Goal: Complete application form: Complete application form

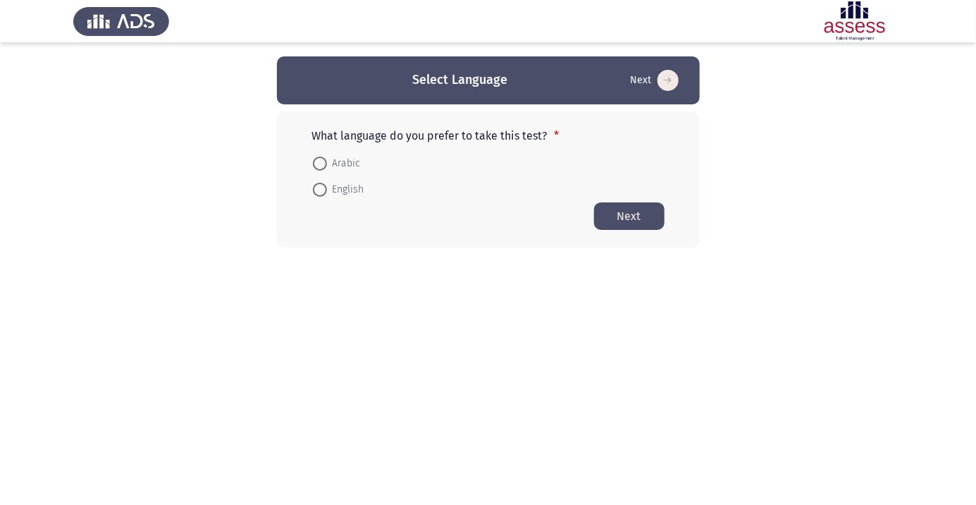
click at [319, 164] on span at bounding box center [319, 164] width 0 height 0
click at [319, 163] on input "Arabic" at bounding box center [320, 164] width 14 height 14
radio input "true"
click at [635, 217] on button "Next" at bounding box center [629, 215] width 71 height 27
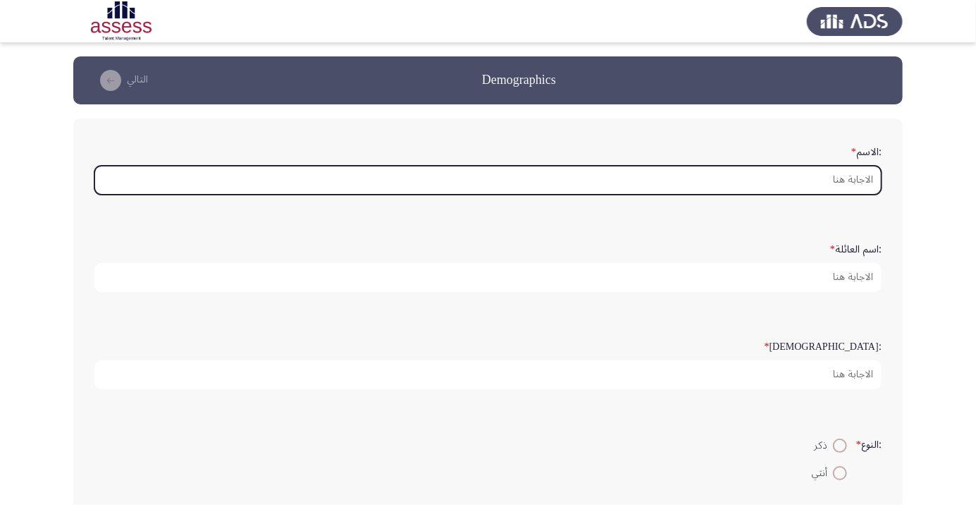
click at [853, 180] on input ":الاسم *" at bounding box center [488, 180] width 788 height 29
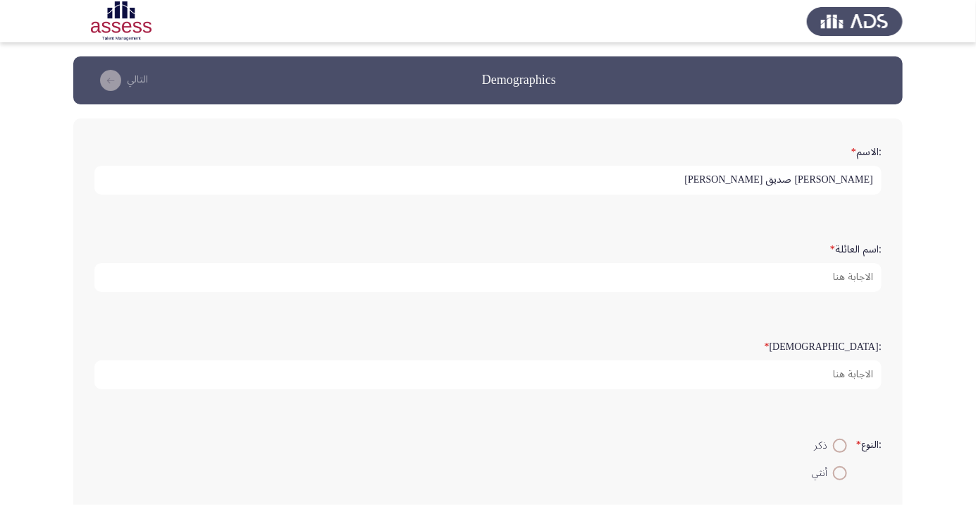
click at [925, 180] on app-assessment-container "Demographics التالي :الاسم * [PERSON_NAME] [PERSON_NAME] :اسم العائلة * :السن *…" at bounding box center [488, 469] width 976 height 827
type input "[PERSON_NAME]"
click at [945, 189] on app-assessment-container "Demographics التالي :الاسم * [PERSON_NAME] :اسم العائلة * :السن * :النوع * ذكر …" at bounding box center [488, 469] width 976 height 827
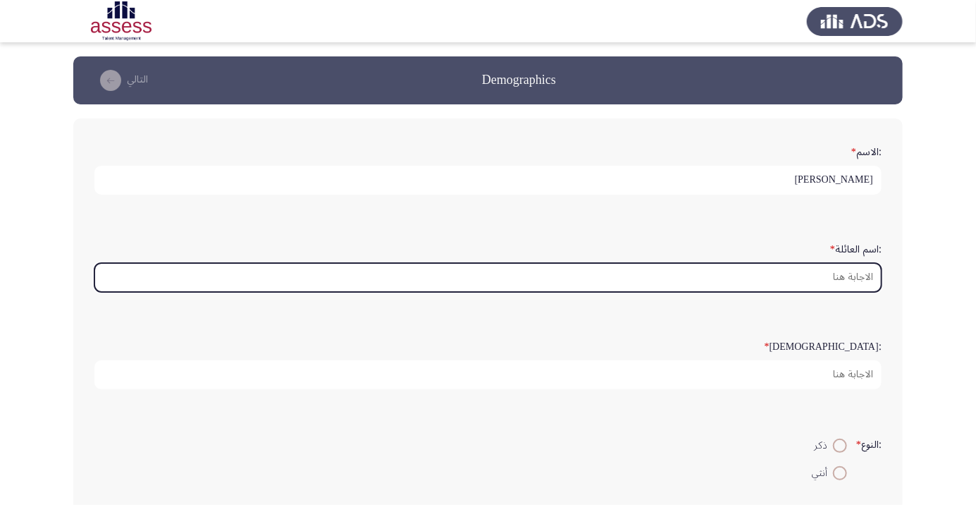
click at [862, 271] on input ":اسم العائلة *" at bounding box center [488, 277] width 788 height 29
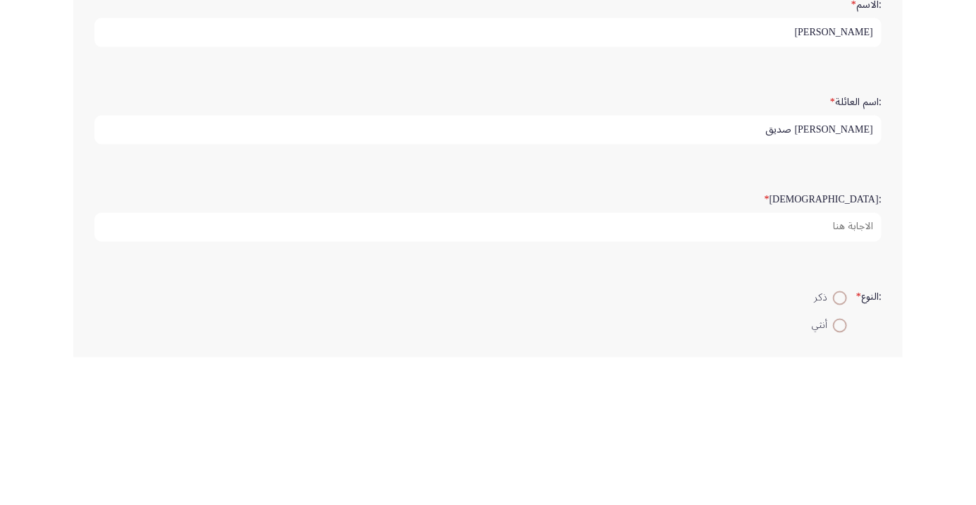
type input "[PERSON_NAME] صديق"
click at [806, 327] on div ":السن *" at bounding box center [488, 361] width 802 height 69
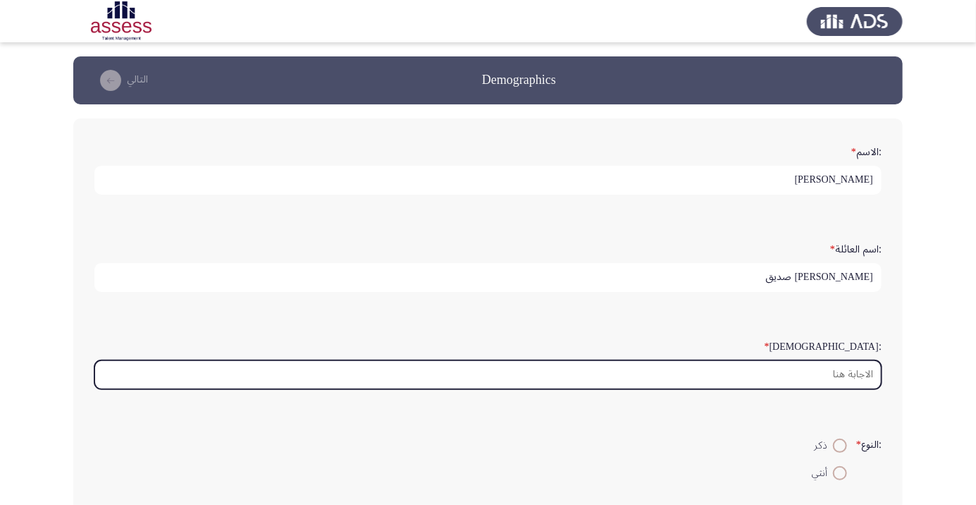
click at [860, 367] on input ":السن *" at bounding box center [488, 374] width 788 height 29
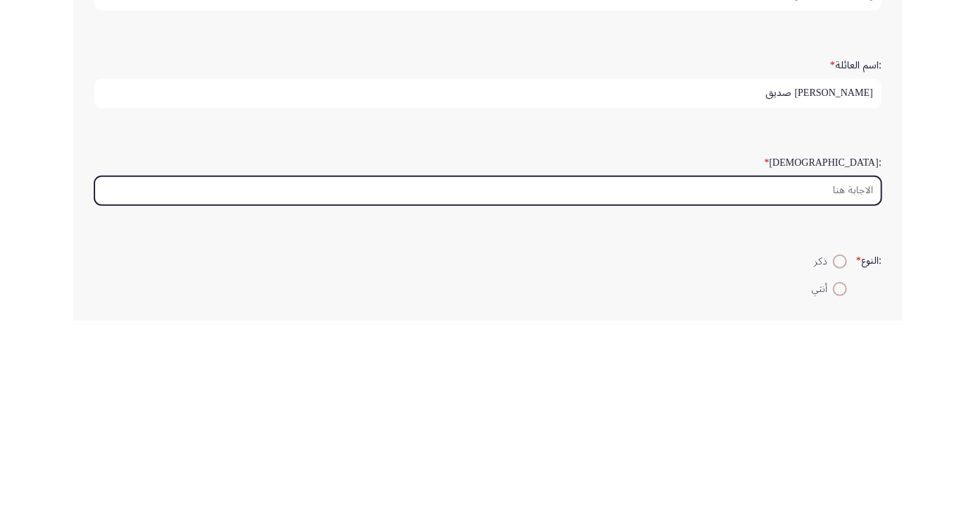
scroll to position [12, 0]
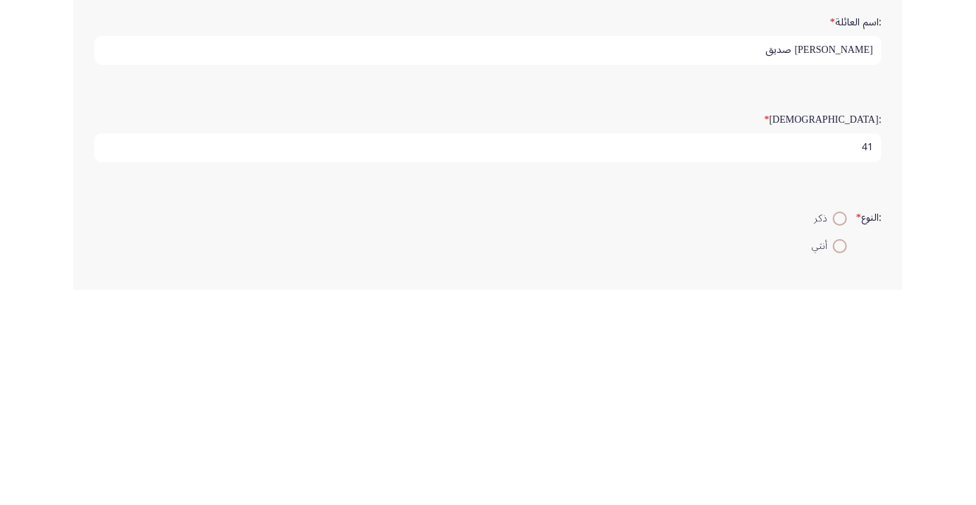
type input "41"
click at [840, 434] on span at bounding box center [840, 434] width 0 height 0
click at [838, 431] on input "ذكر" at bounding box center [840, 434] width 14 height 14
radio input "true"
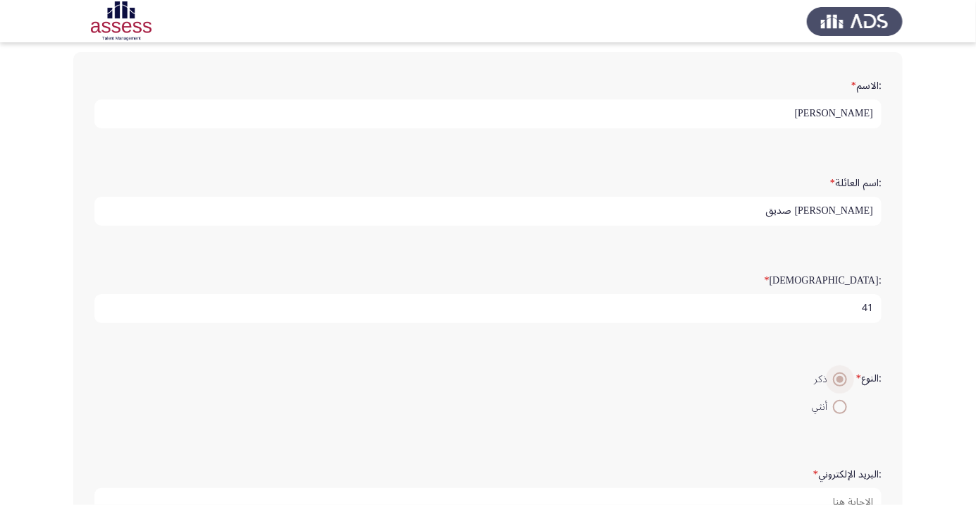
scroll to position [68, 0]
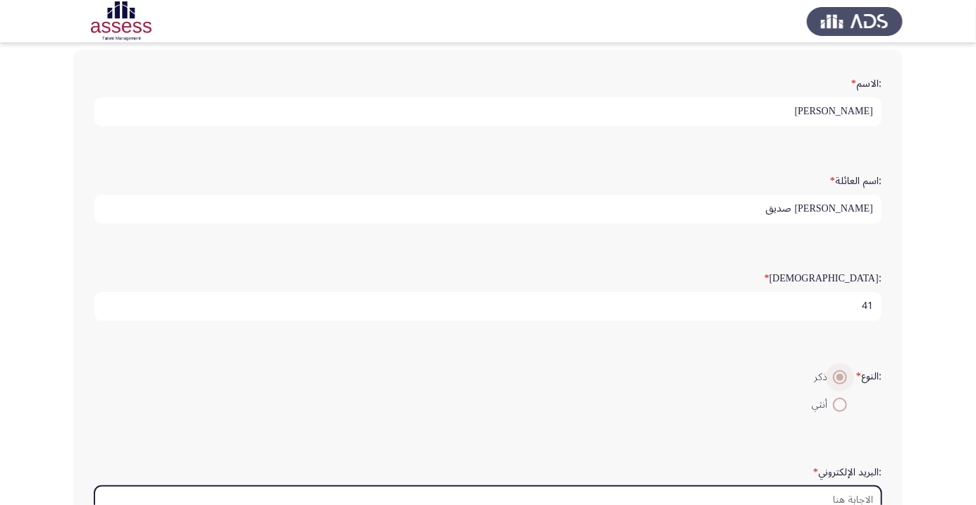
click at [843, 496] on input ":البريد الإلكتروني *" at bounding box center [488, 500] width 788 height 29
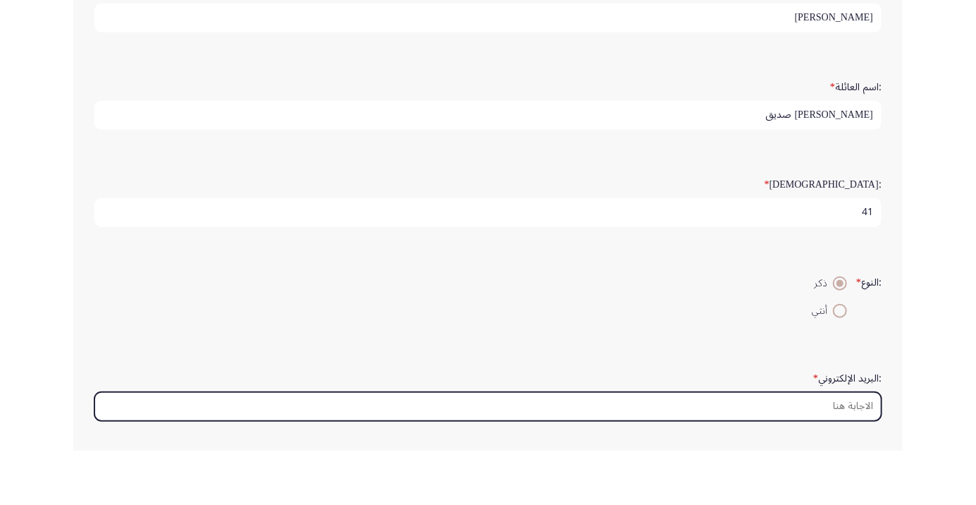
scroll to position [154, 0]
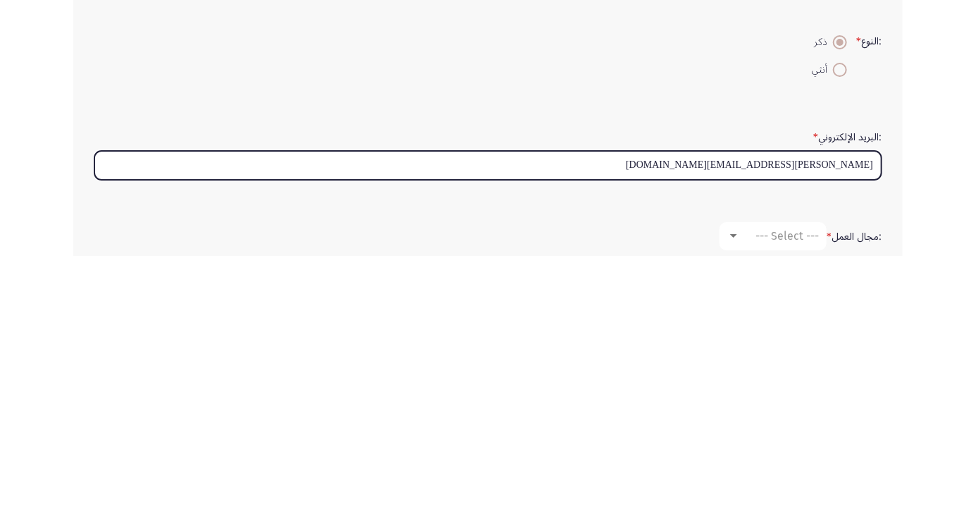
type input "[PERSON_NAME][EMAIL_ADDRESS][DOMAIN_NAME]"
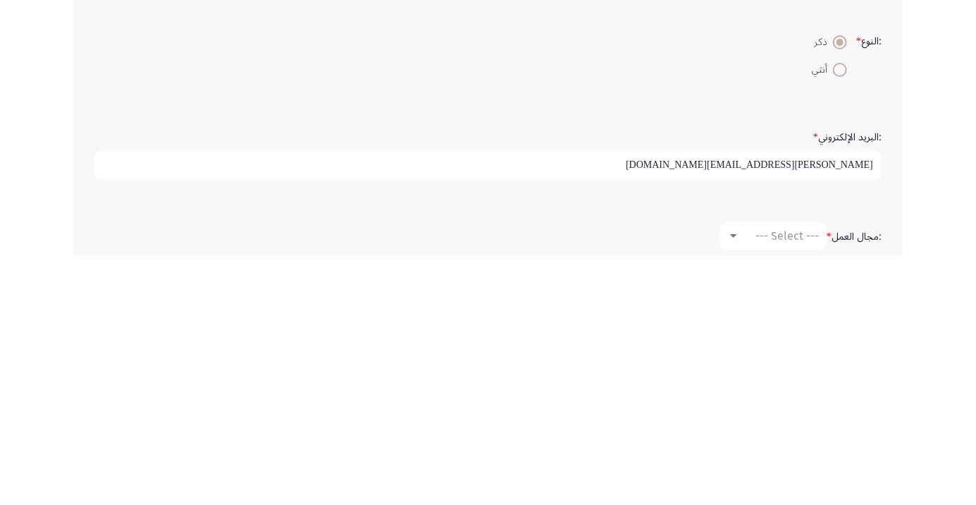
click at [902, 436] on div ":الاسم * [PERSON_NAME] :اسم العائلة * [PERSON_NAME] :السن * 41 :النوع * ذكر أنث…" at bounding box center [488, 339] width 830 height 751
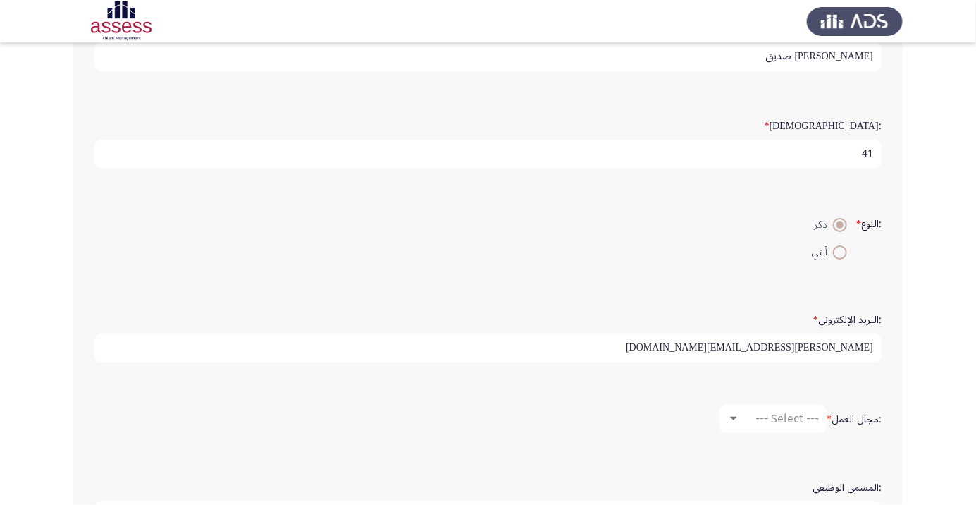
scroll to position [225, 0]
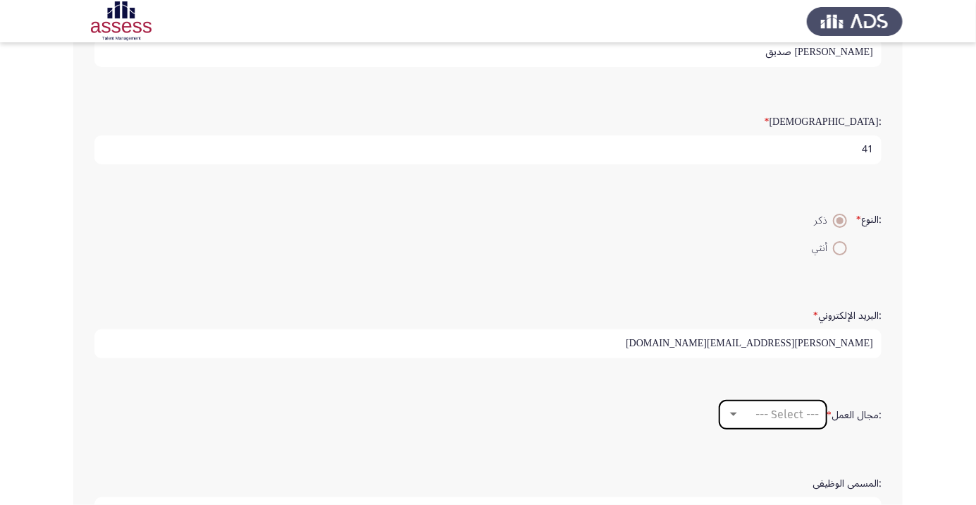
click at [740, 412] on div "--- Select ---" at bounding box center [779, 414] width 79 height 13
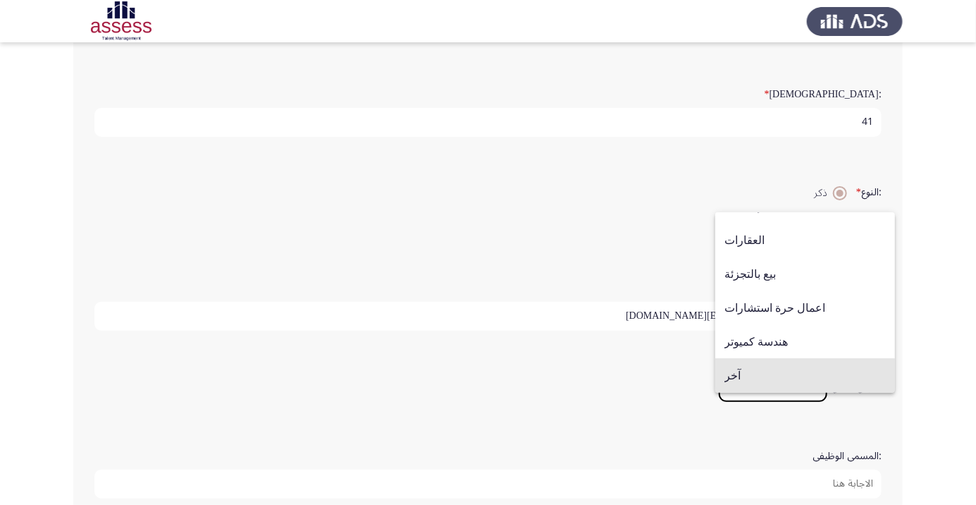
scroll to position [259, 0]
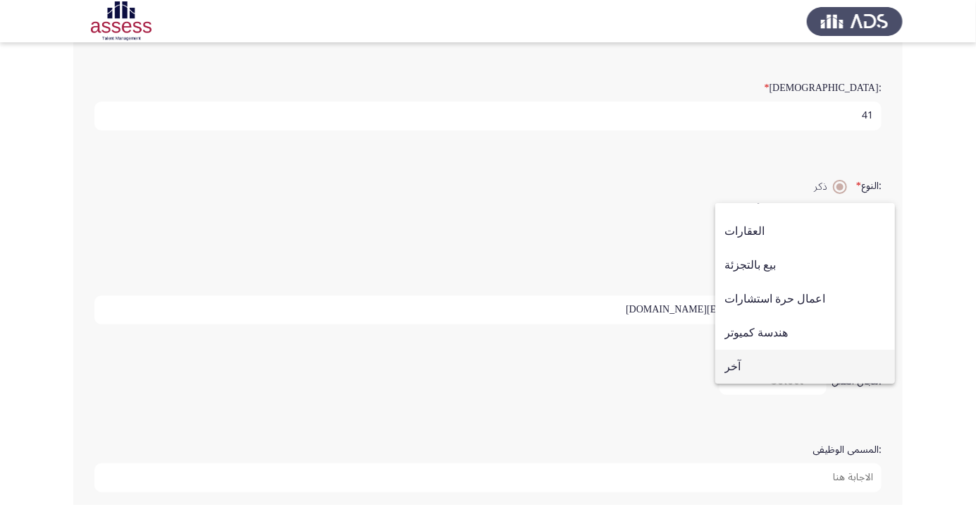
click at [753, 384] on span "آخر" at bounding box center [805, 367] width 161 height 34
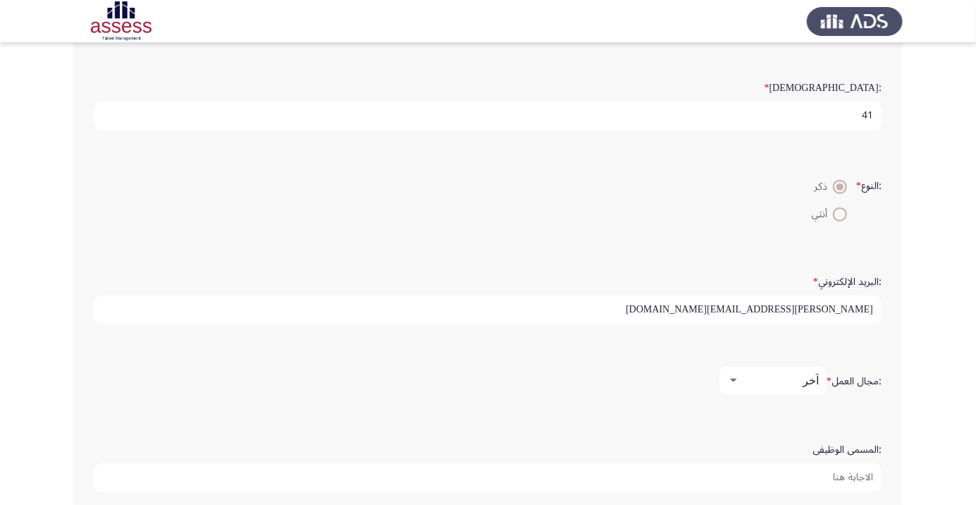
click at [831, 470] on input ":المسمى الوظيفى" at bounding box center [488, 477] width 788 height 29
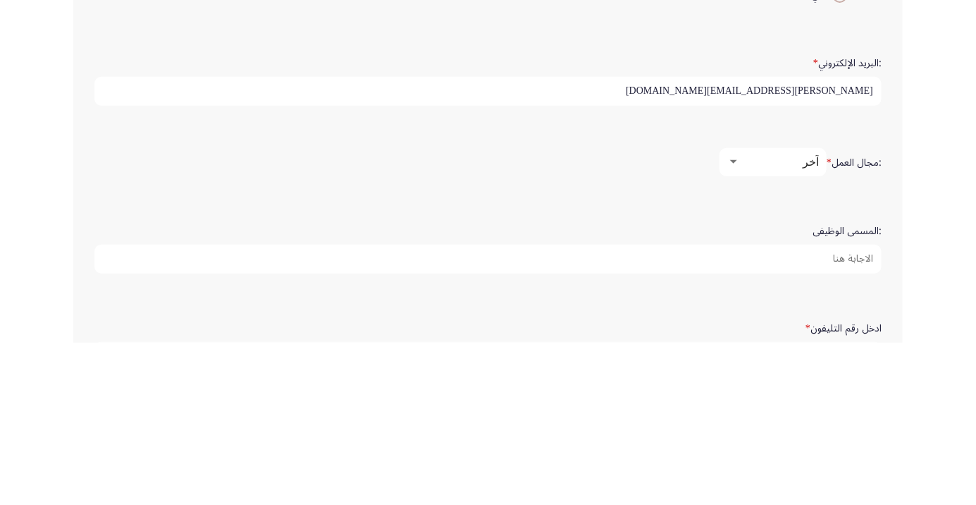
scroll to position [322, 0]
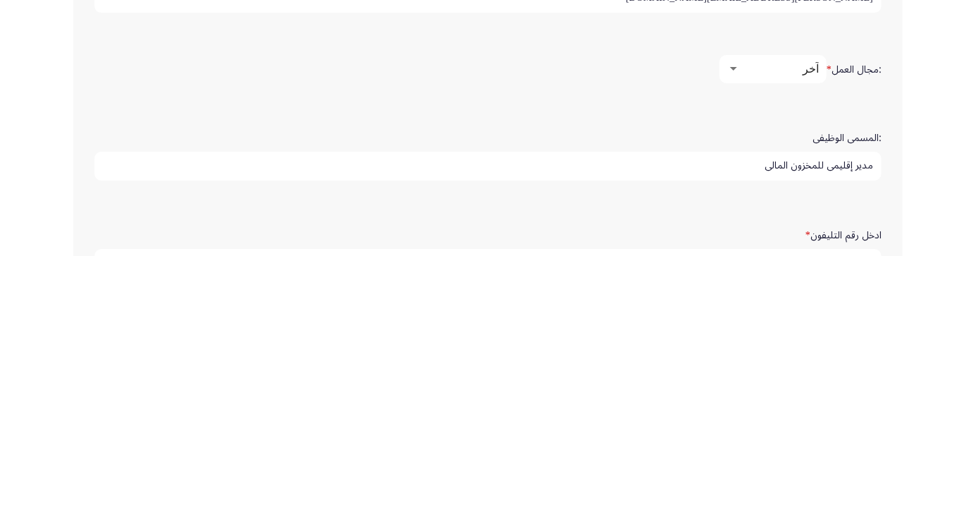
type input "مدير إقليمي للمخزون المالي"
click at [917, 434] on app-assessment-container "Demographics التالي :الاسم * [PERSON_NAME] :اسم العائلة * [PERSON_NAME] :السن *…" at bounding box center [488, 148] width 976 height 827
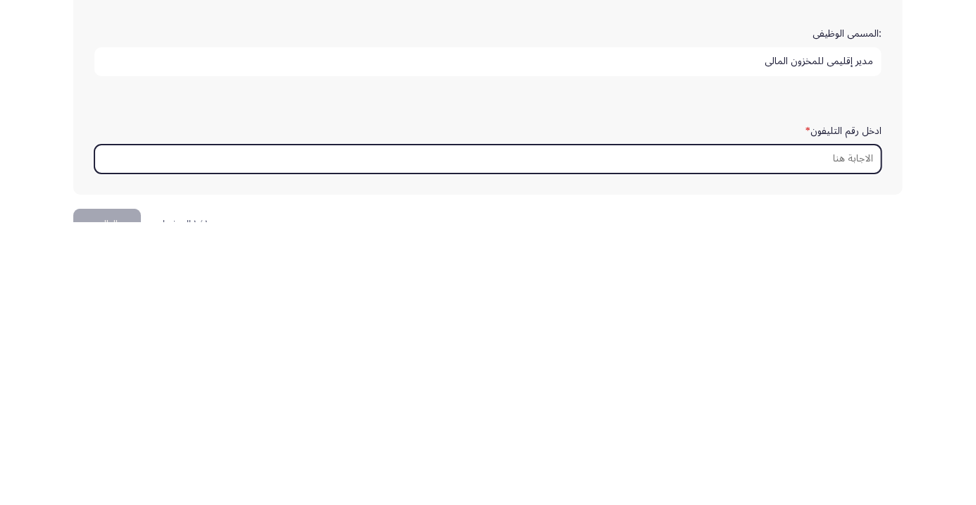
scroll to position [429, 0]
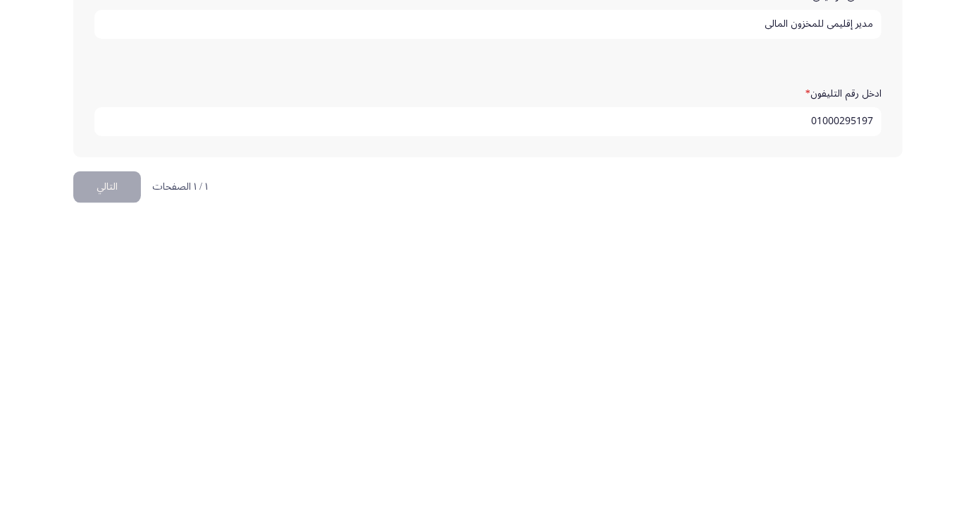
type input "01000295197"
click at [922, 416] on app-assessment-container "Demographics التالي :الاسم * [PERSON_NAME] :اسم العائلة * [PERSON_NAME] :السن *…" at bounding box center [488, 40] width 976 height 827
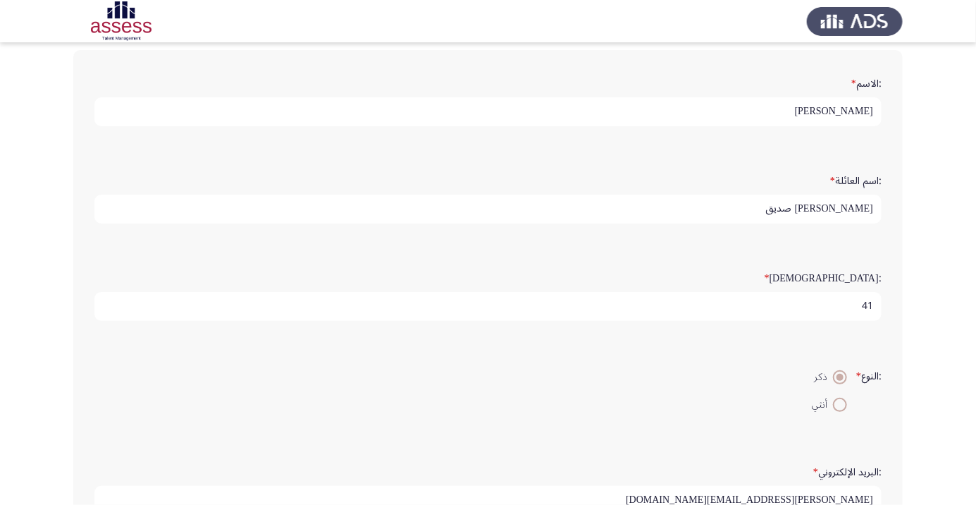
scroll to position [0, 0]
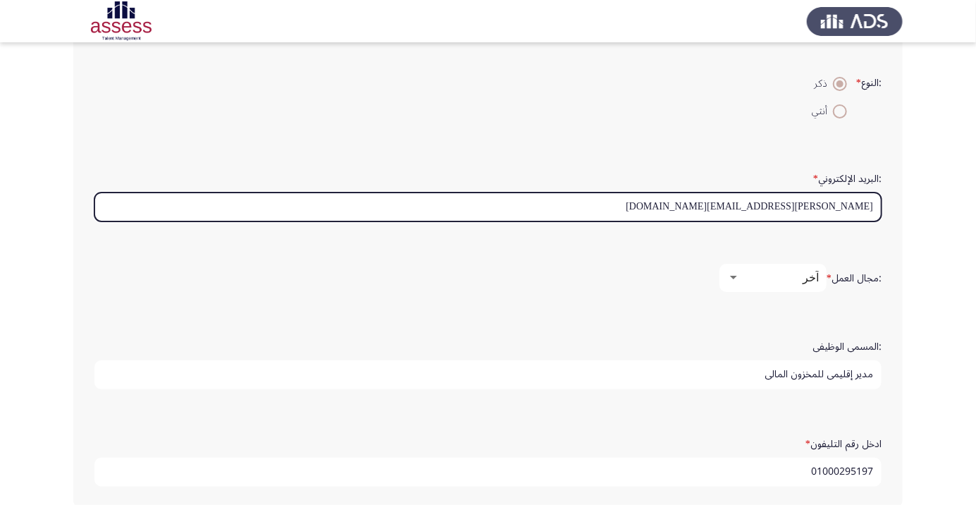
click at [649, 206] on input "[PERSON_NAME][EMAIL_ADDRESS][DOMAIN_NAME]" at bounding box center [488, 206] width 788 height 29
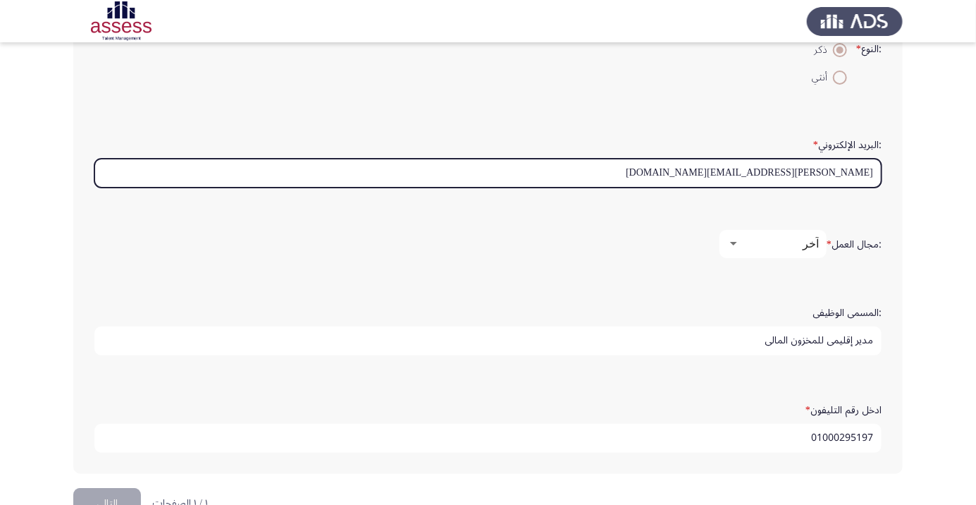
scroll to position [424, 0]
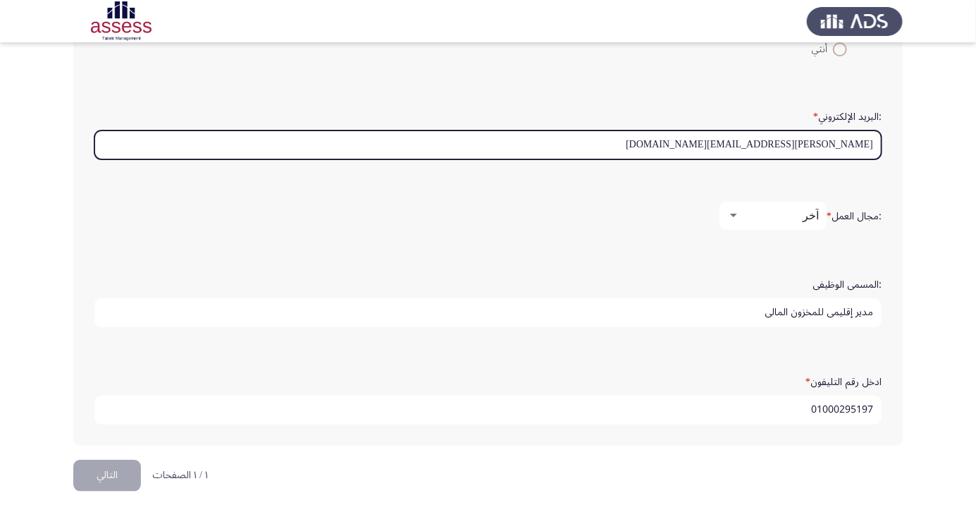
click at [870, 140] on input "[PERSON_NAME][EMAIL_ADDRESS][DOMAIN_NAME]" at bounding box center [488, 144] width 788 height 29
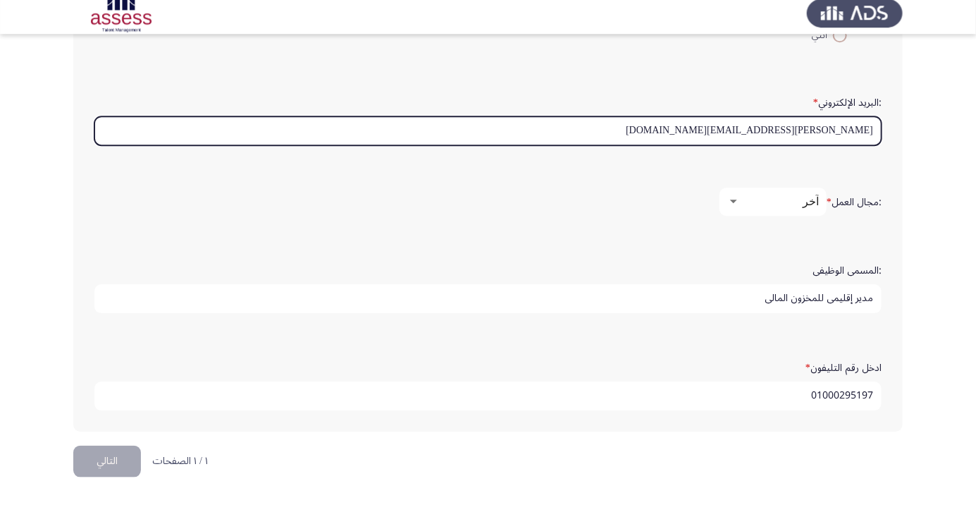
scroll to position [429, 0]
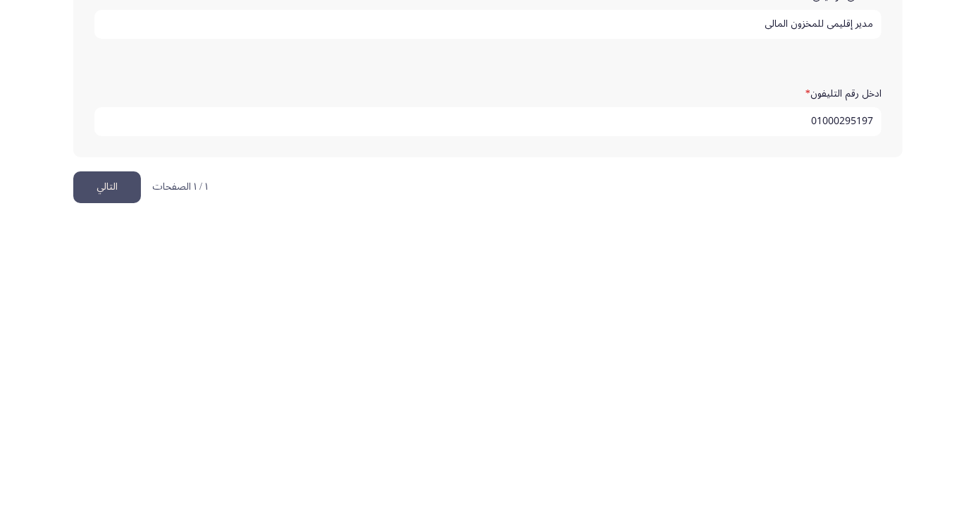
type input "[PERSON_NAME][EMAIL_ADDRESS][DOMAIN_NAME]"
click at [953, 390] on app-assessment-container "Demographics التالي :الاسم * [PERSON_NAME] :اسم العائلة * [PERSON_NAME] :السن *…" at bounding box center [488, 40] width 976 height 827
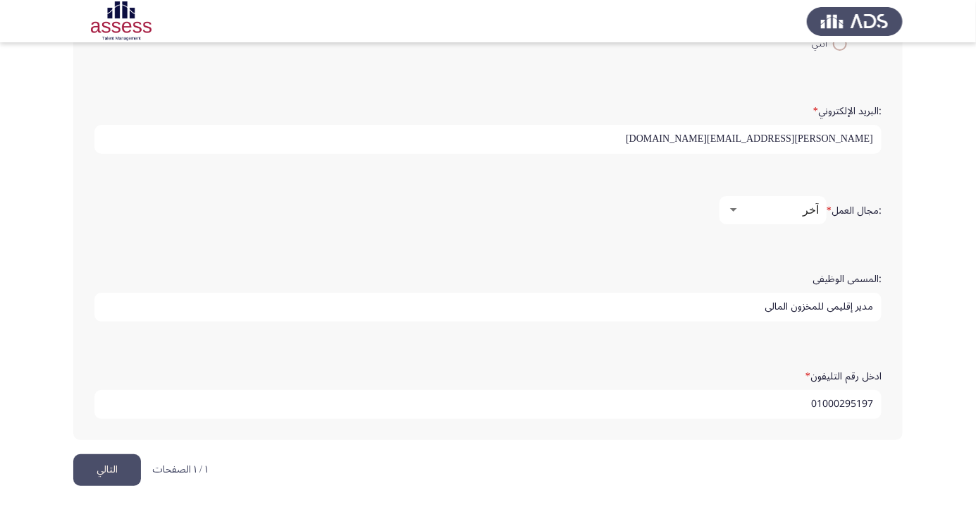
click at [103, 476] on button "التالي" at bounding box center [107, 470] width 68 height 32
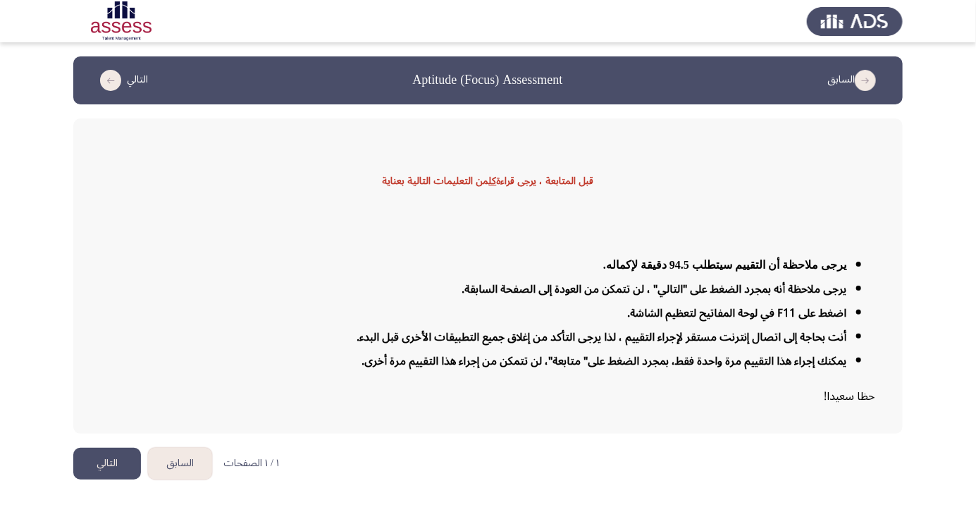
click at [113, 479] on button "التالي" at bounding box center [107, 464] width 68 height 32
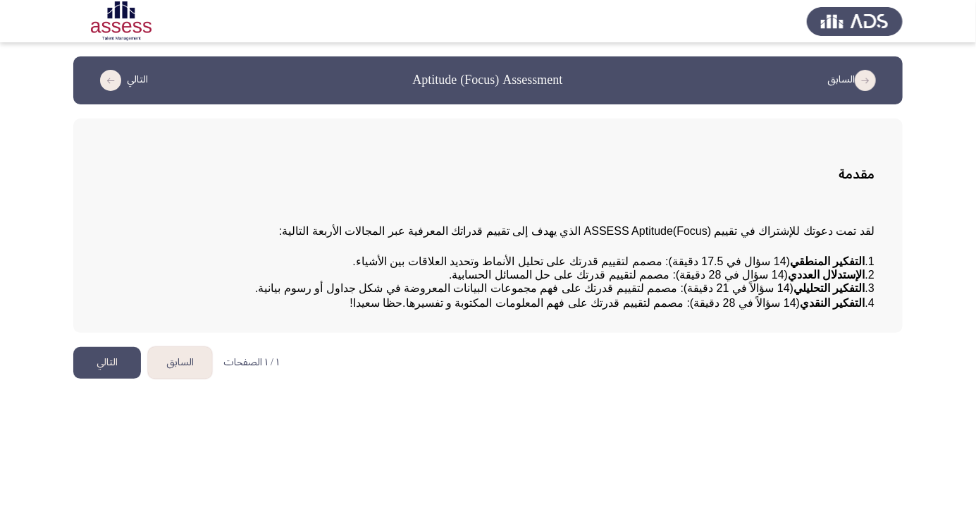
click at [102, 379] on button "التالي" at bounding box center [107, 363] width 68 height 32
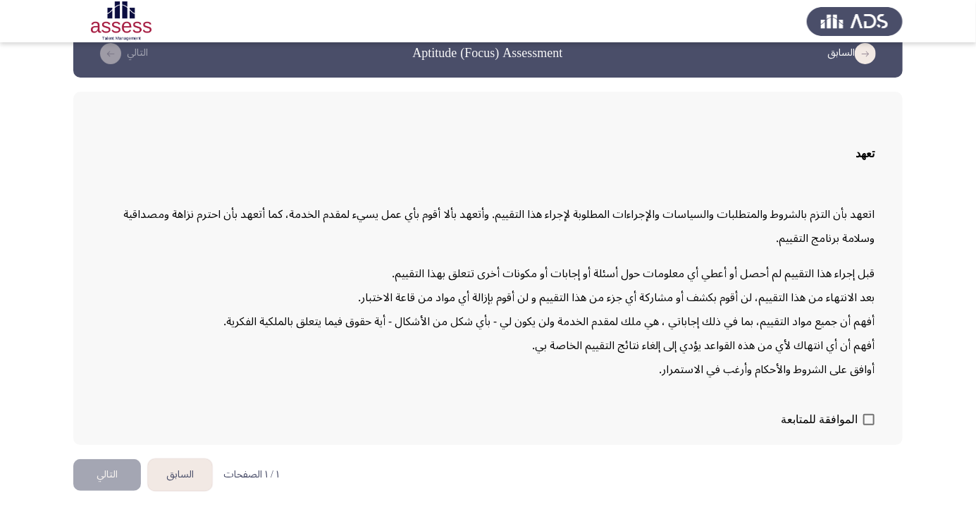
scroll to position [40, 0]
click at [864, 425] on span at bounding box center [869, 419] width 11 height 11
click at [869, 426] on input "الموافقة للمتابعة" at bounding box center [869, 425] width 1 height 1
checkbox input "true"
click at [105, 491] on button "التالي" at bounding box center [107, 475] width 68 height 32
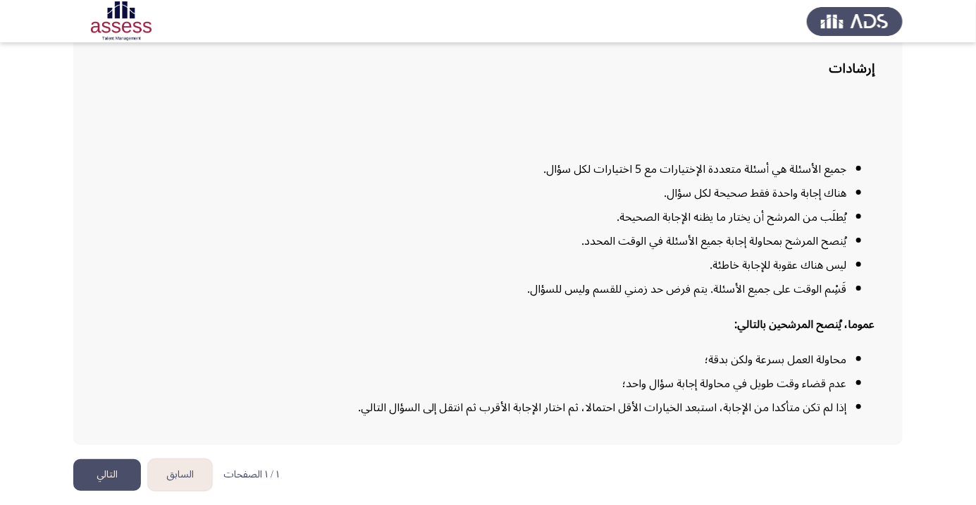
scroll to position [114, 0]
click at [94, 491] on button "التالي" at bounding box center [107, 475] width 68 height 32
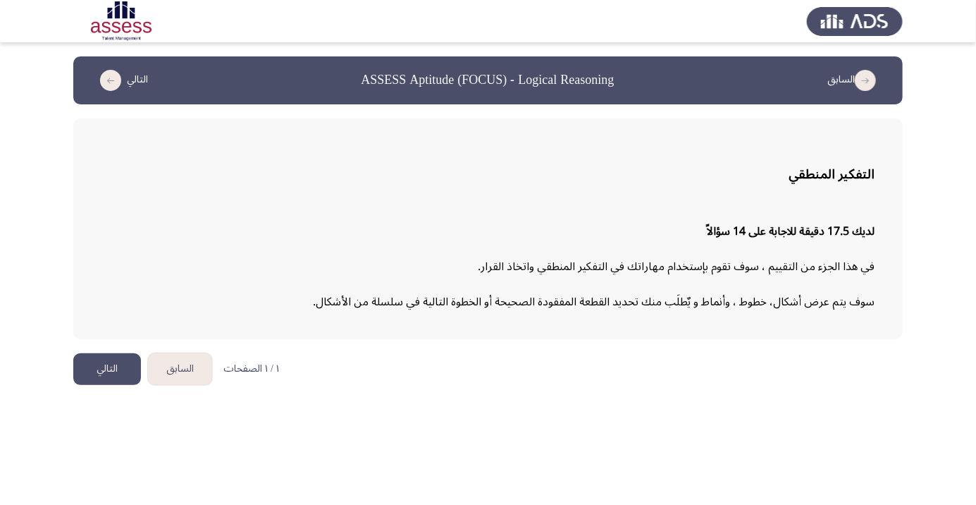
click at [99, 368] on button "التالي" at bounding box center [107, 369] width 68 height 32
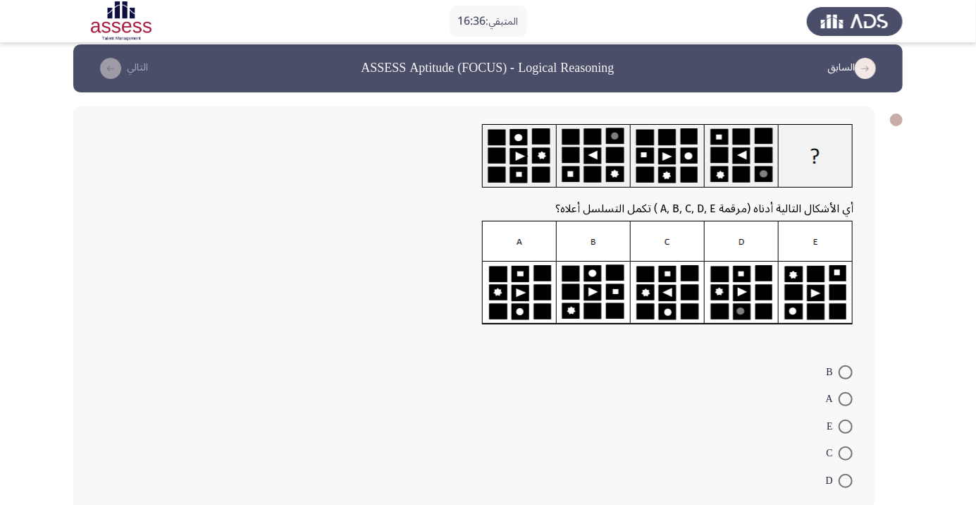
scroll to position [6, 0]
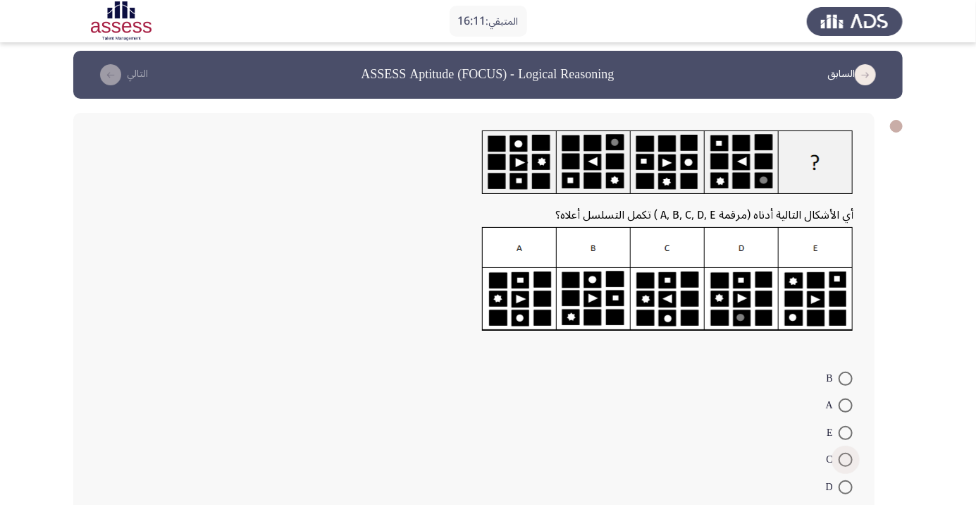
click at [846, 459] on span at bounding box center [846, 460] width 14 height 14
click at [846, 459] on input "C" at bounding box center [846, 460] width 14 height 14
radio input "true"
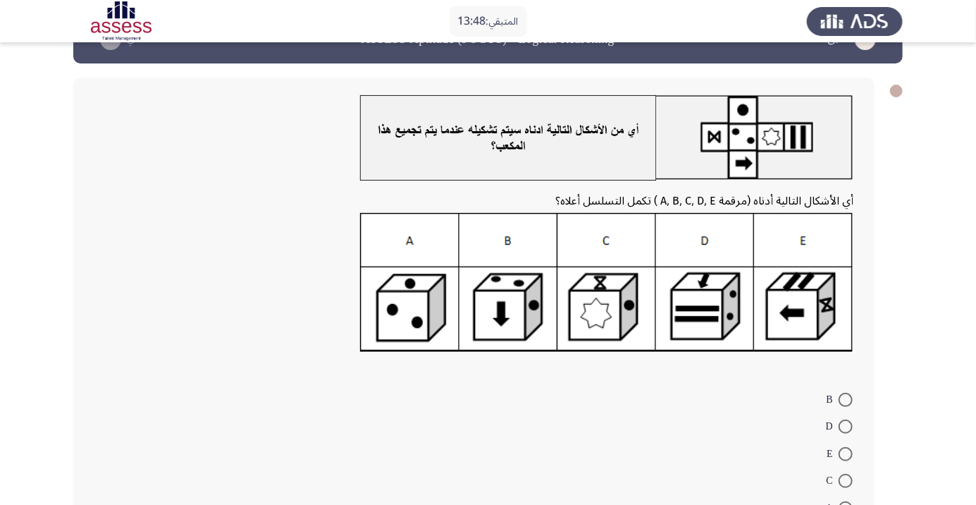
scroll to position [73, 0]
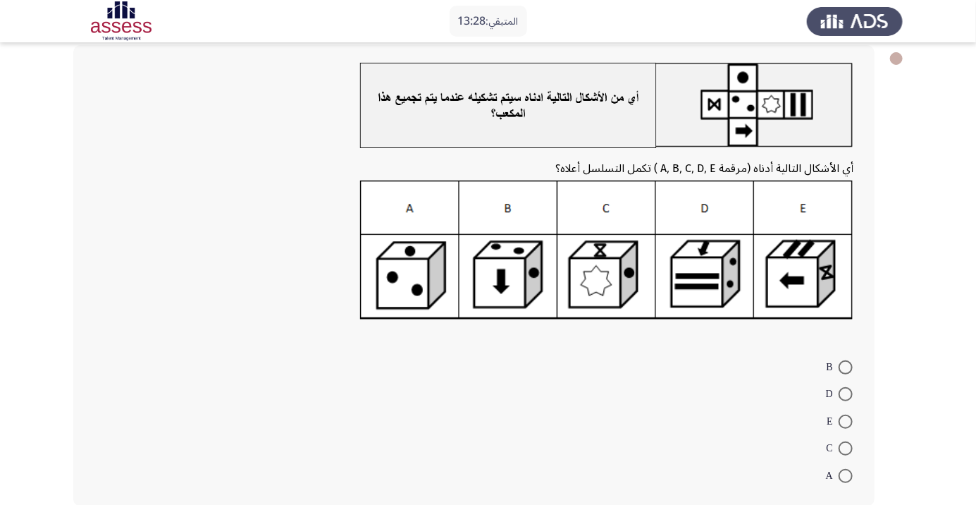
click at [710, 286] on img at bounding box center [607, 250] width 494 height 140
click at [846, 394] on span at bounding box center [846, 394] width 14 height 14
click at [846, 394] on input "D" at bounding box center [846, 394] width 14 height 14
radio input "true"
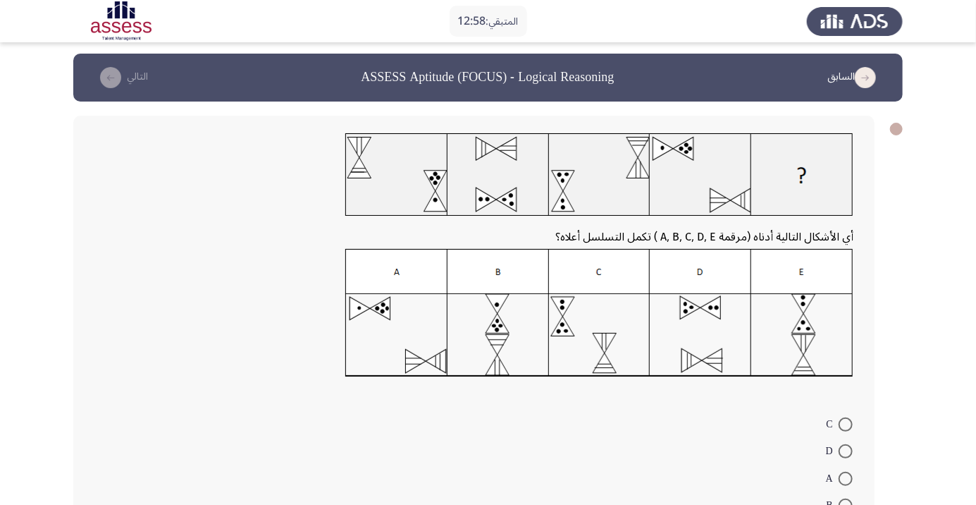
scroll to position [5, 0]
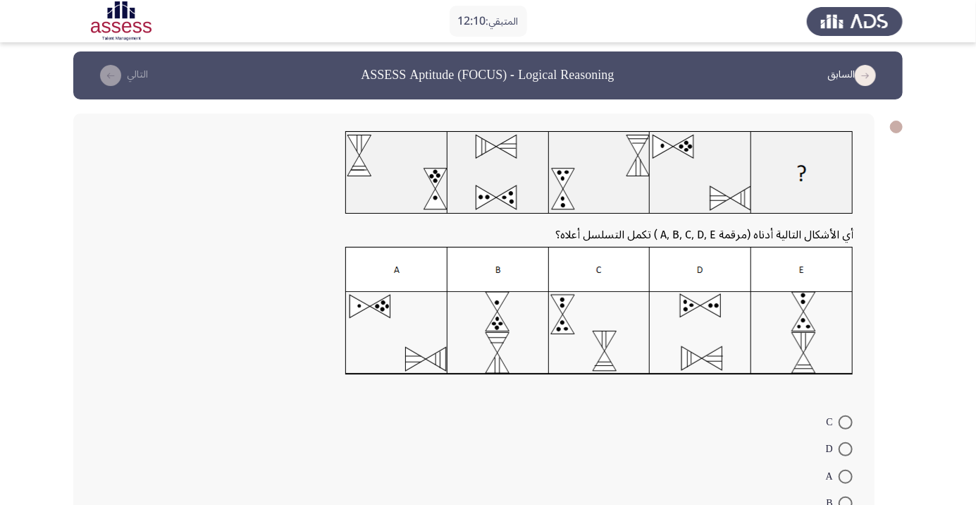
click at [599, 337] on img at bounding box center [599, 311] width 508 height 128
click at [846, 422] on span at bounding box center [846, 422] width 14 height 14
click at [846, 422] on input "C" at bounding box center [846, 422] width 14 height 14
radio input "true"
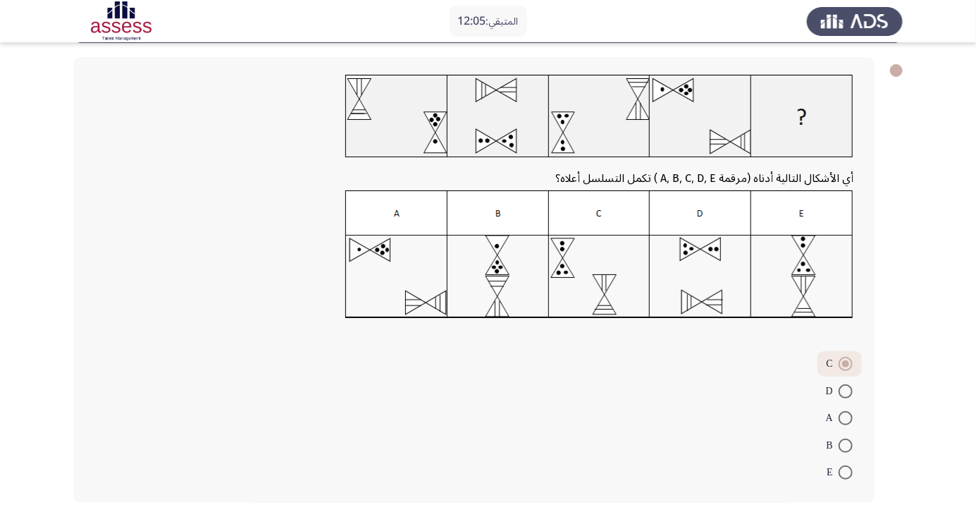
scroll to position [62, 0]
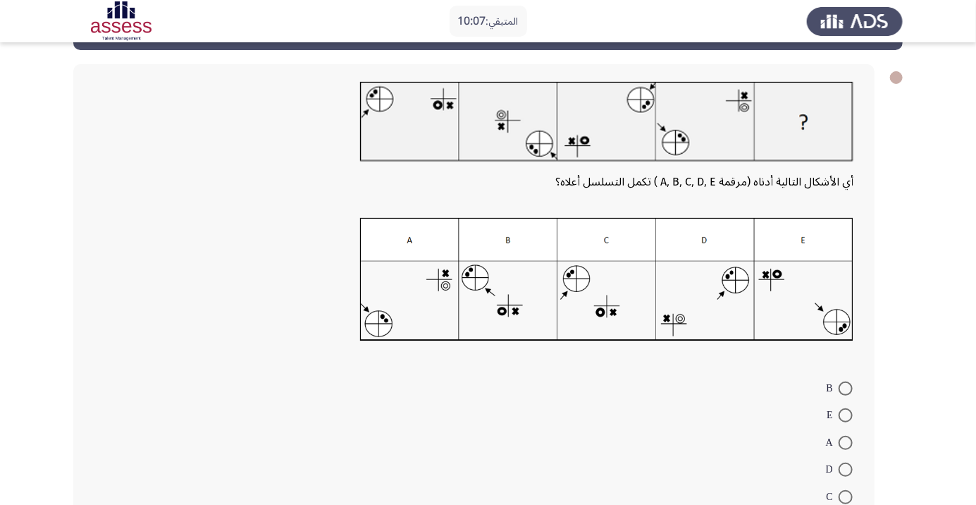
scroll to position [71, 0]
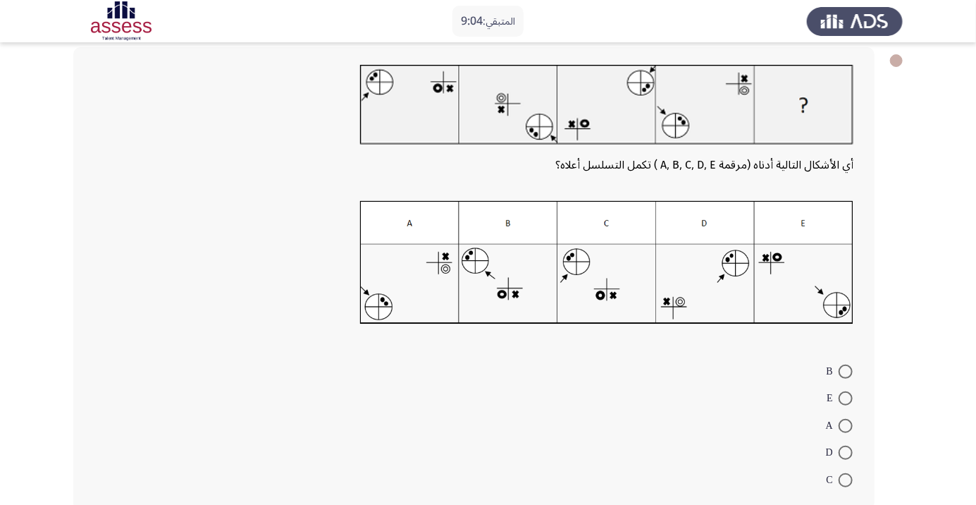
click at [610, 293] on img at bounding box center [607, 262] width 494 height 123
click at [846, 479] on span at bounding box center [846, 480] width 14 height 14
click at [846, 479] on input "C" at bounding box center [846, 480] width 14 height 14
radio input "true"
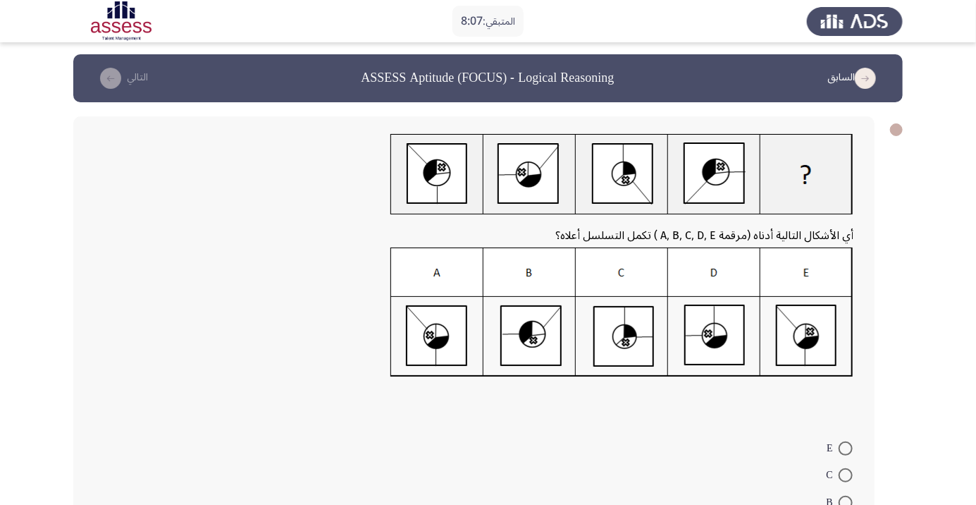
scroll to position [0, 0]
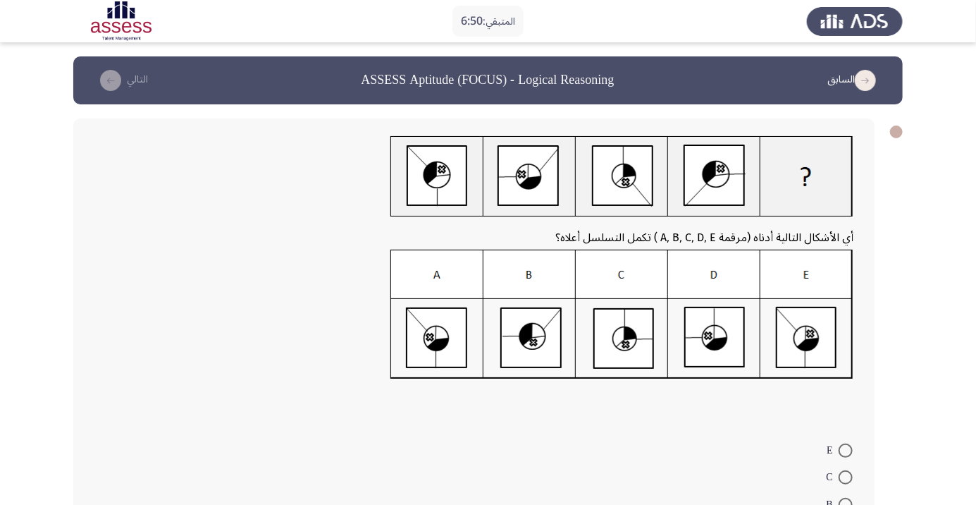
click at [846, 504] on span at bounding box center [846, 505] width 14 height 14
click at [846, 504] on input "B" at bounding box center [846, 505] width 14 height 14
radio input "true"
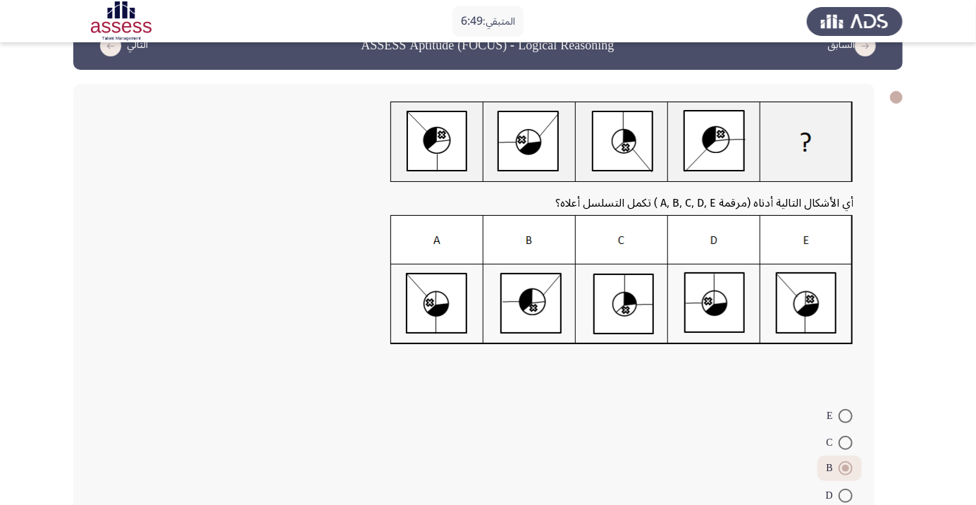
scroll to position [85, 0]
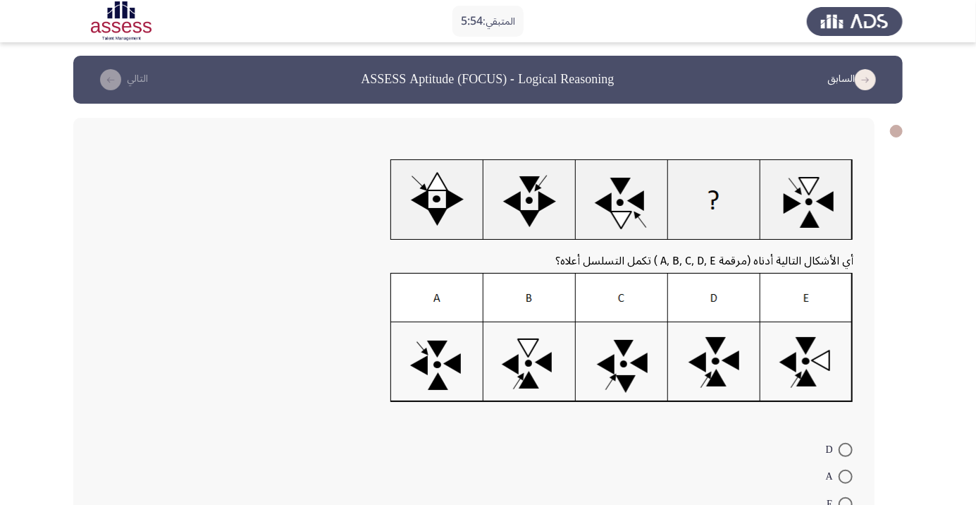
scroll to position [0, 0]
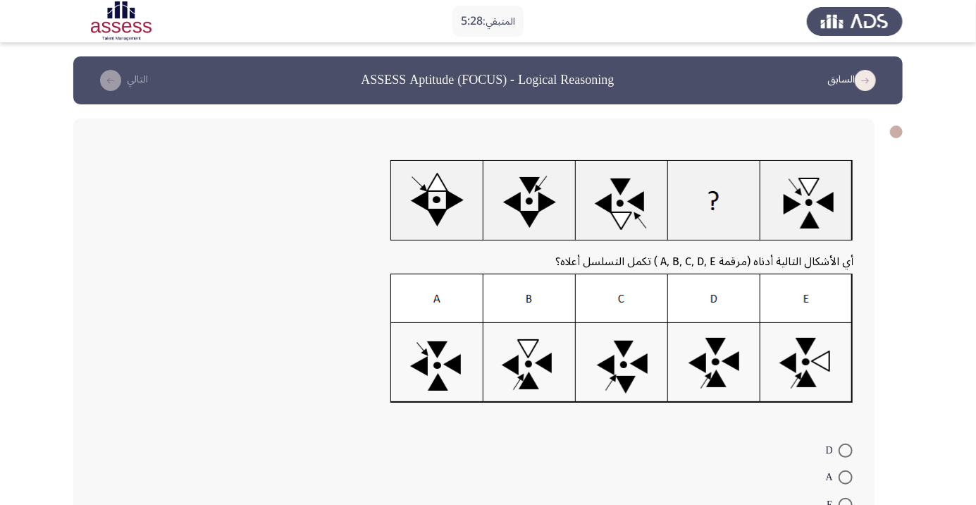
click at [725, 372] on img at bounding box center [622, 339] width 463 height 130
click at [718, 371] on img at bounding box center [622, 339] width 463 height 130
click at [846, 450] on span at bounding box center [846, 450] width 14 height 14
click at [846, 450] on input "D" at bounding box center [846, 450] width 14 height 14
radio input "true"
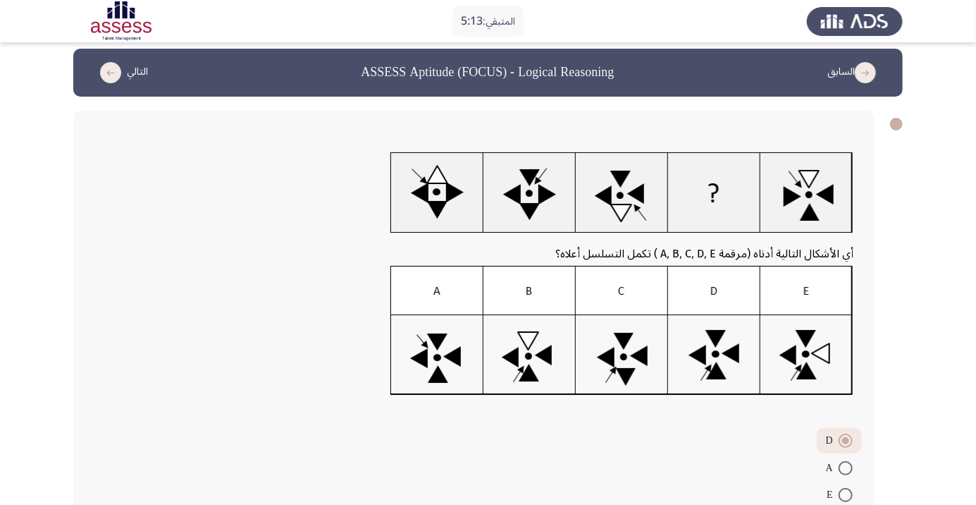
scroll to position [85, 0]
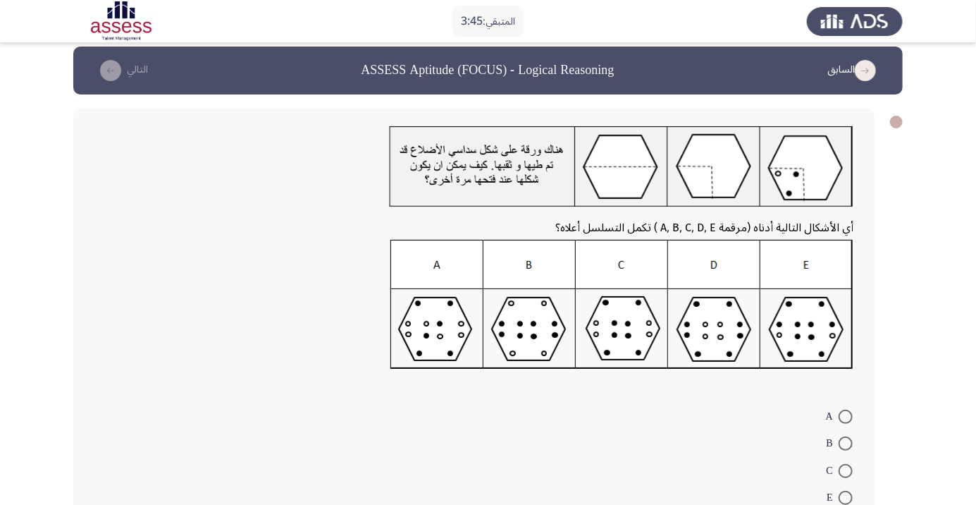
scroll to position [0, 0]
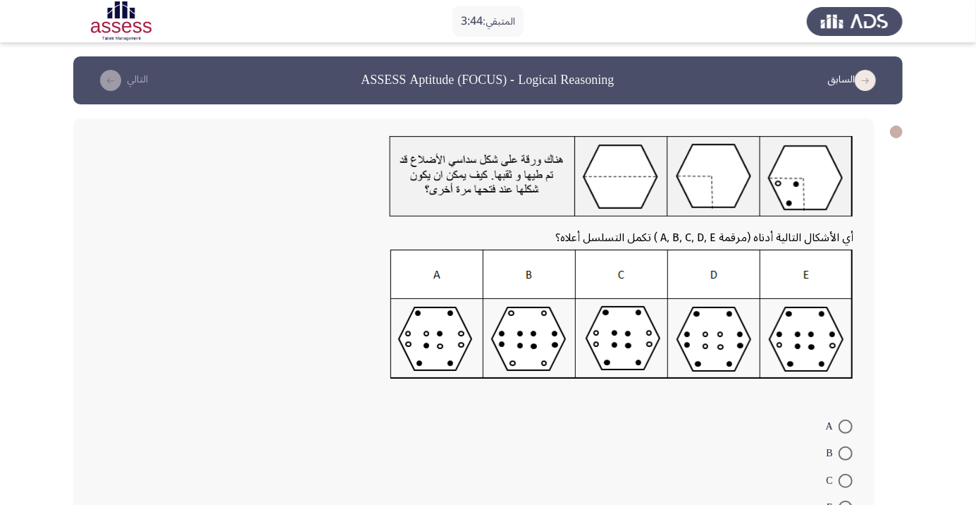
click at [48, 378] on app-assessment-container "المتبقي: 3:44 السابق ASSESS Aptitude (FOCUS) - Logical Reasoning التالي أي الأش…" at bounding box center [488, 317] width 976 height 523
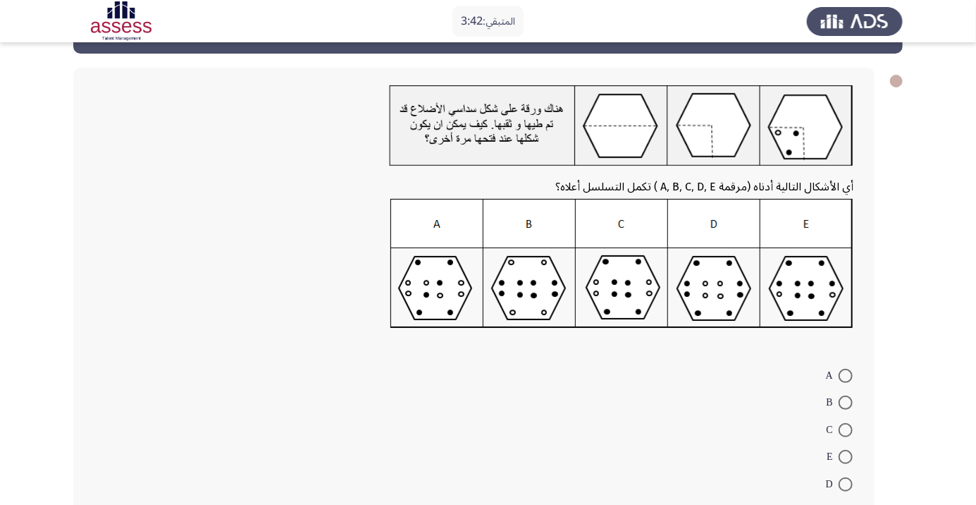
scroll to position [63, 0]
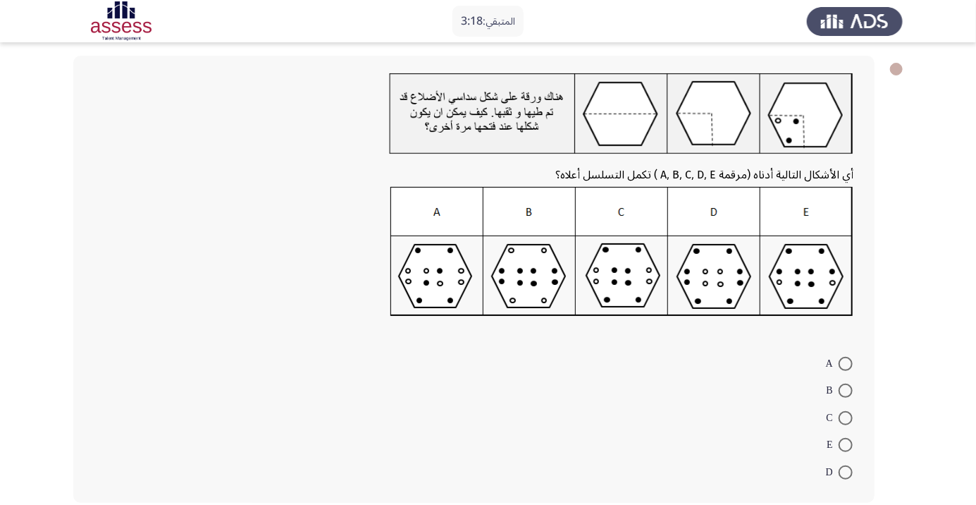
click at [848, 420] on span at bounding box center [846, 418] width 14 height 14
click at [848, 420] on input "C" at bounding box center [846, 418] width 14 height 14
radio input "true"
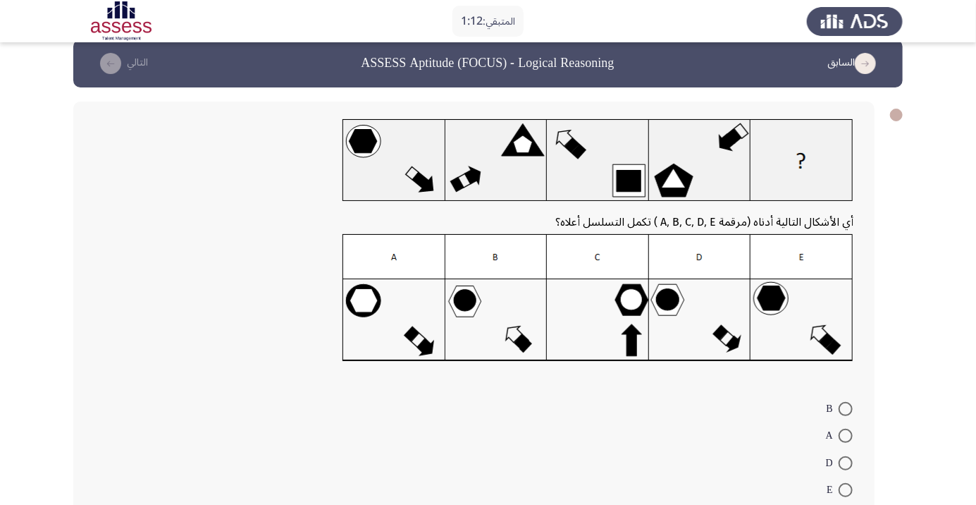
scroll to position [17, 0]
click at [708, 325] on img at bounding box center [598, 298] width 511 height 128
click at [846, 463] on span at bounding box center [846, 463] width 14 height 14
click at [846, 463] on input "D" at bounding box center [846, 463] width 14 height 14
radio input "true"
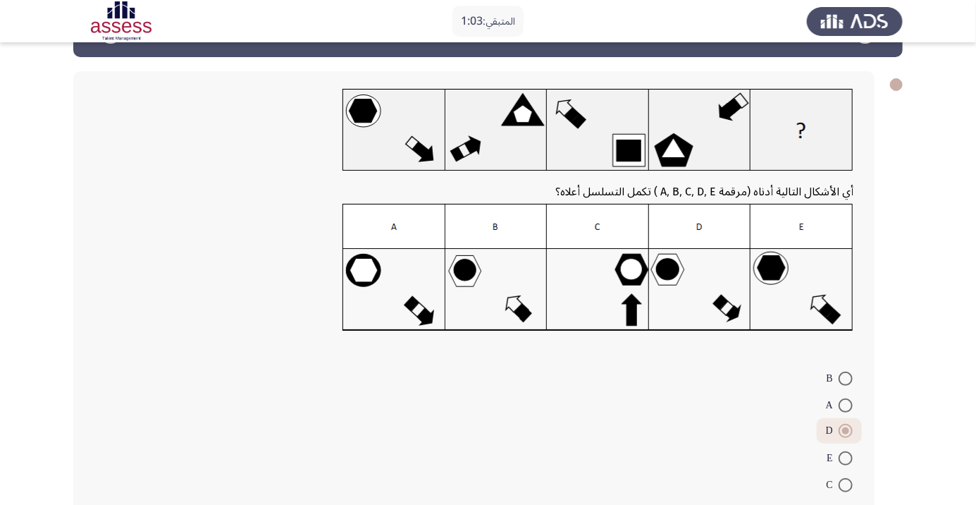
scroll to position [61, 0]
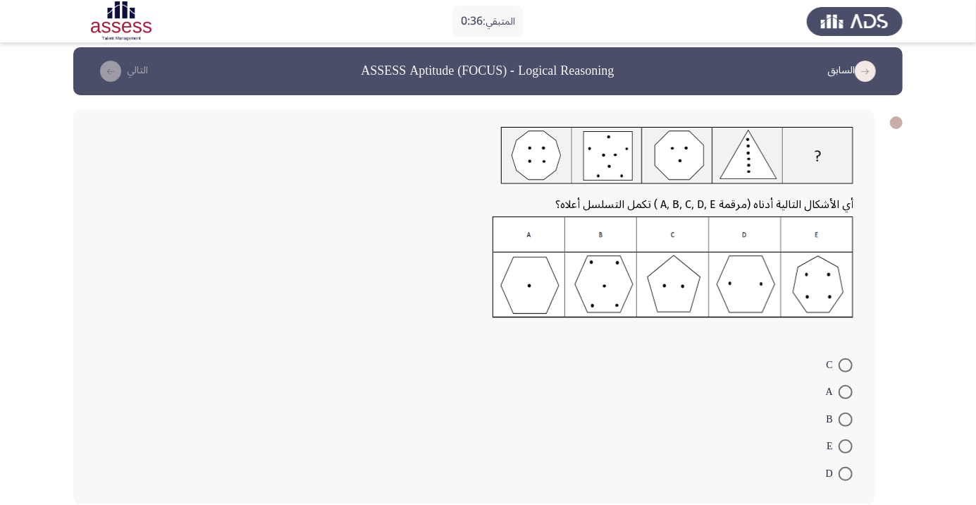
scroll to position [7, 0]
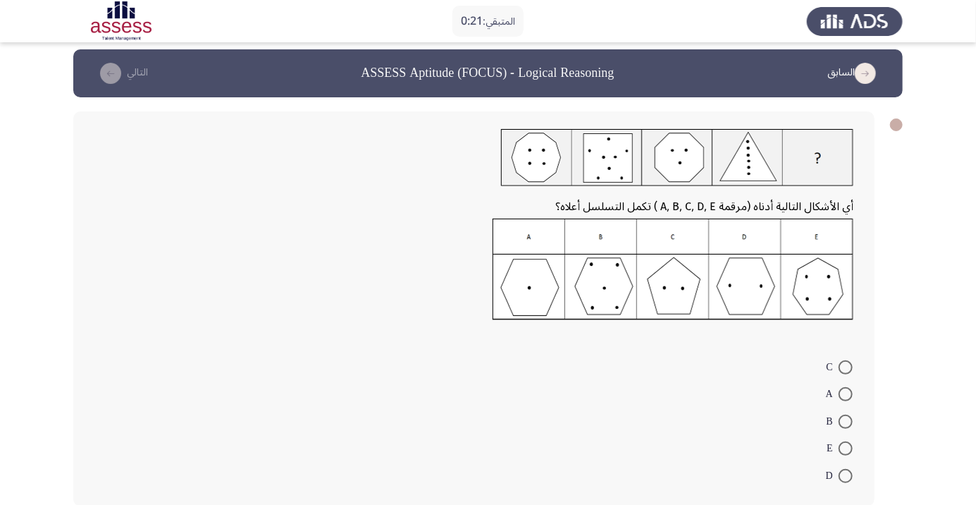
click at [750, 286] on img at bounding box center [673, 270] width 361 height 102
click at [846, 475] on span at bounding box center [846, 476] width 14 height 14
click at [846, 475] on input "D" at bounding box center [846, 476] width 14 height 14
radio input "true"
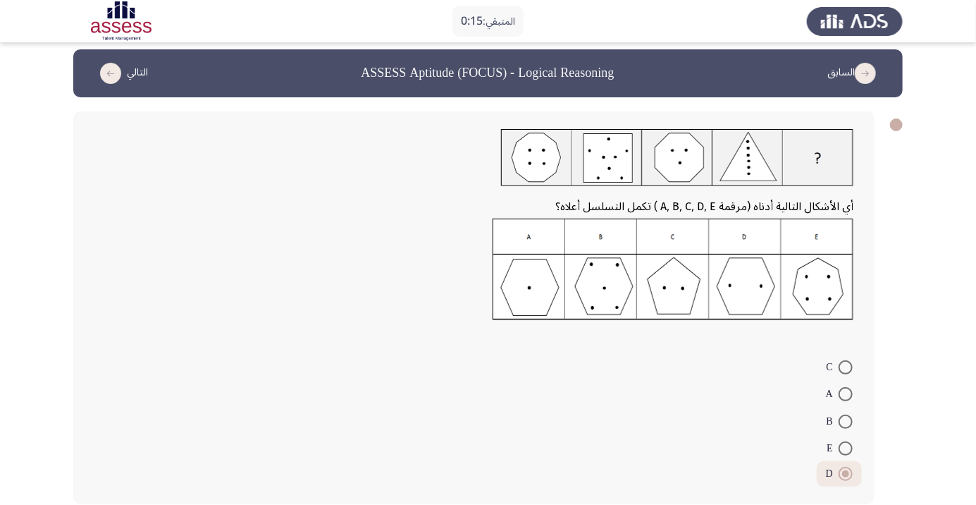
scroll to position [0, 0]
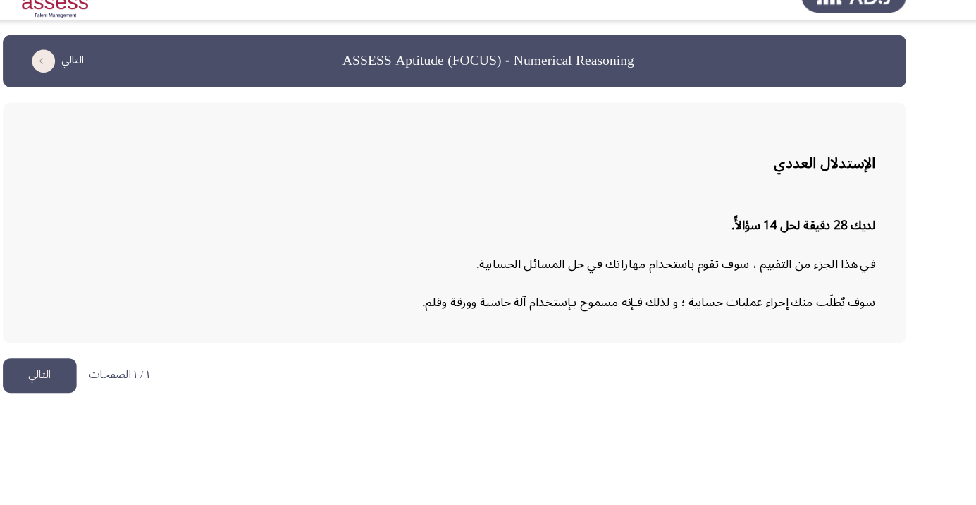
click at [102, 373] on button "التالي" at bounding box center [107, 369] width 68 height 32
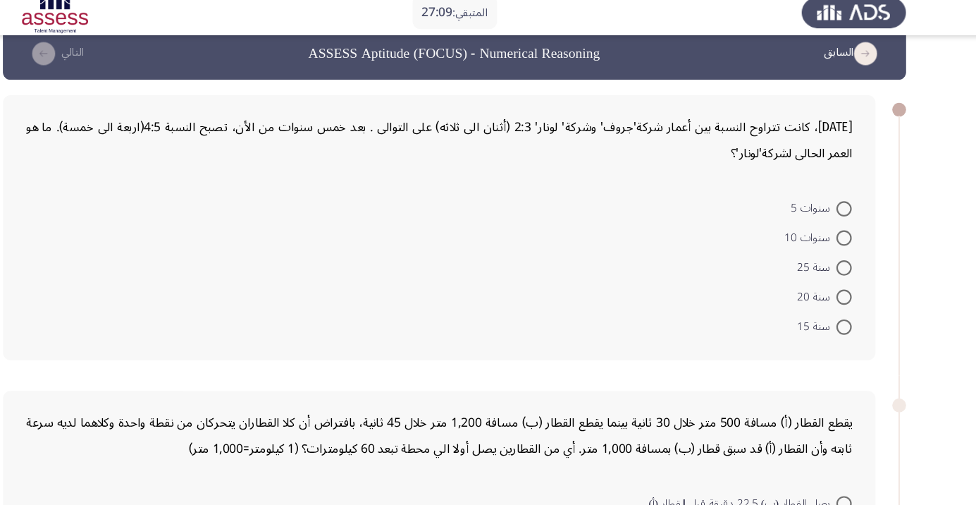
scroll to position [21, 0]
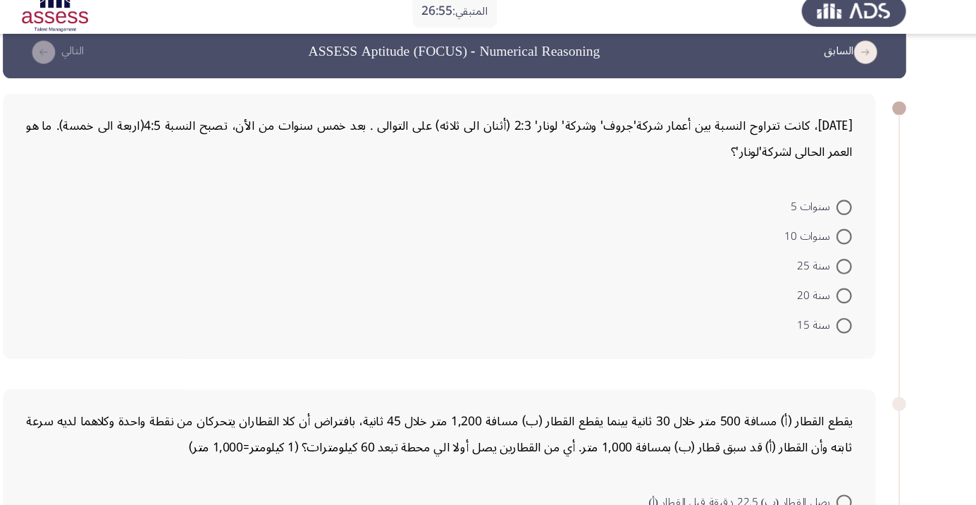
click at [647, 158] on div "[DATE]، كانت تتراوح النسبة بين أعمار شركة'جروف' وشركة' لونار' 2:3 (أثنان الى ثل…" at bounding box center [473, 139] width 759 height 48
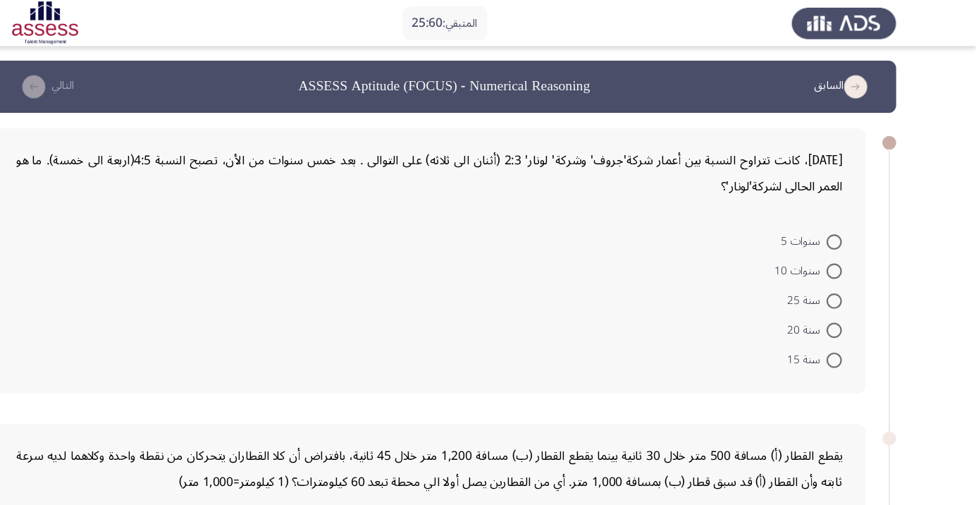
scroll to position [0, 0]
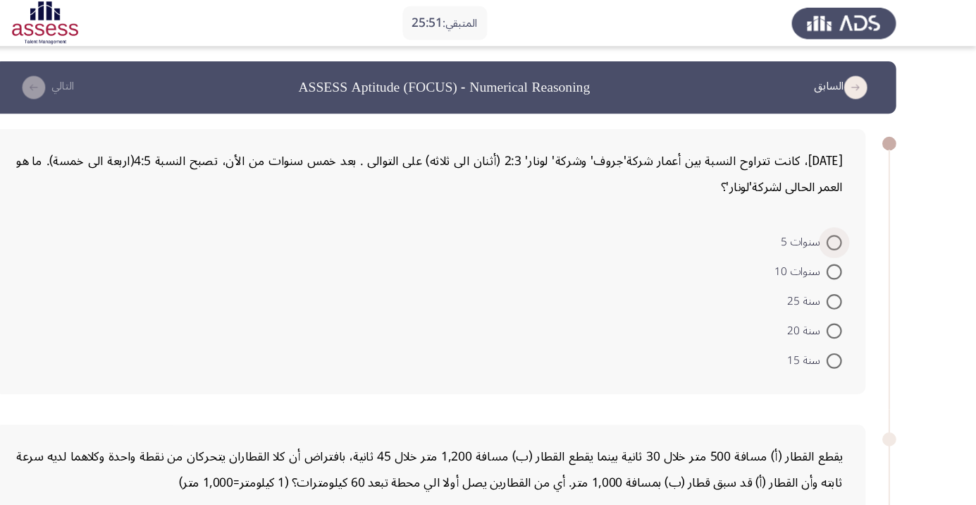
click at [846, 221] on span at bounding box center [846, 223] width 14 height 14
click at [846, 221] on input "سنوات 5" at bounding box center [846, 223] width 14 height 14
radio input "true"
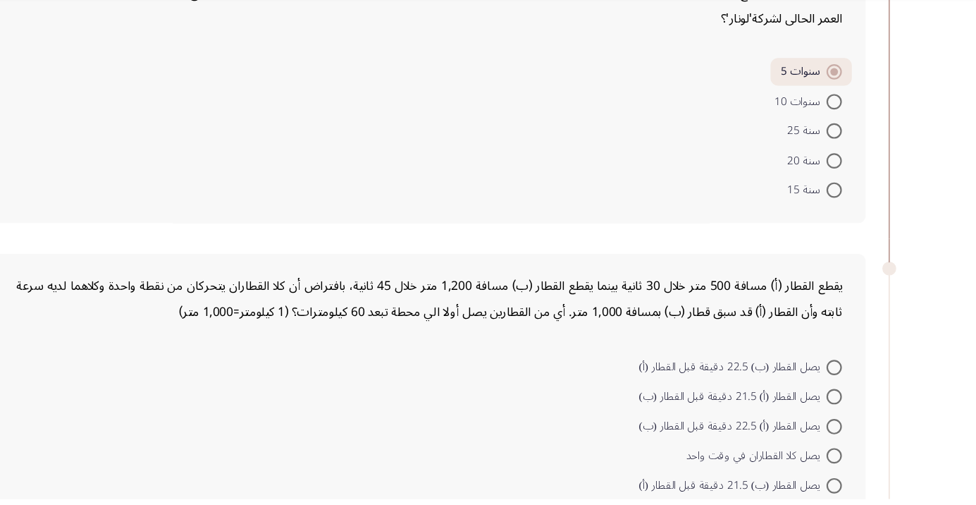
scroll to position [113, 0]
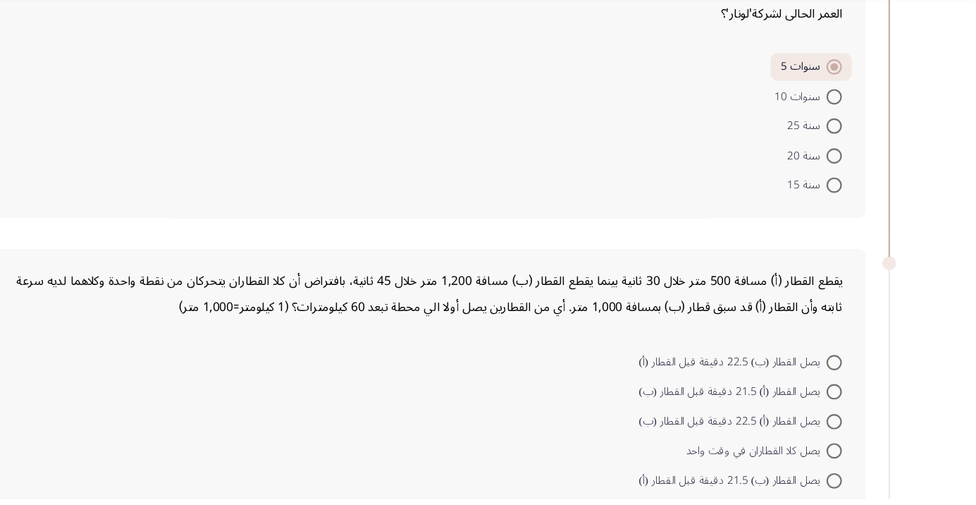
click at [671, 443] on mat-radio-button "يصل القطار (أ) 22.5 دقيقة قبل القطار (ب)" at bounding box center [759, 432] width 205 height 27
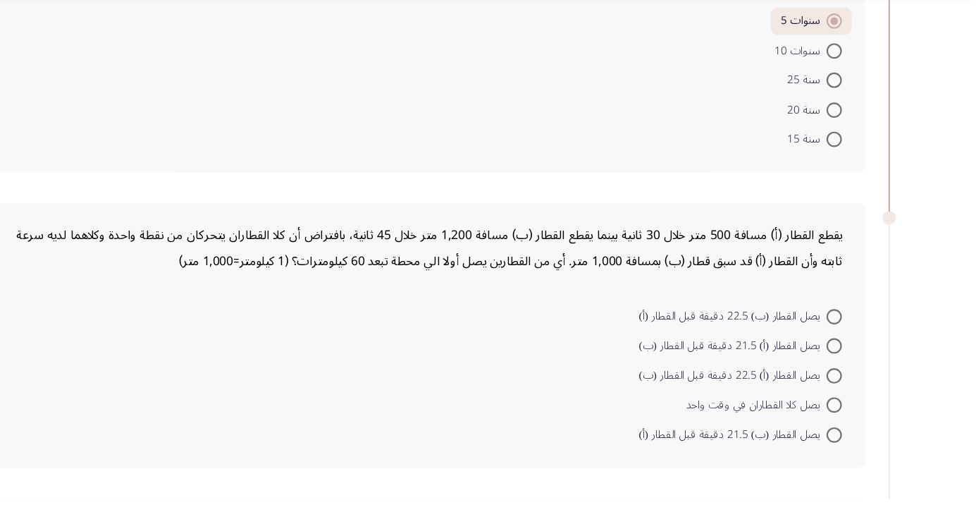
scroll to position [154, 0]
click at [846, 444] on span at bounding box center [846, 446] width 14 height 14
click at [846, 444] on input "يصل القطار (ب) 21.5 دقيقة قبل القطار (أ)" at bounding box center [846, 446] width 14 height 14
radio input "true"
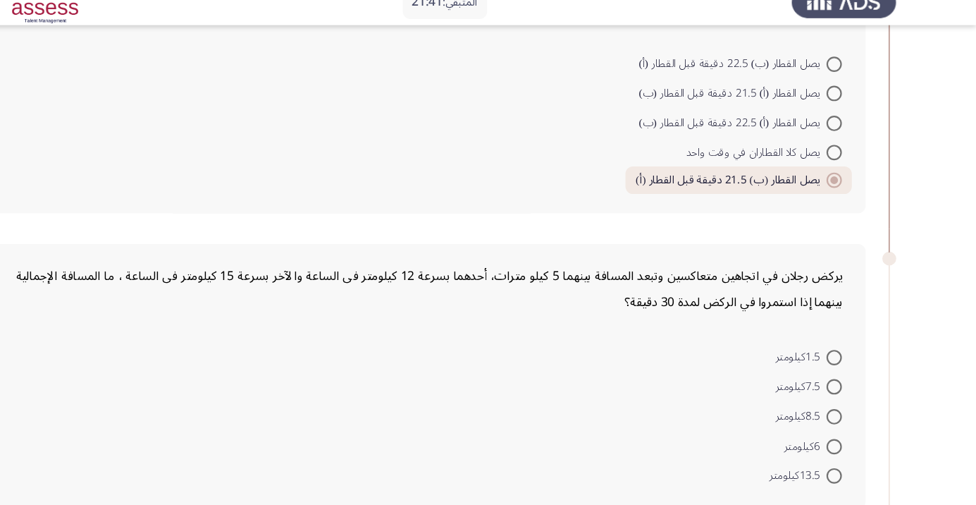
scroll to position [414, 0]
click at [852, 456] on span at bounding box center [846, 456] width 14 height 14
click at [852, 456] on input "13.5كيلومتر" at bounding box center [846, 456] width 14 height 14
radio input "true"
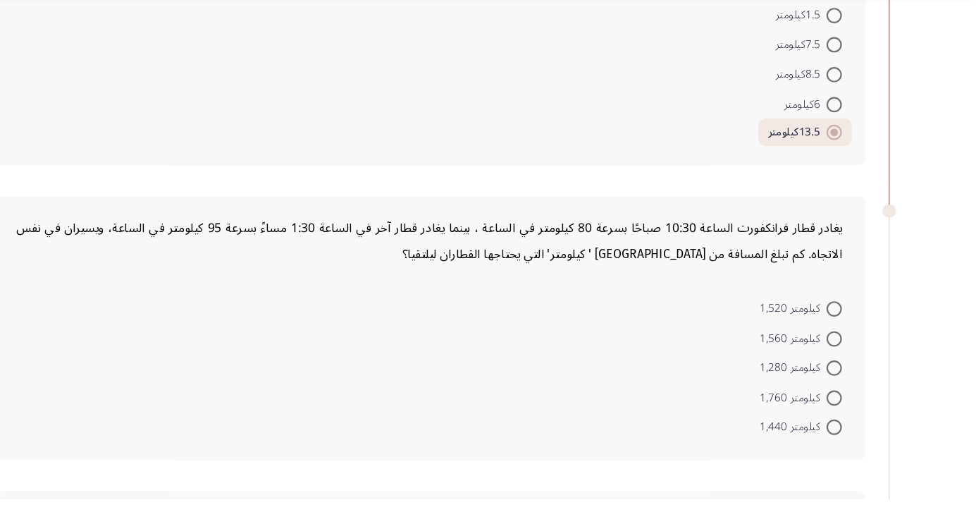
scroll to position [700, 0]
click at [382, 324] on form "كيلومتر 1,520 كيلومتر 1,560 كيلومتر 1,280 كيلومتر 1,760 كيلومتر 1,440" at bounding box center [473, 385] width 759 height 136
click at [377, 311] on div "يغادر قطار فرانكفورت الساعة 10:30 صباحًا بسرعة 80 كيلومتر في الساعة ، بينما يغا…" at bounding box center [474, 348] width 802 height 243
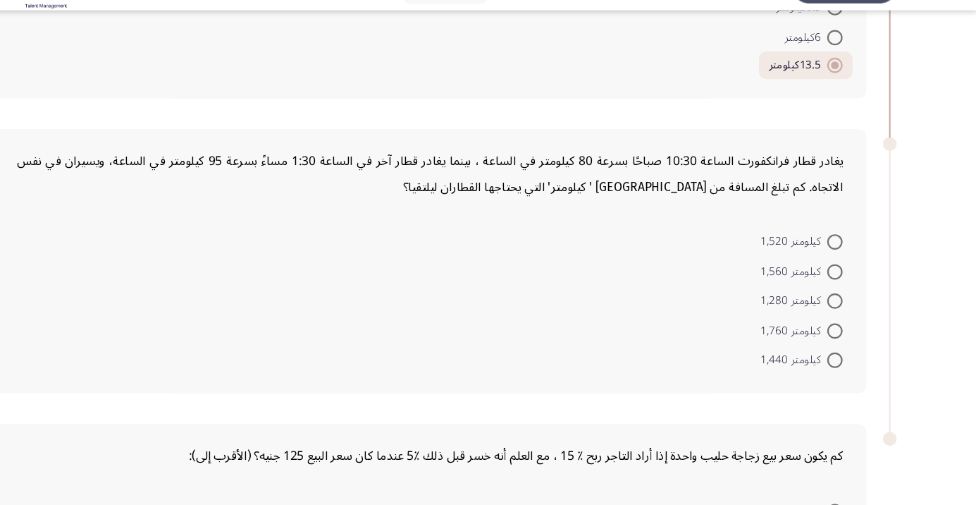
scroll to position [776, 0]
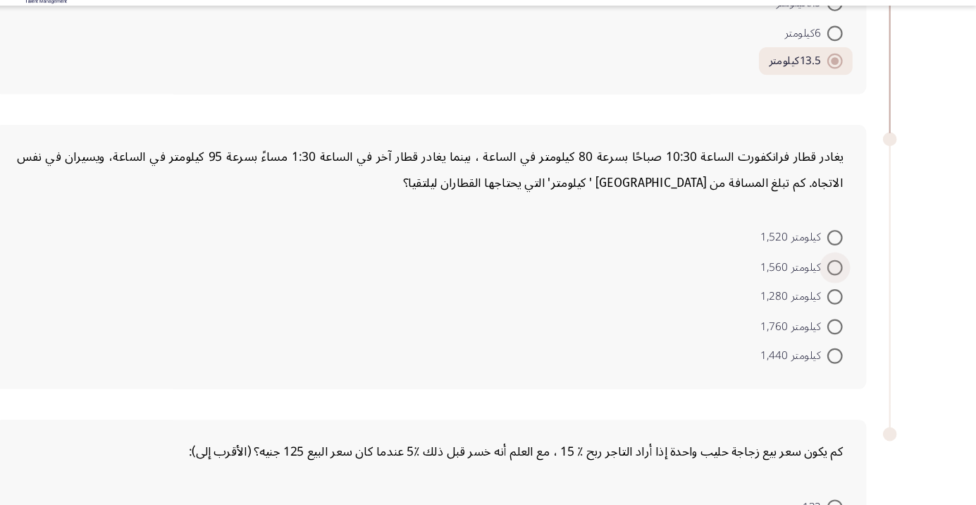
click at [846, 281] on span at bounding box center [846, 283] width 14 height 14
click at [846, 281] on input "كيلومتر 1,560" at bounding box center [846, 283] width 14 height 14
radio input "true"
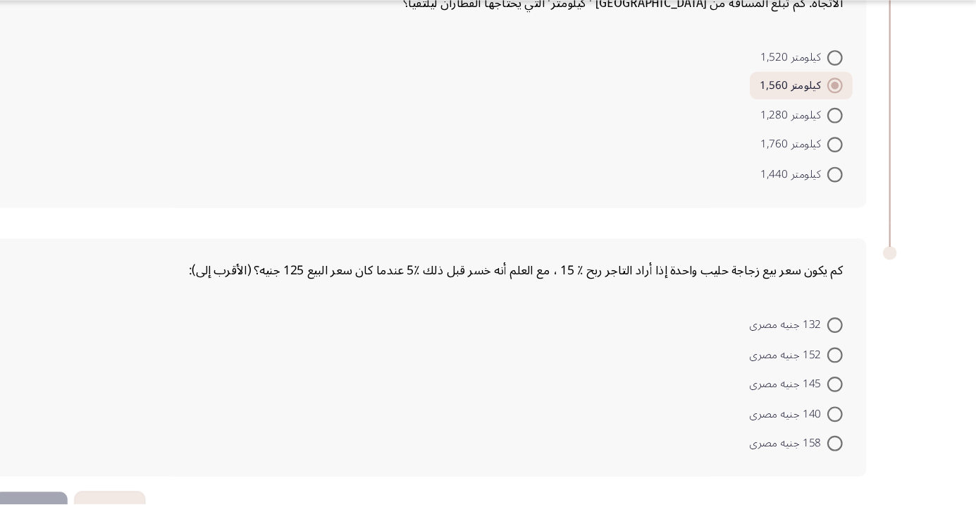
scroll to position [948, 0]
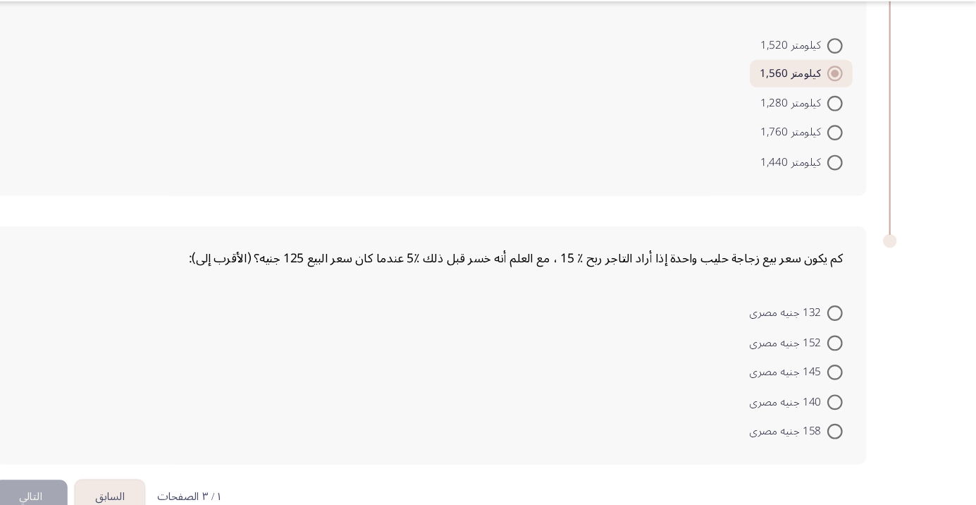
click at [839, 436] on span at bounding box center [846, 437] width 14 height 14
click at [839, 436] on input "158 جنيه مصرى" at bounding box center [846, 437] width 14 height 14
radio input "true"
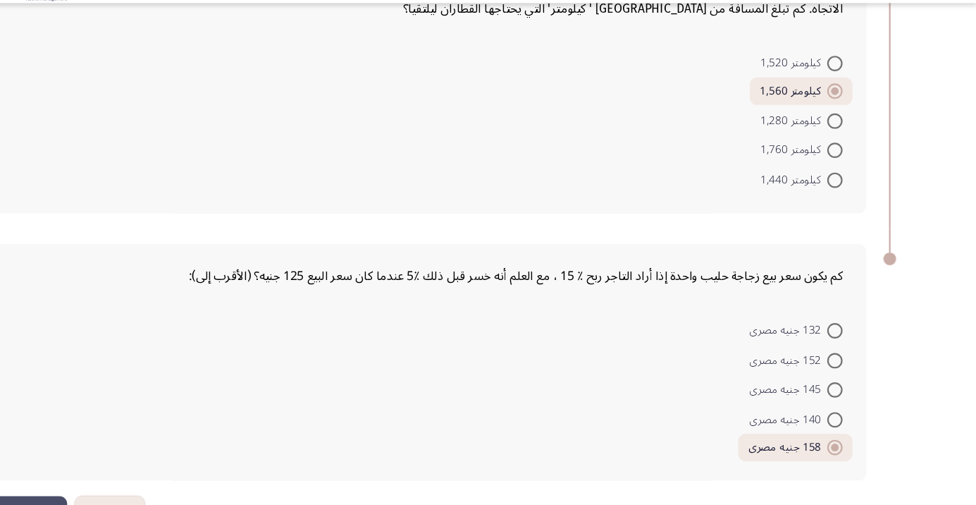
scroll to position [910, 0]
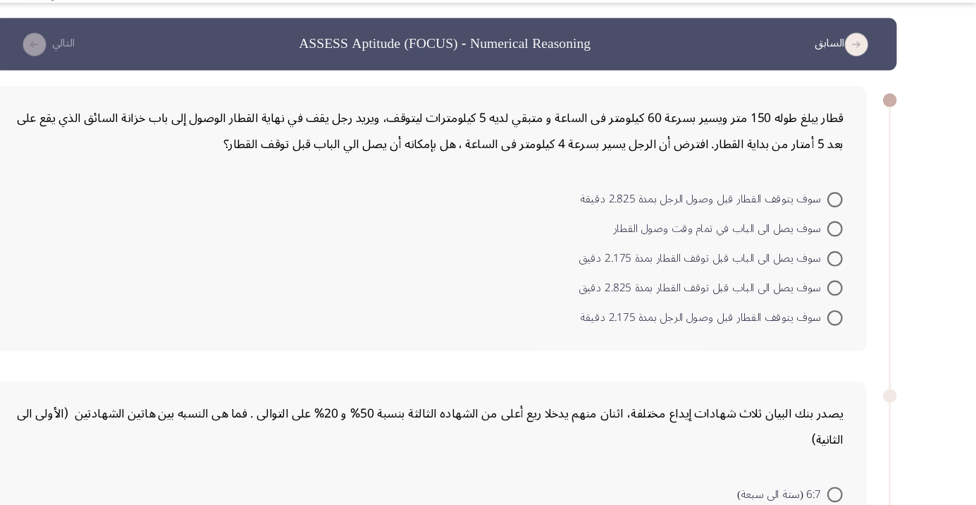
scroll to position [0, 0]
click at [846, 249] on span at bounding box center [846, 250] width 14 height 14
click at [846, 249] on input "سوف يصل الى الباب في تمام وقت وصول القطار" at bounding box center [846, 250] width 14 height 14
radio input "true"
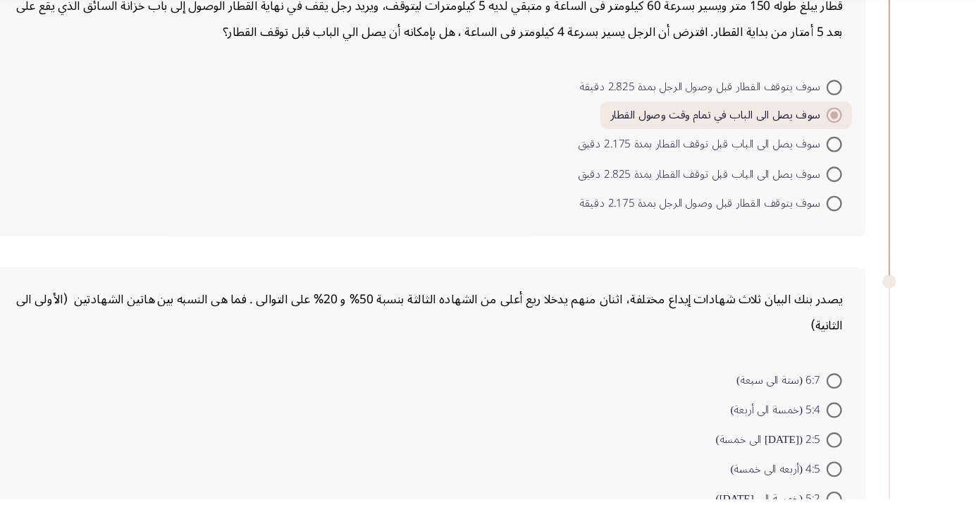
scroll to position [98, 0]
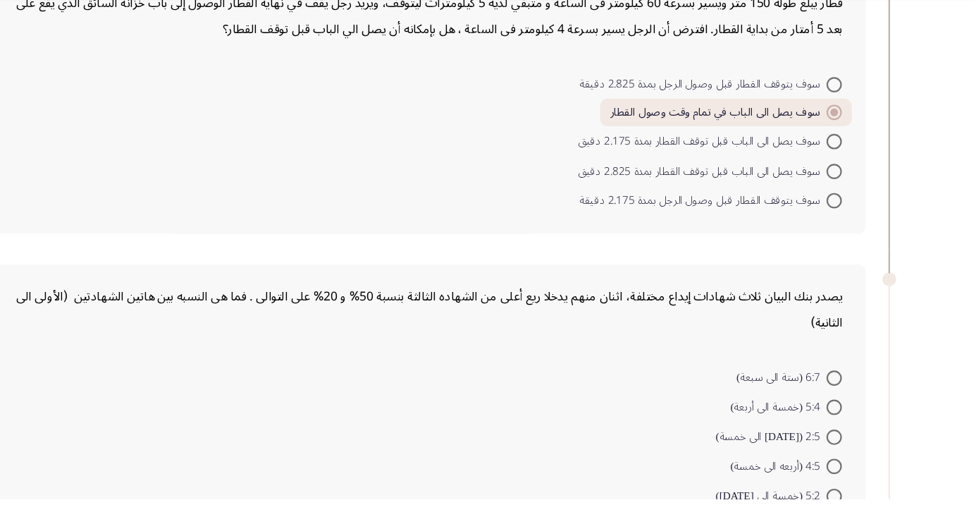
click at [840, 449] on span at bounding box center [846, 448] width 14 height 14
click at [840, 449] on input "2:5 ([DATE] الى خمسة)" at bounding box center [846, 448] width 14 height 14
radio input "true"
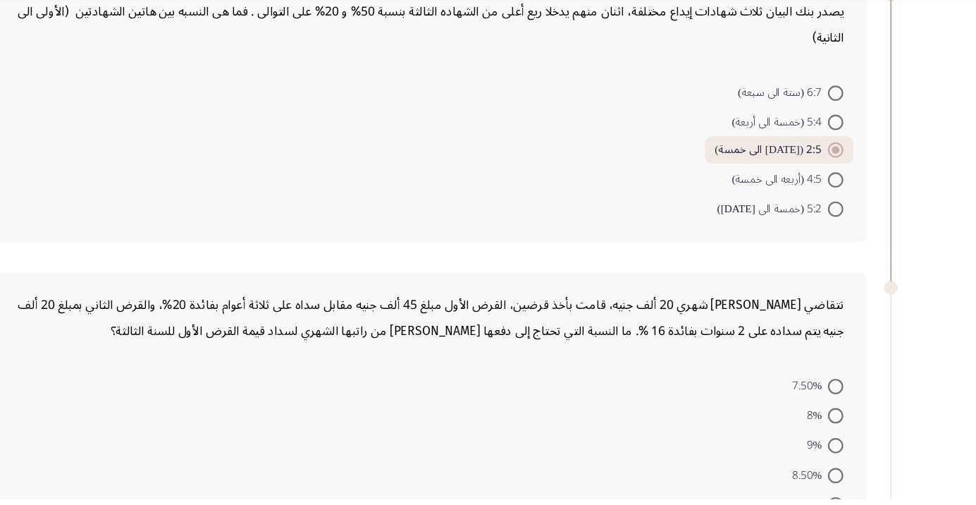
scroll to position [360, 0]
click at [460, 498] on form "7.50% 8% 9% 8.50% 7%" at bounding box center [473, 455] width 759 height 136
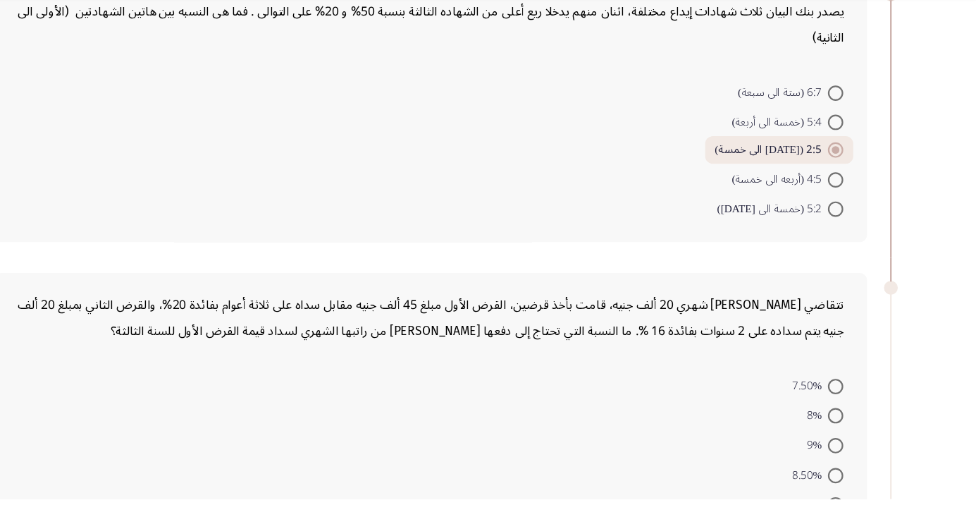
click at [460, 498] on form "7.50% 8% 9% 8.50% 7%" at bounding box center [473, 455] width 759 height 136
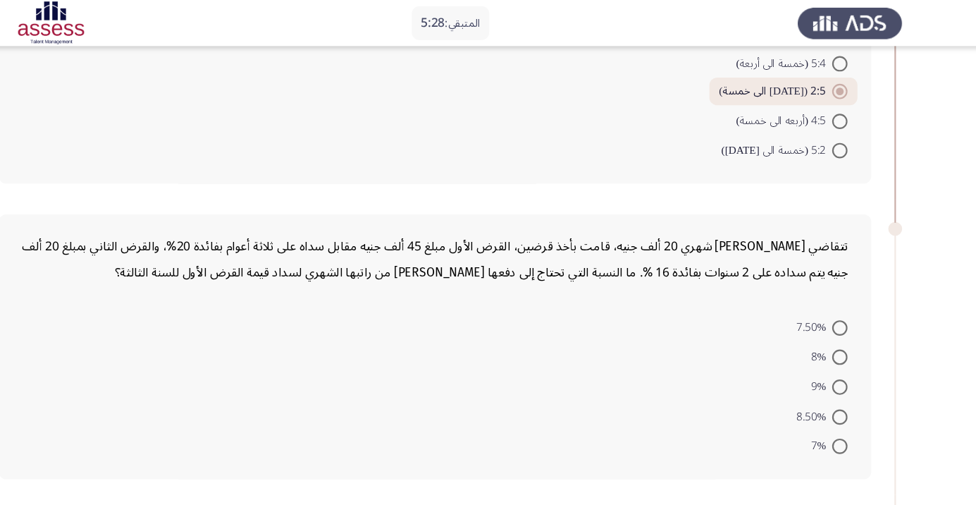
scroll to position [460, 0]
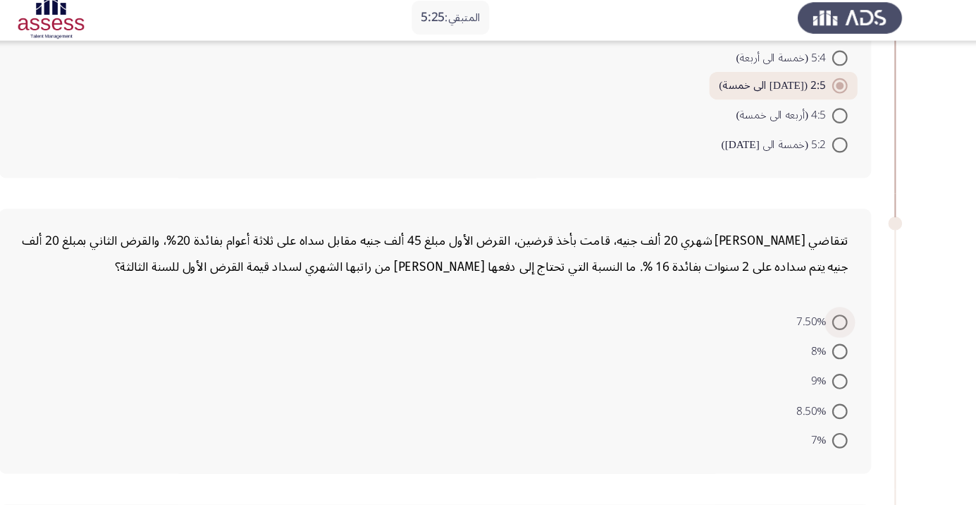
click at [846, 299] on span at bounding box center [846, 301] width 14 height 14
click at [846, 299] on input "7.50%" at bounding box center [846, 301] width 14 height 14
radio input "true"
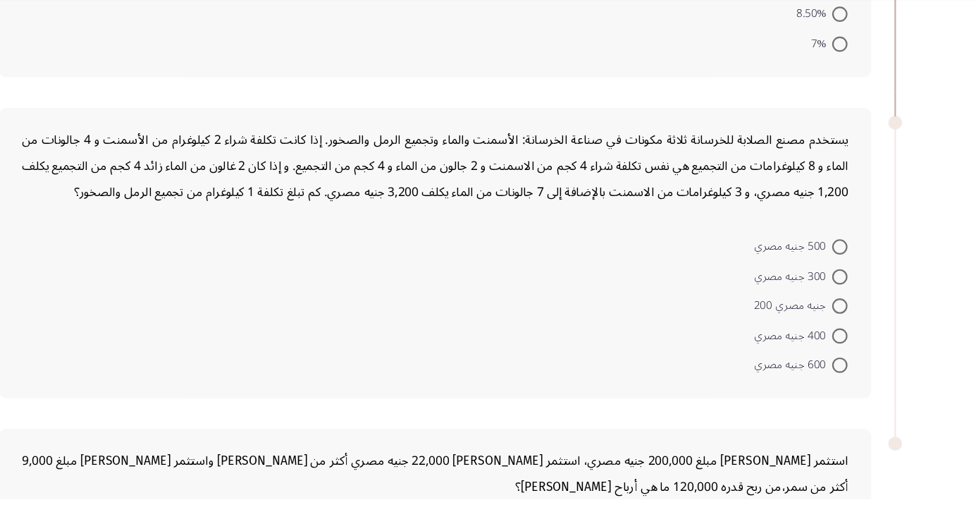
scroll to position [784, 0]
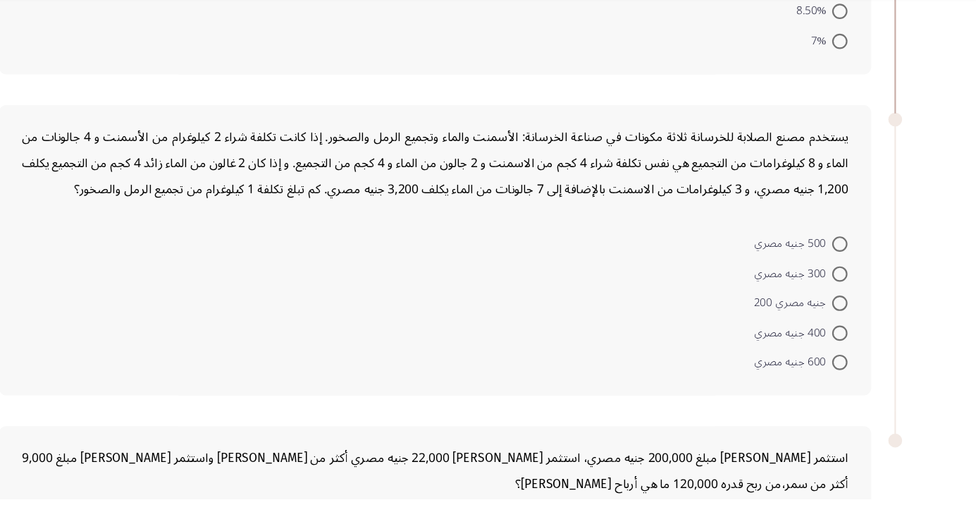
click at [846, 295] on span at bounding box center [846, 298] width 14 height 14
click at [846, 295] on input "300 جنيه مصري" at bounding box center [846, 298] width 14 height 14
radio input "true"
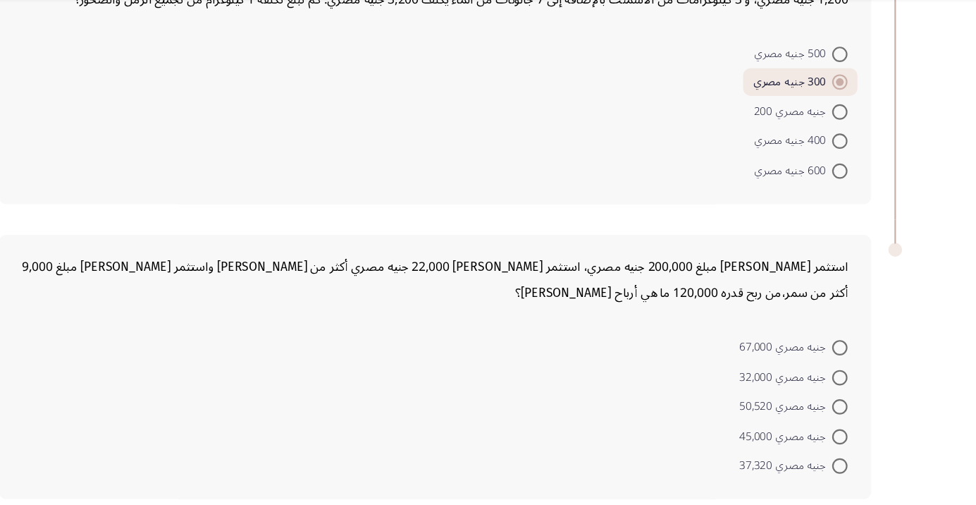
scroll to position [958, 0]
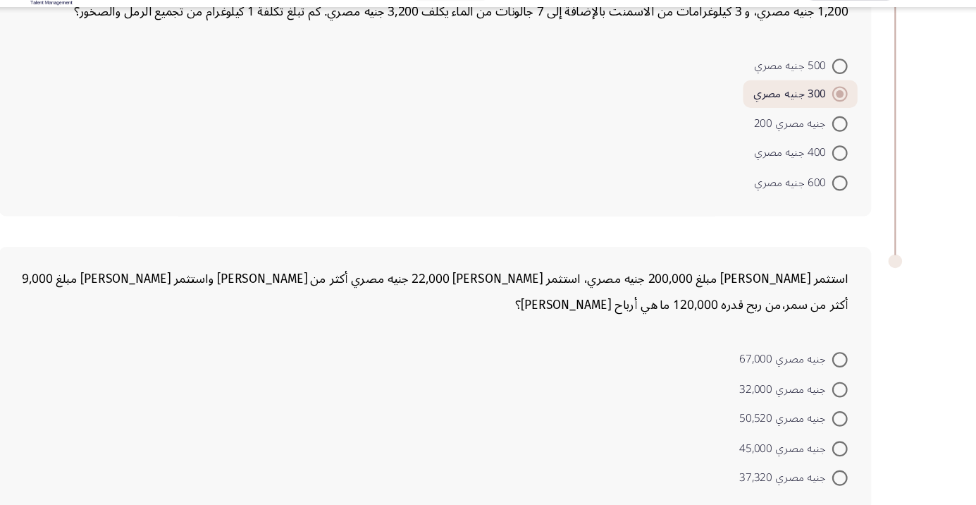
click at [518, 326] on div "استثمر [PERSON_NAME] مبلغ 200,000 جنيه مصري، استثمر [PERSON_NAME] 22,000 جنيه م…" at bounding box center [474, 383] width 802 height 243
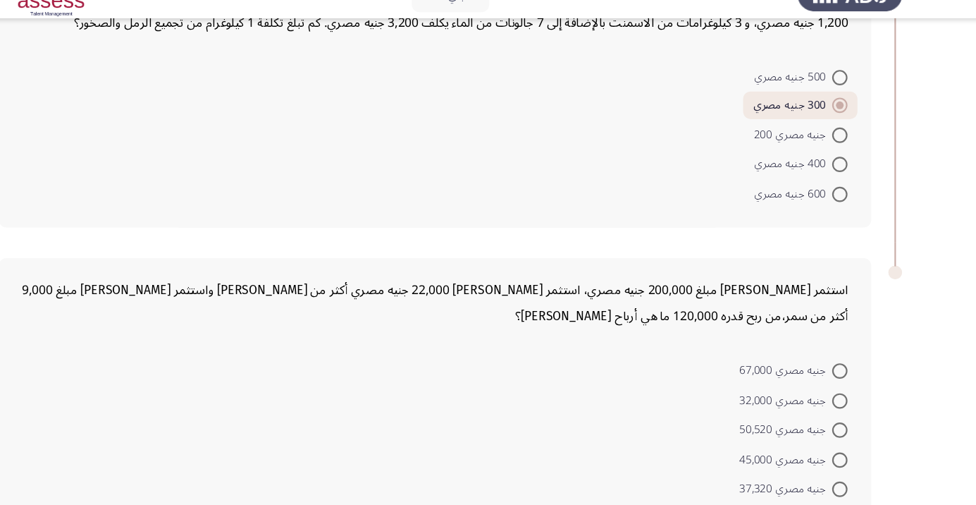
click at [513, 324] on div "استثمر [PERSON_NAME] مبلغ 200,000 جنيه مصري، استثمر [PERSON_NAME] 22,000 جنيه م…" at bounding box center [473, 304] width 759 height 48
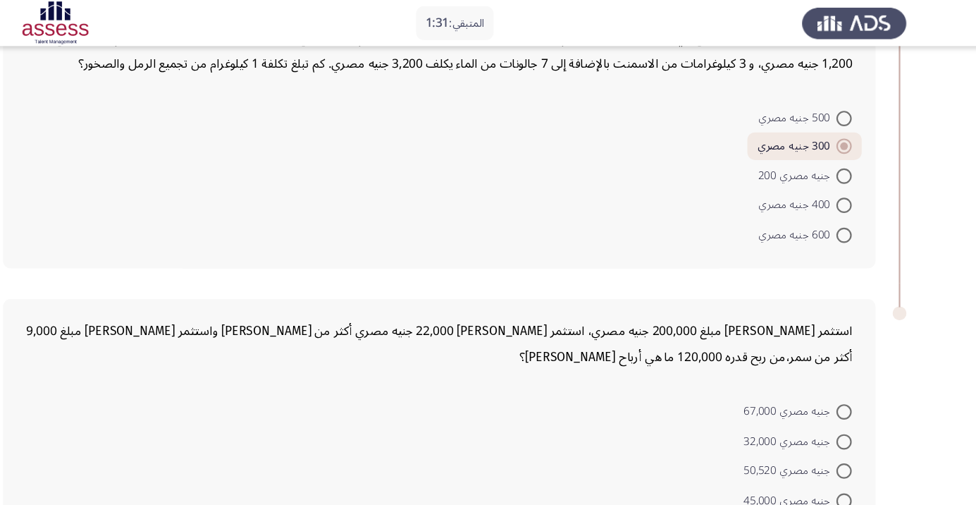
scroll to position [959, 0]
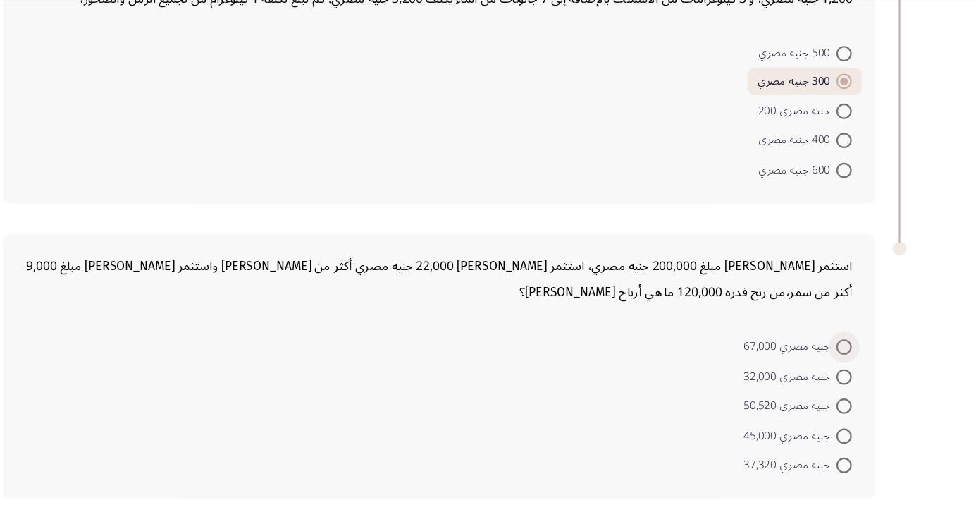
click at [843, 367] on span at bounding box center [846, 365] width 14 height 14
click at [843, 367] on input "جنيه مصري 67,000" at bounding box center [846, 365] width 14 height 14
radio input "true"
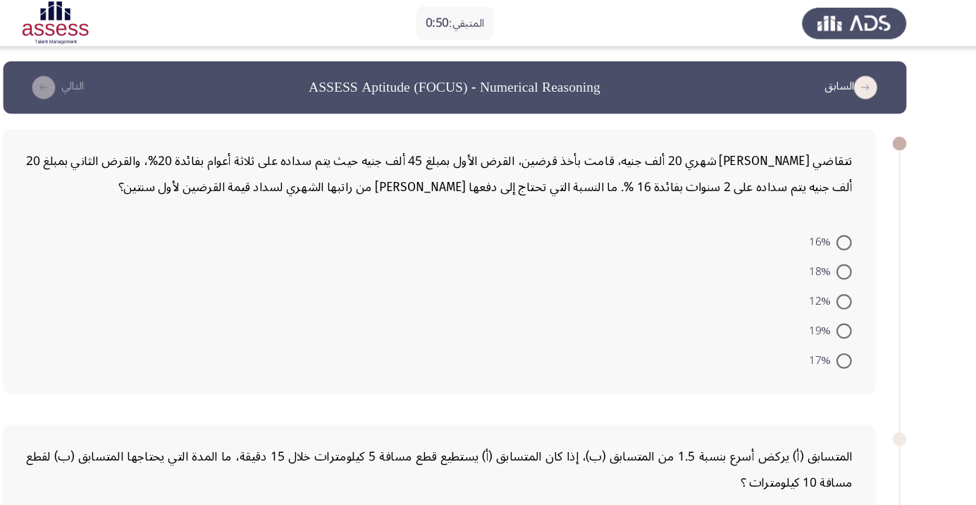
scroll to position [0, 0]
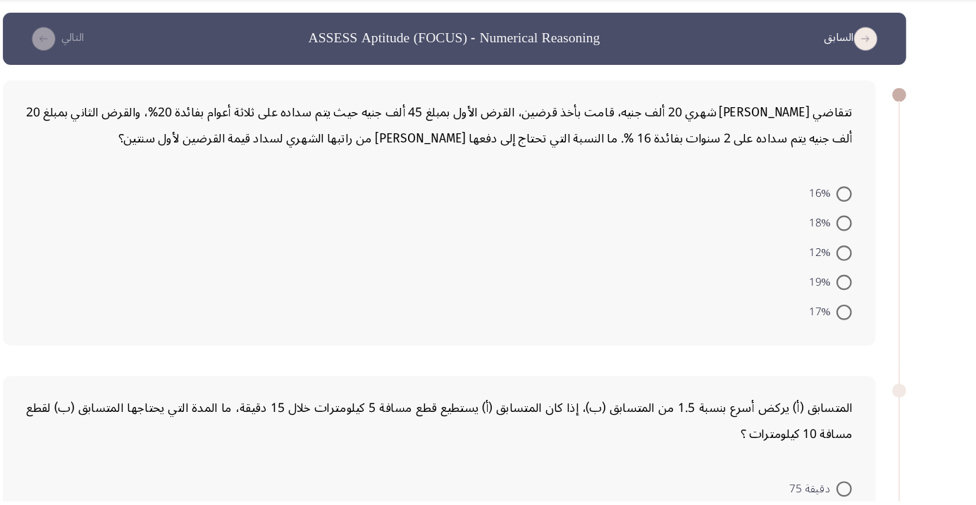
click at [846, 276] on span at bounding box center [846, 277] width 14 height 14
click at [846, 276] on input "12%" at bounding box center [846, 277] width 14 height 14
radio input "true"
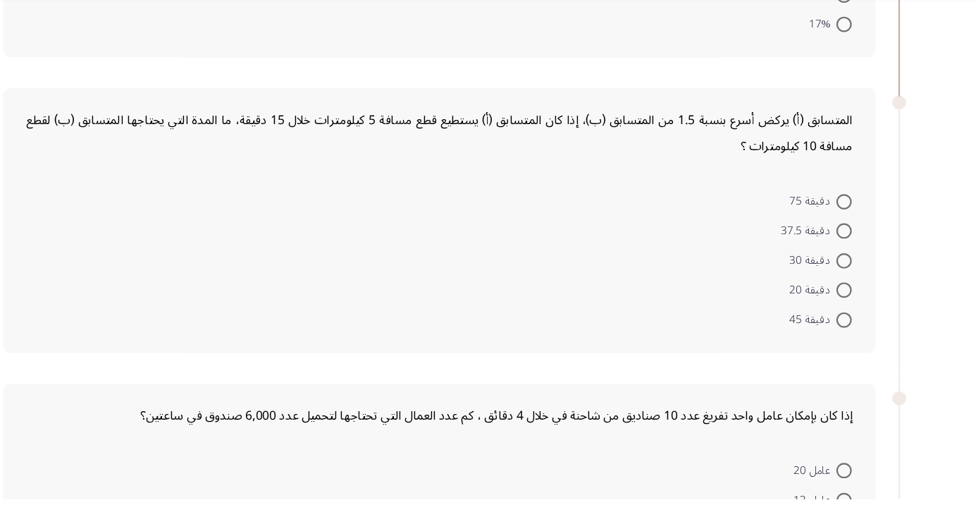
scroll to position [278, 0]
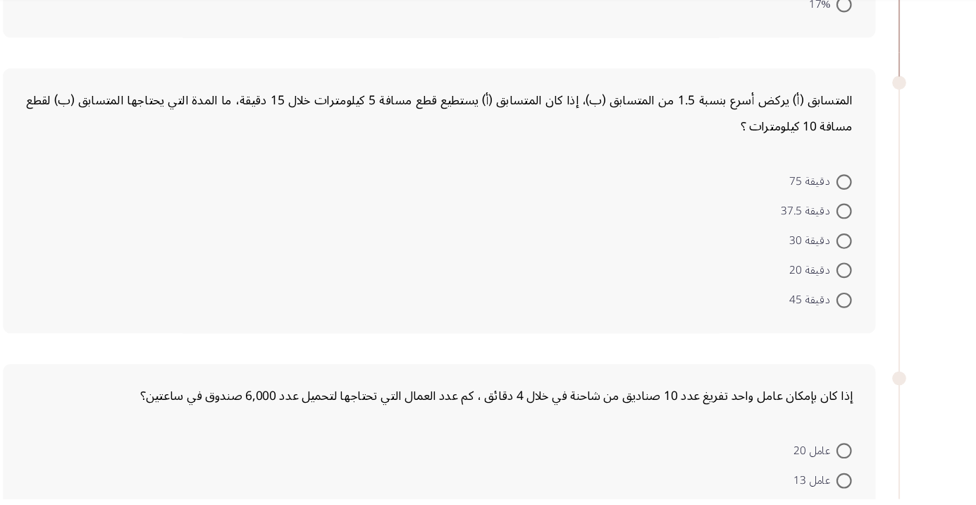
click at [852, 243] on span at bounding box center [846, 240] width 14 height 14
click at [852, 243] on input "دقيقة 37.5" at bounding box center [846, 240] width 14 height 14
radio input "true"
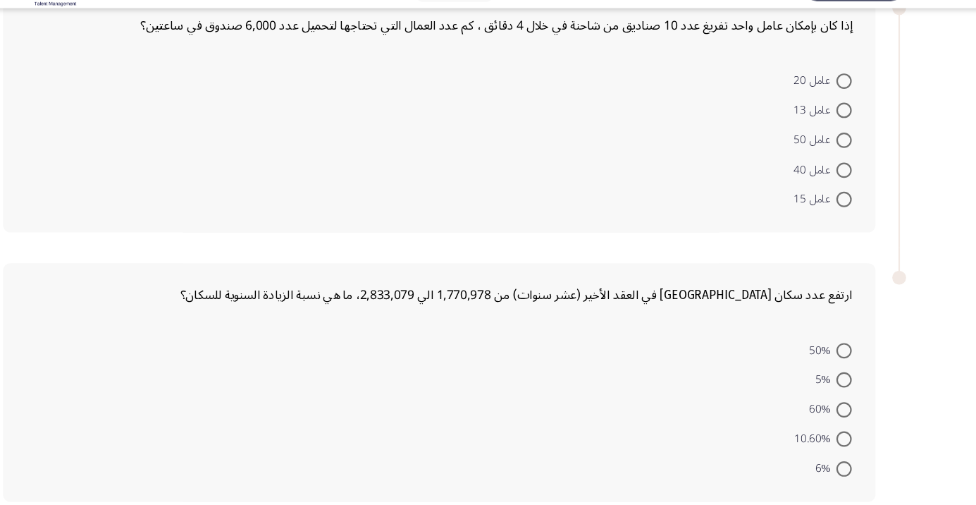
scroll to position [628, 0]
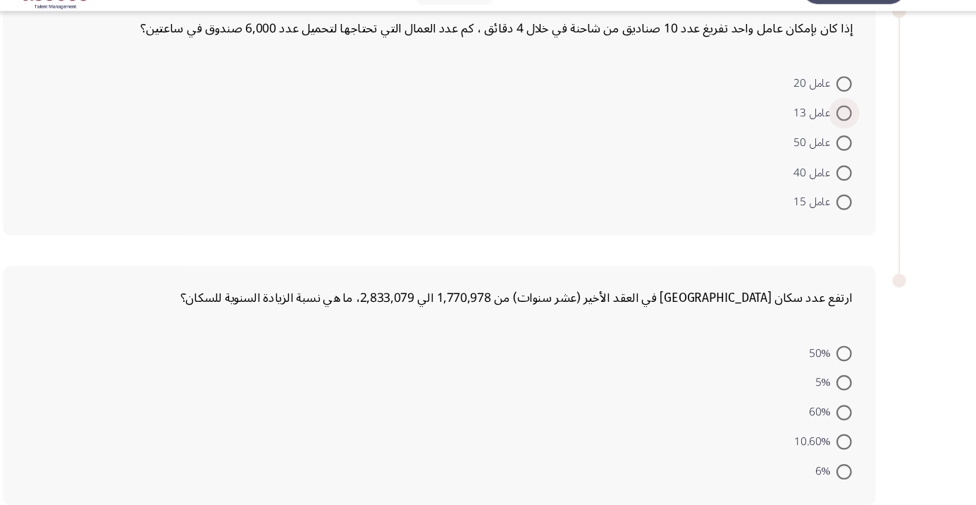
click at [846, 135] on span at bounding box center [846, 136] width 14 height 14
click at [846, 135] on input "عامل 13" at bounding box center [846, 136] width 14 height 14
radio input "true"
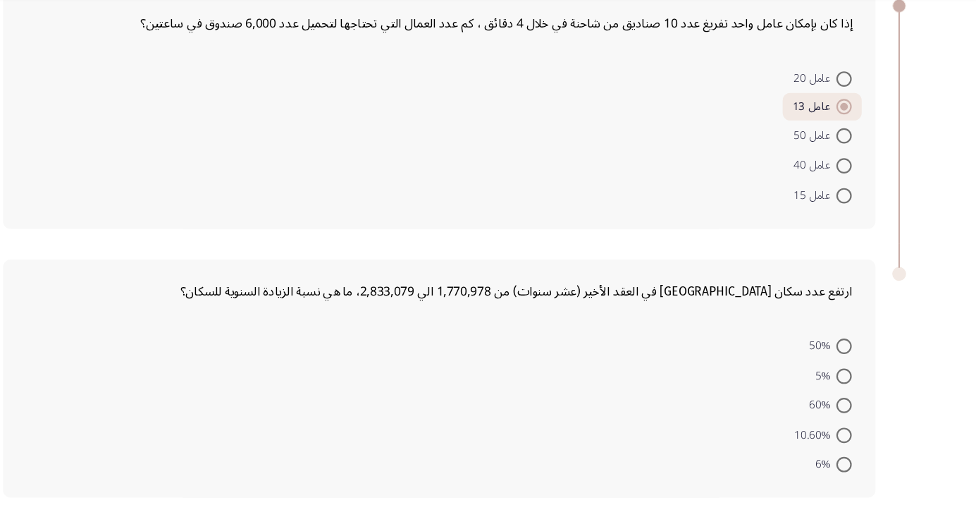
click at [846, 389] on span at bounding box center [846, 392] width 14 height 14
click at [846, 389] on input "5%" at bounding box center [846, 392] width 14 height 14
radio input "true"
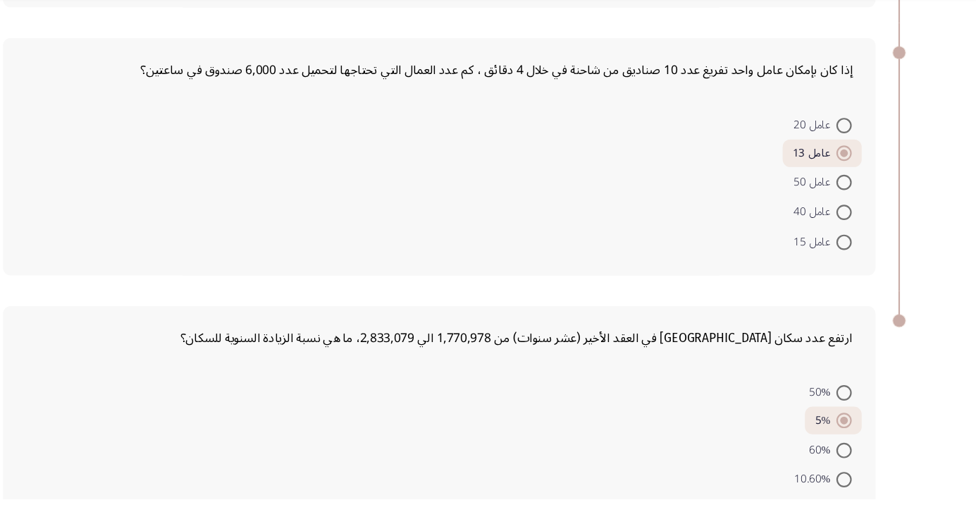
scroll to position [616, 0]
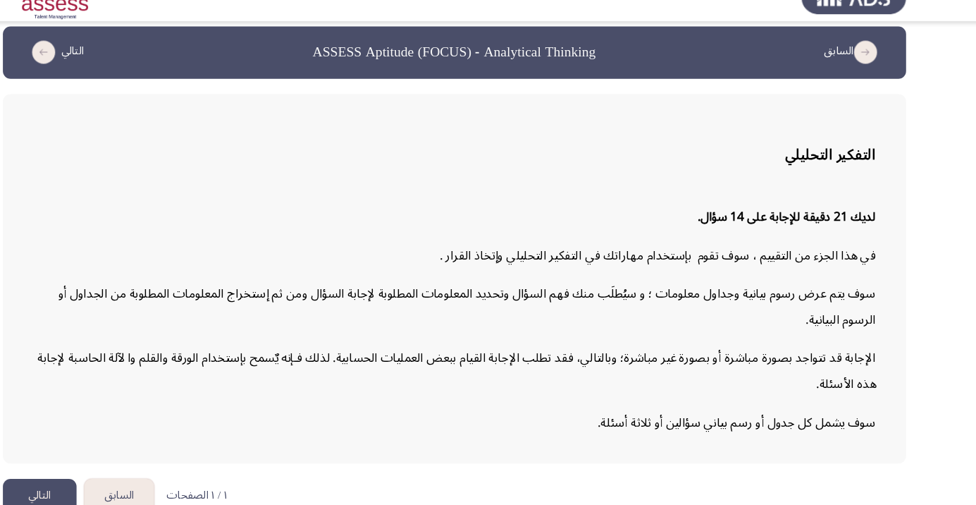
scroll to position [0, 0]
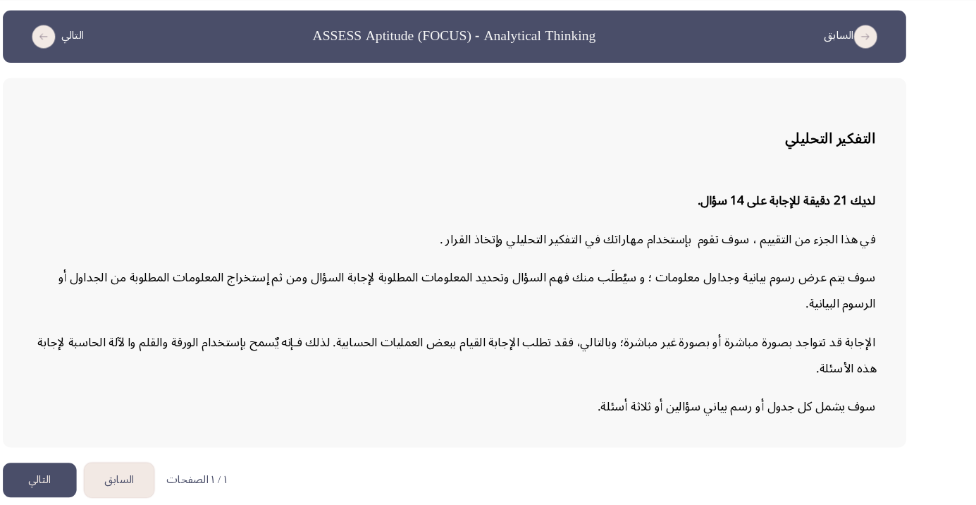
click at [85, 503] on button "التالي" at bounding box center [107, 488] width 68 height 32
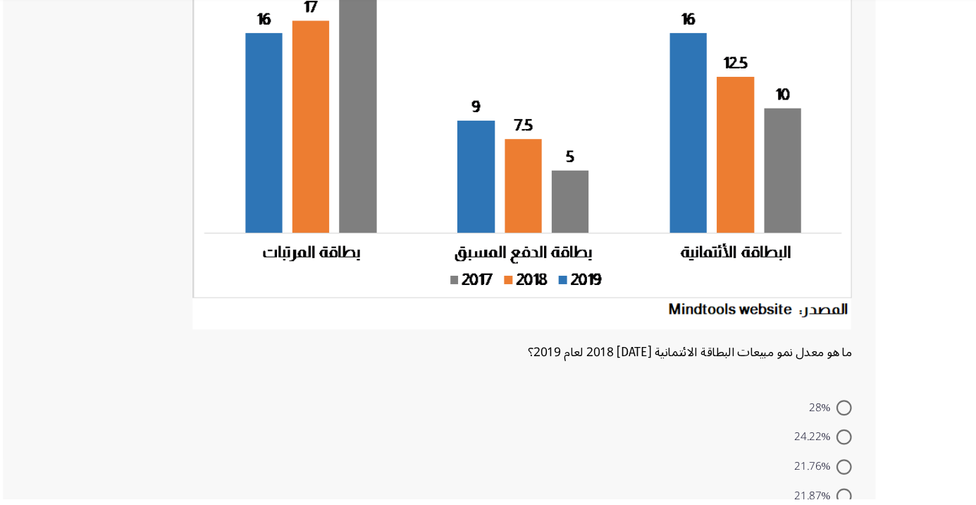
scroll to position [145, 0]
click at [846, 501] on span at bounding box center [846, 501] width 14 height 14
click at [846, 501] on input "21.87%" at bounding box center [846, 501] width 14 height 14
radio input "true"
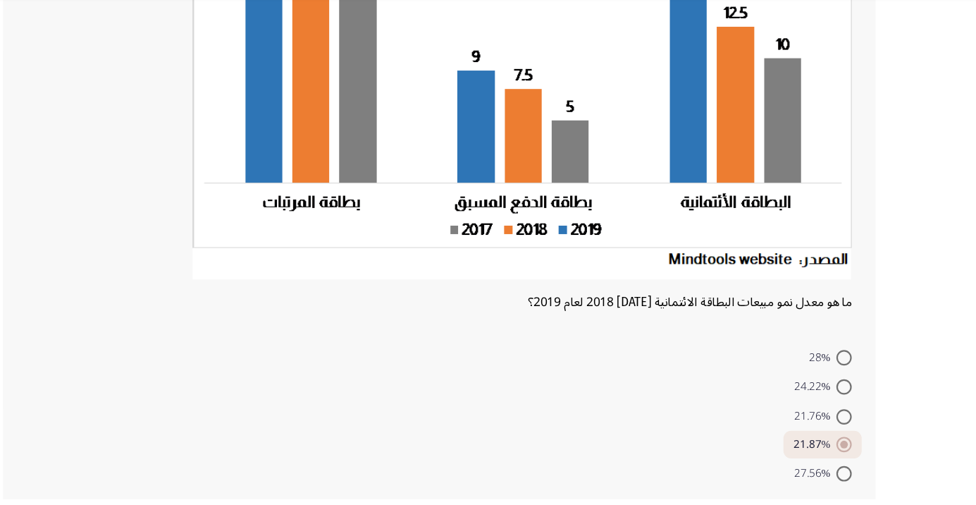
scroll to position [200, 0]
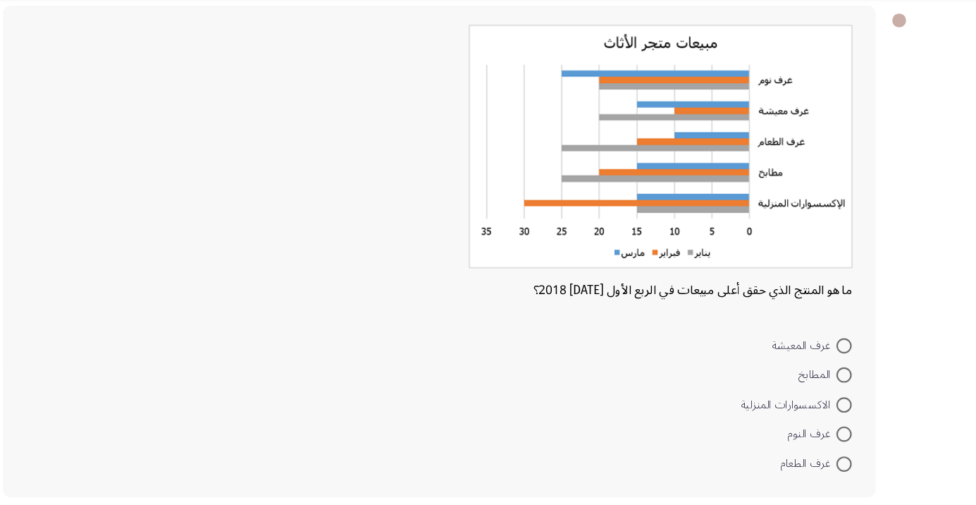
scroll to position [67, 0]
click at [839, 445] on span at bounding box center [846, 445] width 14 height 14
click at [839, 445] on input "غرف النوم" at bounding box center [846, 445] width 14 height 14
radio input "true"
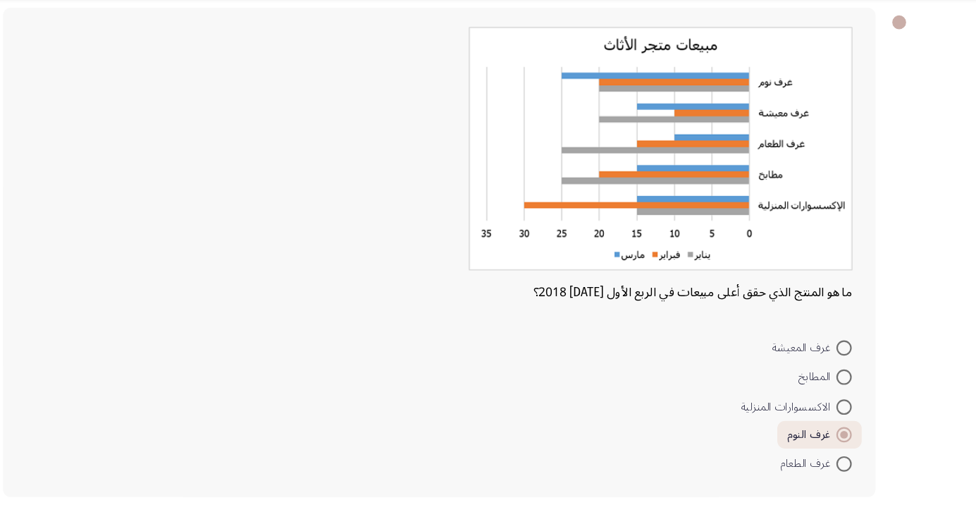
scroll to position [66, 0]
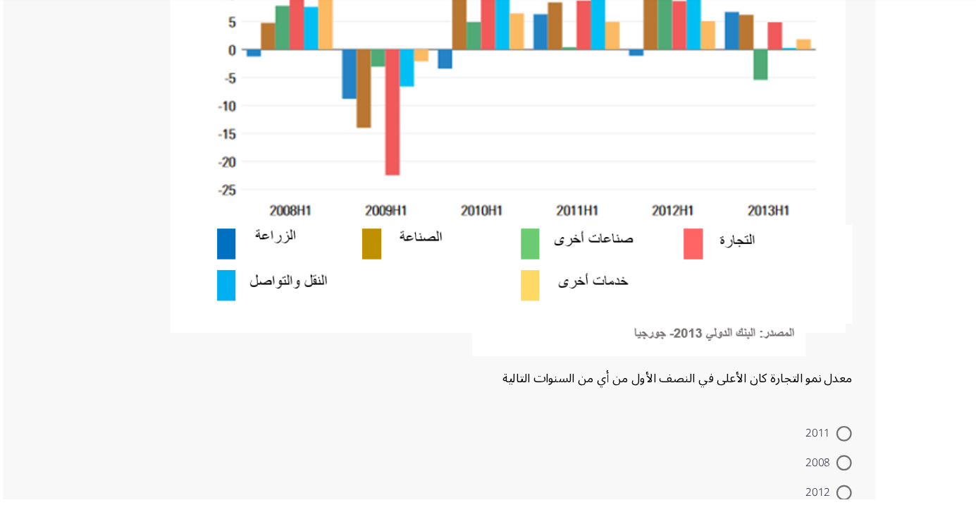
scroll to position [283, 0]
click at [846, 470] on span at bounding box center [846, 471] width 14 height 14
click at [846, 470] on input "2008" at bounding box center [846, 471] width 14 height 14
radio input "true"
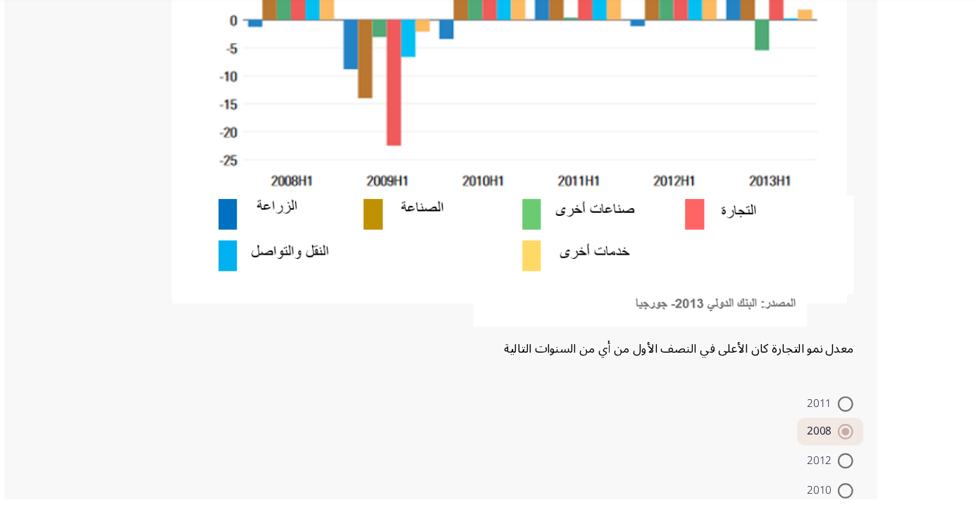
scroll to position [362, 0]
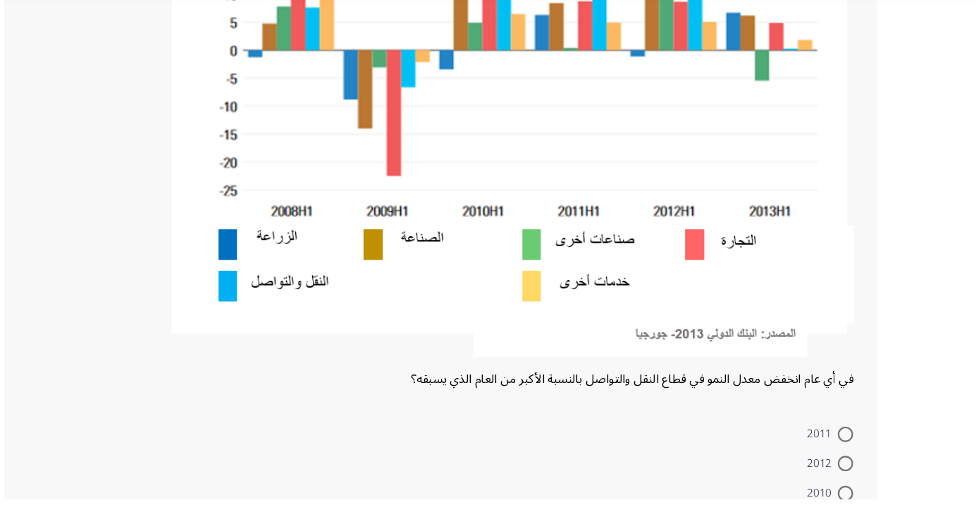
scroll to position [288, 0]
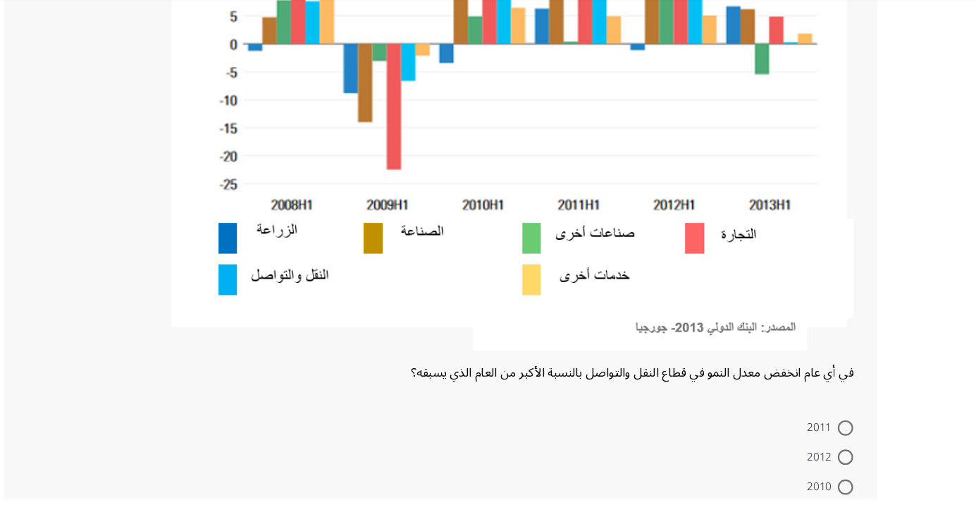
radio input "true"
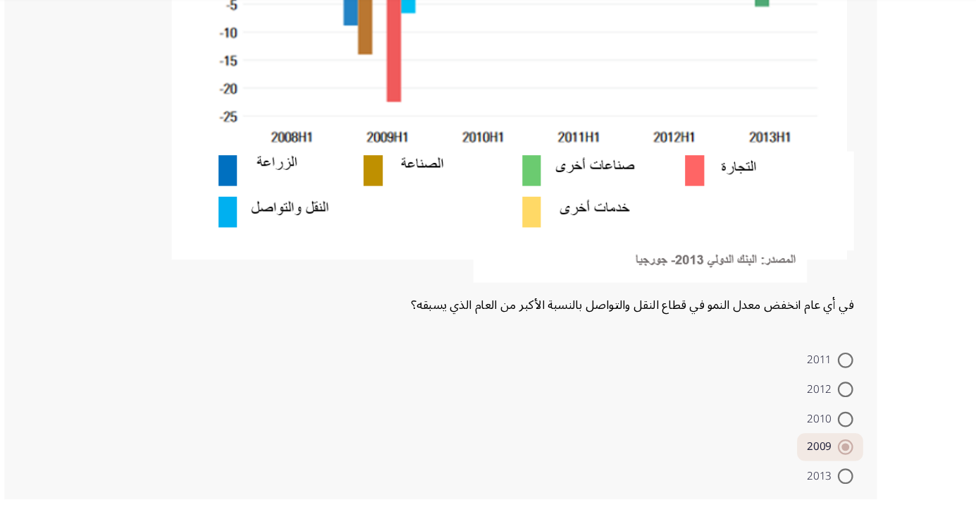
scroll to position [362, 0]
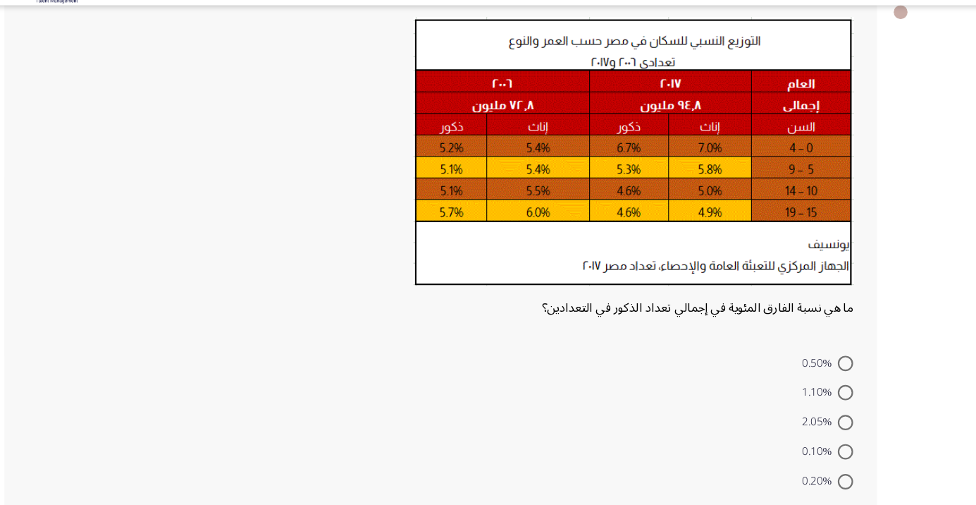
scroll to position [93, 0]
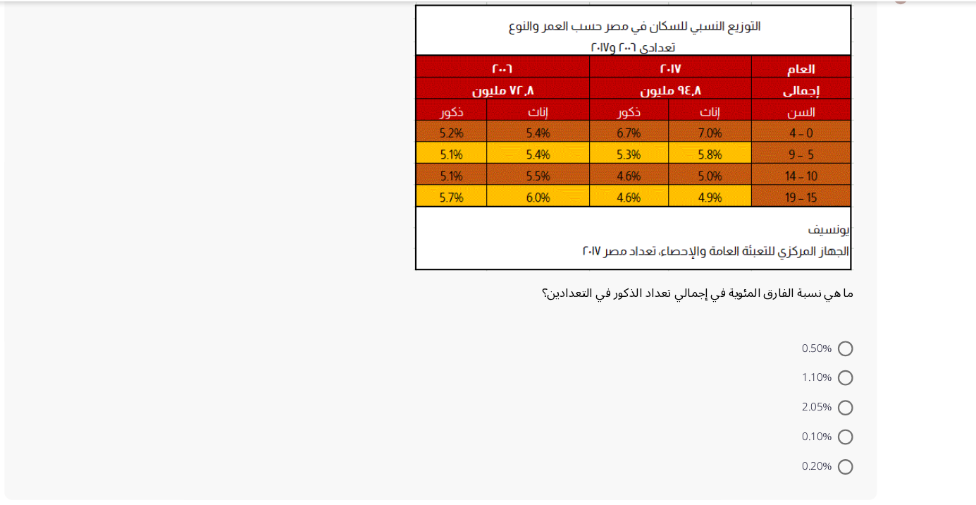
click at [494, 395] on form "0.50% 1.10% 2.05% 0.10% 0.20%" at bounding box center [473, 414] width 759 height 136
click at [495, 395] on form "0.50% 1.10% 2.05% 0.10% 0.20%" at bounding box center [473, 414] width 759 height 136
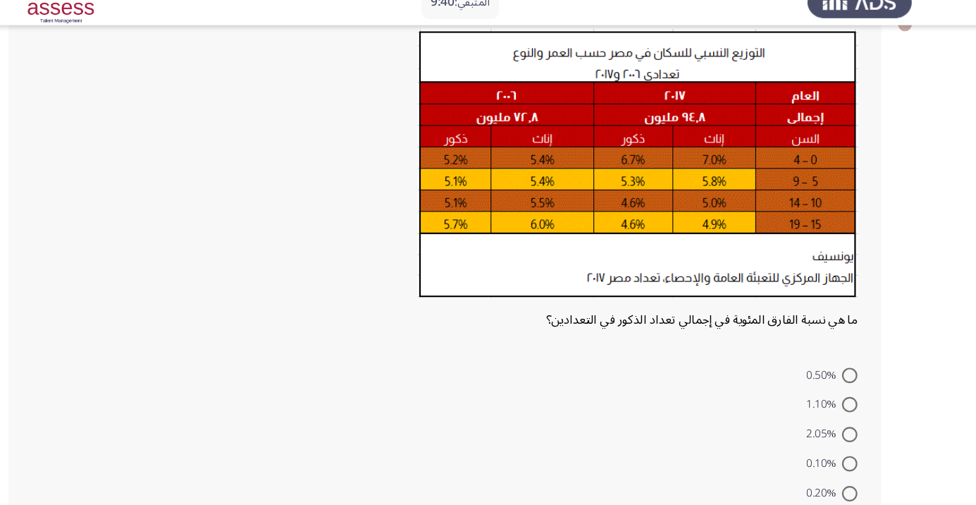
scroll to position [81, 0]
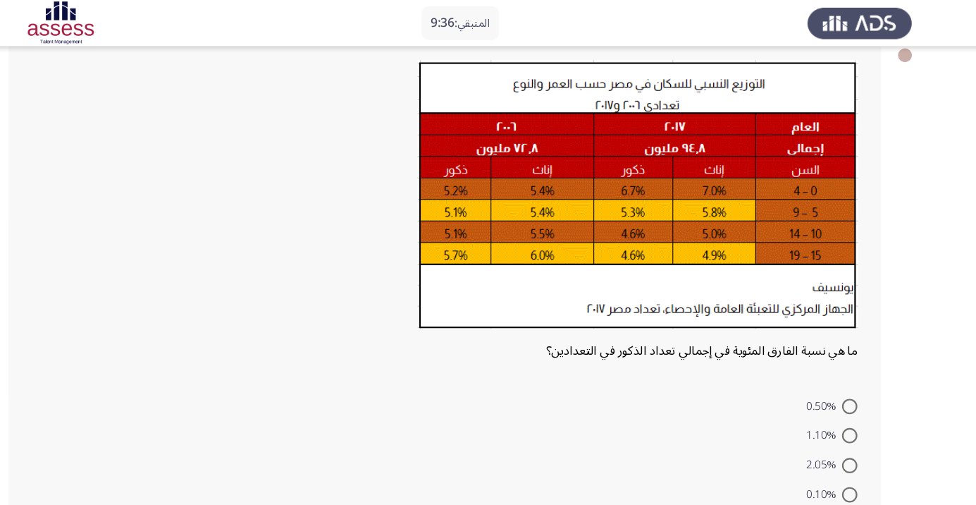
click at [846, 372] on span at bounding box center [846, 373] width 14 height 14
click at [846, 372] on input "0.50%" at bounding box center [846, 373] width 14 height 14
radio input "true"
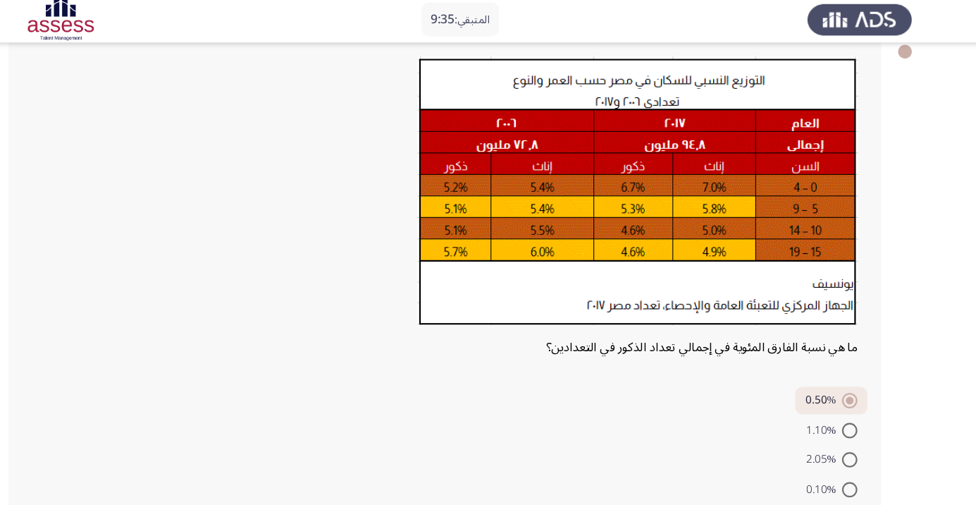
scroll to position [89, 0]
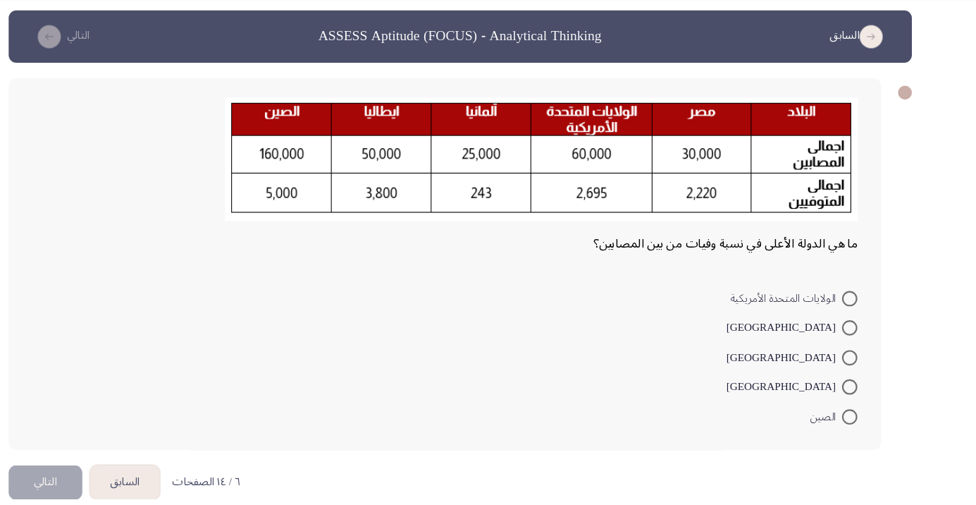
click at [714, 504] on html "المتبقي: 9:10 السابق ASSESS Aptitude (FOCUS) - Analytical Thinking التالي ما هي…" at bounding box center [488, 265] width 976 height 530
click at [702, 504] on html "المتبقي: 9:09 السابق ASSESS Aptitude (FOCUS) - Analytical Thinking التالي ما هي…" at bounding box center [488, 265] width 976 height 530
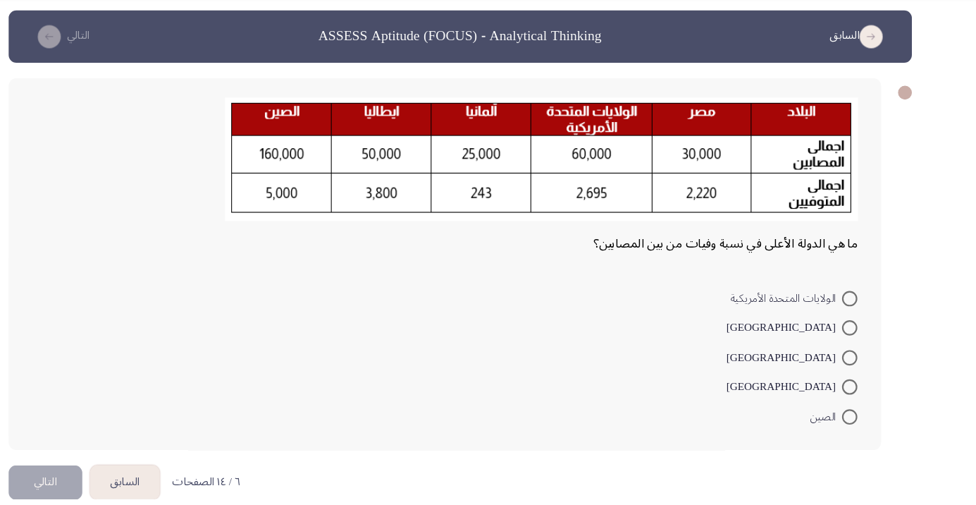
click at [702, 504] on html "المتبقي: 9:09 السابق ASSESS Aptitude (FOCUS) - Analytical Thinking التالي ما هي…" at bounding box center [488, 265] width 976 height 530
click at [702, 504] on html "المتبقي: 9:08 السابق ASSESS Aptitude (FOCUS) - Analytical Thinking التالي ما هي…" at bounding box center [488, 265] width 976 height 530
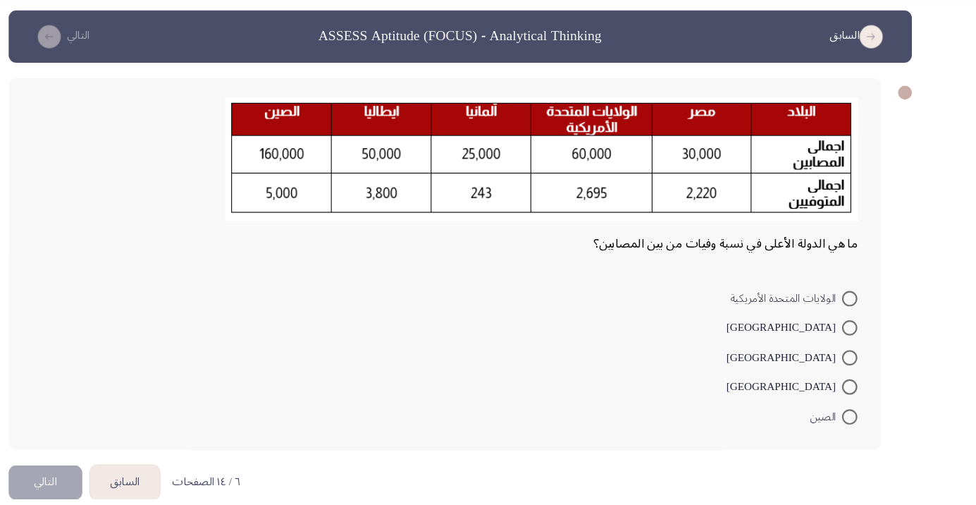
click at [702, 504] on html "المتبقي: 9:08 السابق ASSESS Aptitude (FOCUS) - Analytical Thinking التالي ما هي…" at bounding box center [488, 265] width 976 height 530
click at [701, 504] on html "المتبقي: 9:08 السابق ASSESS Aptitude (FOCUS) - Analytical Thinking التالي ما هي…" at bounding box center [488, 265] width 976 height 530
click at [700, 504] on html "المتبقي: 9:07 السابق ASSESS Aptitude (FOCUS) - Analytical Thinking التالي ما هي…" at bounding box center [488, 265] width 976 height 530
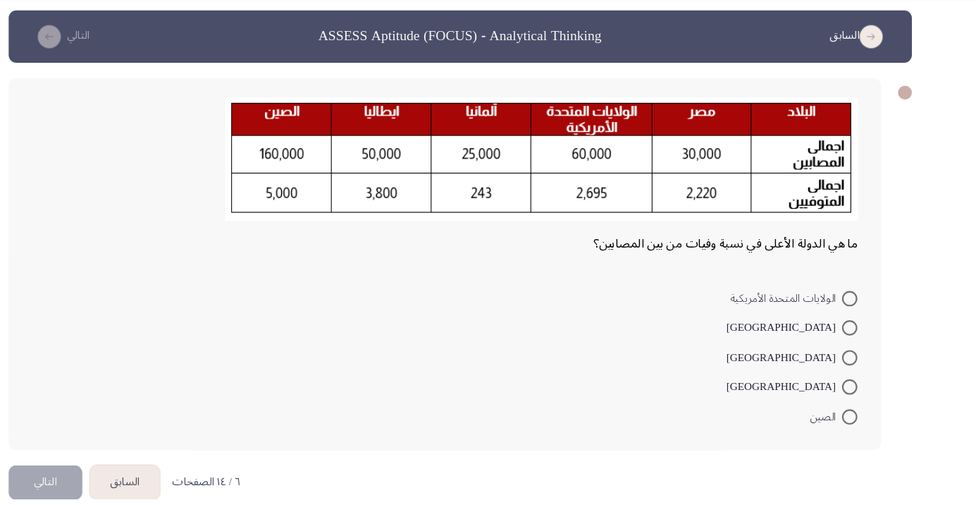
click at [700, 504] on html "المتبقي: 9:06 السابق ASSESS Aptitude (FOCUS) - Analytical Thinking التالي ما هي…" at bounding box center [488, 265] width 976 height 530
click at [699, 504] on html "المتبقي: 9:06 السابق ASSESS Aptitude (FOCUS) - Analytical Thinking التالي ما هي…" at bounding box center [488, 265] width 976 height 530
click at [697, 504] on html "المتبقي: 8:53 السابق ASSESS Aptitude (FOCUS) - Analytical Thinking التالي ما هي…" at bounding box center [488, 265] width 976 height 530
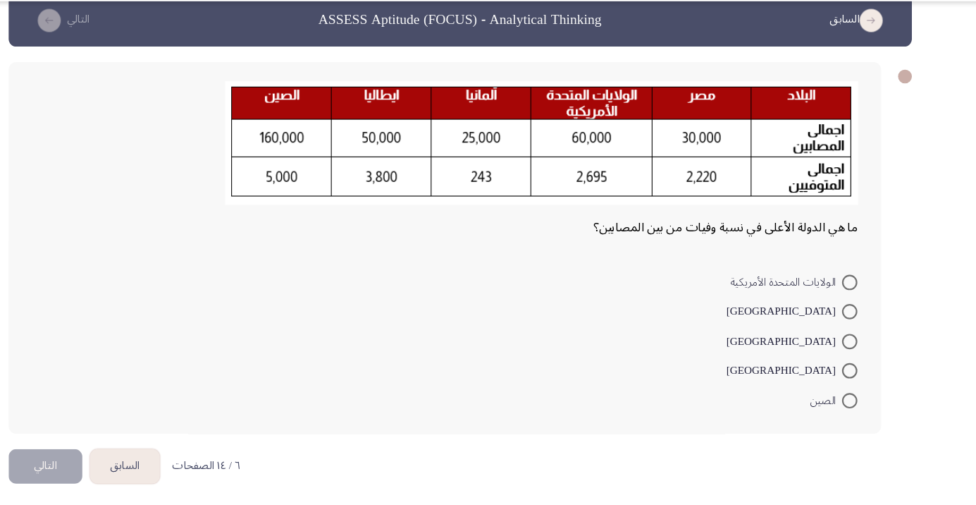
scroll to position [20, 0]
click at [846, 326] on span at bounding box center [846, 327] width 14 height 14
click at [846, 326] on input "[GEOGRAPHIC_DATA]" at bounding box center [846, 327] width 14 height 14
radio input "true"
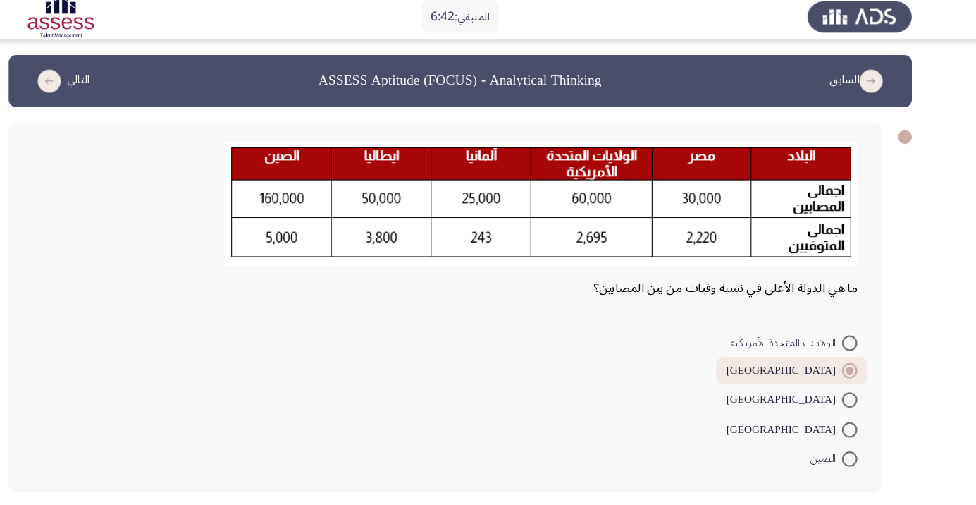
click at [102, 489] on button "التالي" at bounding box center [107, 488] width 68 height 32
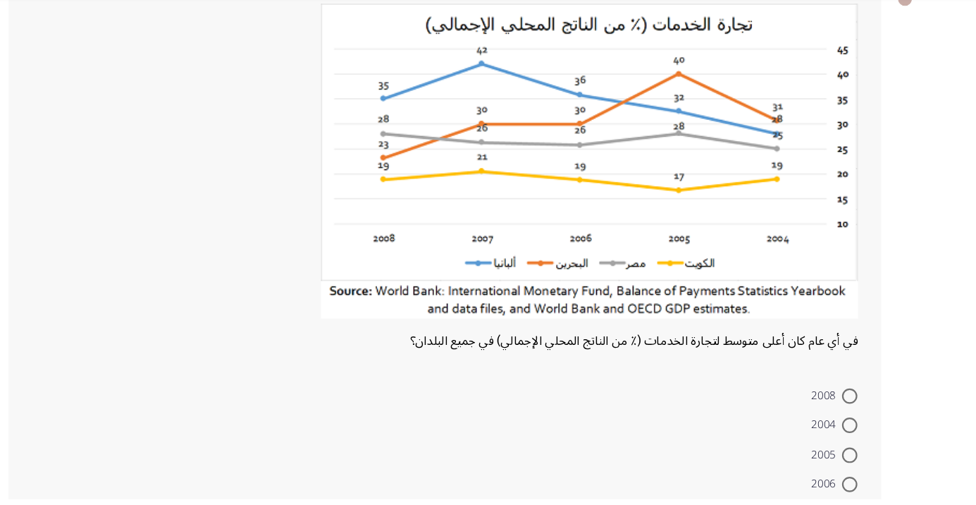
scroll to position [105, 0]
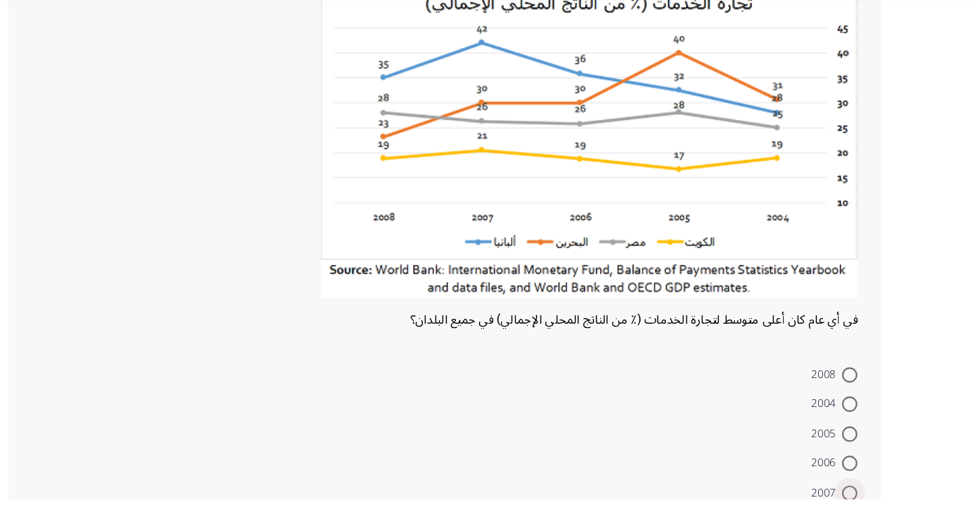
click at [846, 498] on span at bounding box center [846, 500] width 14 height 14
click at [846, 498] on input "2007" at bounding box center [846, 500] width 14 height 14
radio input "true"
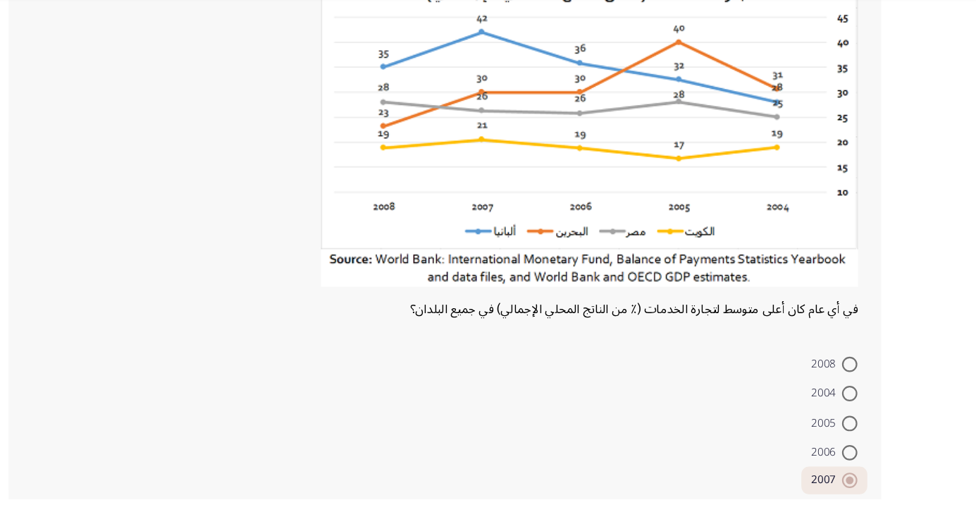
scroll to position [131, 0]
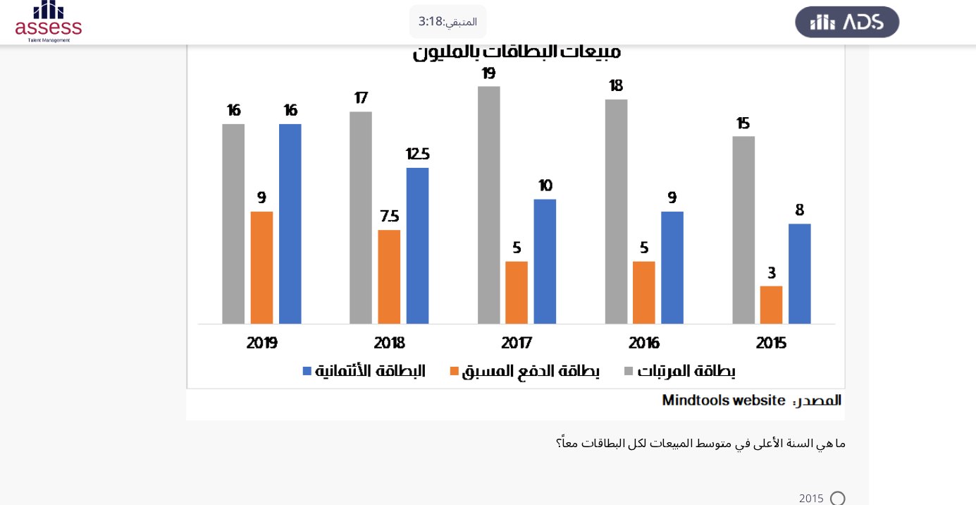
scroll to position [106, 0]
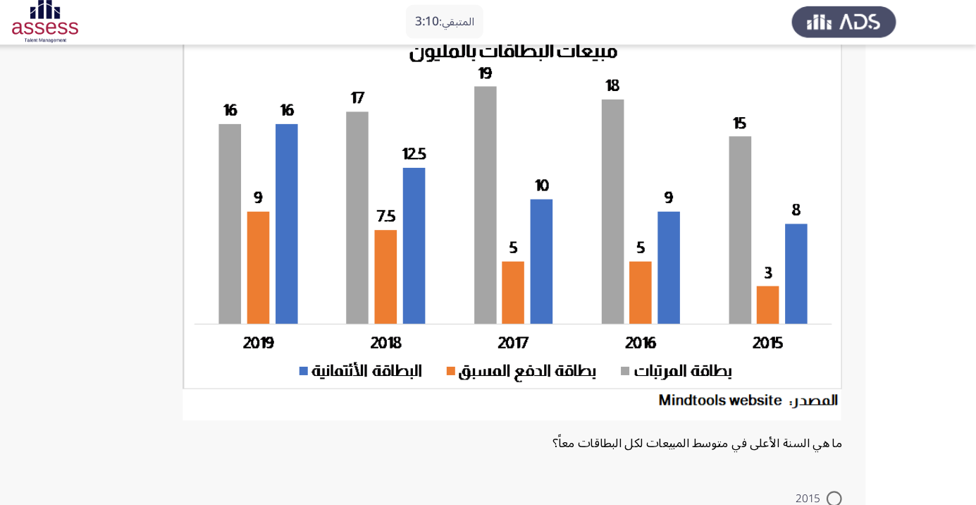
click at [592, 269] on img at bounding box center [550, 208] width 606 height 357
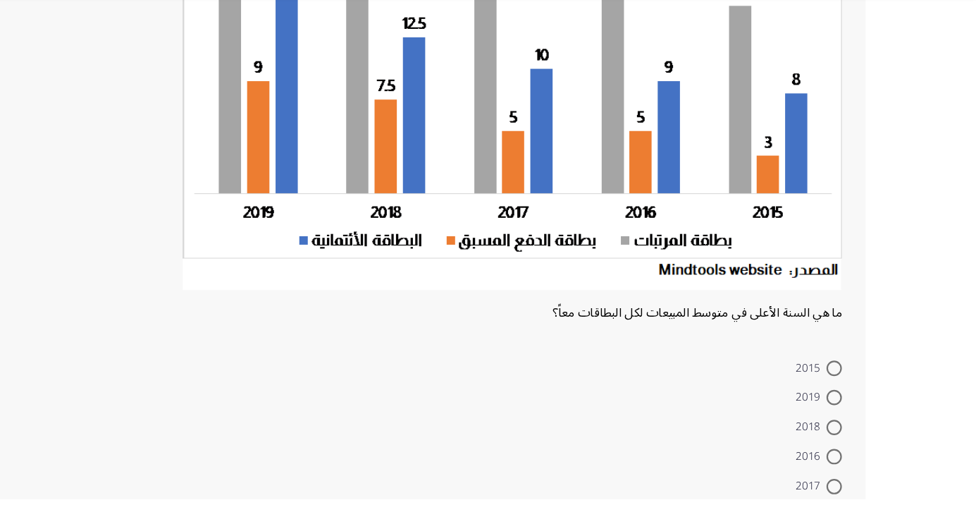
scroll to position [180, 0]
click at [846, 438] on span at bounding box center [846, 438] width 14 height 14
click at [846, 438] on input "2018" at bounding box center [846, 438] width 14 height 14
radio input "true"
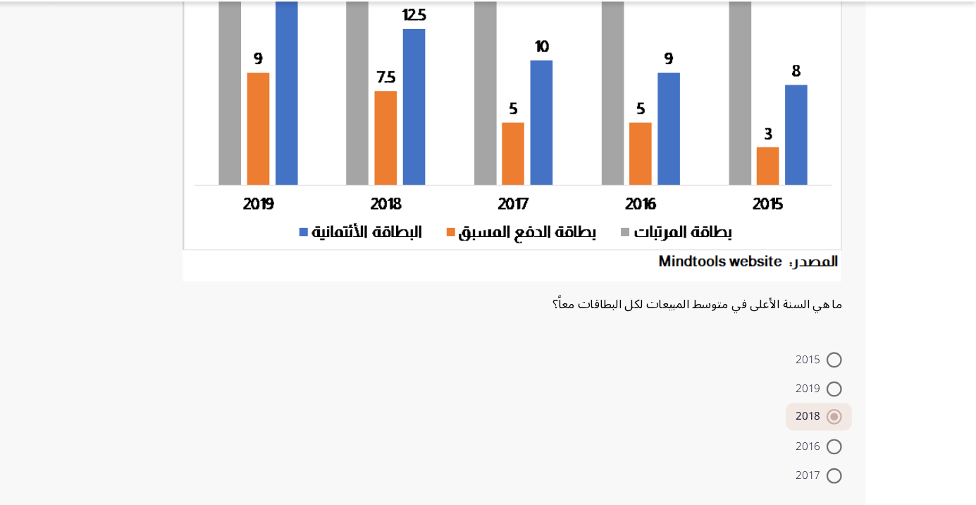
scroll to position [200, 0]
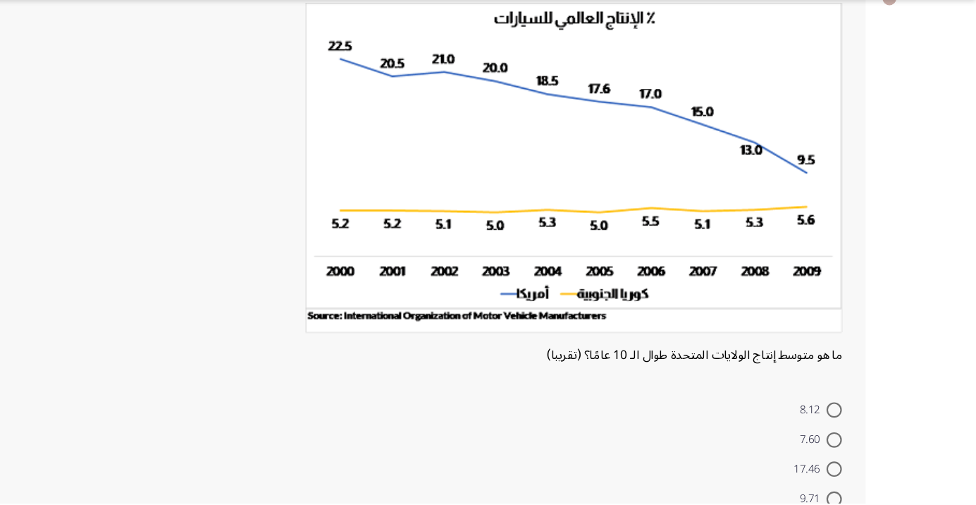
scroll to position [117, 0]
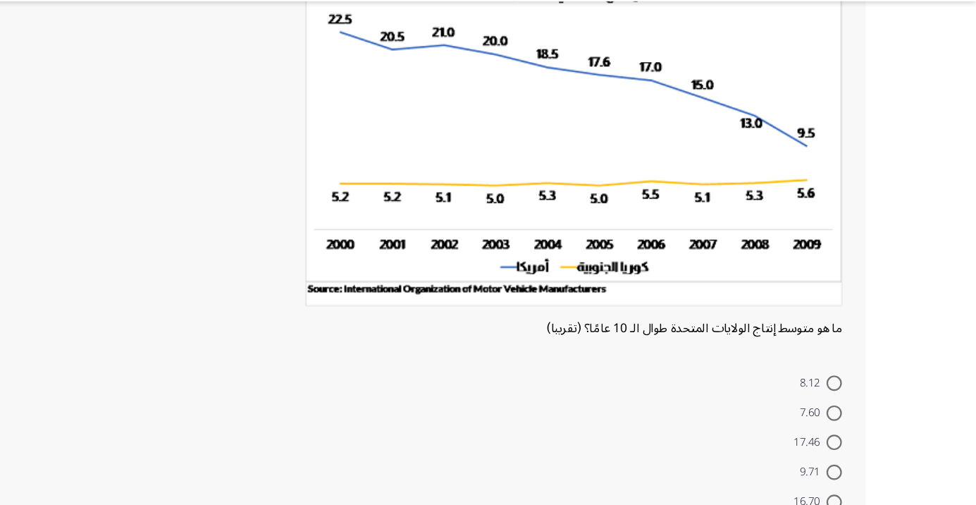
click at [701, 437] on form "8.12 7.60 17.46 9.71 16.70" at bounding box center [473, 447] width 759 height 136
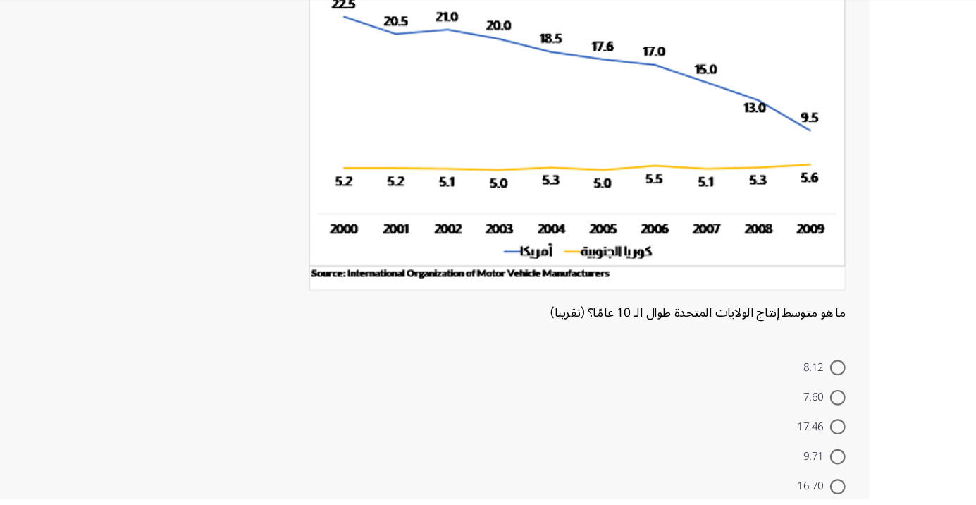
scroll to position [126, 0]
click at [830, 440] on span "17.46" at bounding box center [824, 437] width 30 height 17
click at [839, 440] on input "17.46" at bounding box center [846, 438] width 14 height 14
radio input "true"
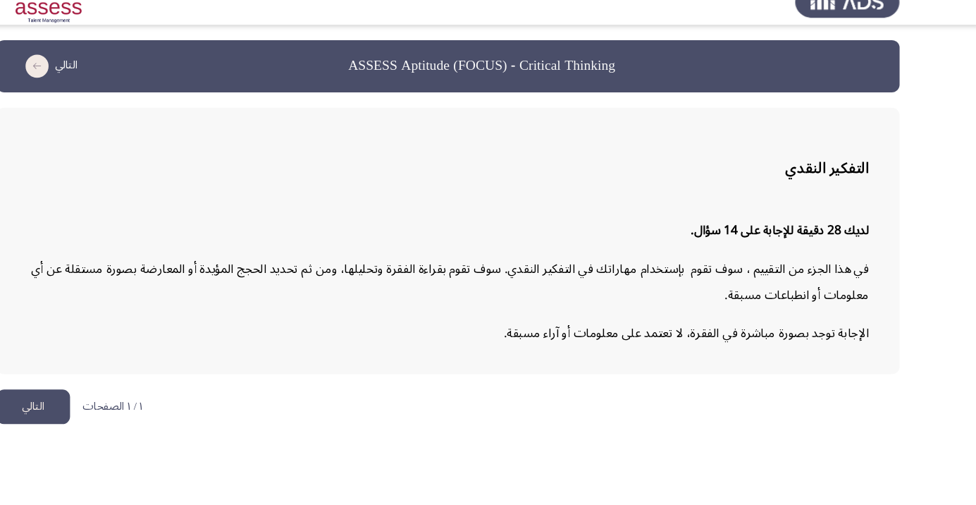
scroll to position [0, 0]
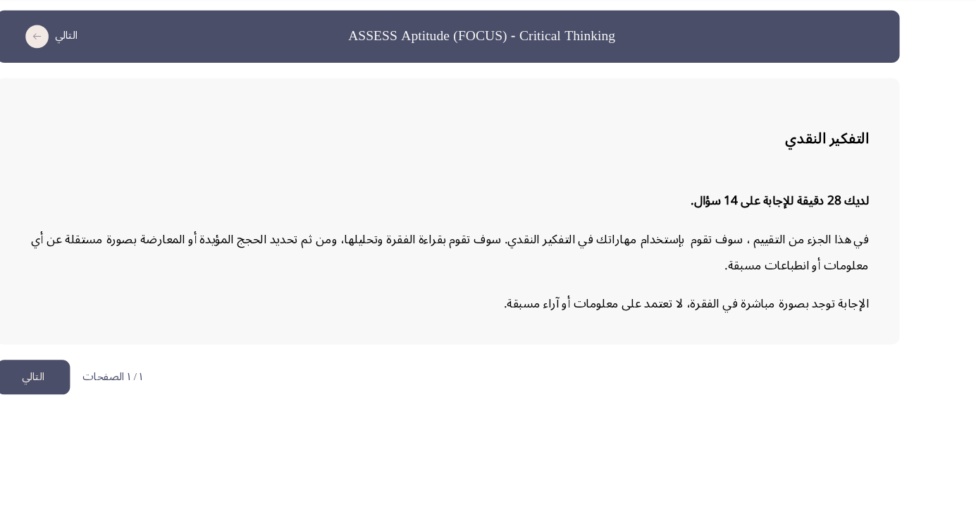
click at [99, 400] on button "التالي" at bounding box center [107, 393] width 68 height 32
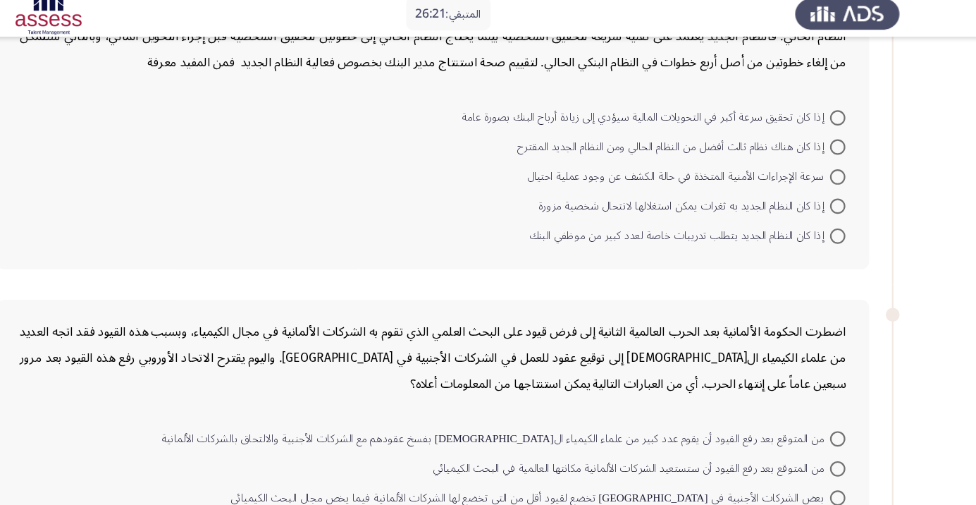
scroll to position [130, 0]
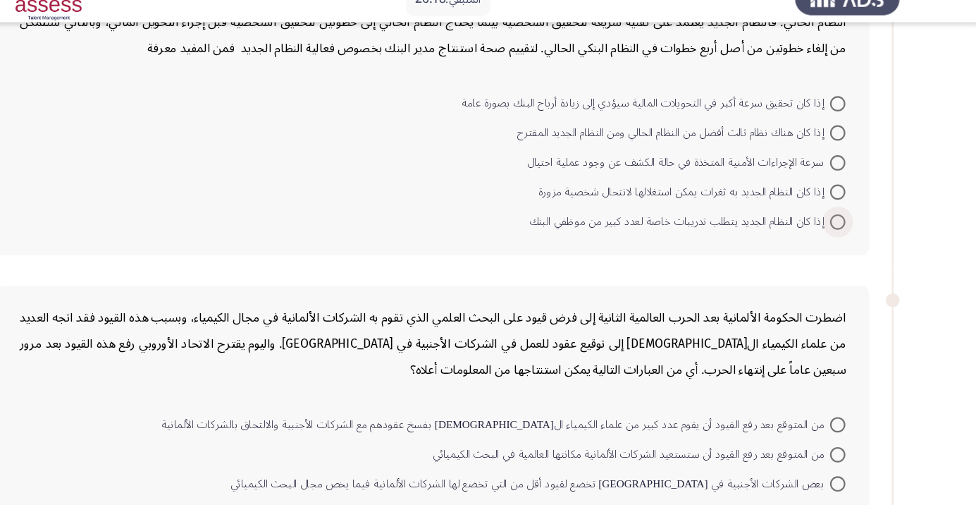
click at [846, 224] on span at bounding box center [846, 226] width 14 height 14
click at [846, 224] on input "إذا كان النظام الجديد يتطلب تدريبات خاصة لعدد كبير من موظفي البنك" at bounding box center [846, 226] width 14 height 14
radio input "true"
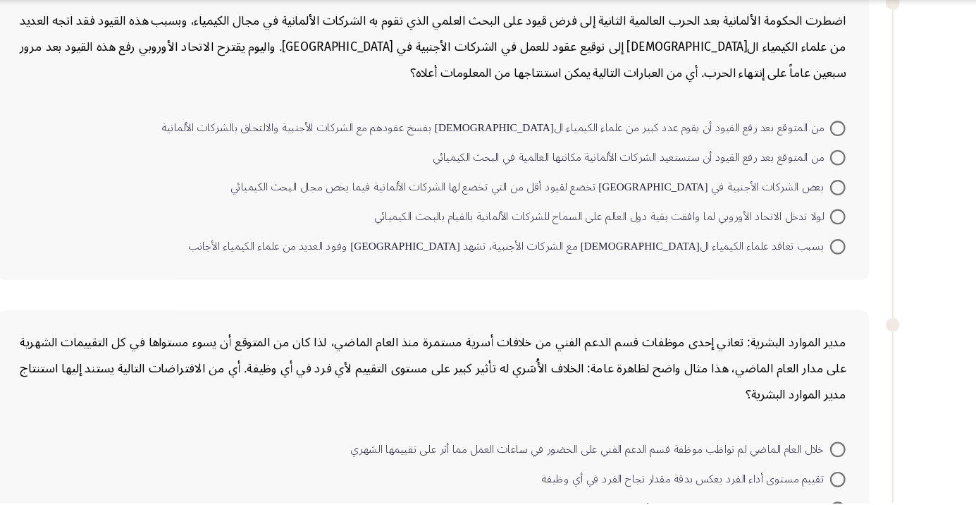
scroll to position [407, 0]
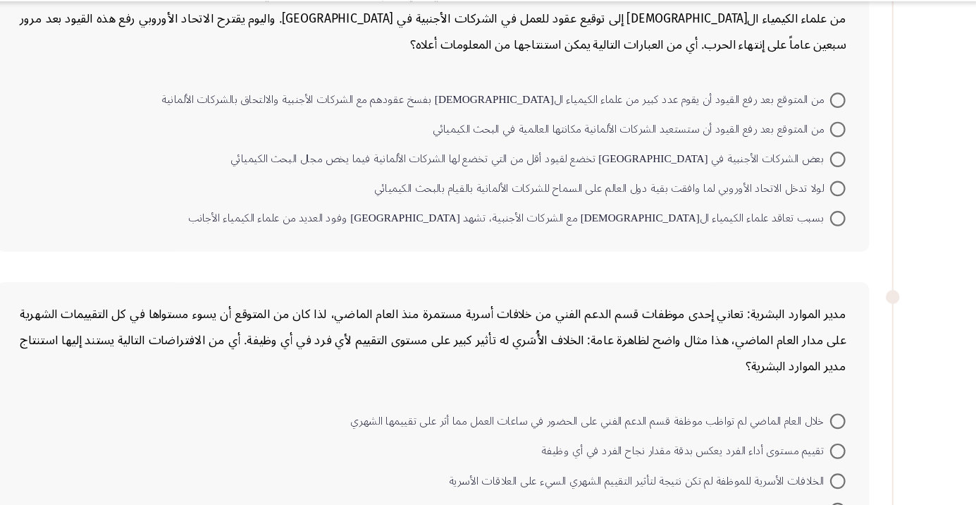
click at [846, 131] on span at bounding box center [846, 133] width 14 height 14
click at [846, 131] on input "من المتوقع بعد رفع القيود أن يقوم عدد كبير من علماء الكيمياء ال[DEMOGRAPHIC_DAT…" at bounding box center [846, 133] width 14 height 14
radio input "true"
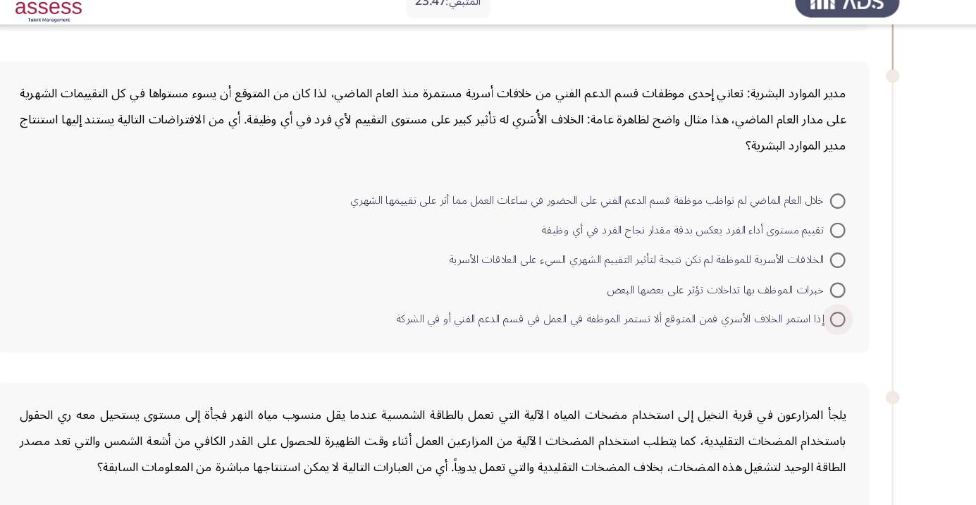
scroll to position [629, 0]
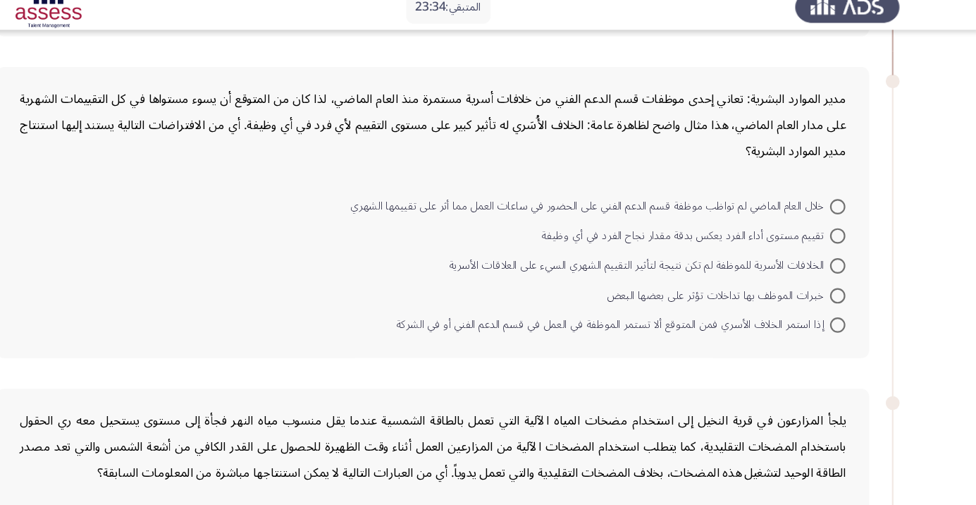
click at [846, 230] on span at bounding box center [846, 231] width 14 height 14
click at [846, 230] on input "تقييم مستوى أداء الفرد يعكس بدقة مقدار نجاح الفرد في أي وظيفة" at bounding box center [846, 231] width 14 height 14
radio input "true"
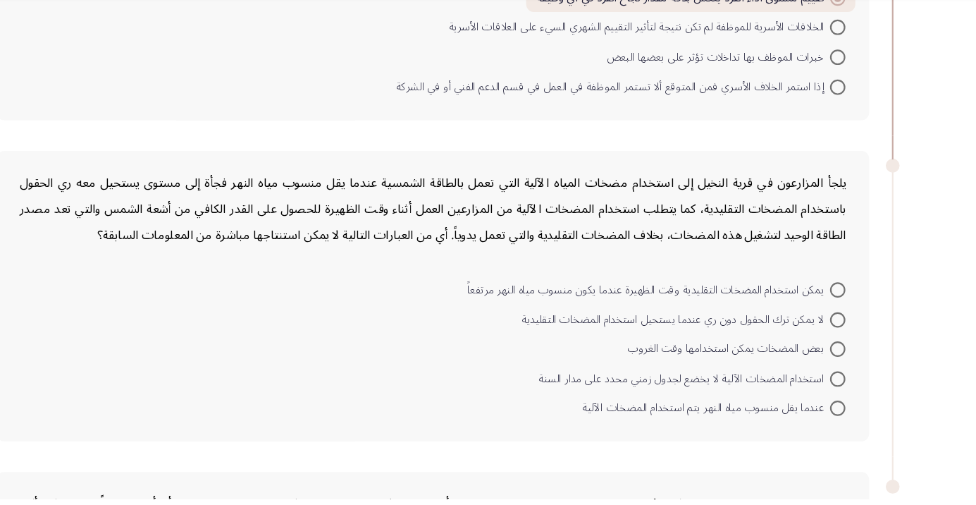
scroll to position [816, 0]
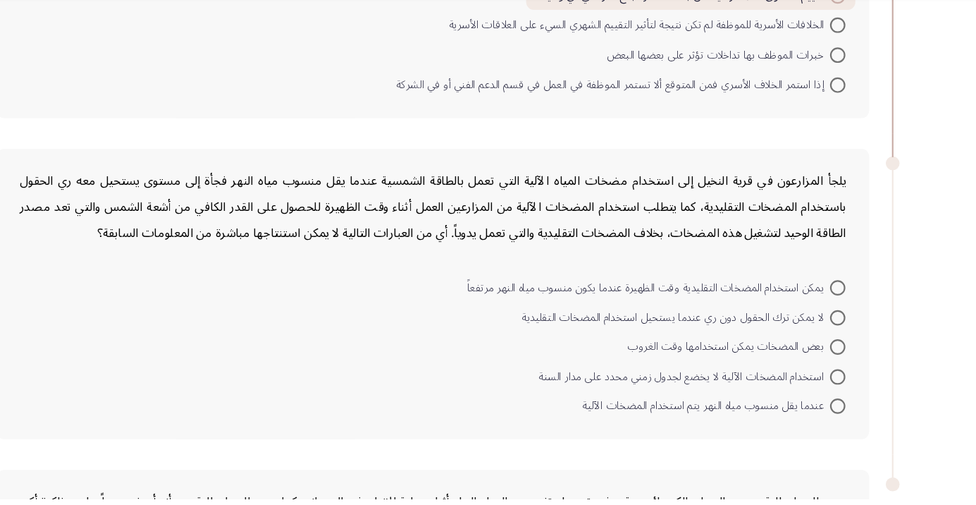
click at [839, 423] on span at bounding box center [846, 419] width 14 height 14
click at [839, 423] on input "عندما يقل منسوب مياه النهر يتم استخدام المضخات الآلية" at bounding box center [846, 419] width 14 height 14
radio input "true"
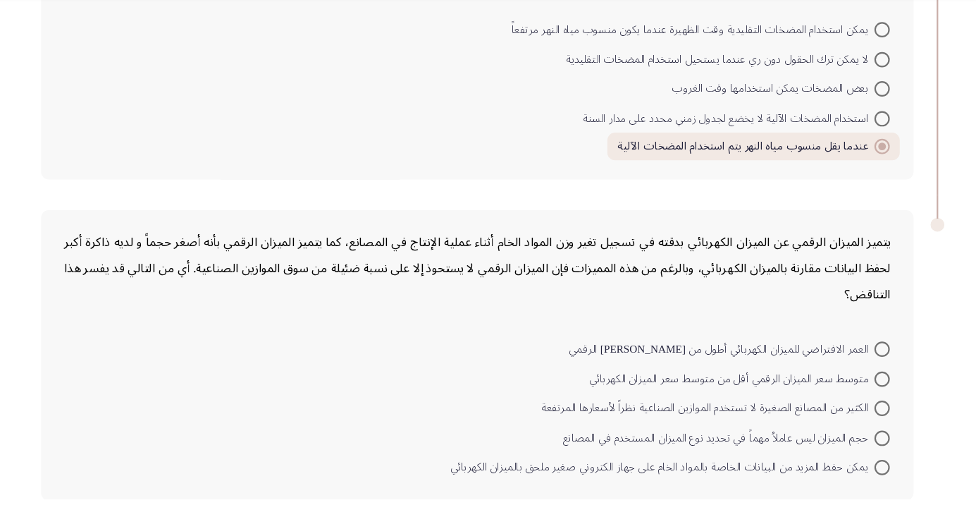
scroll to position [1054, 0]
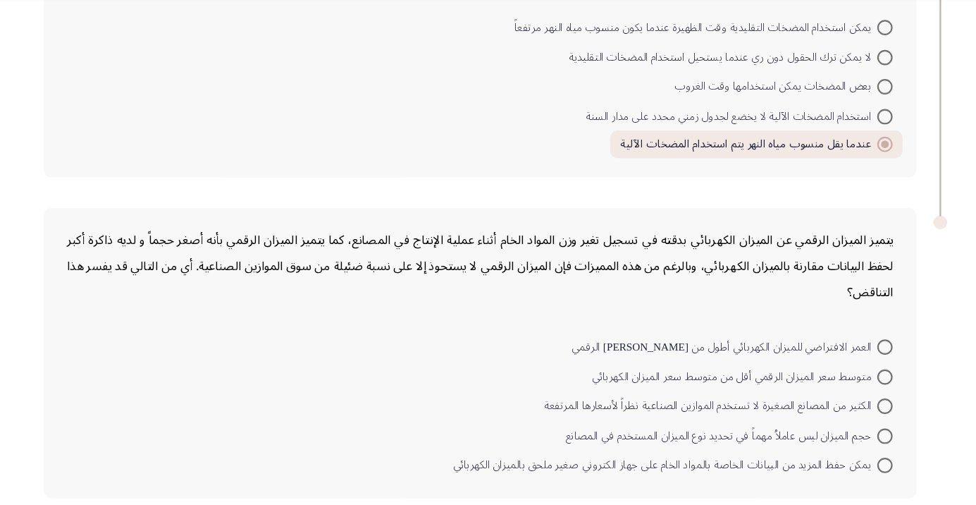
click at [846, 471] on span at bounding box center [846, 474] width 14 height 14
click at [846, 471] on input "يمكن حفظ المزيد من البيانات الخاصة بالمواد الخام على جهاز الكتروني صغير ملحق با…" at bounding box center [846, 474] width 14 height 14
radio input "true"
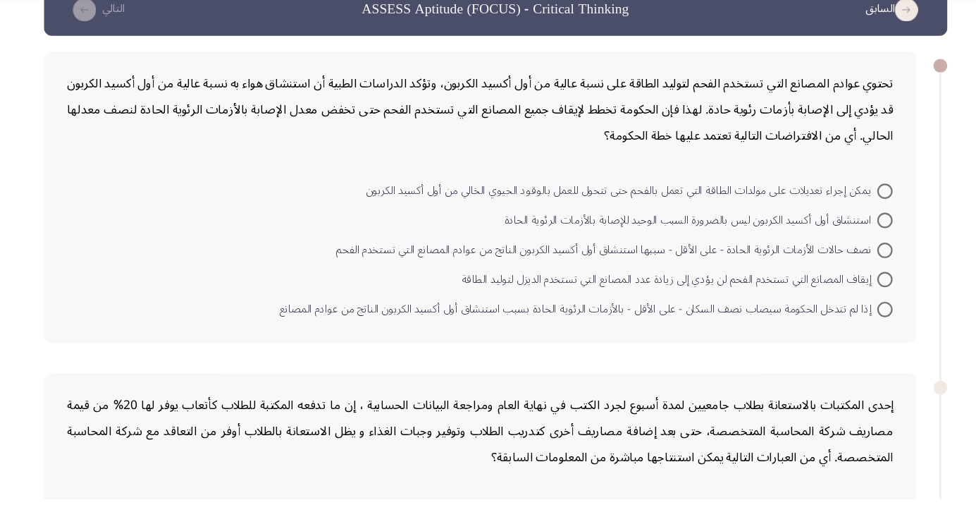
scroll to position [30, 0]
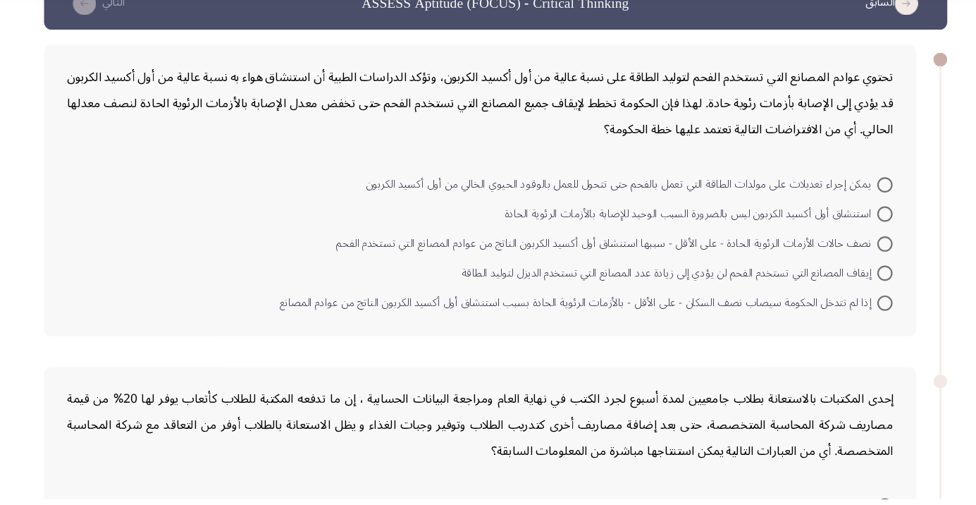
click at [846, 215] on span at bounding box center [846, 216] width 14 height 14
click at [846, 215] on input "يمكن إجراء تعديلات على مولدات الطاقة التي تعمل بالفحم حتى تتحول للعمل بالوقود ا…" at bounding box center [846, 216] width 14 height 14
radio input "true"
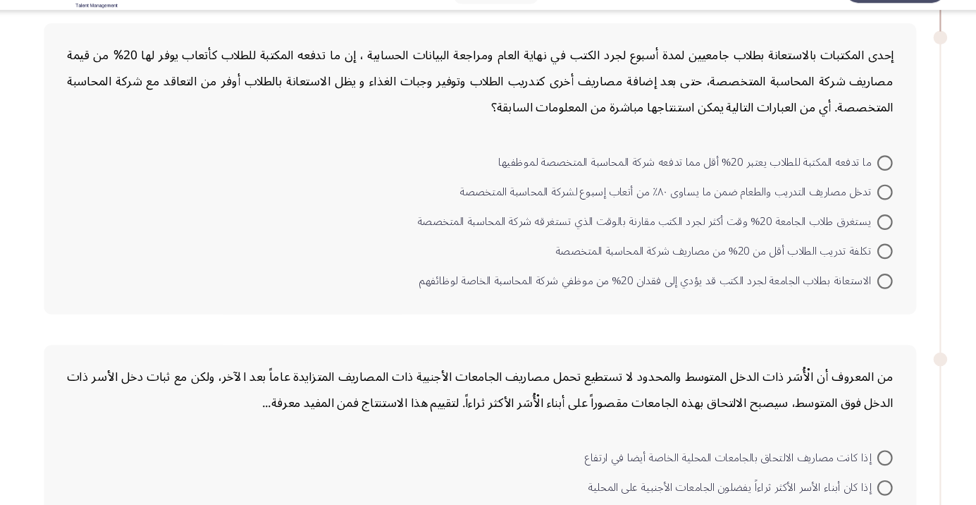
scroll to position [357, 0]
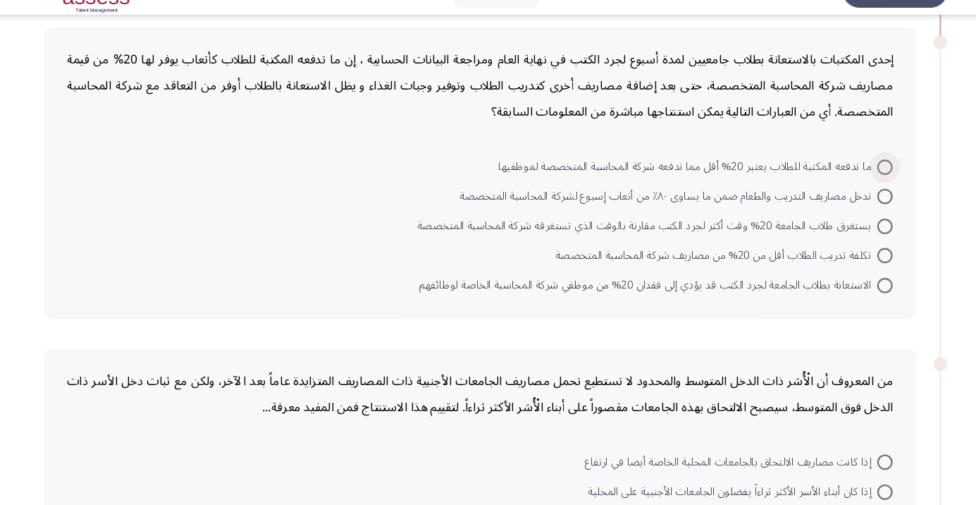
click at [846, 180] on span at bounding box center [846, 183] width 14 height 14
click at [846, 180] on input "ما تدفعه المكتبة للطلاب يعتبر 20% أقل مما تدفعه شركة المحاسبة المتخصصة لموظفيها" at bounding box center [846, 183] width 14 height 14
radio input "true"
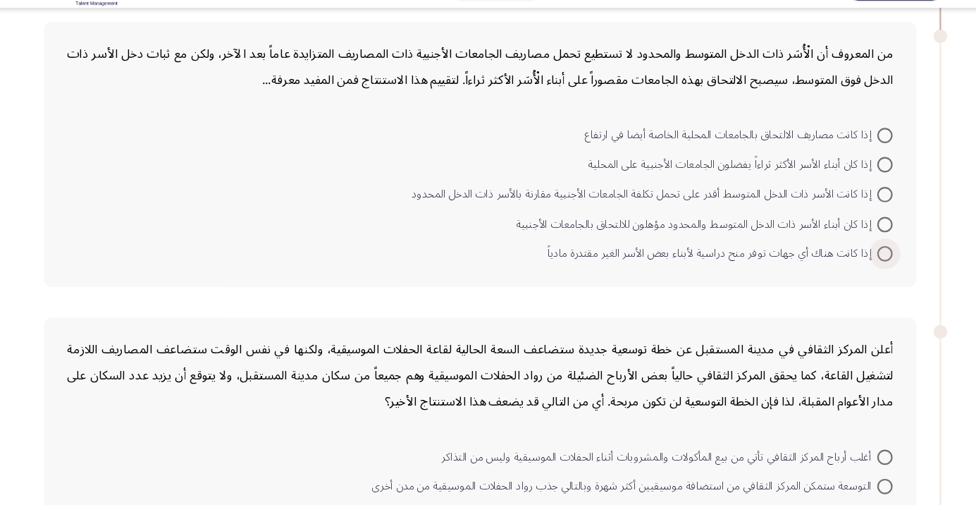
scroll to position [650, 0]
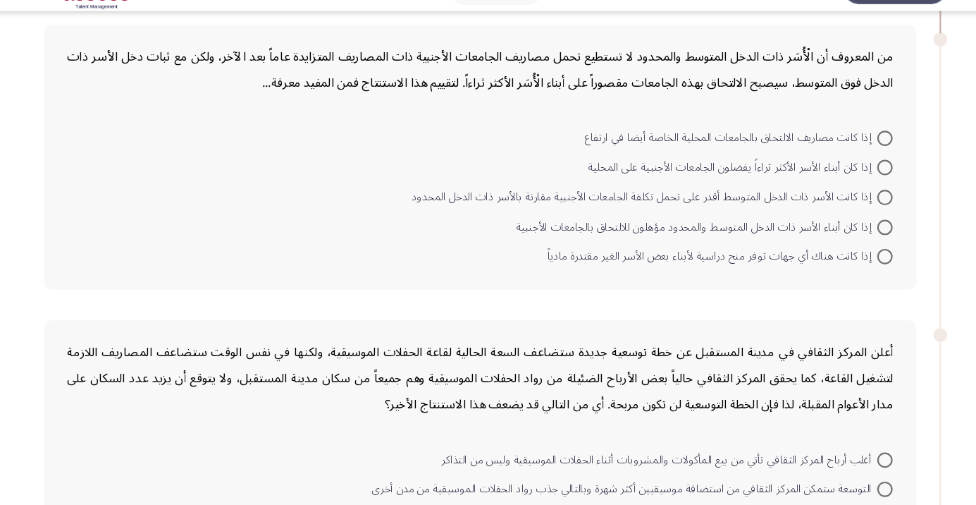
click at [851, 272] on span at bounding box center [846, 268] width 14 height 14
click at [851, 272] on input "إذا كانت هناك أي جهات توفر منح دراسية لأبناء بعض الأسر الغير مقتدرة مادياً" at bounding box center [846, 268] width 14 height 14
radio input "true"
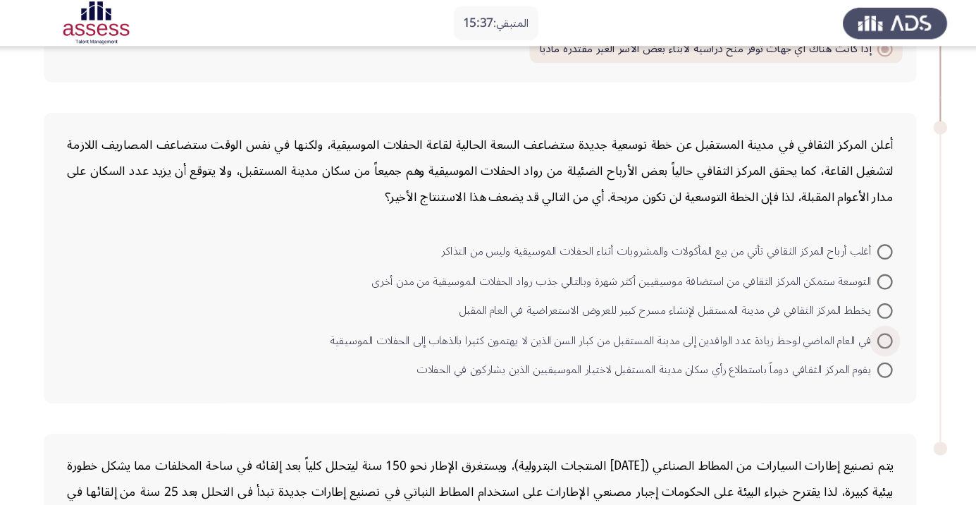
scroll to position [869, 0]
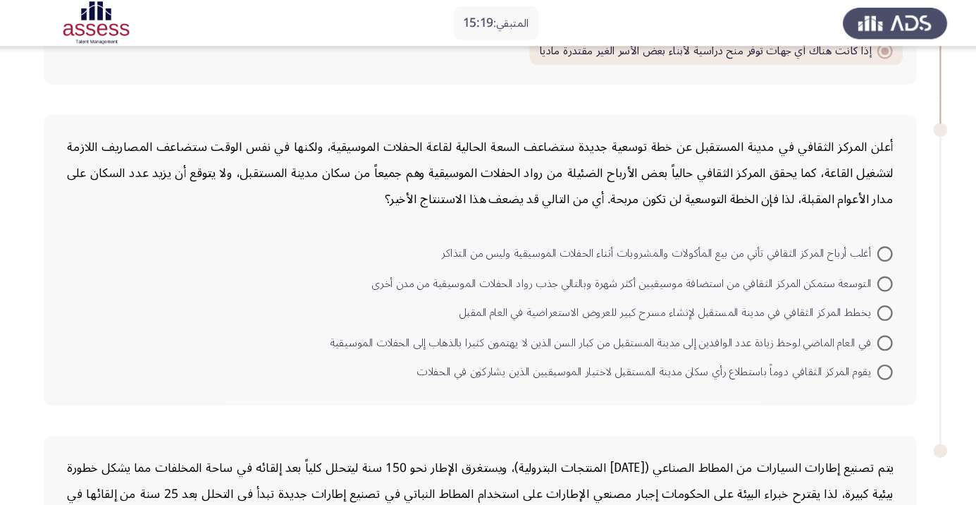
click at [842, 317] on span at bounding box center [846, 315] width 14 height 14
click at [842, 317] on input "في العام الماضي لوحظ زيادة عدد الوافدين إلى مدينة المستقبل من كبار السن الذين ل…" at bounding box center [846, 315] width 14 height 14
radio input "true"
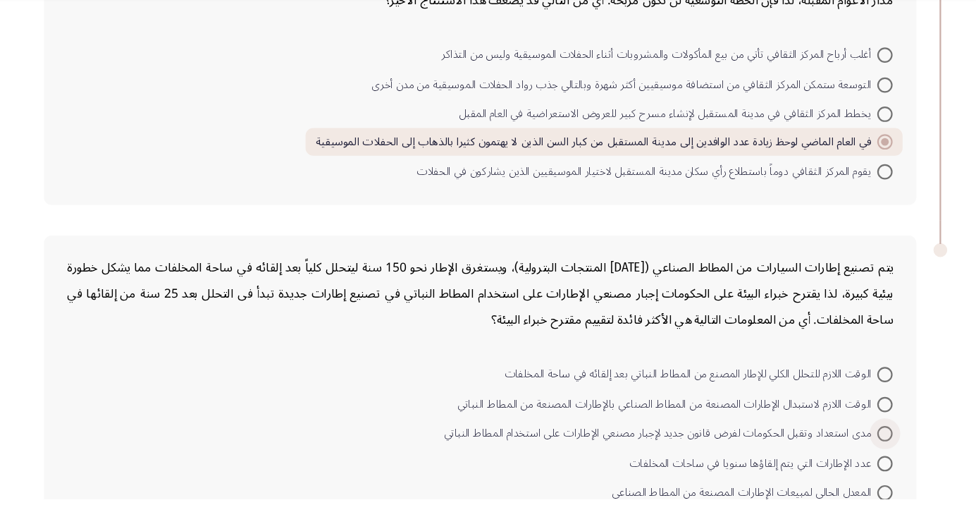
scroll to position [1031, 0]
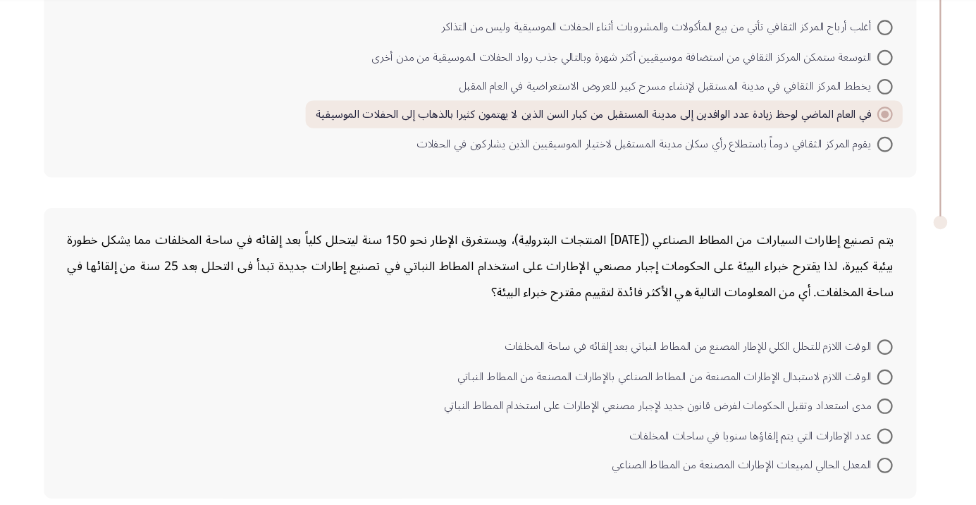
click at [846, 444] on span at bounding box center [846, 447] width 14 height 14
click at [846, 444] on input "عدد الإطارات التي يتم إلقاؤها سنويا في ساحات المخلفات" at bounding box center [846, 447] width 14 height 14
radio input "true"
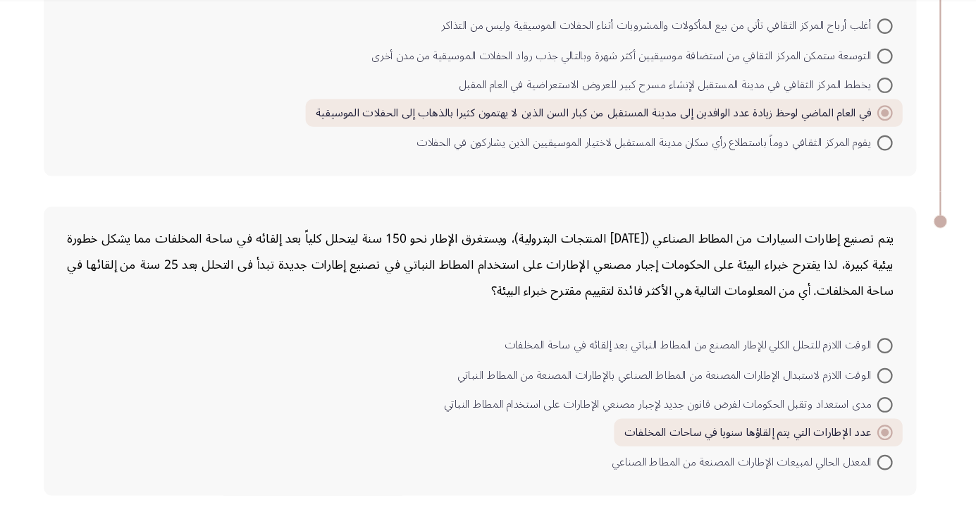
scroll to position [1029, 0]
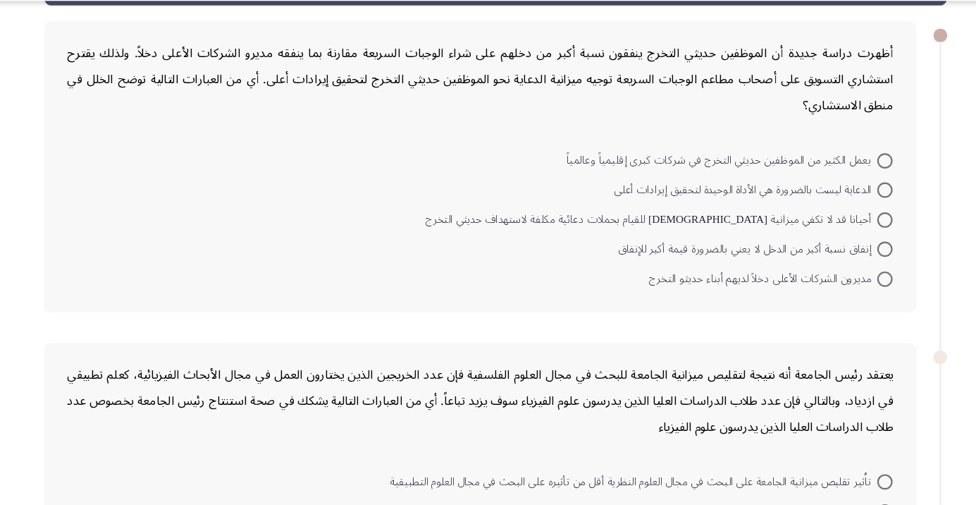
scroll to position [58, 0]
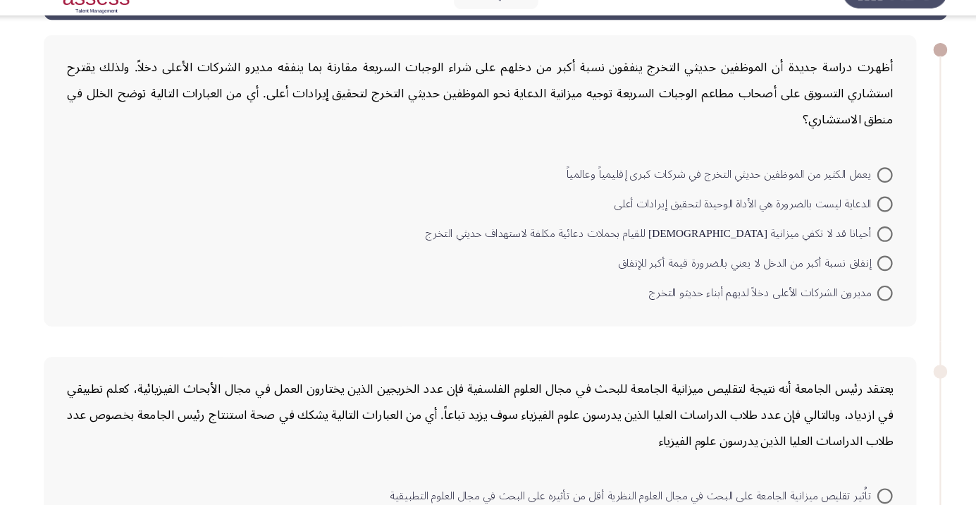
click at [846, 214] on span at bounding box center [846, 216] width 14 height 14
click at [846, 214] on input "الدعاية ليست بالضرورة هي الأداة الوحيدة لتحقيق إيرادات أعلى" at bounding box center [846, 216] width 14 height 14
radio input "true"
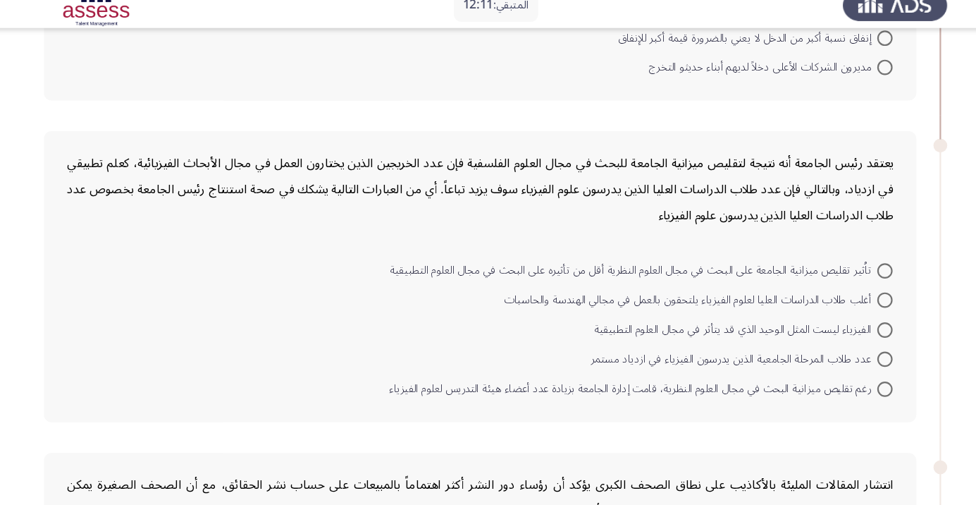
scroll to position [301, 0]
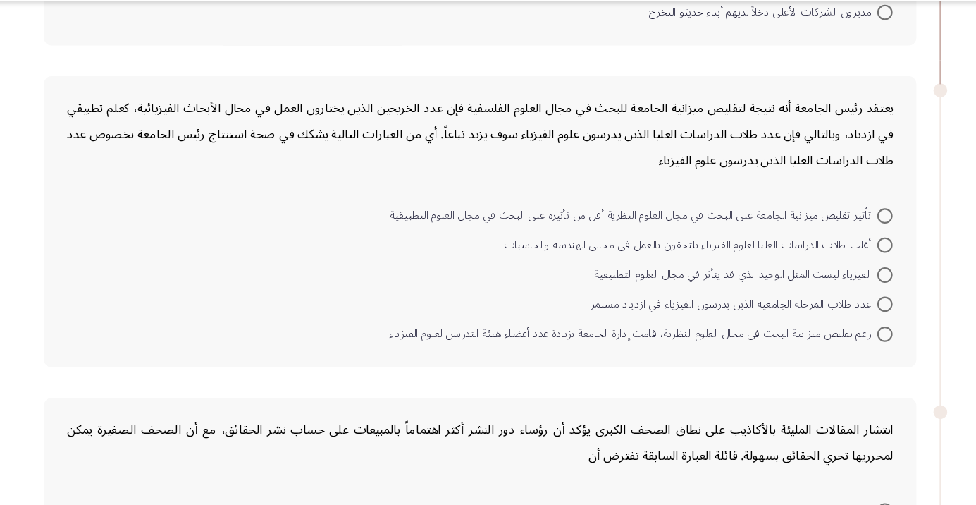
click at [750, 176] on div "يعتقد رئيس الجامعة أنه نتيجة لتقليص ميزانية الجامعة للبحث في مجال العلوم الفلسف…" at bounding box center [473, 164] width 759 height 72
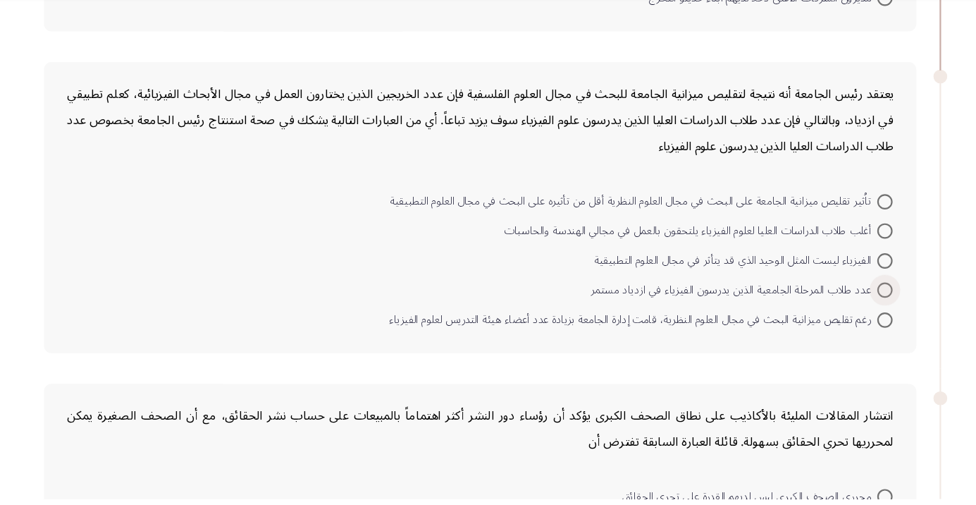
scroll to position [313, 0]
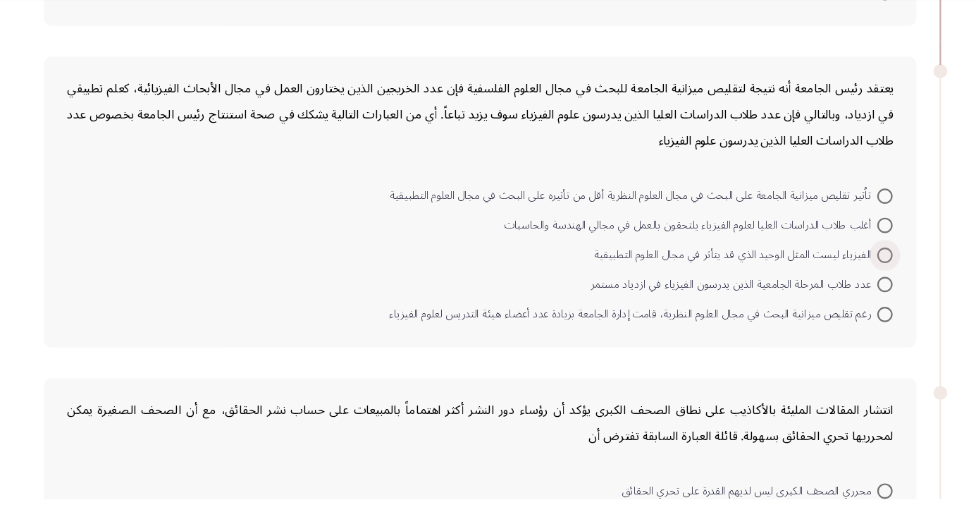
click at [840, 281] on span at bounding box center [846, 281] width 14 height 14
click at [840, 281] on input "الفيزياء ليست المثل الوحيد الذي قد يتأثر في مجال العلوم التطبيقية" at bounding box center [846, 281] width 14 height 14
radio input "true"
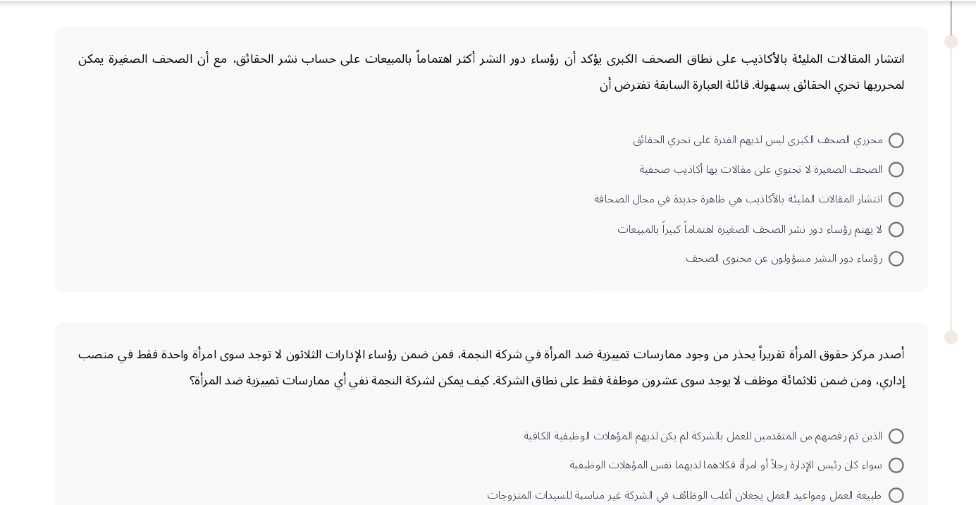
scroll to position [646, 0]
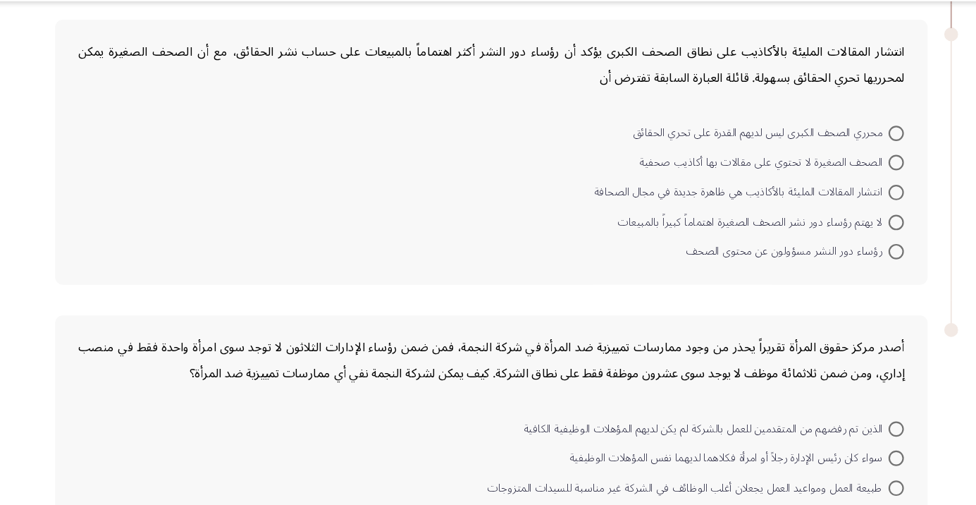
click at [846, 216] on span at bounding box center [846, 218] width 14 height 14
click at [846, 216] on input "انتشار المقالات المليئة بالأكاذيب هي ظاهرة جديدة في مجال الصحافة" at bounding box center [846, 218] width 14 height 14
radio input "true"
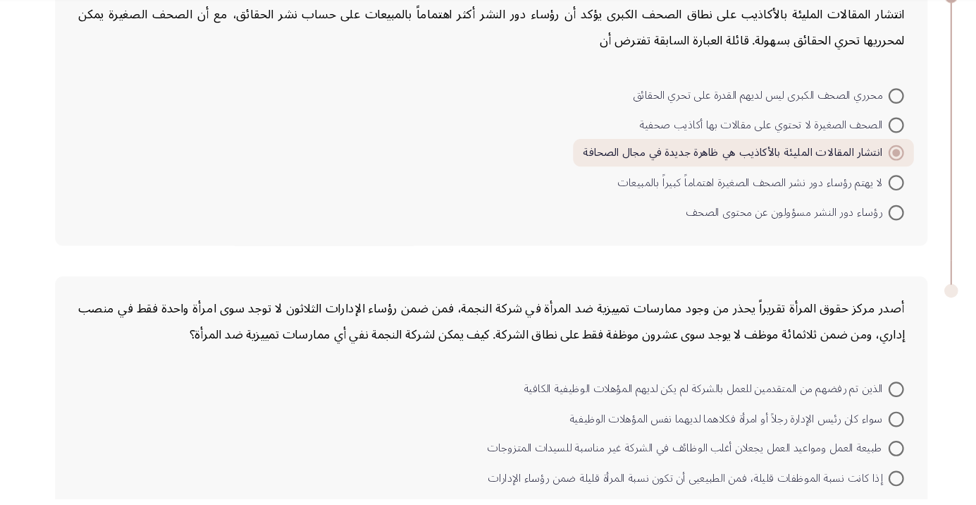
scroll to position [714, 0]
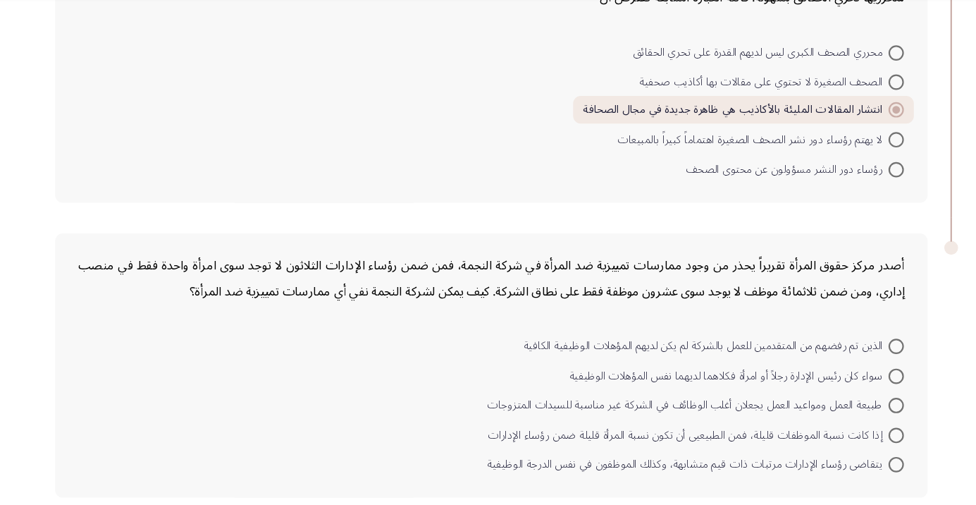
click at [846, 417] on span at bounding box center [846, 419] width 14 height 14
click at [846, 417] on input "طبيعة العمل ومواعيد العمل يجعلان أغلب الوظائف في الشركة غير مناسبة للسيدات المت…" at bounding box center [846, 419] width 14 height 14
radio input "true"
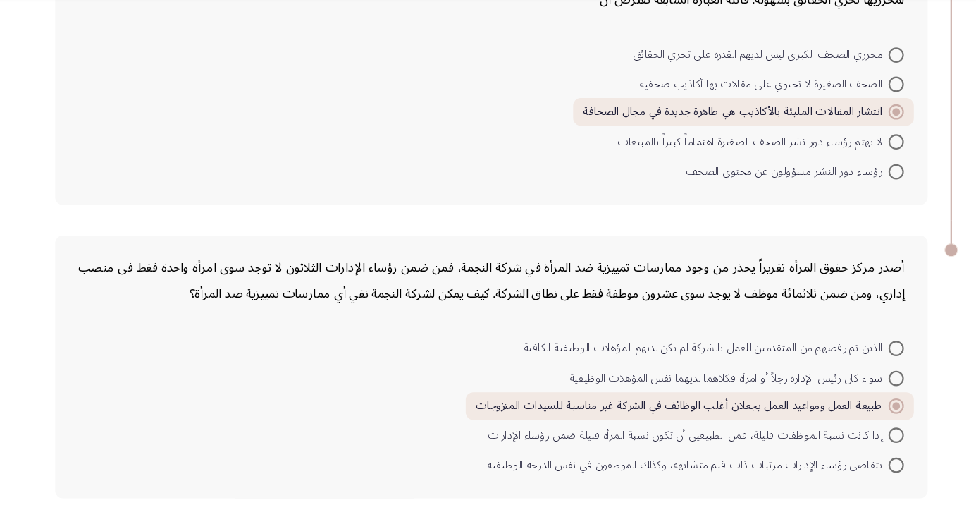
click at [846, 365] on span at bounding box center [846, 367] width 14 height 14
click at [846, 365] on input "الذين تم رفضهم من المتقدمين للعمل بالشركة لم يكن لديهم المؤهلات الوظيفية الكافية" at bounding box center [846, 367] width 14 height 14
radio input "true"
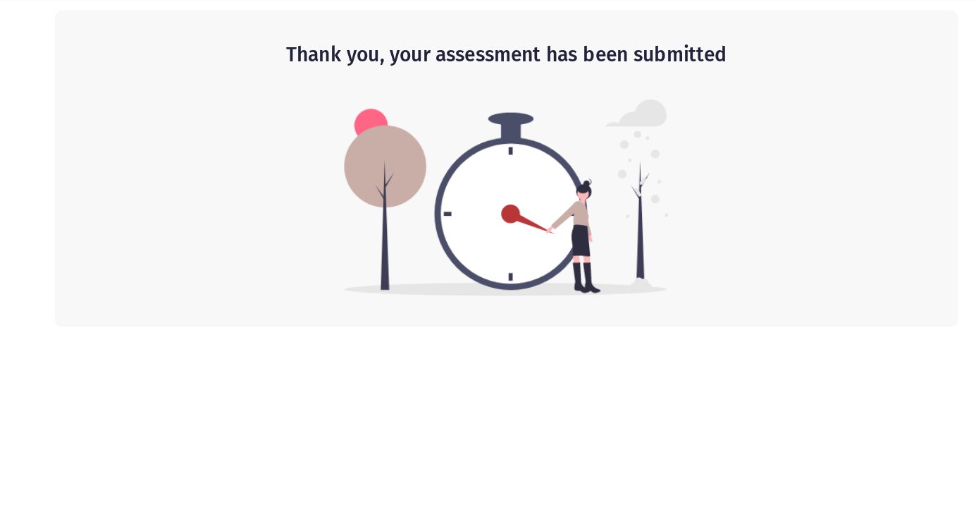
scroll to position [0, 0]
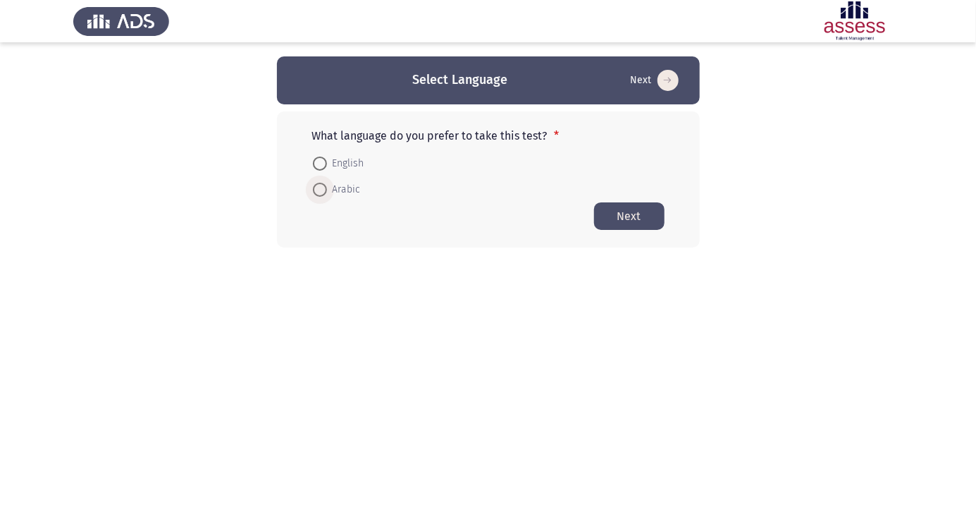
click at [322, 194] on span at bounding box center [320, 190] width 14 height 14
click at [322, 194] on input "Arabic" at bounding box center [320, 190] width 14 height 14
radio input "true"
click at [640, 212] on button "Next" at bounding box center [629, 215] width 71 height 27
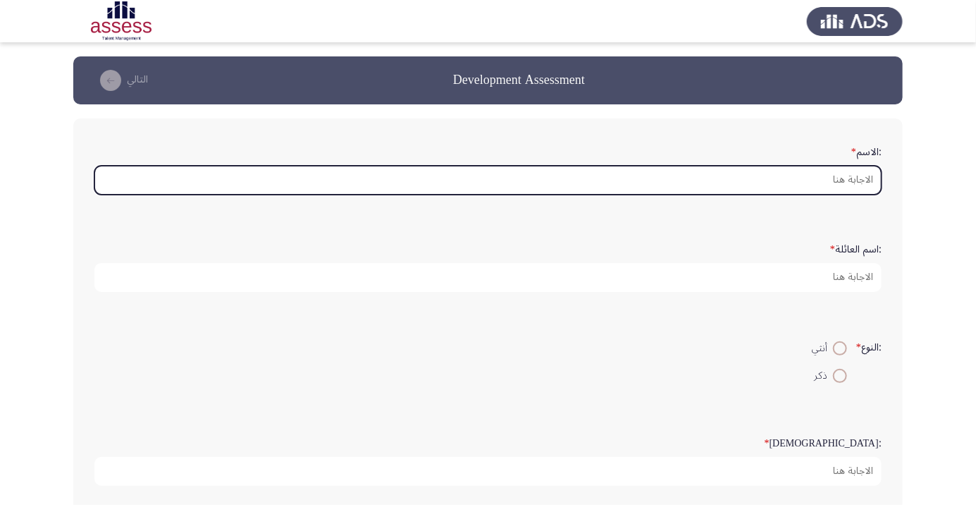
click at [840, 180] on input ":الاسم *" at bounding box center [488, 180] width 788 height 29
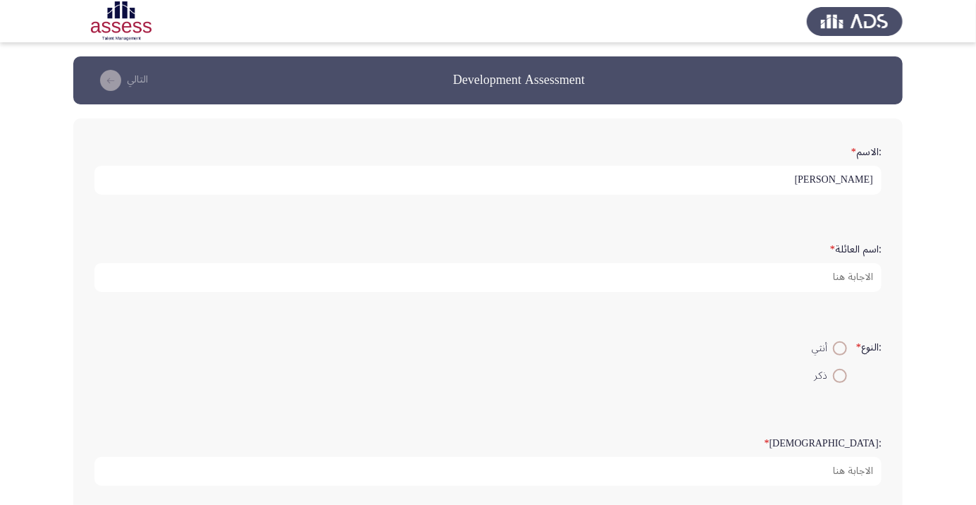
type input "[PERSON_NAME]"
click at [929, 182] on app-assessment-container "Development Assessment التالي :الاسم * محمد :اسم العائلة * :النوع * أنثي ذكر :ا…" at bounding box center [488, 469] width 976 height 827
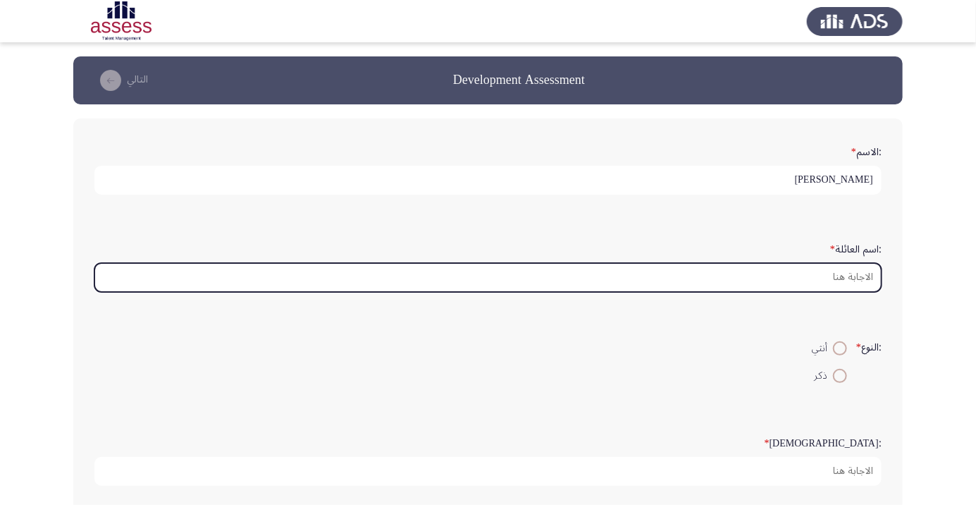
click at [852, 271] on input ":اسم العائلة *" at bounding box center [488, 277] width 788 height 29
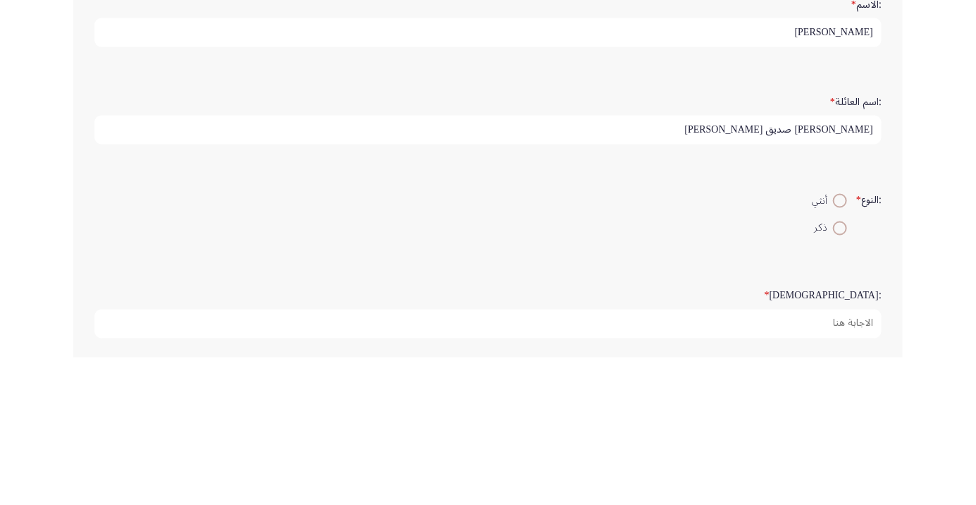
type input "عبدالرحيم صديق عبدالرحيم"
click at [724, 345] on form ":النوع * أنثي ذكر" at bounding box center [488, 361] width 788 height 54
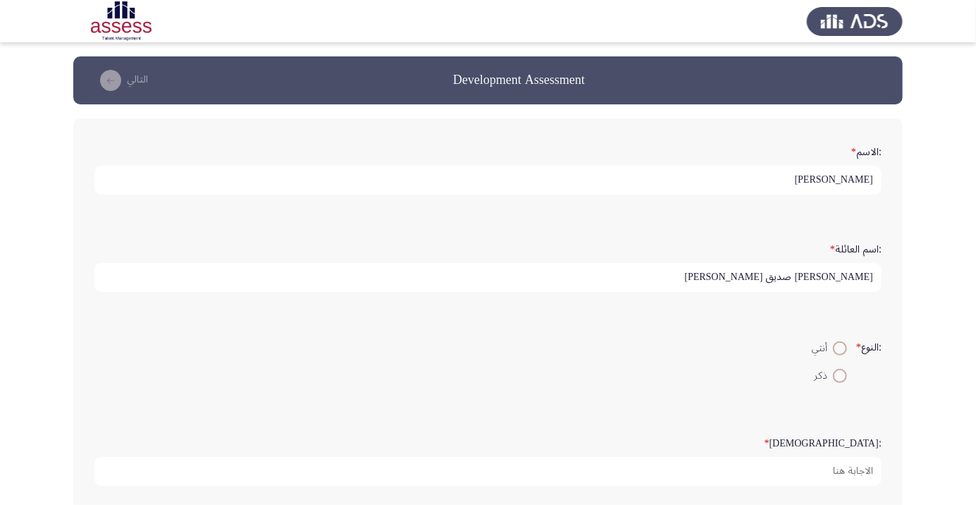
click at [840, 376] on span at bounding box center [840, 376] width 0 height 0
click at [838, 374] on input "ذكر" at bounding box center [840, 376] width 14 height 14
radio input "true"
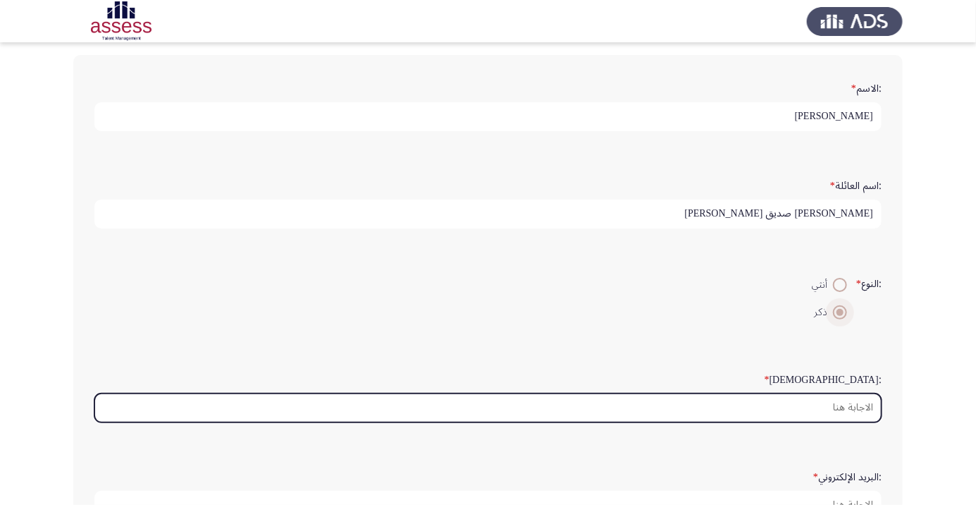
click at [838, 405] on input ":السن *" at bounding box center [488, 407] width 788 height 29
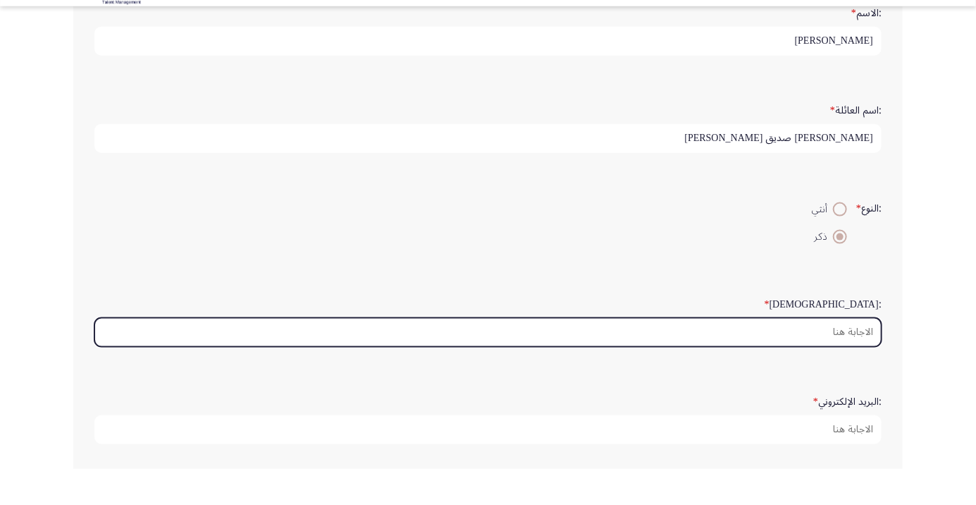
scroll to position [103, 0]
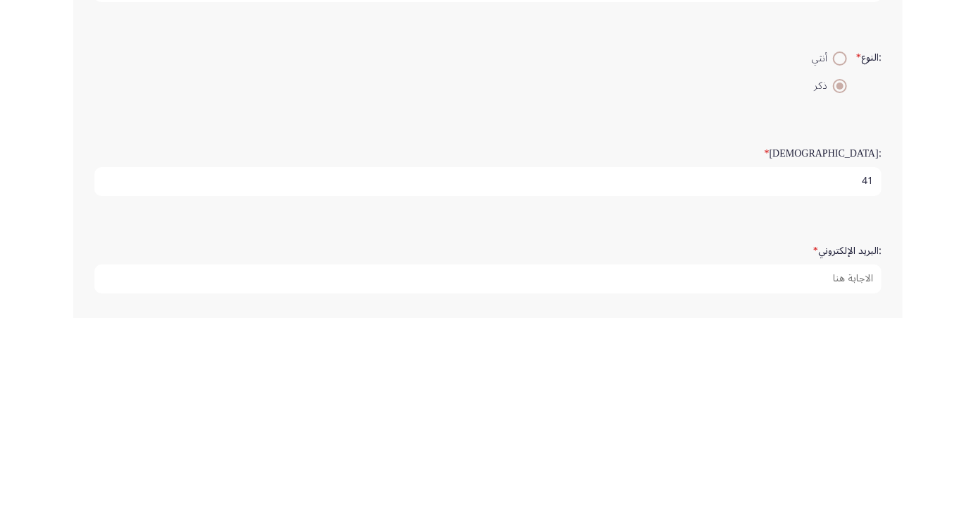
type input "41"
click at [915, 379] on app-assessment-container "Development Assessment التالي :الاسم * محمد :اسم العائلة * عبدالرحيم صديق عبدال…" at bounding box center [488, 366] width 976 height 827
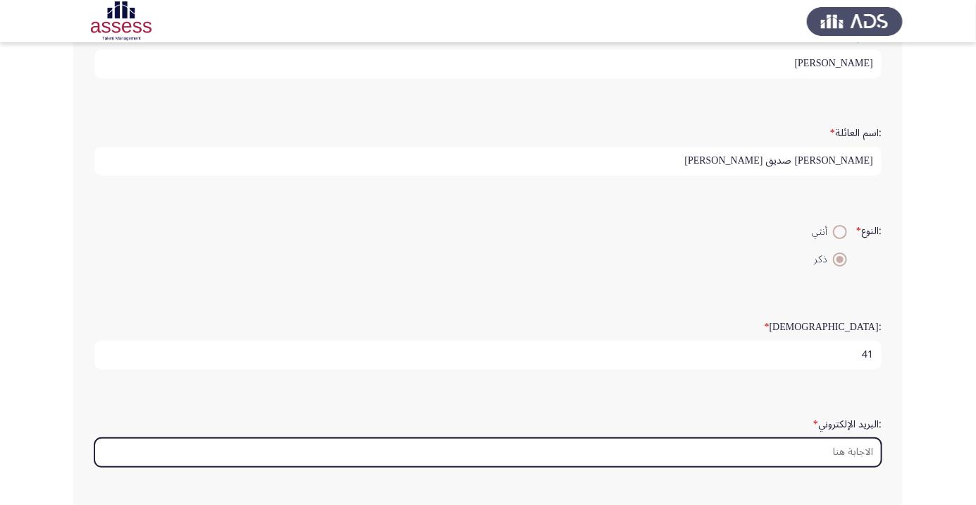
click at [855, 446] on input ":البريد الإلكتروني *" at bounding box center [488, 452] width 788 height 29
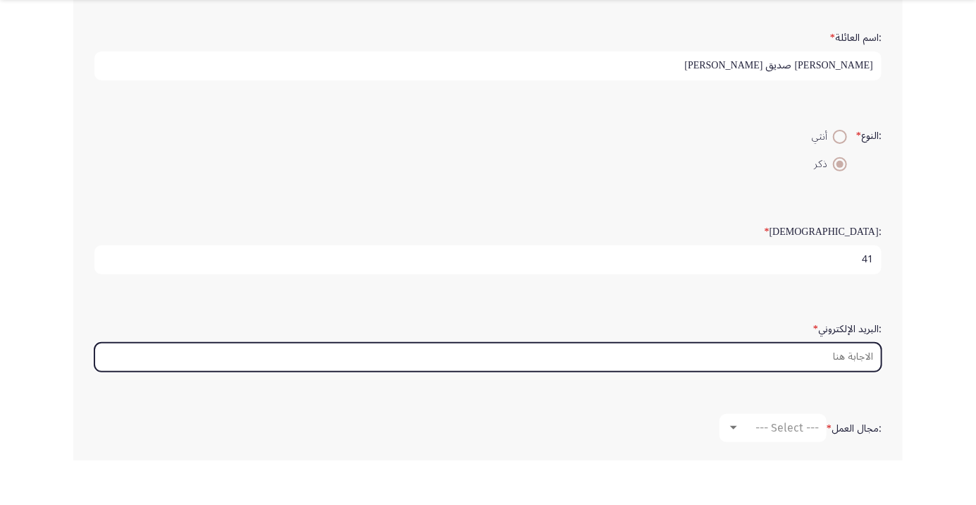
scroll to position [167, 0]
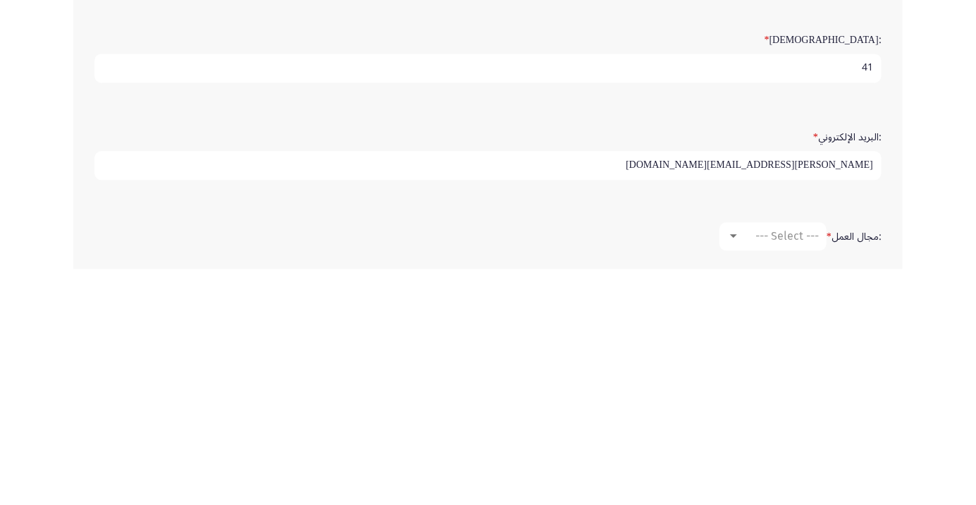
type input "[PERSON_NAME][EMAIL_ADDRESS][DOMAIN_NAME]"
click at [903, 425] on app-assessment-container "Development Assessment التالي :الاسم * محمد :اسم العائلة * عبدالرحيم صديق عبدال…" at bounding box center [488, 302] width 976 height 827
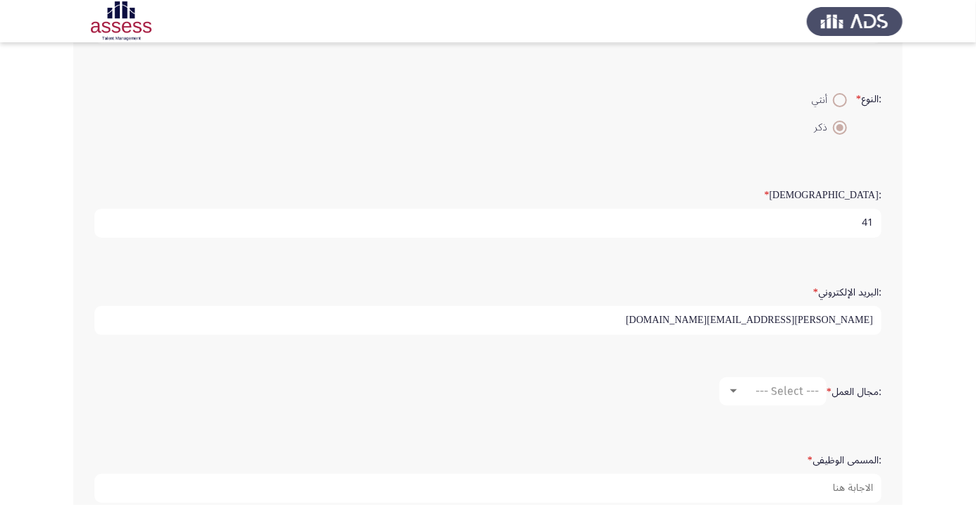
scroll to position [252, 0]
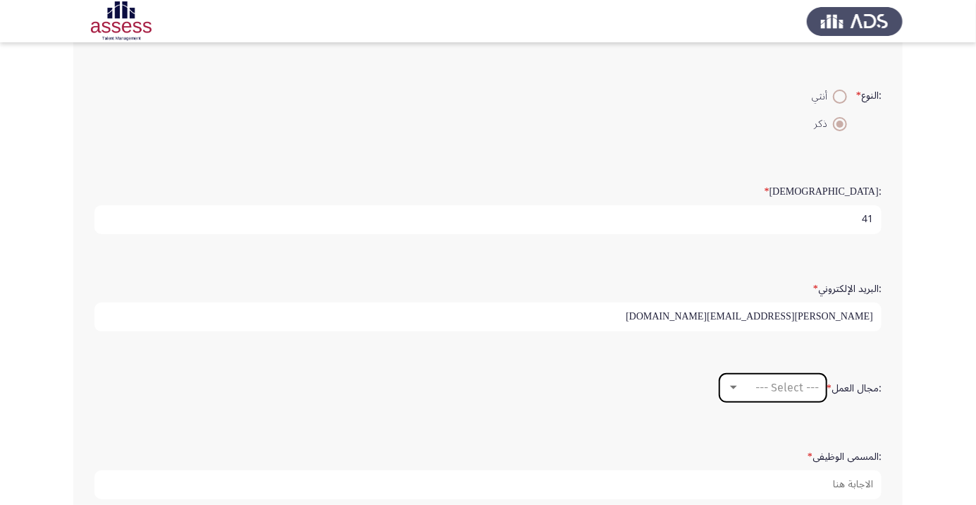
click at [745, 385] on div "--- Select ---" at bounding box center [779, 387] width 79 height 13
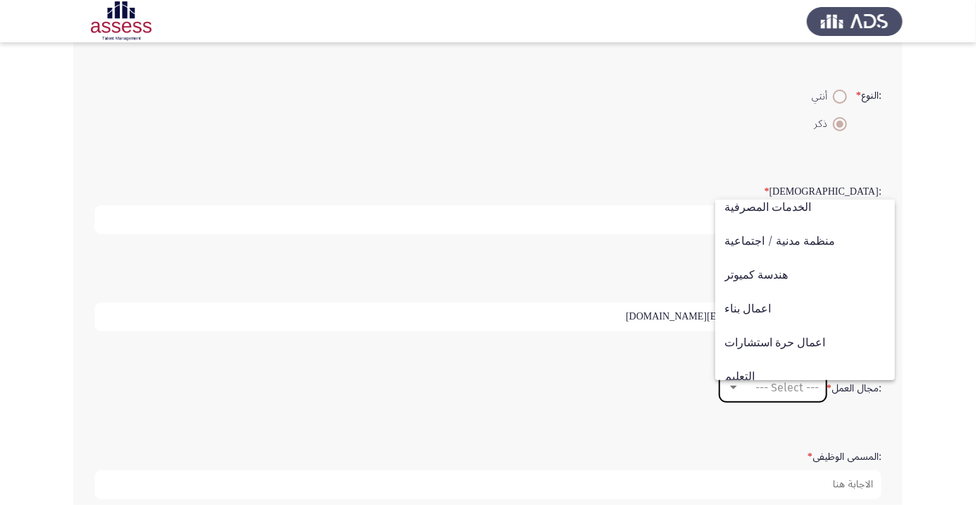
scroll to position [463, 0]
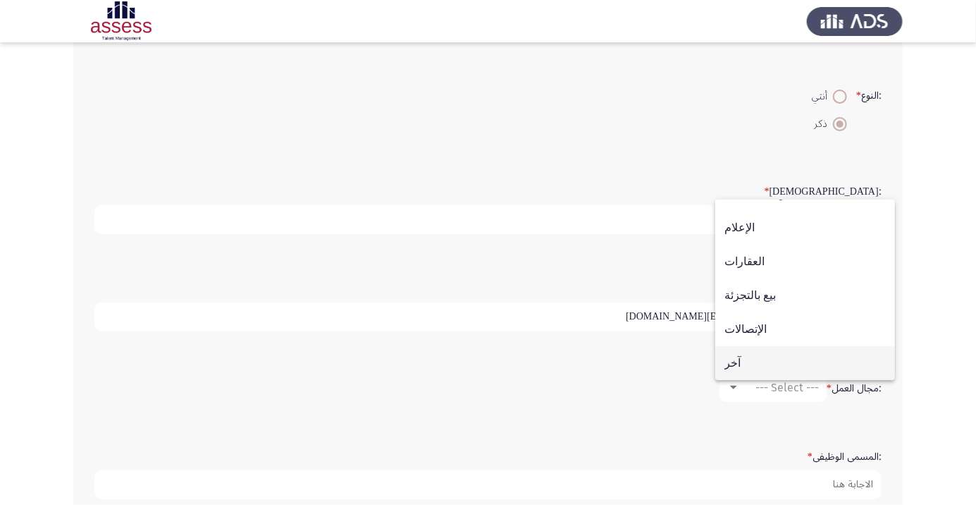
click at [735, 380] on span "آخر" at bounding box center [805, 363] width 161 height 34
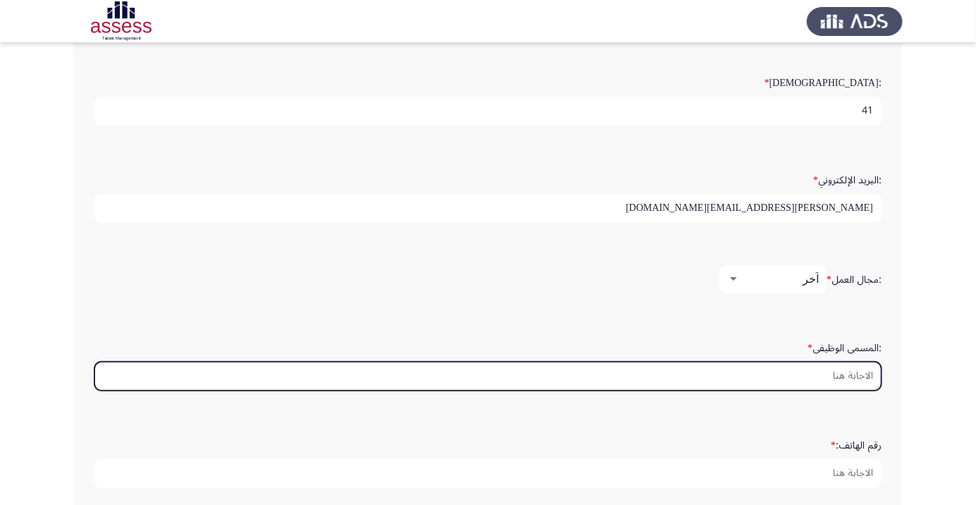
click at [852, 374] on input ":المسمى الوظيفى *" at bounding box center [488, 376] width 788 height 29
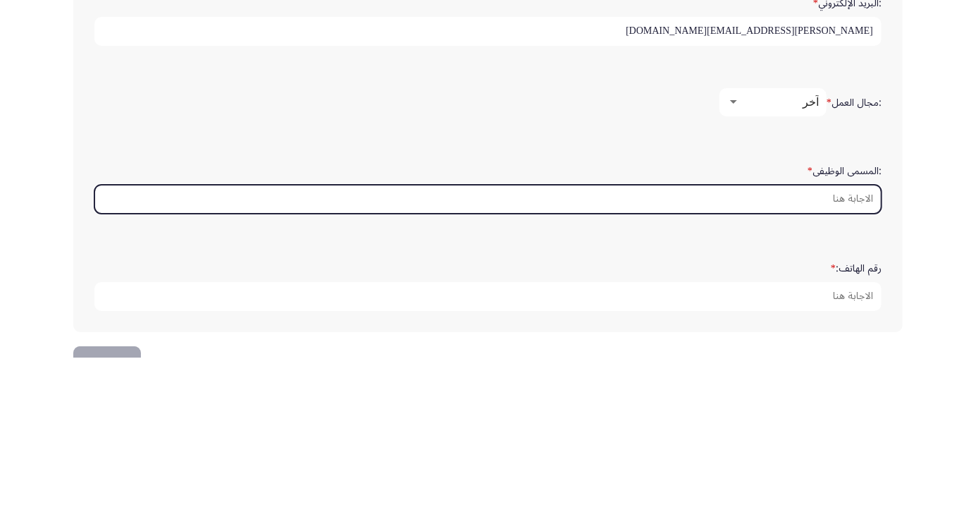
scroll to position [390, 0]
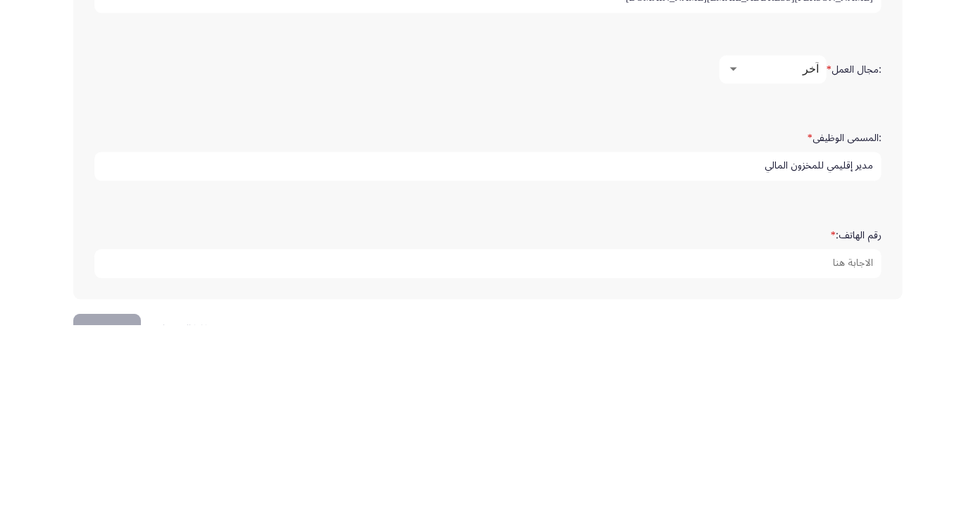
type input "مدير إقليمي للمخزون المالي"
click at [916, 355] on app-assessment-container "Development Assessment التالي :الاسم * محمد :اسم العائلة * عبدالرحيم صديق عبدال…" at bounding box center [488, 80] width 976 height 827
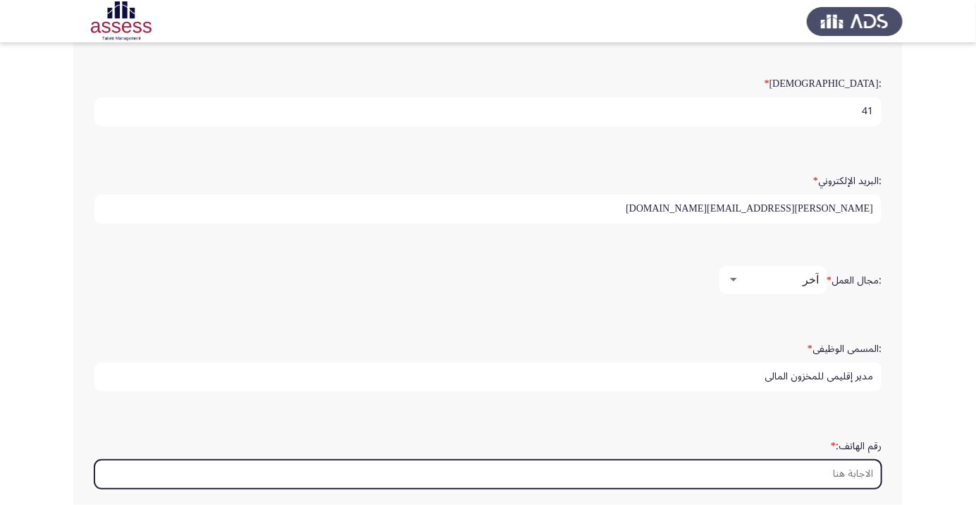
click at [845, 470] on input "رقم الهاتف: *" at bounding box center [488, 474] width 788 height 29
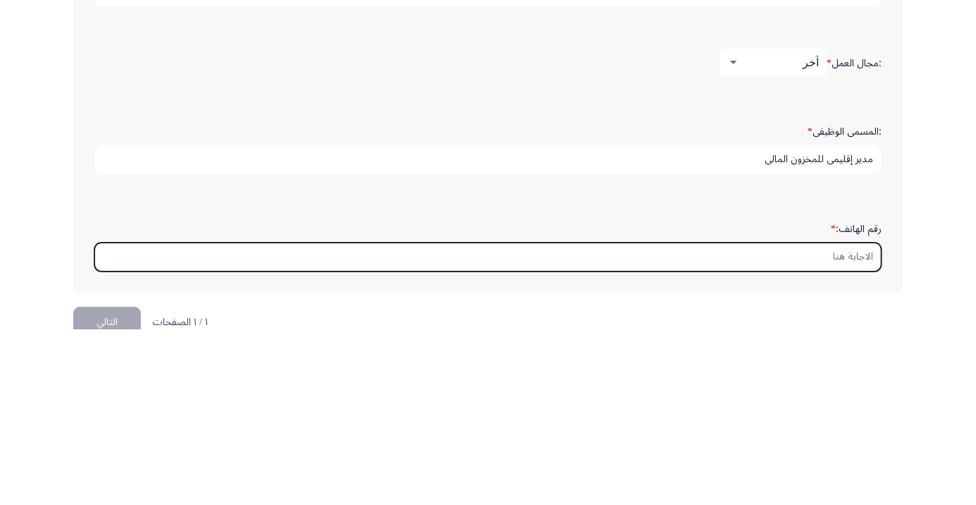
scroll to position [429, 0]
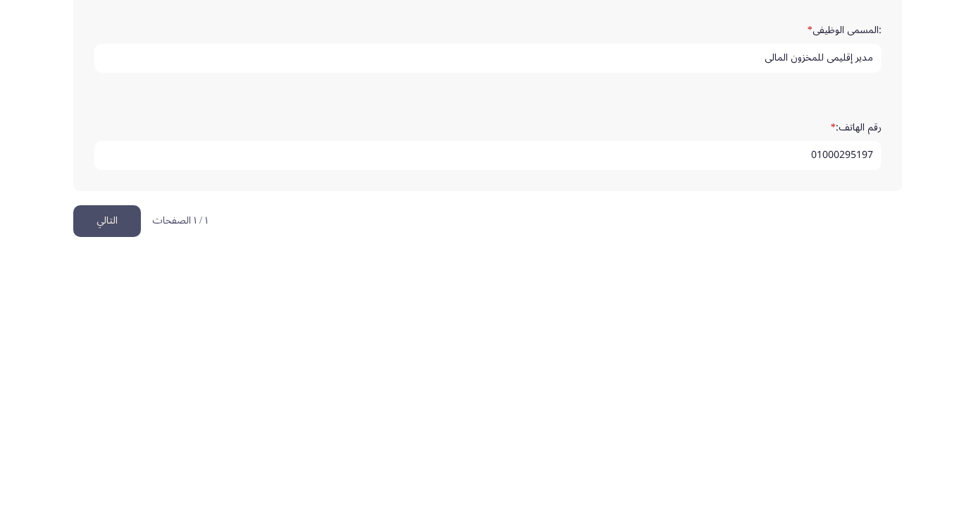
type input "01000295197"
click at [112, 467] on button "التالي" at bounding box center [107, 470] width 68 height 32
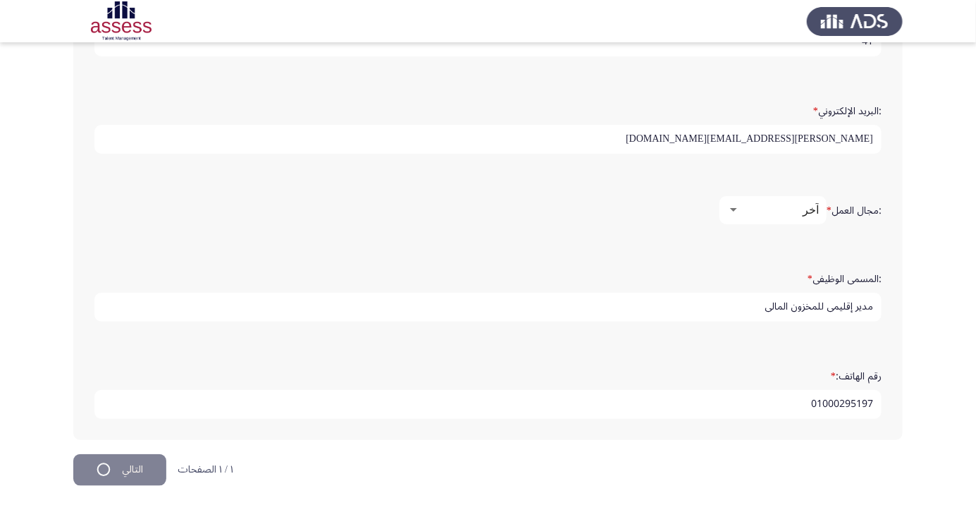
scroll to position [0, 0]
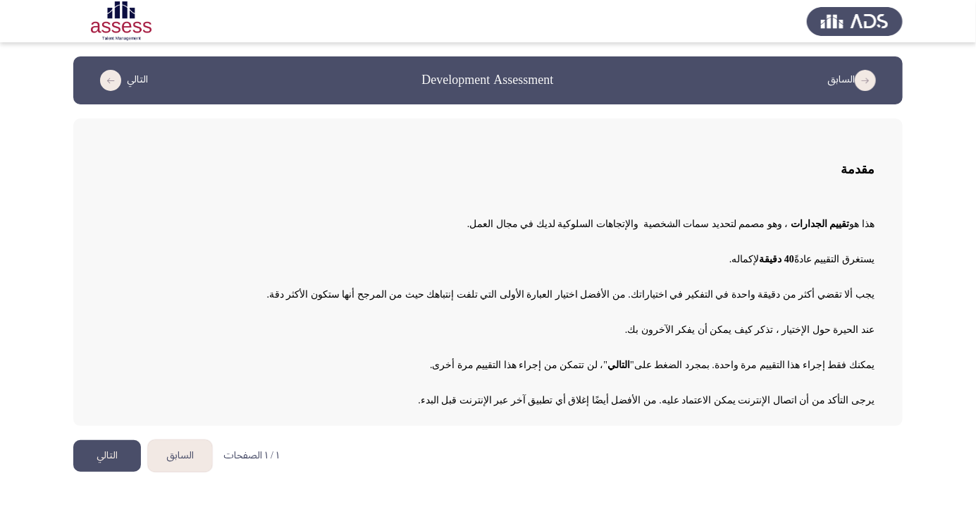
click at [88, 452] on button "التالي" at bounding box center [107, 456] width 68 height 32
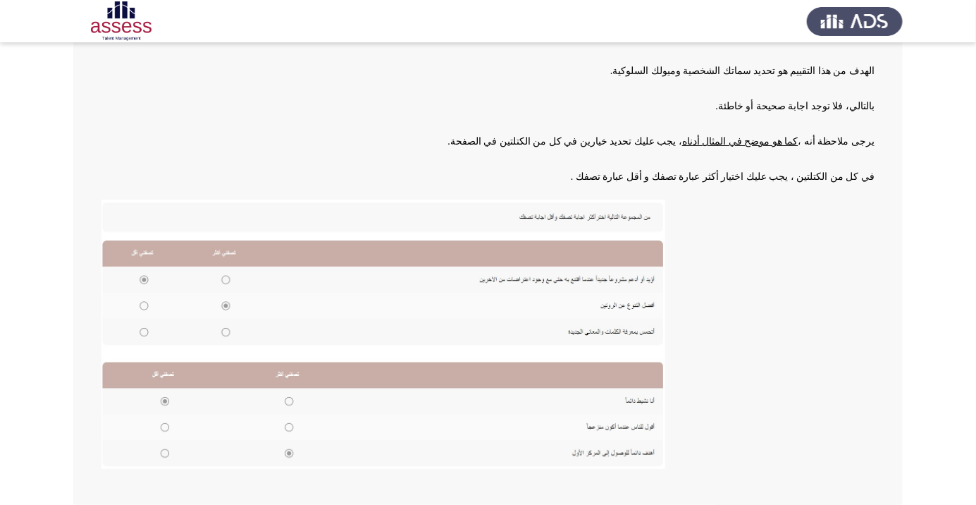
scroll to position [155, 0]
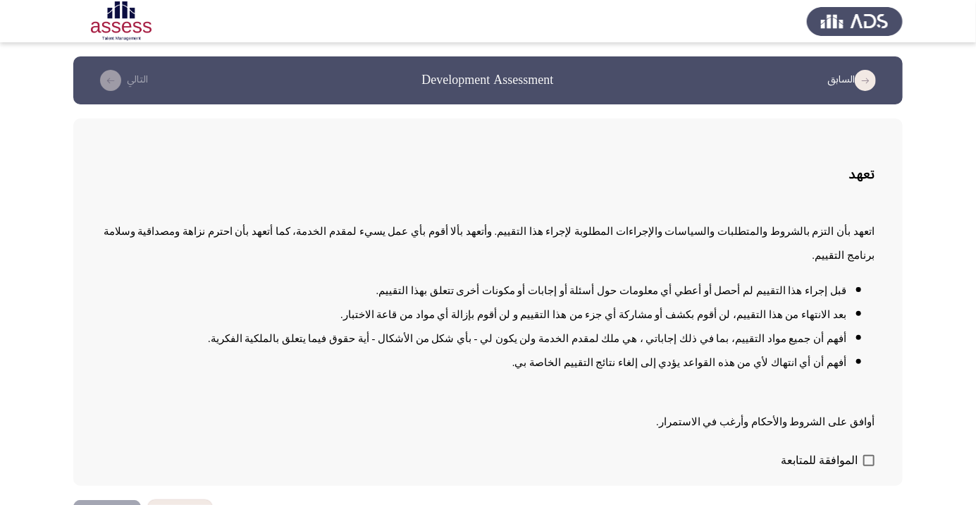
scroll to position [1, 0]
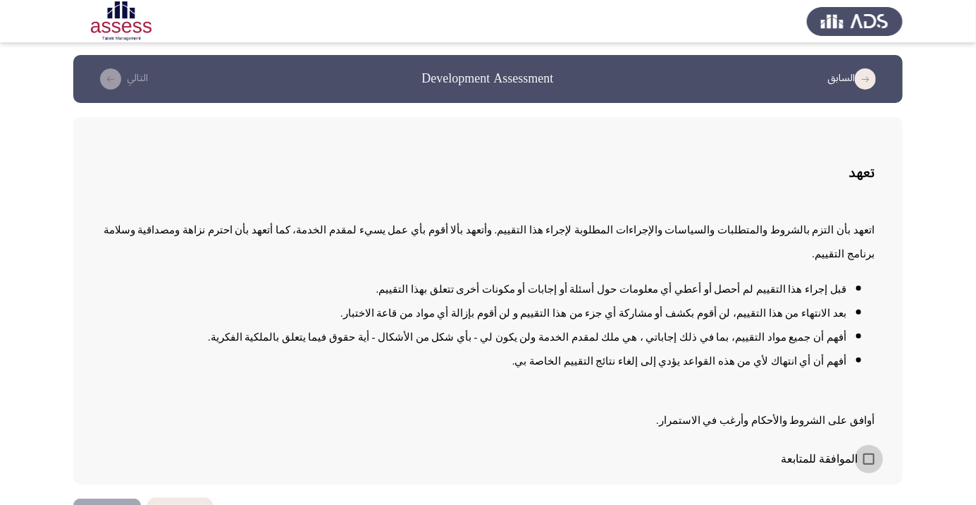
click at [868, 465] on span at bounding box center [869, 458] width 11 height 11
click at [869, 465] on input "الموافقة للمتابعة" at bounding box center [869, 465] width 1 height 1
checkbox input "true"
click at [92, 504] on button "التالي" at bounding box center [107, 514] width 68 height 32
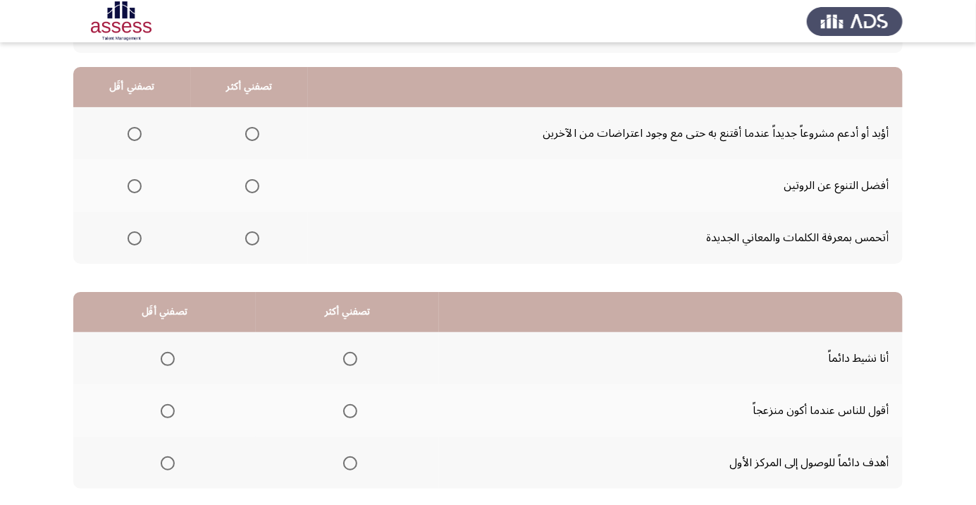
scroll to position [128, 0]
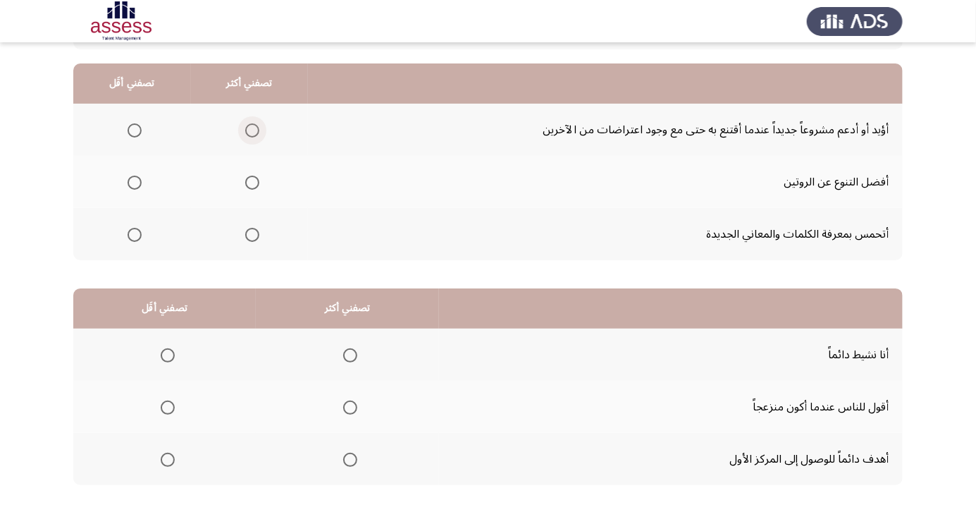
click at [241, 131] on label "Select an option" at bounding box center [250, 130] width 20 height 14
click at [245, 131] on input "Select an option" at bounding box center [252, 130] width 14 height 14
click at [130, 186] on span "Select an option" at bounding box center [135, 183] width 14 height 14
click at [130, 186] on input "Select an option" at bounding box center [135, 183] width 14 height 14
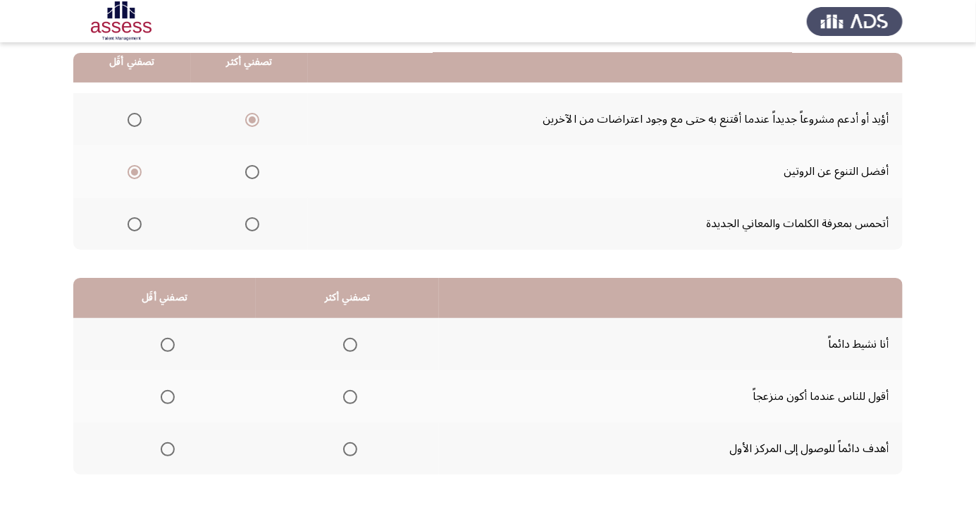
click at [350, 449] on span "Select an option" at bounding box center [350, 449] width 0 height 0
click at [348, 448] on input "Select an option" at bounding box center [350, 449] width 14 height 14
click at [168, 397] on span "Select an option" at bounding box center [168, 397] width 0 height 0
click at [166, 396] on input "Select an option" at bounding box center [168, 397] width 14 height 14
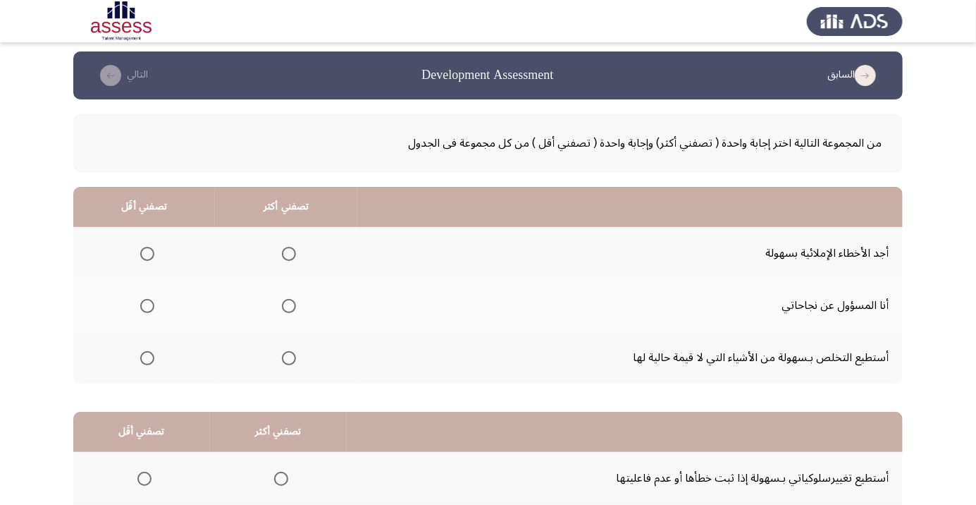
scroll to position [3, 0]
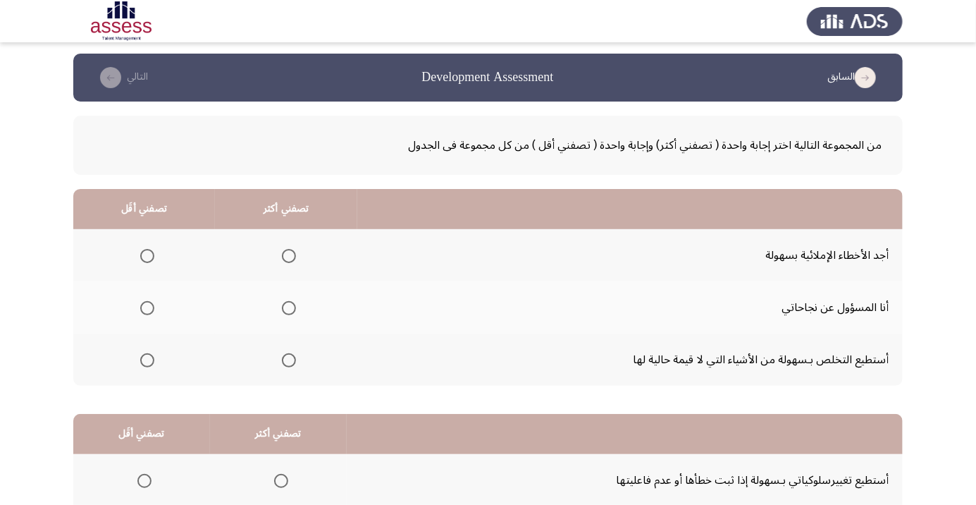
click at [289, 360] on span "Select an option" at bounding box center [289, 360] width 0 height 0
click at [286, 359] on input "Select an option" at bounding box center [289, 360] width 14 height 14
click at [142, 307] on span "Select an option" at bounding box center [147, 308] width 14 height 14
click at [142, 307] on input "Select an option" at bounding box center [147, 308] width 14 height 14
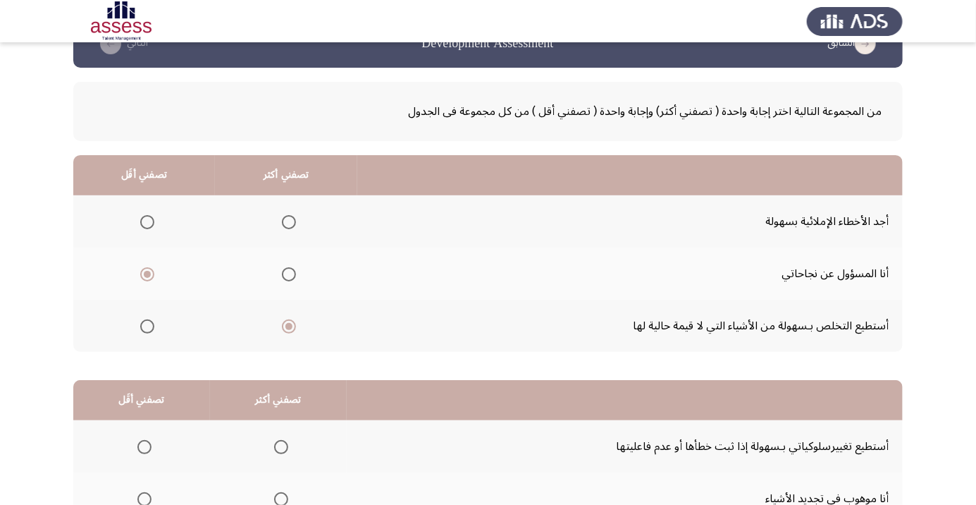
scroll to position [139, 0]
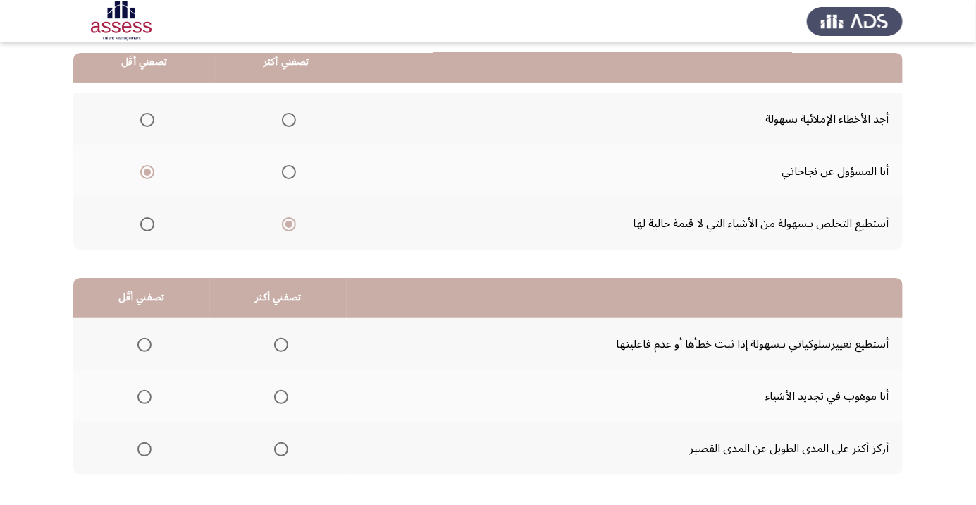
click at [274, 344] on span "Select an option" at bounding box center [281, 345] width 14 height 14
click at [274, 344] on input "Select an option" at bounding box center [281, 345] width 14 height 14
click at [145, 449] on span "Select an option" at bounding box center [145, 449] width 0 height 0
click at [143, 448] on input "Select an option" at bounding box center [144, 449] width 14 height 14
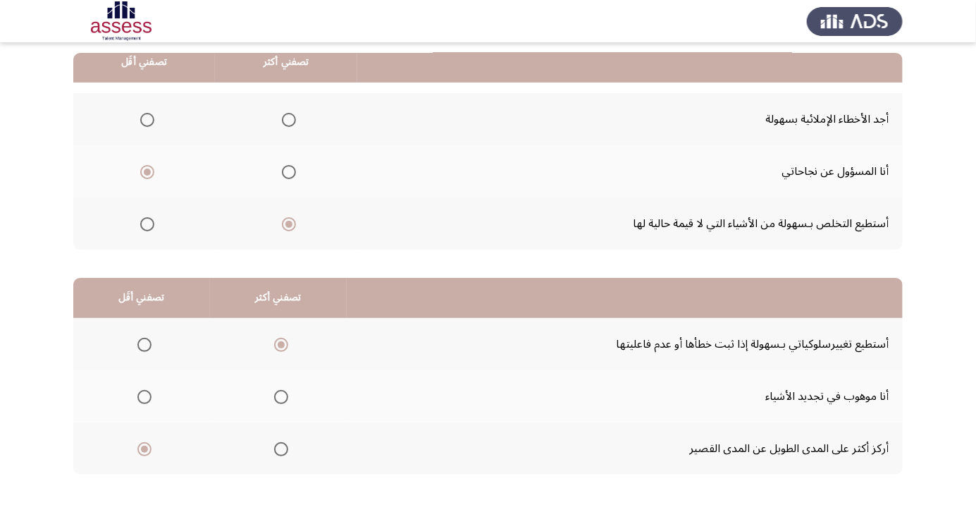
scroll to position [0, 0]
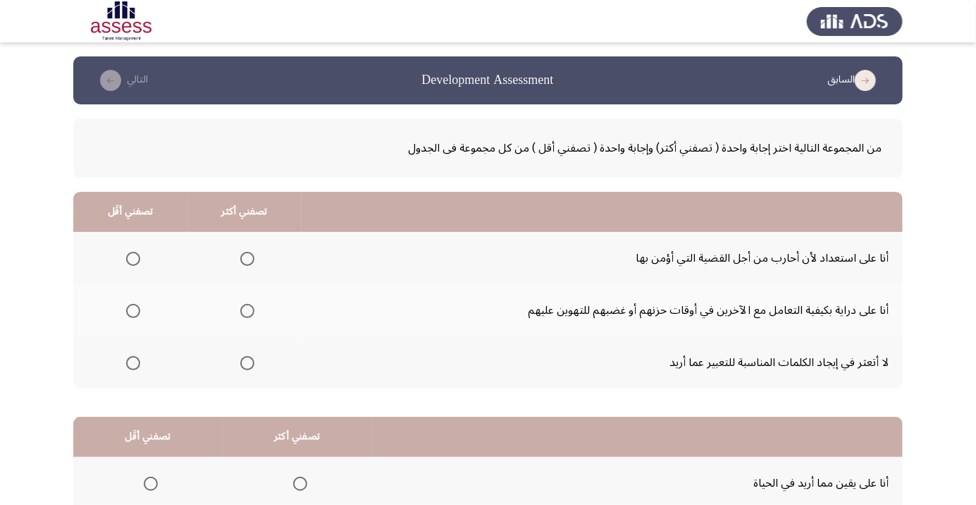
click at [243, 310] on span "Select an option" at bounding box center [247, 311] width 14 height 14
click at [243, 310] on input "Select an option" at bounding box center [247, 311] width 14 height 14
click at [133, 363] on span "Select an option" at bounding box center [133, 363] width 0 height 0
click at [133, 362] on input "Select an option" at bounding box center [133, 363] width 14 height 14
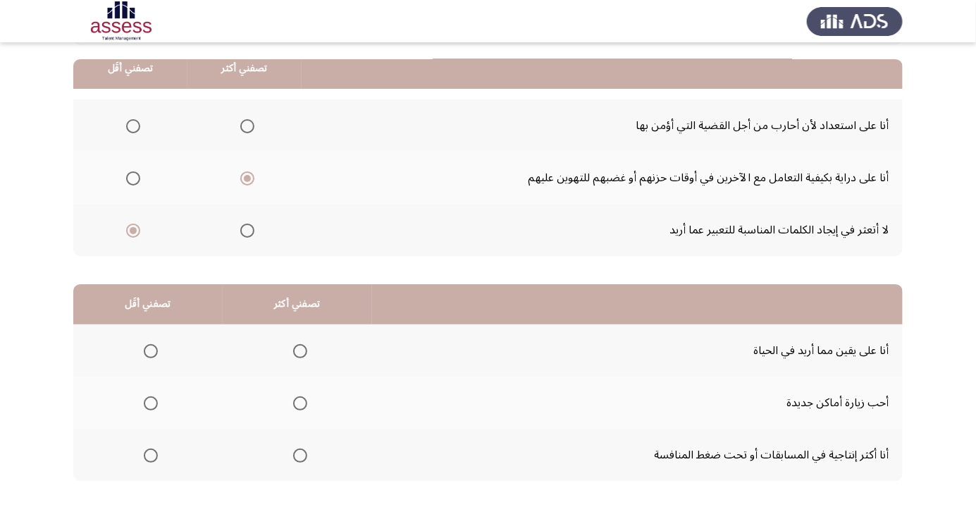
scroll to position [139, 0]
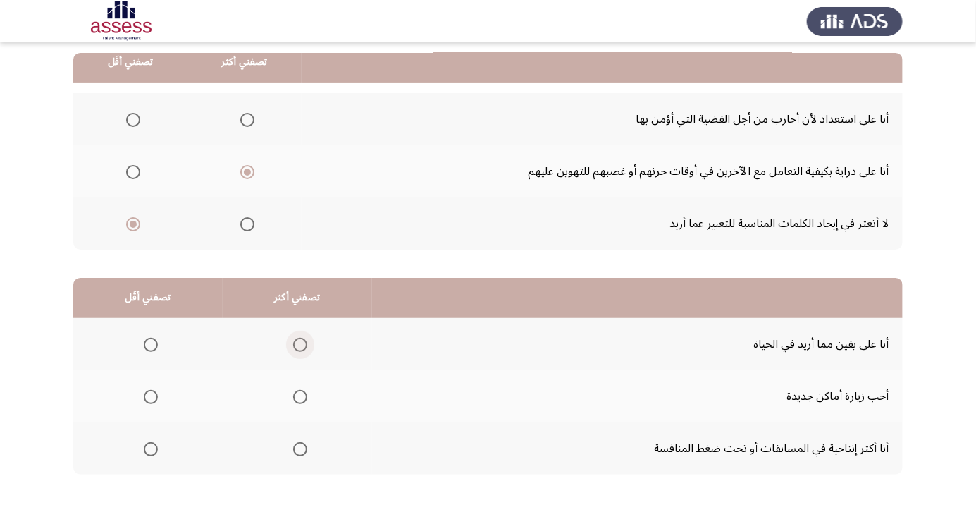
click at [293, 338] on span "Select an option" at bounding box center [300, 345] width 14 height 14
click at [293, 338] on input "Select an option" at bounding box center [300, 345] width 14 height 14
click at [149, 396] on span "Select an option" at bounding box center [151, 397] width 14 height 14
click at [149, 396] on input "Select an option" at bounding box center [151, 397] width 14 height 14
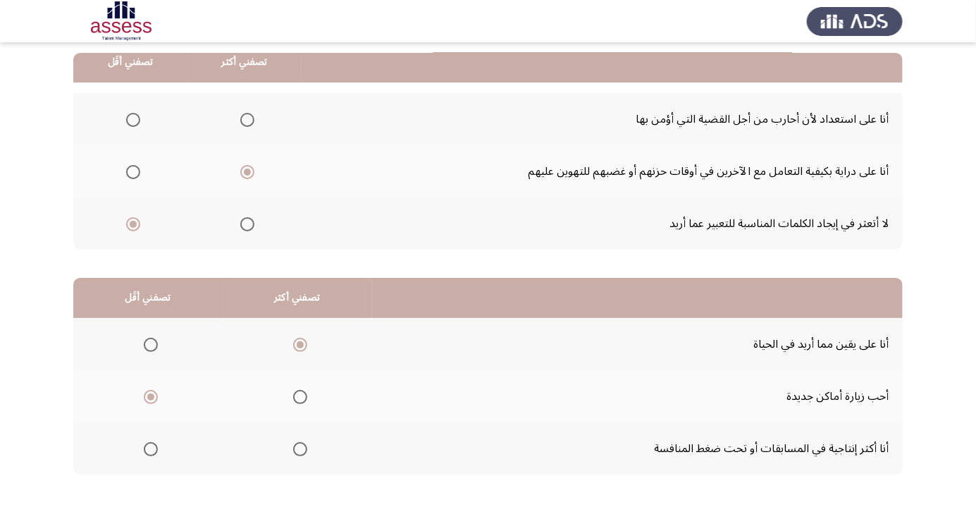
scroll to position [0, 0]
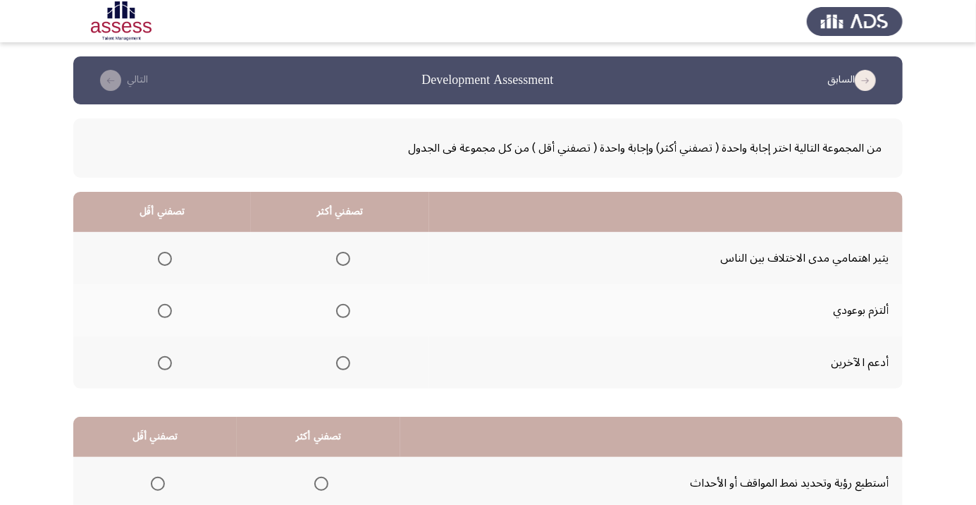
click at [159, 257] on span "Select an option" at bounding box center [165, 259] width 14 height 14
click at [159, 257] on input "Select an option" at bounding box center [165, 259] width 14 height 14
click at [336, 367] on span "Select an option" at bounding box center [343, 363] width 14 height 14
click at [336, 367] on input "Select an option" at bounding box center [343, 363] width 14 height 14
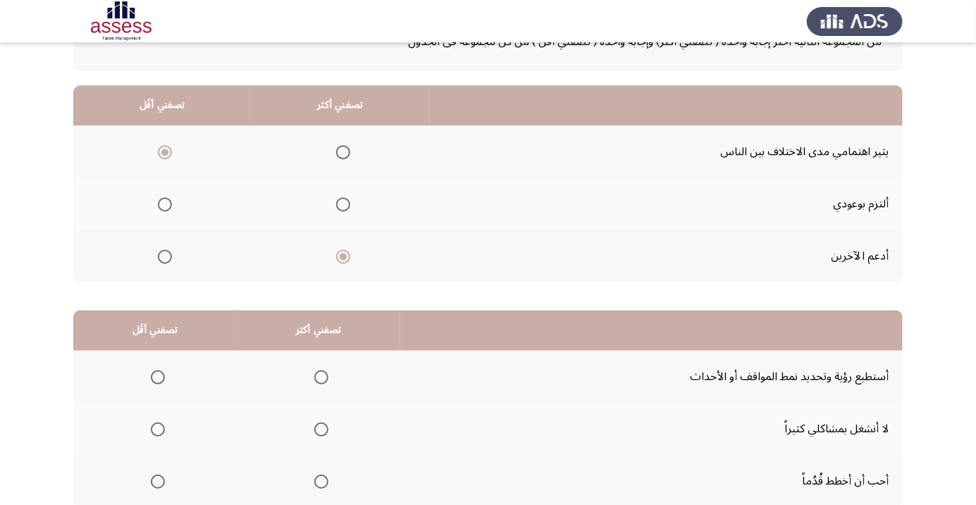
scroll to position [139, 0]
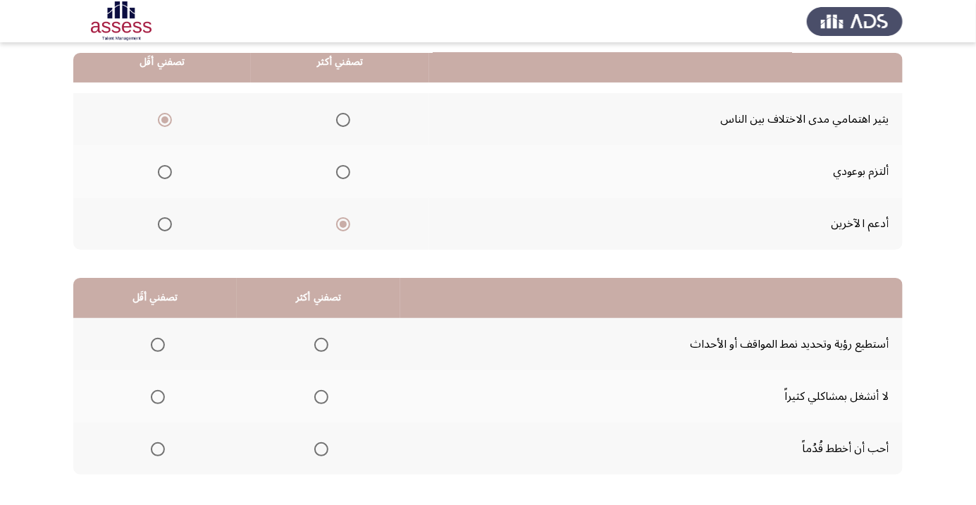
click at [322, 345] on span "Select an option" at bounding box center [322, 345] width 0 height 0
click at [317, 343] on input "Select an option" at bounding box center [321, 345] width 14 height 14
click at [147, 399] on label "Select an option" at bounding box center [155, 397] width 20 height 14
click at [151, 399] on input "Select an option" at bounding box center [158, 397] width 14 height 14
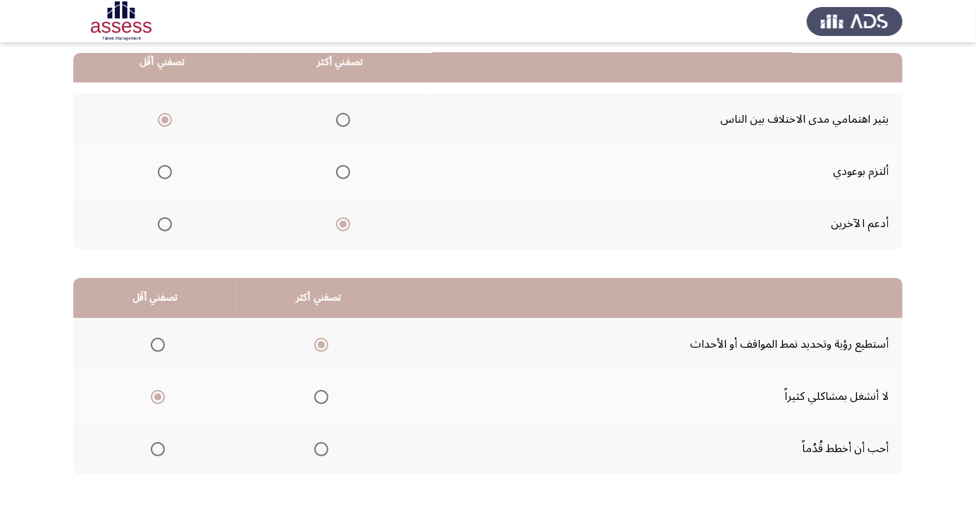
scroll to position [0, 0]
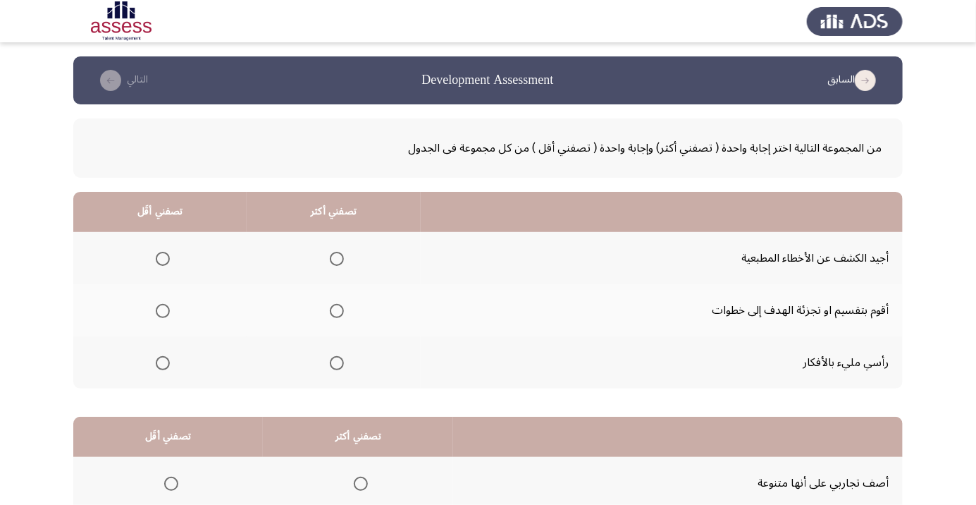
click at [330, 312] on span "Select an option" at bounding box center [337, 311] width 14 height 14
click at [330, 312] on input "Select an option" at bounding box center [337, 311] width 14 height 14
click at [159, 366] on span "Select an option" at bounding box center [163, 363] width 14 height 14
click at [159, 366] on input "Select an option" at bounding box center [163, 363] width 14 height 14
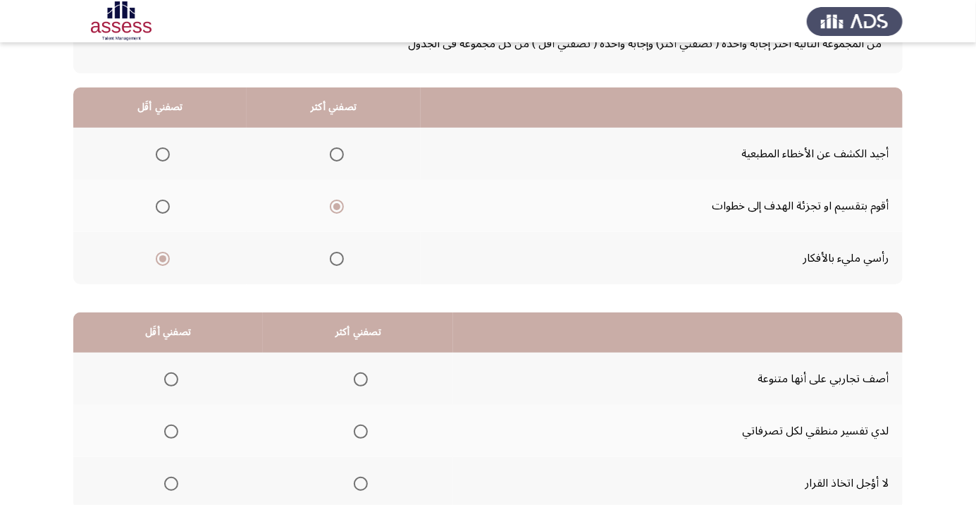
scroll to position [123, 0]
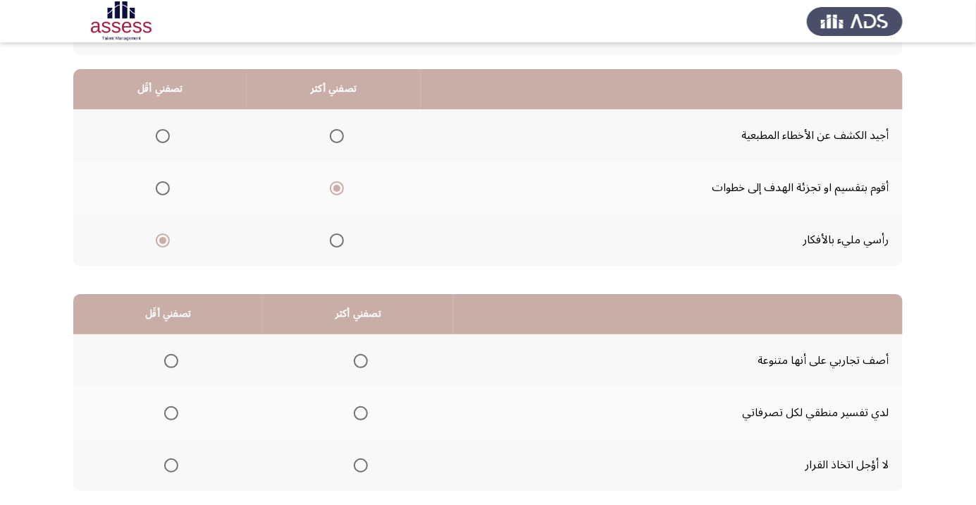
click at [361, 463] on span "Select an option" at bounding box center [361, 465] width 14 height 14
click at [361, 463] on input "Select an option" at bounding box center [361, 465] width 14 height 14
click at [165, 357] on span "Select an option" at bounding box center [171, 361] width 14 height 14
click at [165, 357] on input "Select an option" at bounding box center [171, 361] width 14 height 14
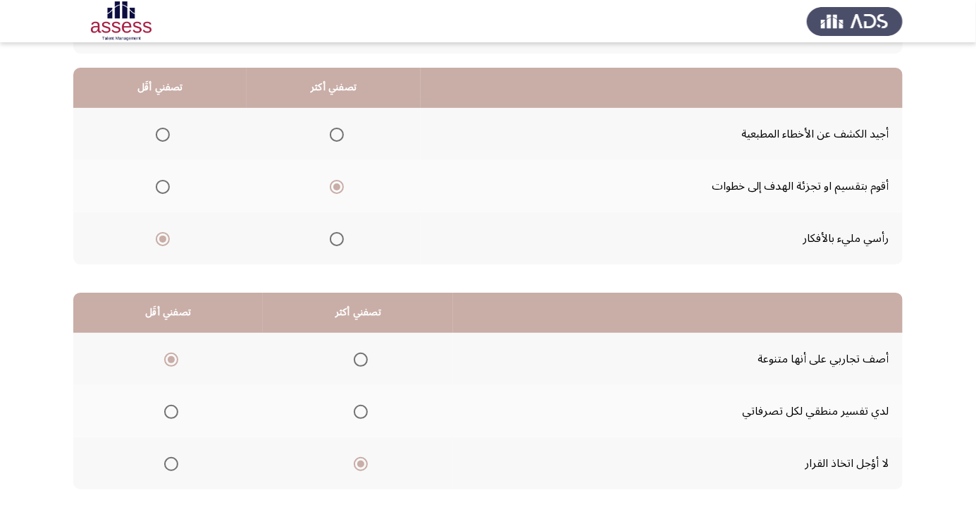
scroll to position [139, 0]
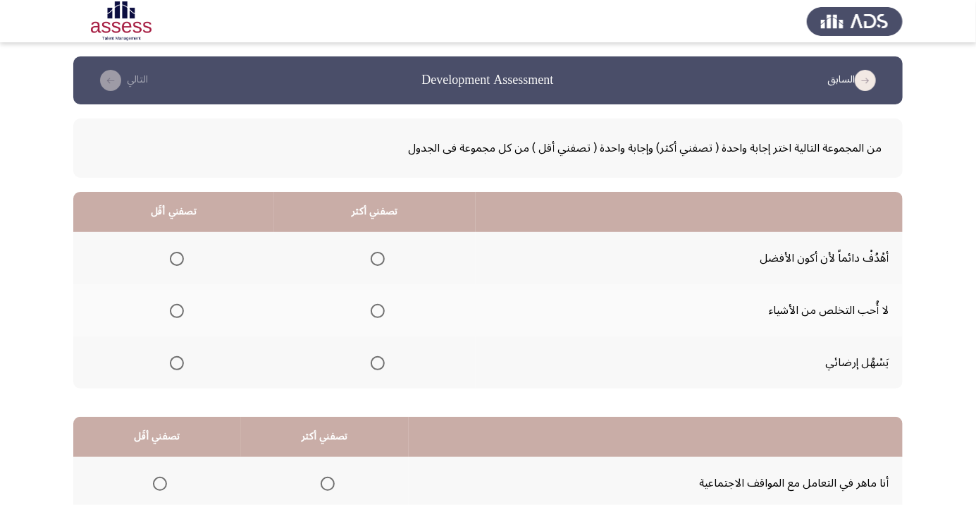
click at [365, 256] on label "Select an option" at bounding box center [375, 259] width 20 height 14
click at [371, 256] on input "Select an option" at bounding box center [378, 259] width 14 height 14
click at [177, 311] on span "Select an option" at bounding box center [177, 311] width 0 height 0
click at [176, 310] on input "Select an option" at bounding box center [177, 311] width 14 height 14
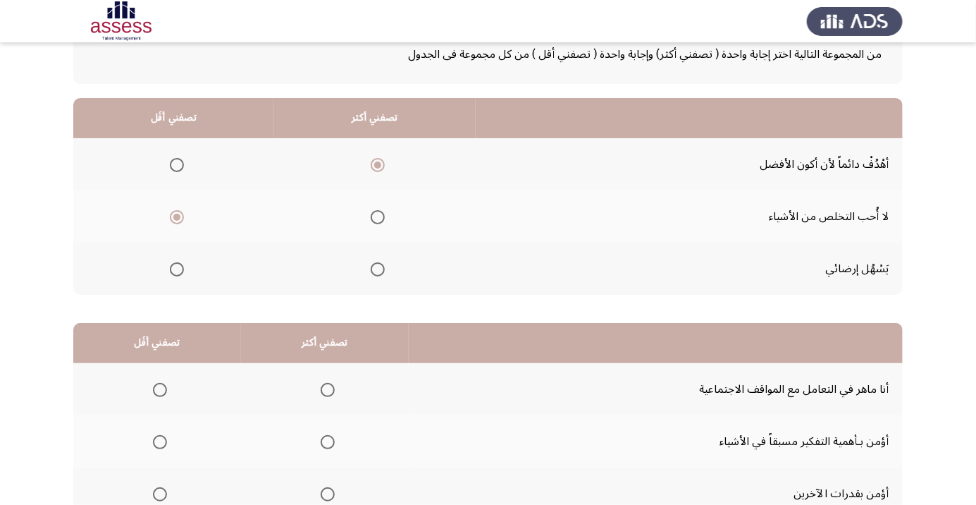
scroll to position [139, 0]
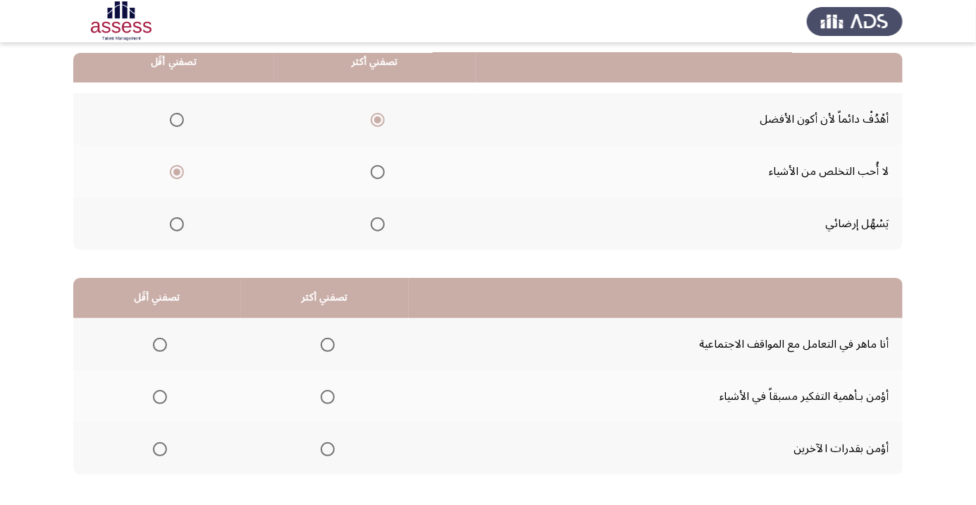
click at [328, 397] on span "Select an option" at bounding box center [328, 397] width 0 height 0
click at [326, 396] on input "Select an option" at bounding box center [328, 397] width 14 height 14
click at [160, 449] on span "Select an option" at bounding box center [160, 449] width 0 height 0
click at [159, 448] on input "Select an option" at bounding box center [160, 449] width 14 height 14
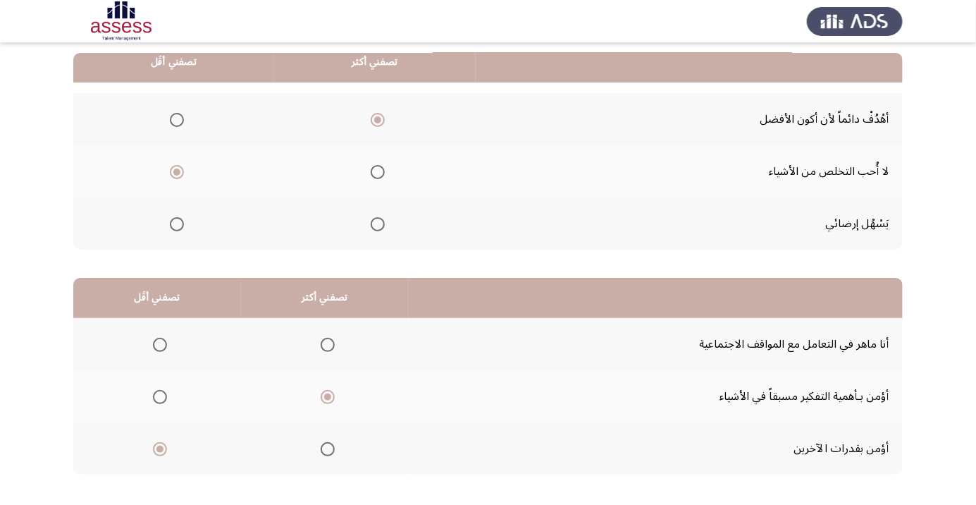
scroll to position [0, 0]
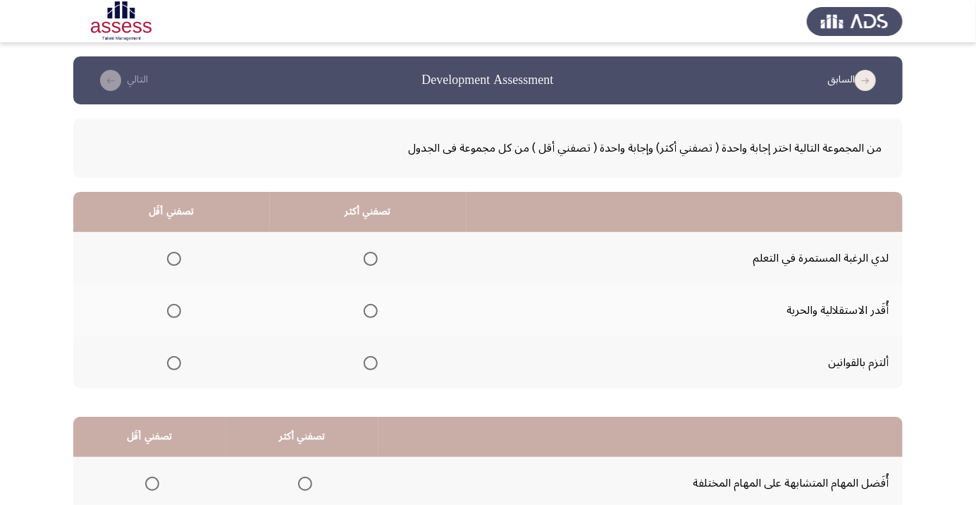
click at [369, 258] on span "Select an option" at bounding box center [371, 259] width 14 height 14
click at [369, 258] on input "Select an option" at bounding box center [371, 259] width 14 height 14
click at [169, 312] on span "Select an option" at bounding box center [174, 311] width 14 height 14
click at [169, 312] on input "Select an option" at bounding box center [174, 311] width 14 height 14
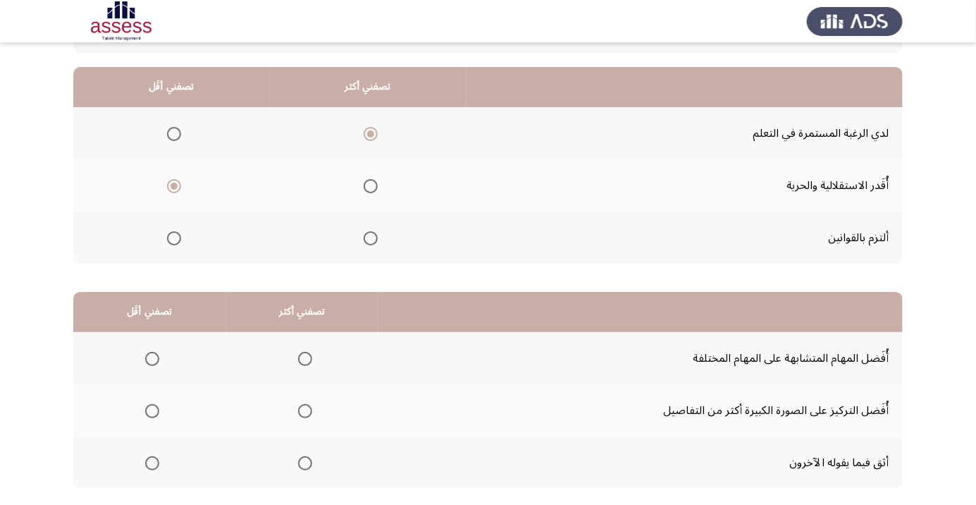
scroll to position [139, 0]
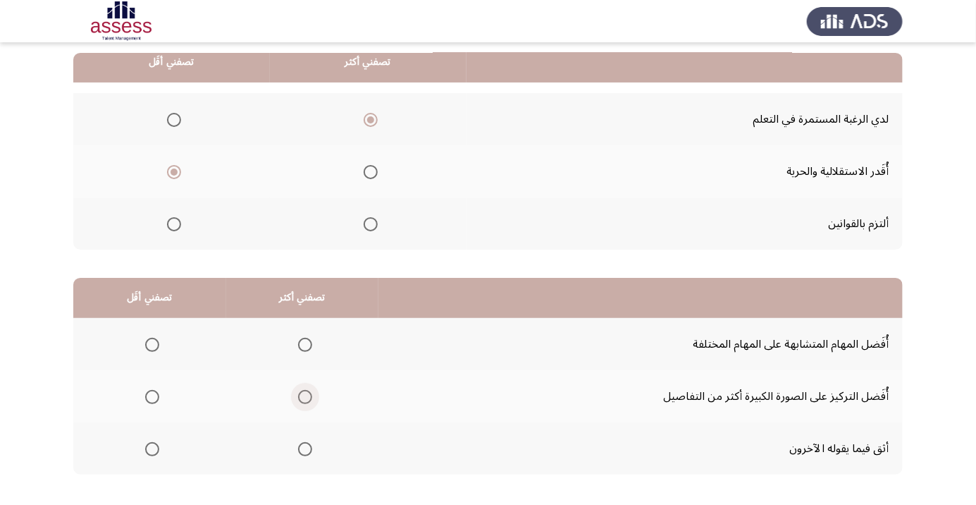
click at [298, 400] on span "Select an option" at bounding box center [305, 397] width 14 height 14
click at [298, 400] on input "Select an option" at bounding box center [305, 397] width 14 height 14
click at [152, 343] on span "Select an option" at bounding box center [152, 345] width 14 height 14
click at [152, 343] on input "Select an option" at bounding box center [152, 345] width 14 height 14
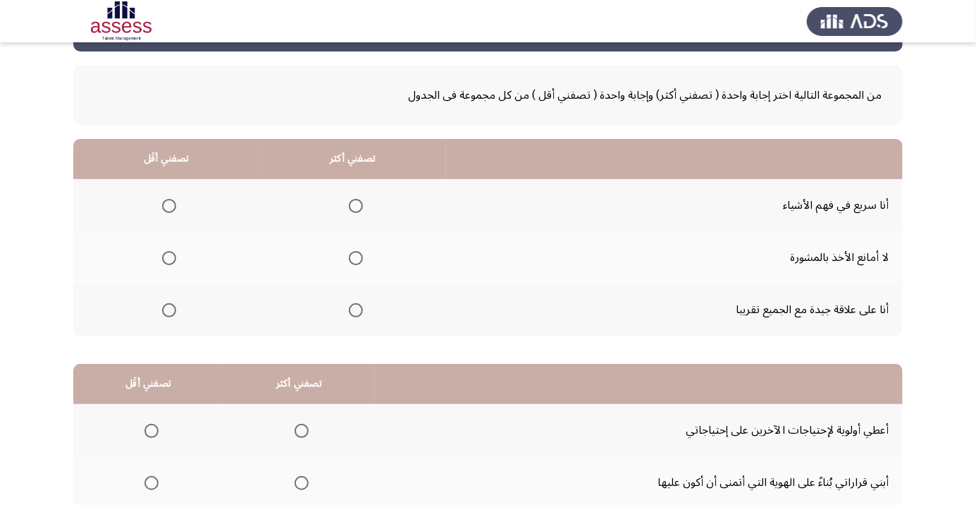
scroll to position [66, 0]
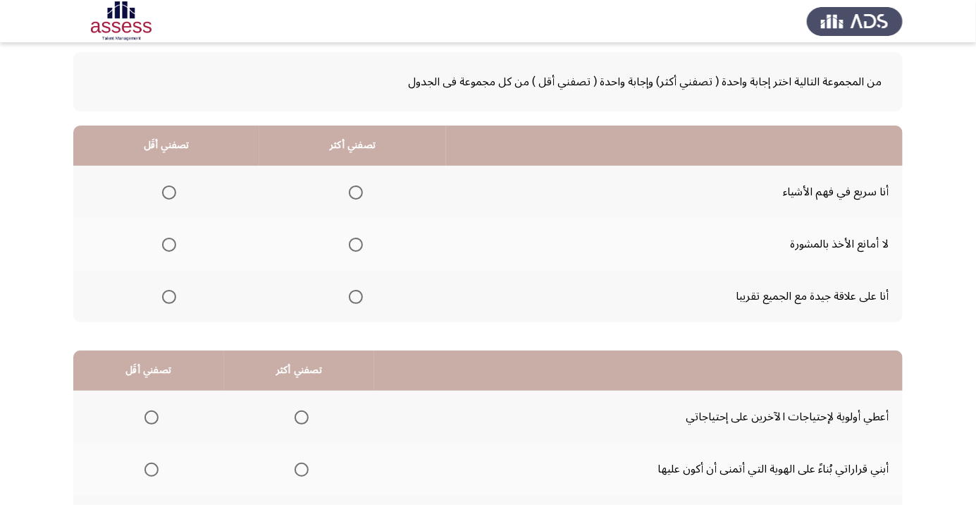
click at [356, 245] on span "Select an option" at bounding box center [356, 245] width 0 height 0
click at [352, 243] on input "Select an option" at bounding box center [356, 245] width 14 height 14
click at [158, 192] on label "Select an option" at bounding box center [167, 192] width 20 height 14
click at [162, 192] on input "Select an option" at bounding box center [169, 192] width 14 height 14
click at [163, 296] on span "Select an option" at bounding box center [169, 297] width 14 height 14
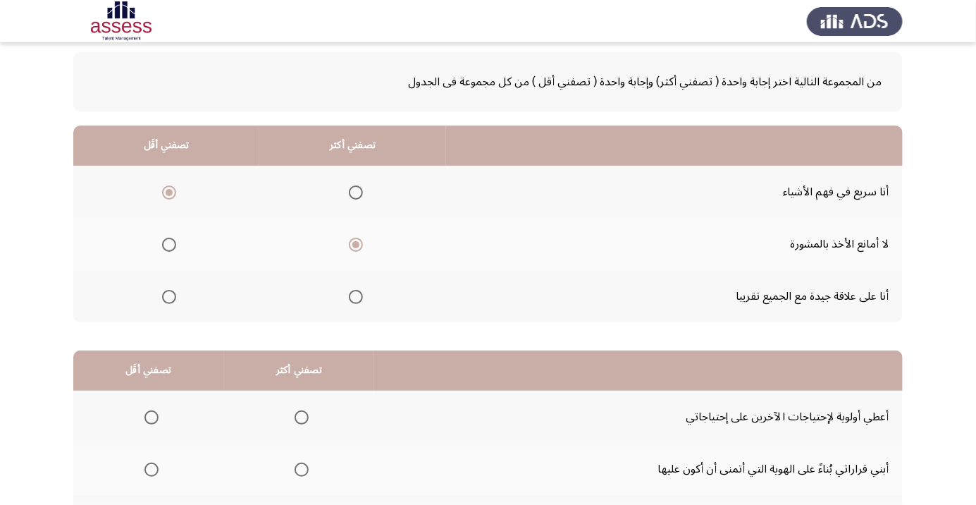
click at [163, 296] on input "Select an option" at bounding box center [169, 297] width 14 height 14
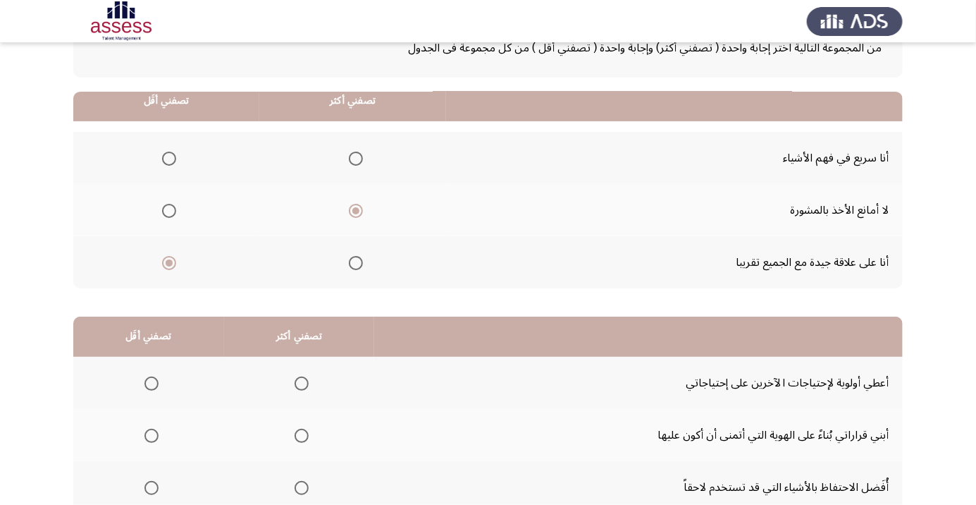
scroll to position [139, 0]
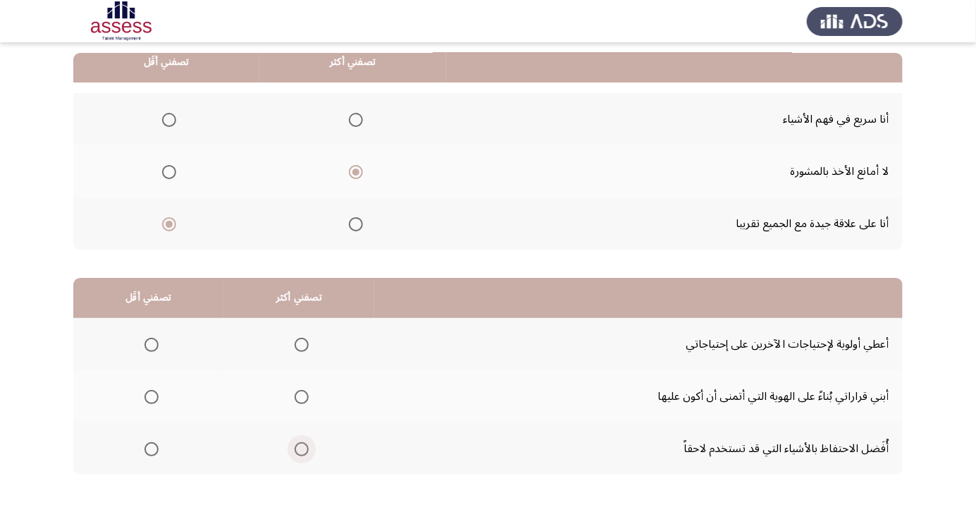
click at [302, 449] on span "Select an option" at bounding box center [302, 449] width 0 height 0
click at [300, 448] on input "Select an option" at bounding box center [302, 449] width 14 height 14
click at [147, 343] on span "Select an option" at bounding box center [152, 345] width 14 height 14
click at [147, 343] on input "Select an option" at bounding box center [152, 345] width 14 height 14
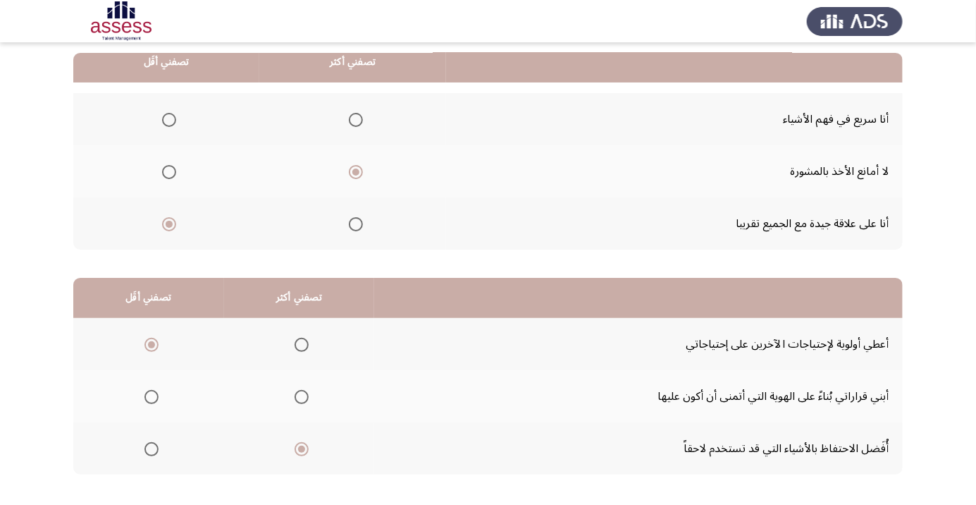
scroll to position [0, 0]
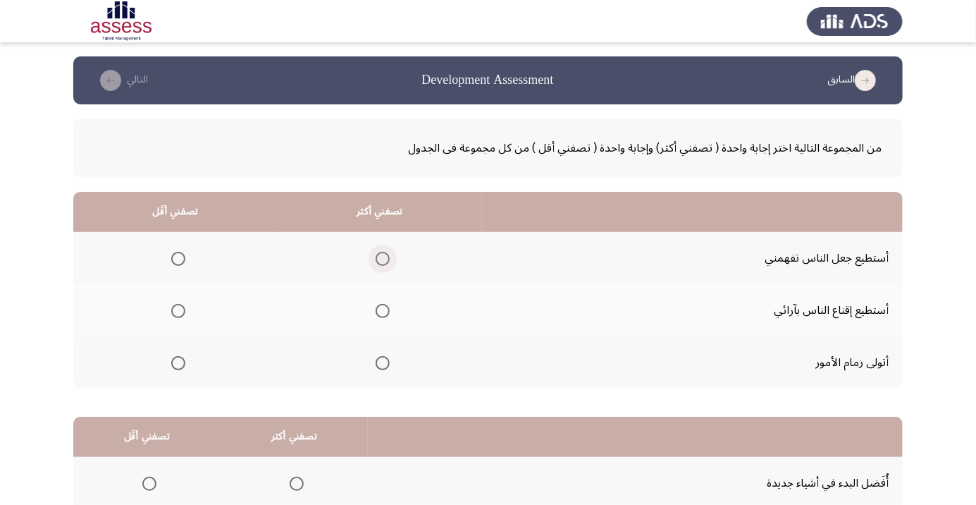
click at [380, 258] on span "Select an option" at bounding box center [383, 259] width 14 height 14
click at [380, 258] on input "Select an option" at bounding box center [383, 259] width 14 height 14
click at [178, 311] on span "Select an option" at bounding box center [178, 311] width 0 height 0
click at [177, 310] on input "Select an option" at bounding box center [178, 311] width 14 height 14
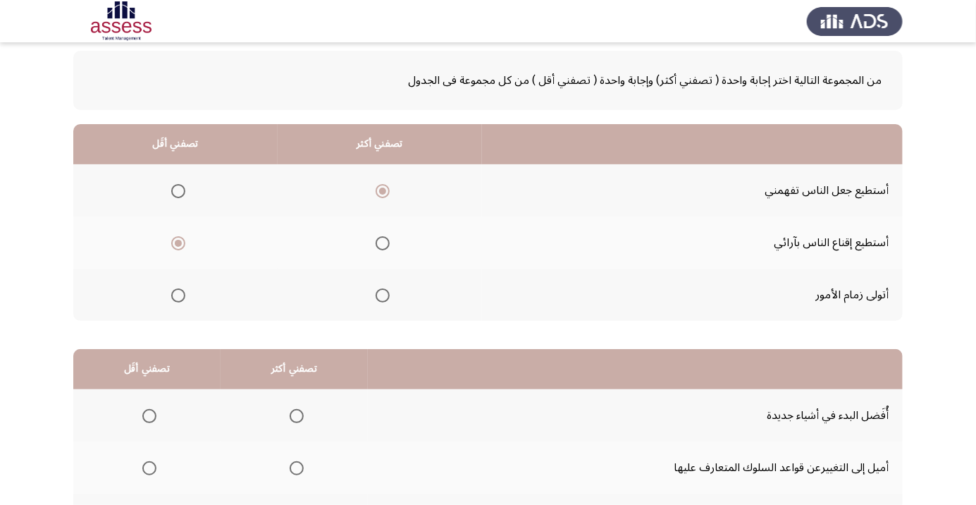
scroll to position [139, 0]
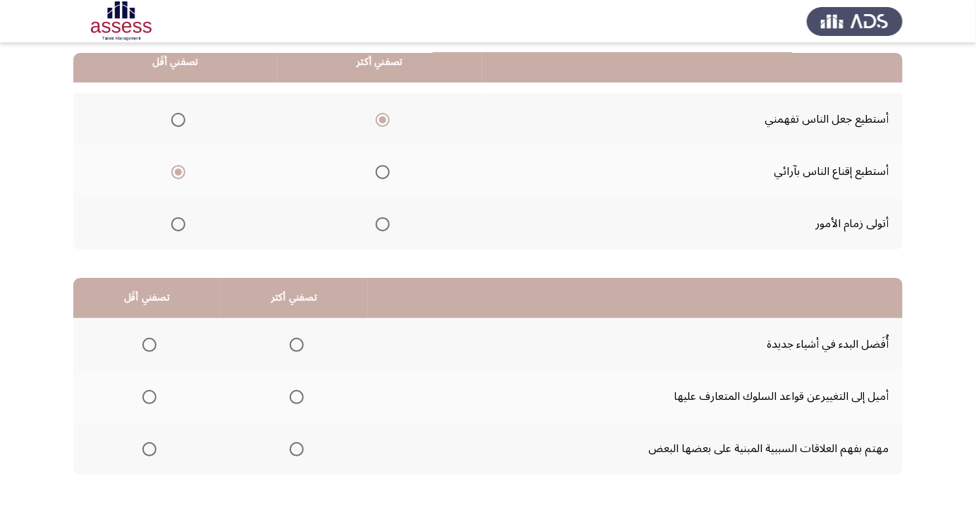
click at [290, 448] on span "Select an option" at bounding box center [297, 449] width 14 height 14
click at [290, 448] on input "Select an option" at bounding box center [297, 449] width 14 height 14
click at [144, 395] on span "Select an option" at bounding box center [149, 397] width 14 height 14
click at [144, 395] on input "Select an option" at bounding box center [149, 397] width 14 height 14
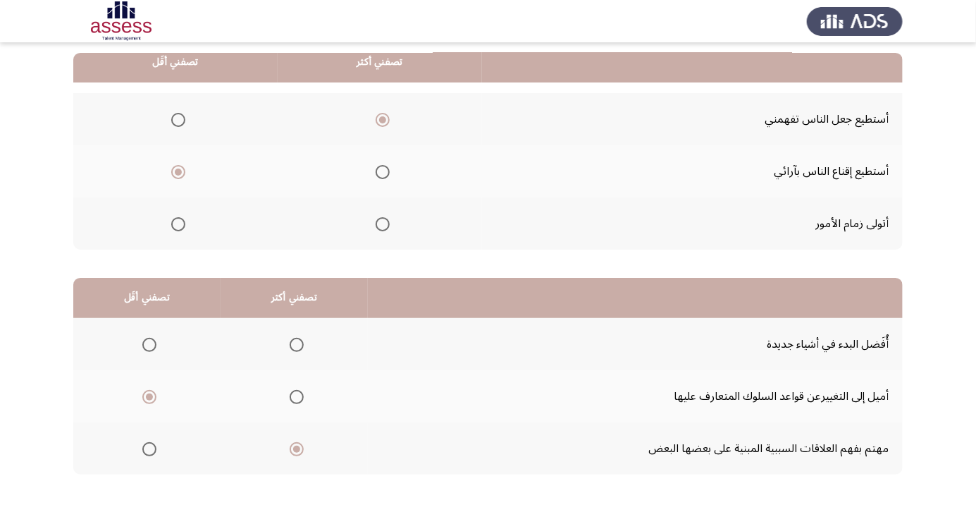
scroll to position [0, 0]
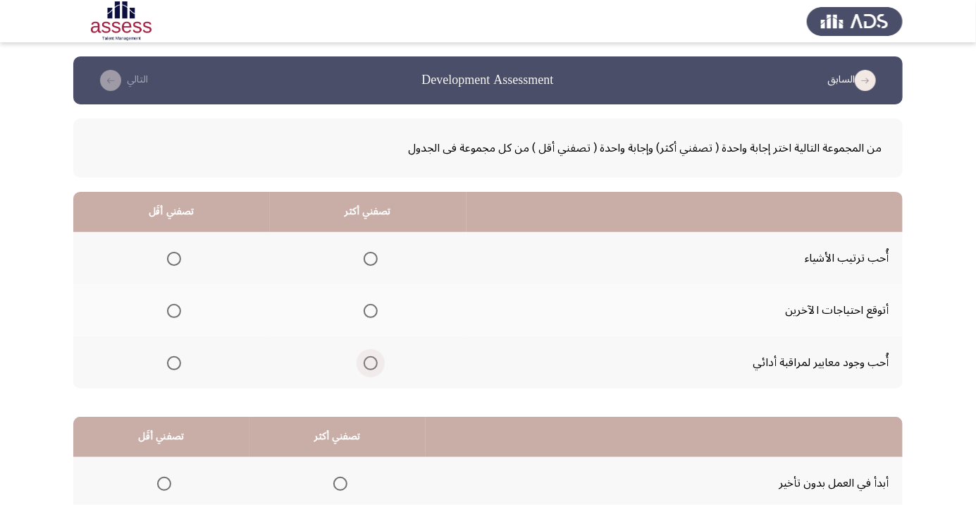
click at [364, 367] on span "Select an option" at bounding box center [371, 363] width 14 height 14
click at [364, 367] on input "Select an option" at bounding box center [371, 363] width 14 height 14
click at [174, 311] on span "Select an option" at bounding box center [174, 311] width 0 height 0
click at [173, 310] on input "Select an option" at bounding box center [174, 311] width 14 height 14
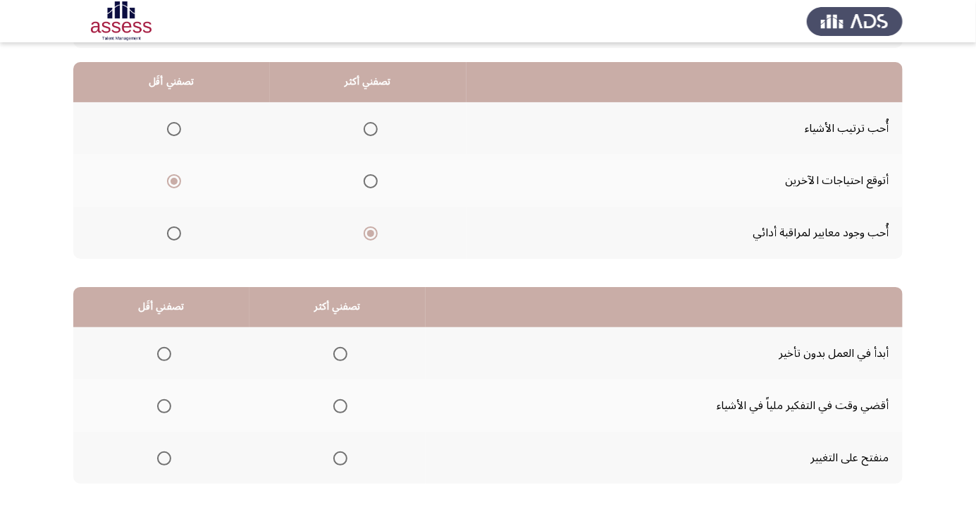
scroll to position [132, 0]
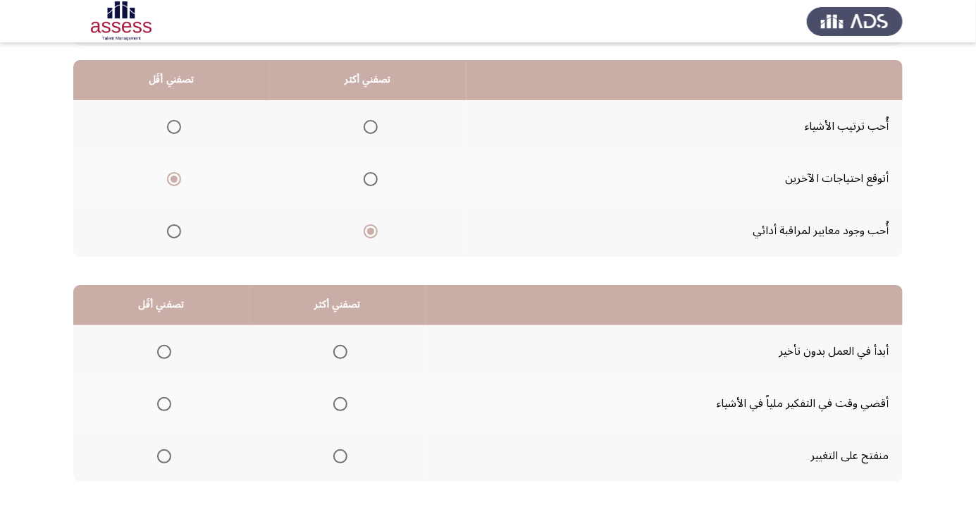
click at [341, 460] on span "Select an option" at bounding box center [340, 456] width 14 height 14
click at [341, 460] on input "Select an option" at bounding box center [340, 456] width 14 height 14
click at [166, 406] on span "Select an option" at bounding box center [164, 404] width 14 height 14
click at [166, 406] on input "Select an option" at bounding box center [164, 404] width 14 height 14
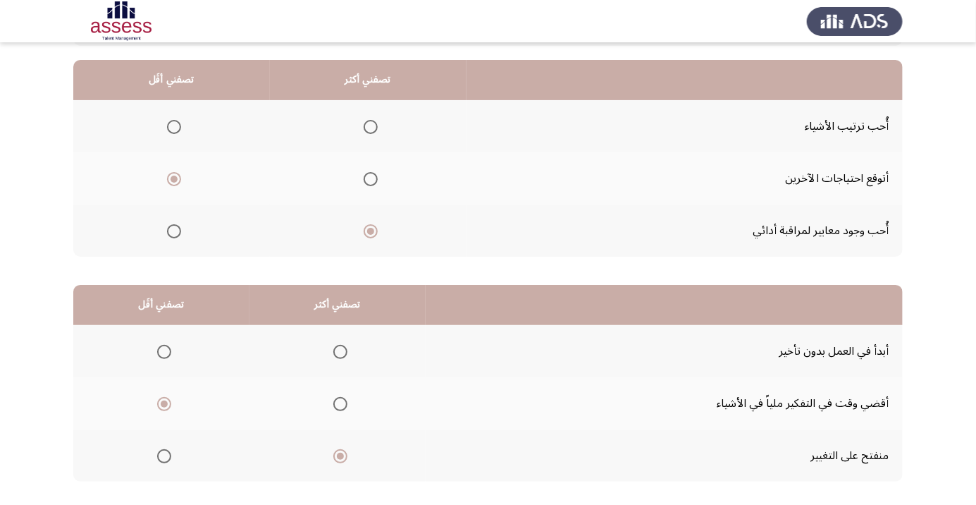
scroll to position [0, 0]
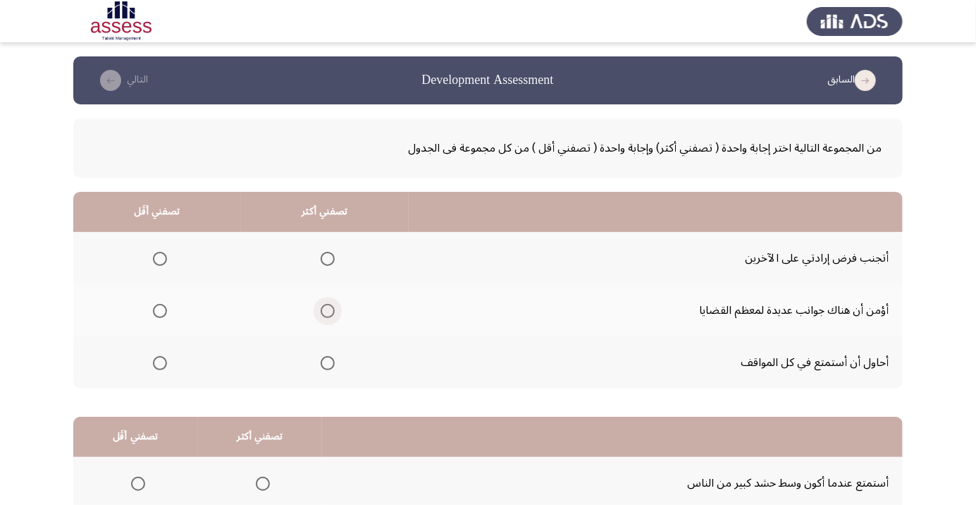
click at [321, 313] on span "Select an option" at bounding box center [328, 311] width 14 height 14
click at [321, 313] on input "Select an option" at bounding box center [328, 311] width 14 height 14
click at [153, 257] on span "Select an option" at bounding box center [160, 259] width 14 height 14
click at [153, 257] on input "Select an option" at bounding box center [160, 259] width 14 height 14
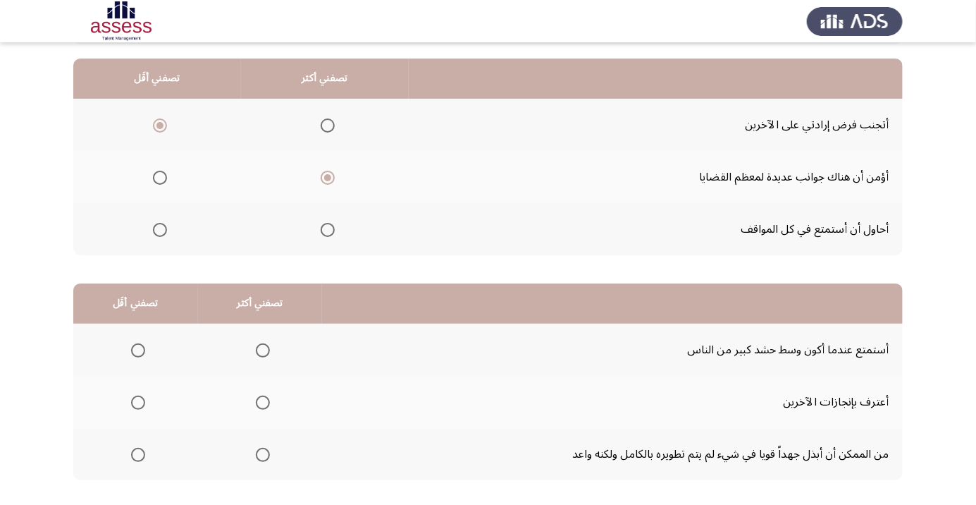
scroll to position [139, 0]
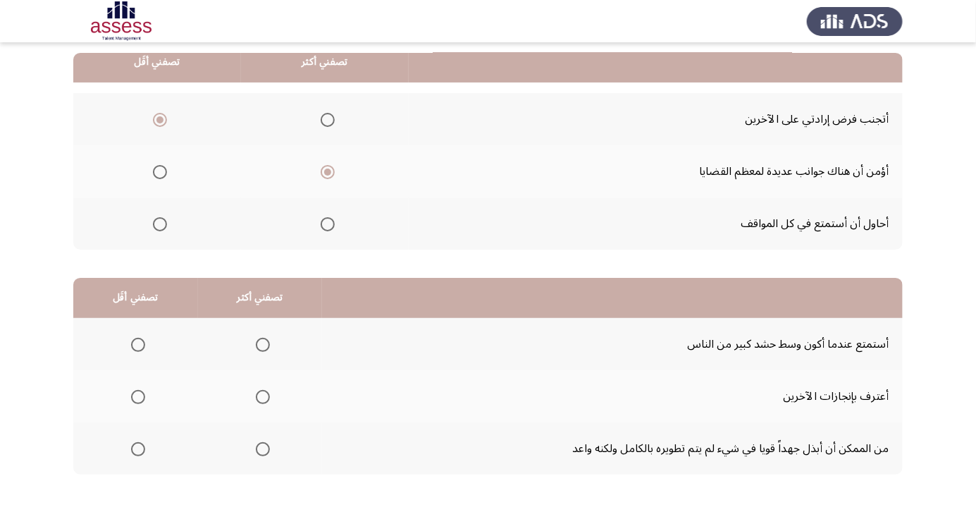
click at [900, 424] on td "من الممكن أن أبذل جهداً قويا في شيء لم يتم تطويره بالكامل ولكنه واعد" at bounding box center [612, 448] width 581 height 52
click at [133, 449] on span "Select an option" at bounding box center [138, 449] width 14 height 14
click at [133, 449] on input "Select an option" at bounding box center [138, 449] width 14 height 14
click at [257, 398] on span "Select an option" at bounding box center [263, 397] width 14 height 14
click at [257, 398] on input "Select an option" at bounding box center [263, 397] width 14 height 14
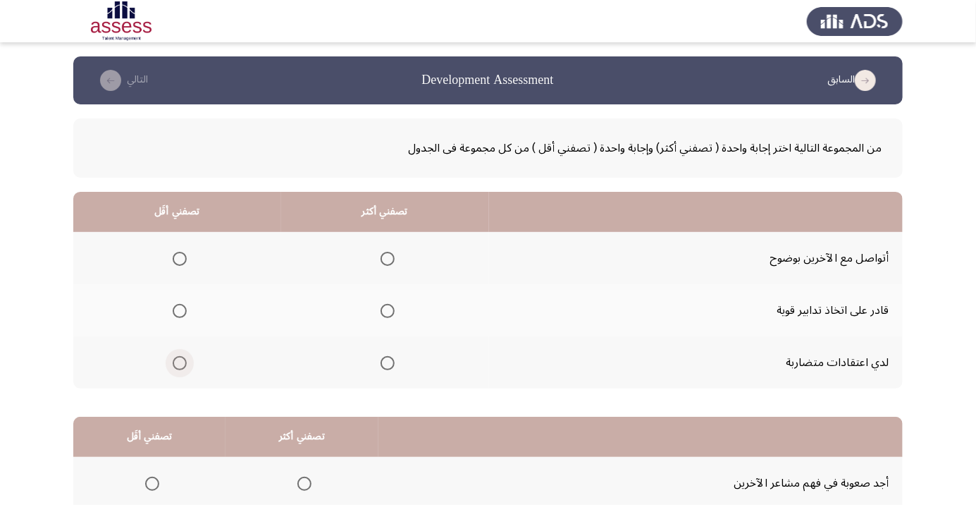
click at [168, 362] on label "Select an option" at bounding box center [177, 363] width 20 height 14
click at [173, 362] on input "Select an option" at bounding box center [180, 363] width 14 height 14
click at [381, 258] on span "Select an option" at bounding box center [388, 259] width 14 height 14
click at [381, 258] on input "Select an option" at bounding box center [388, 259] width 14 height 14
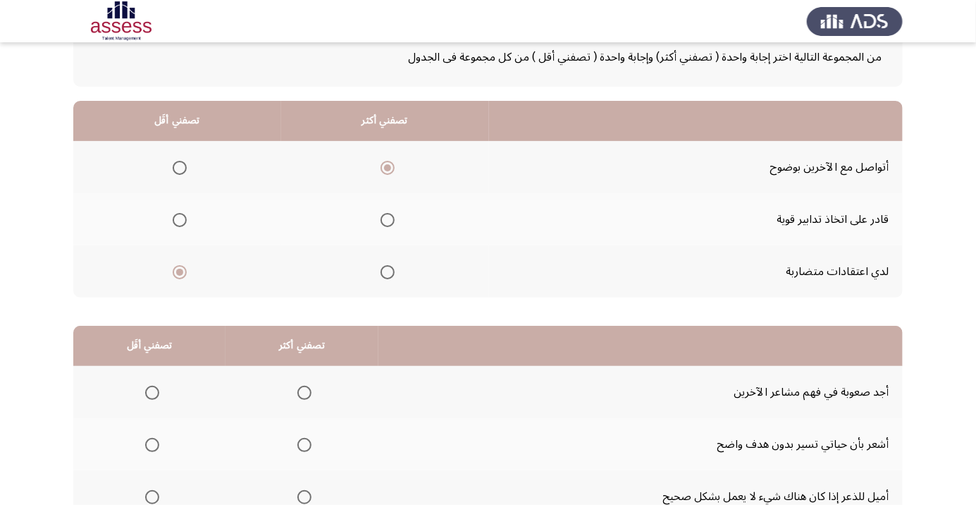
scroll to position [139, 0]
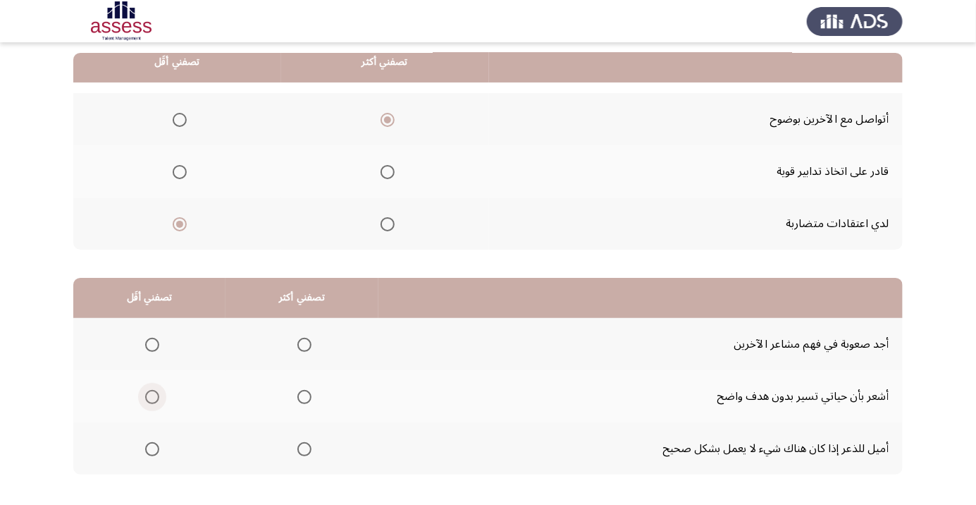
click at [147, 399] on span "Select an option" at bounding box center [152, 397] width 14 height 14
click at [147, 399] on input "Select an option" at bounding box center [152, 397] width 14 height 14
click at [305, 449] on span "Select an option" at bounding box center [305, 449] width 0 height 0
click at [301, 448] on input "Select an option" at bounding box center [305, 449] width 14 height 14
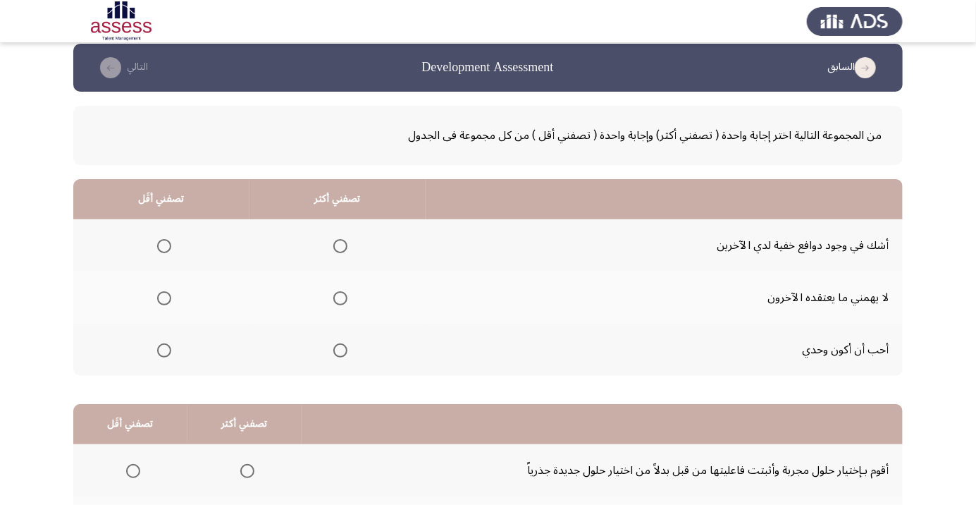
scroll to position [17, 0]
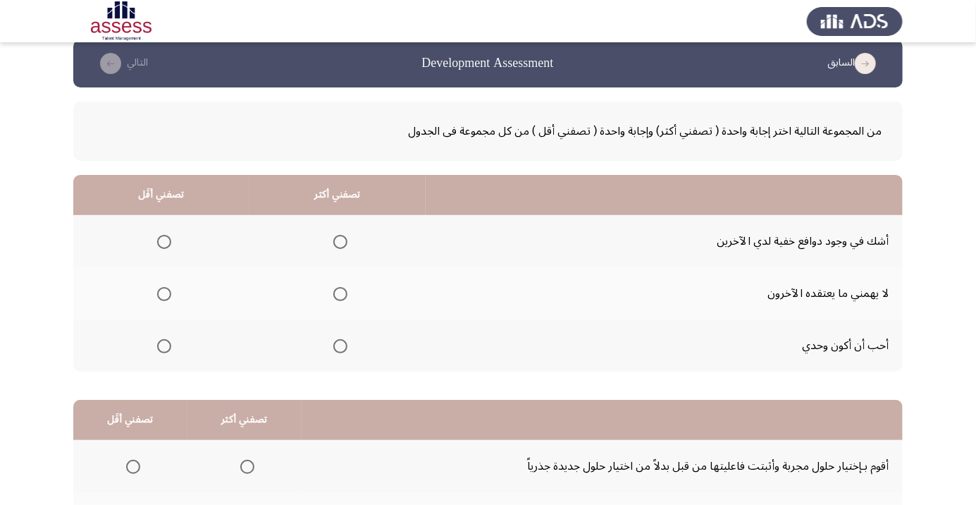
click at [333, 299] on span "Select an option" at bounding box center [340, 294] width 14 height 14
click at [333, 299] on input "Select an option" at bounding box center [340, 294] width 14 height 14
click at [164, 346] on span "Select an option" at bounding box center [164, 346] width 0 height 0
click at [163, 345] on input "Select an option" at bounding box center [164, 346] width 14 height 14
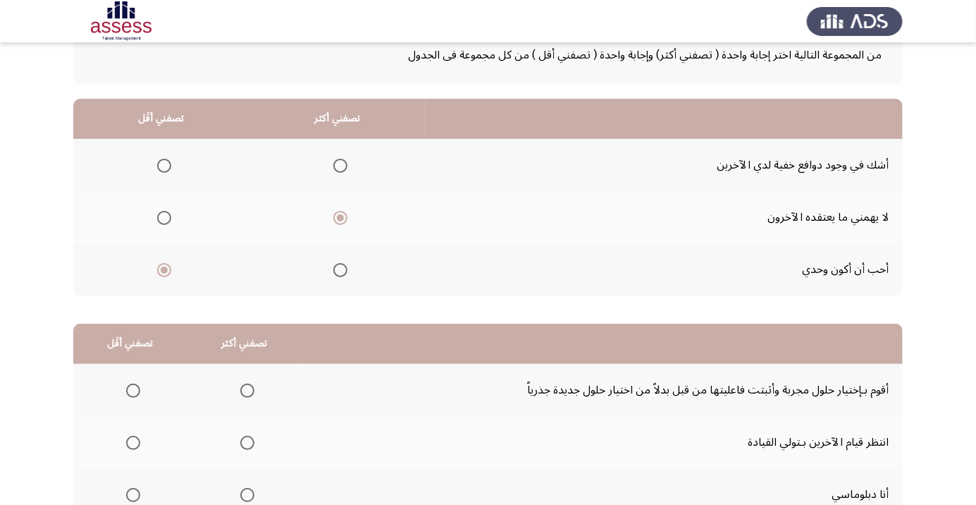
scroll to position [139, 0]
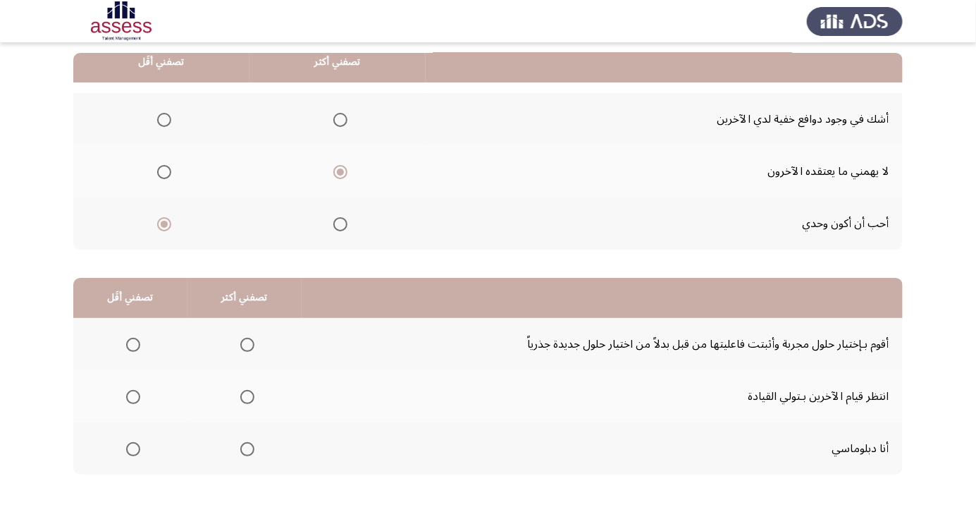
click at [496, 391] on td "انتظر قيام الآخرين بـتولي القيادة" at bounding box center [602, 396] width 601 height 52
click at [244, 448] on span "Select an option" at bounding box center [247, 449] width 14 height 14
click at [244, 448] on input "Select an option" at bounding box center [247, 449] width 14 height 14
click at [133, 397] on span "Select an option" at bounding box center [133, 397] width 0 height 0
click at [132, 396] on input "Select an option" at bounding box center [133, 397] width 14 height 14
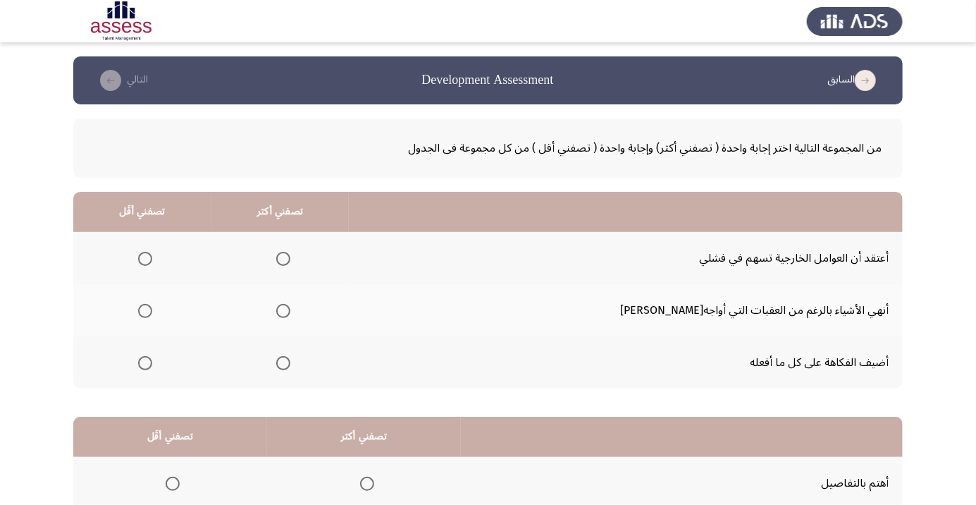
click at [290, 312] on span "Select an option" at bounding box center [283, 311] width 14 height 14
click at [290, 312] on input "Select an option" at bounding box center [283, 311] width 14 height 14
click at [145, 363] on span "Select an option" at bounding box center [145, 363] width 0 height 0
click at [152, 362] on input "Select an option" at bounding box center [145, 363] width 14 height 14
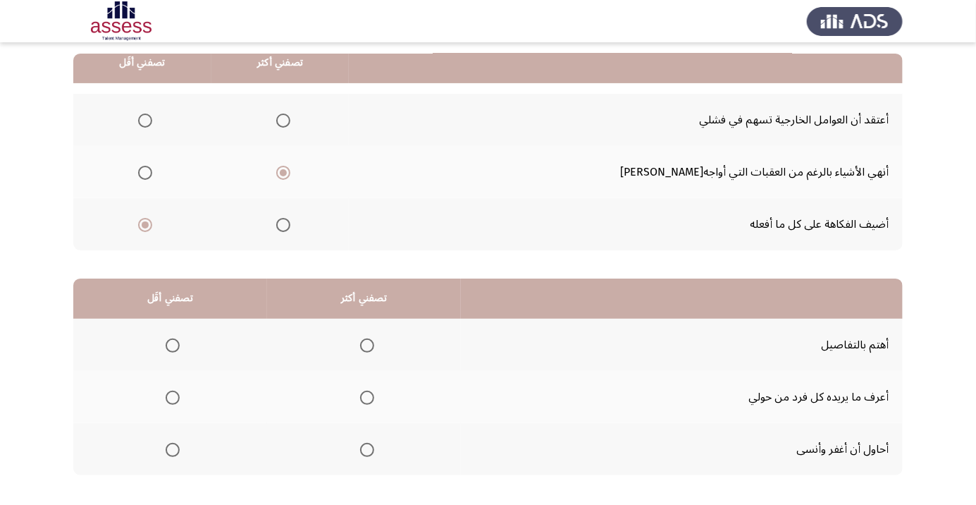
scroll to position [139, 0]
click at [367, 345] on span "Select an option" at bounding box center [367, 345] width 0 height 0
click at [367, 343] on input "Select an option" at bounding box center [367, 345] width 14 height 14
click at [166, 402] on span "Select an option" at bounding box center [173, 397] width 14 height 14
click at [166, 402] on input "Select an option" at bounding box center [173, 397] width 14 height 14
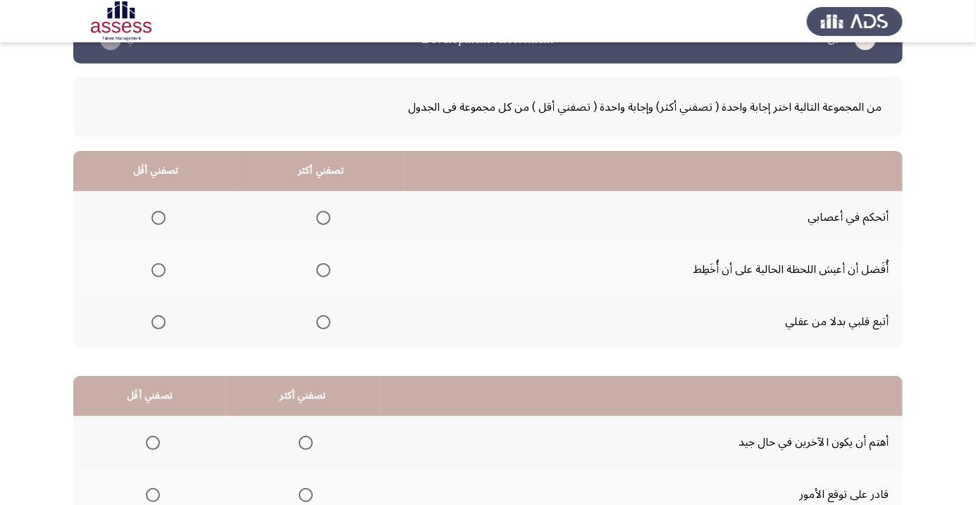
scroll to position [42, 0]
click at [324, 217] on span "Select an option" at bounding box center [324, 217] width 0 height 0
click at [319, 216] on input "Select an option" at bounding box center [324, 217] width 14 height 14
click at [156, 324] on span "Select an option" at bounding box center [159, 321] width 14 height 14
click at [156, 324] on input "Select an option" at bounding box center [159, 321] width 14 height 14
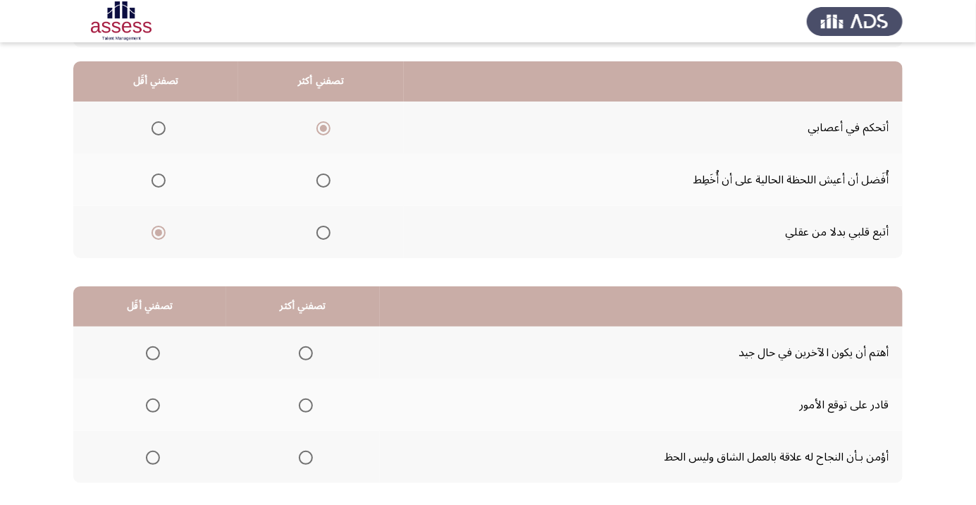
scroll to position [139, 0]
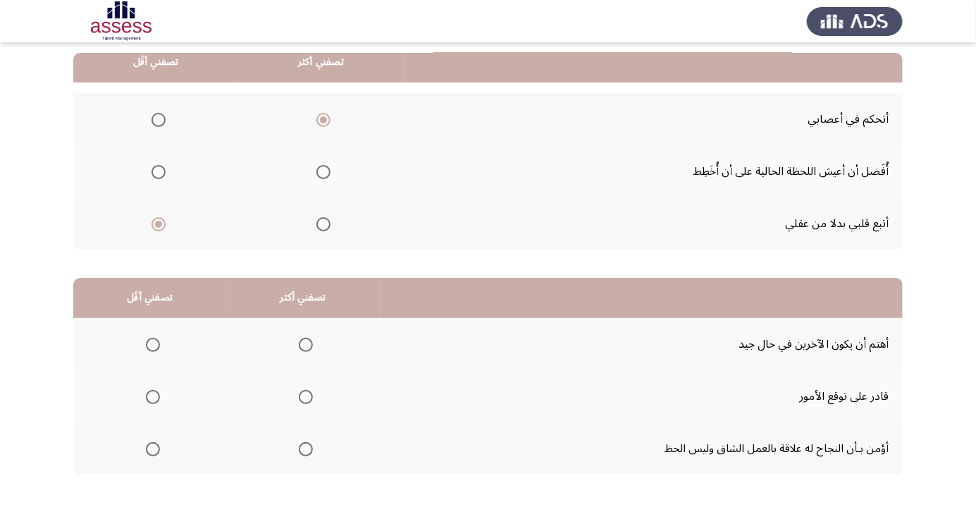
click at [306, 449] on span "Select an option" at bounding box center [306, 449] width 0 height 0
click at [302, 448] on input "Select an option" at bounding box center [306, 449] width 14 height 14
click at [147, 342] on span "Select an option" at bounding box center [153, 345] width 14 height 14
click at [147, 342] on input "Select an option" at bounding box center [153, 345] width 14 height 14
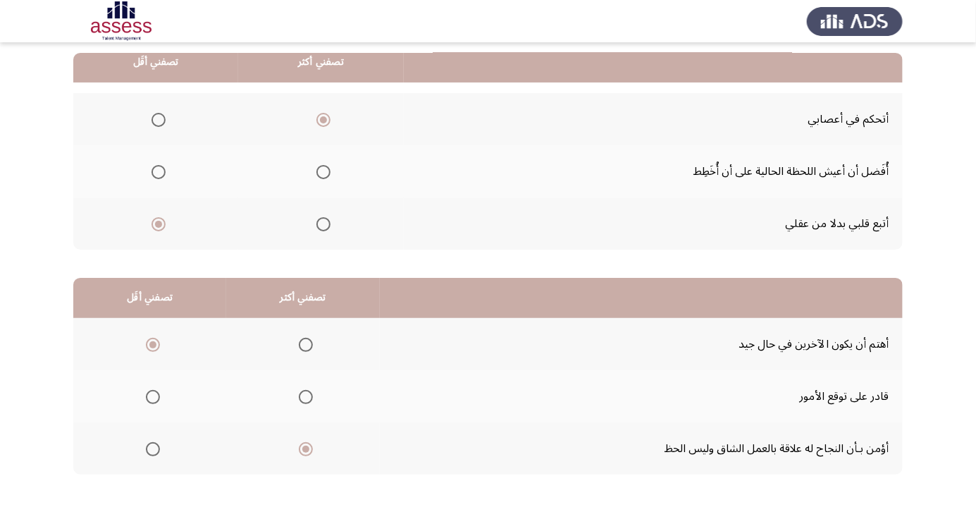
scroll to position [0, 0]
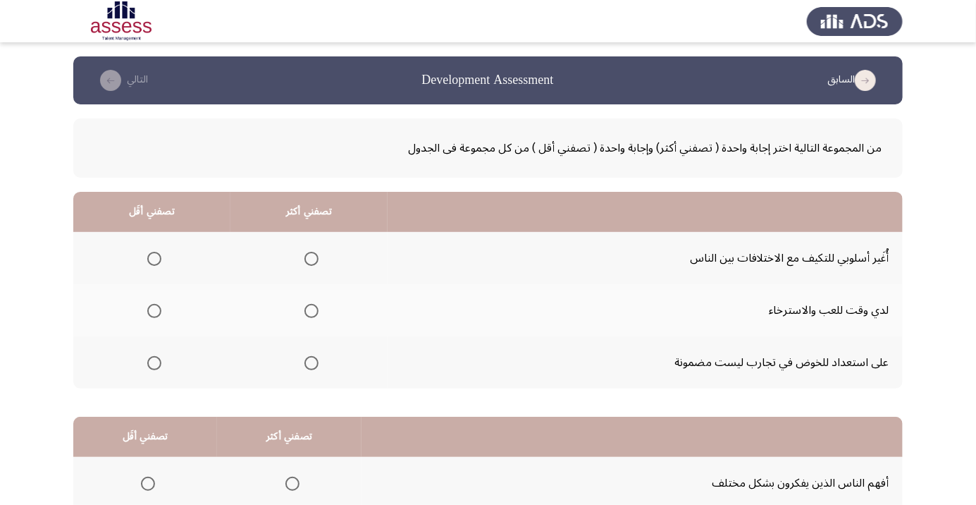
click at [154, 363] on span "Select an option" at bounding box center [154, 363] width 0 height 0
click at [154, 362] on input "Select an option" at bounding box center [154, 363] width 14 height 14
click at [310, 258] on span "Select an option" at bounding box center [312, 259] width 14 height 14
click at [310, 258] on input "Select an option" at bounding box center [312, 259] width 14 height 14
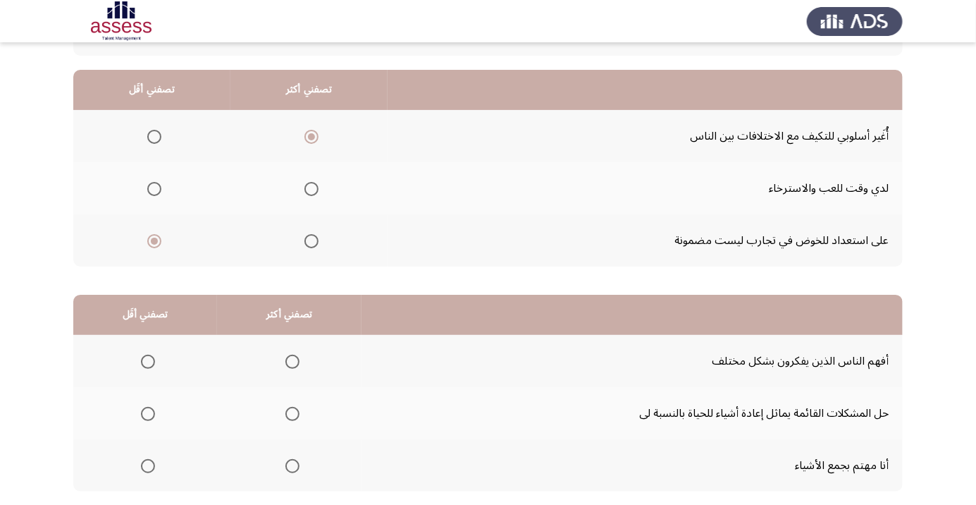
scroll to position [139, 0]
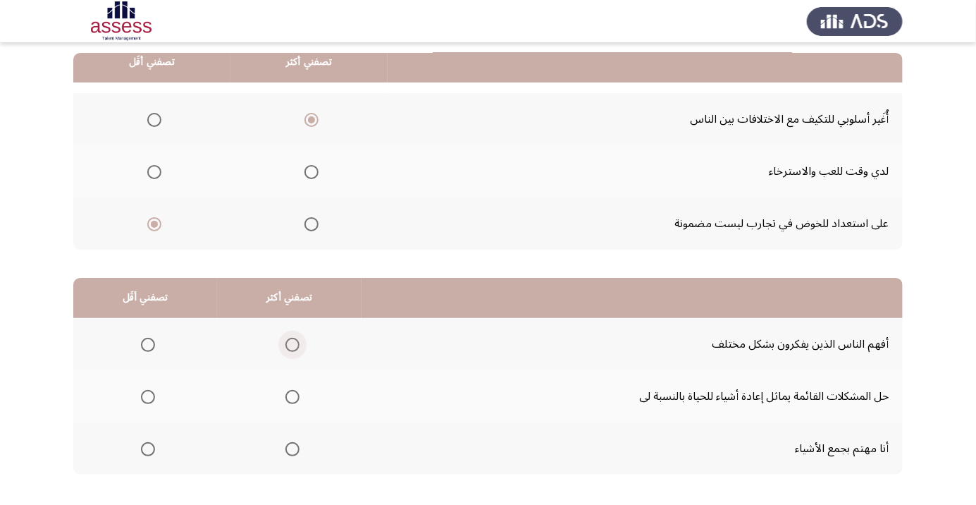
click at [293, 345] on span "Select an option" at bounding box center [293, 345] width 0 height 0
click at [288, 343] on input "Select an option" at bounding box center [293, 345] width 14 height 14
click at [142, 397] on span "Select an option" at bounding box center [148, 397] width 14 height 14
click at [142, 397] on input "Select an option" at bounding box center [148, 397] width 14 height 14
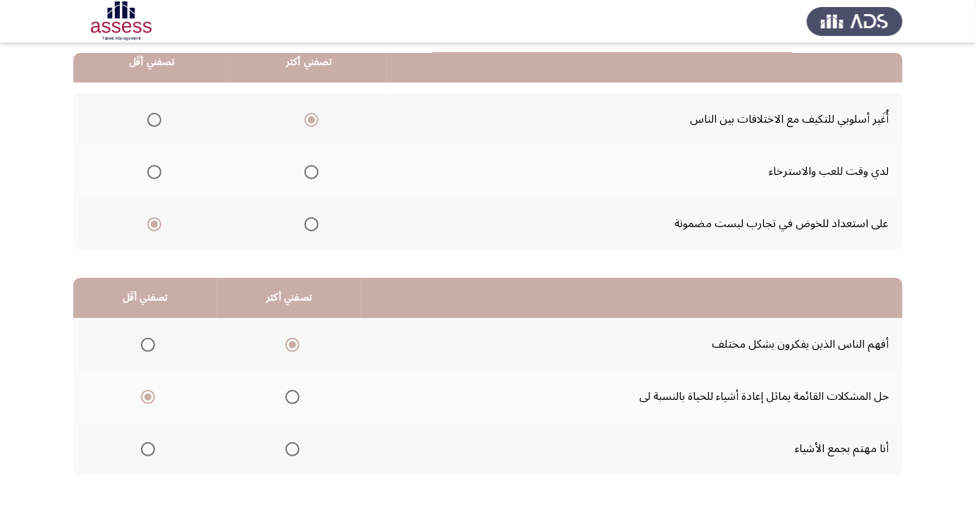
scroll to position [0, 0]
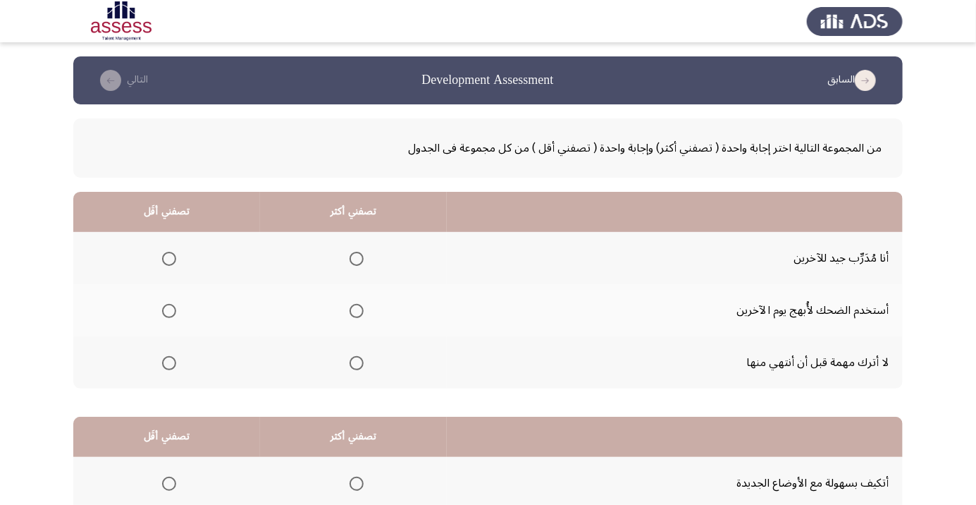
click at [356, 363] on span "Select an option" at bounding box center [356, 363] width 0 height 0
click at [355, 362] on input "Select an option" at bounding box center [357, 363] width 14 height 14
click at [169, 311] on span "Select an option" at bounding box center [169, 311] width 0 height 0
click at [169, 310] on input "Select an option" at bounding box center [169, 311] width 14 height 14
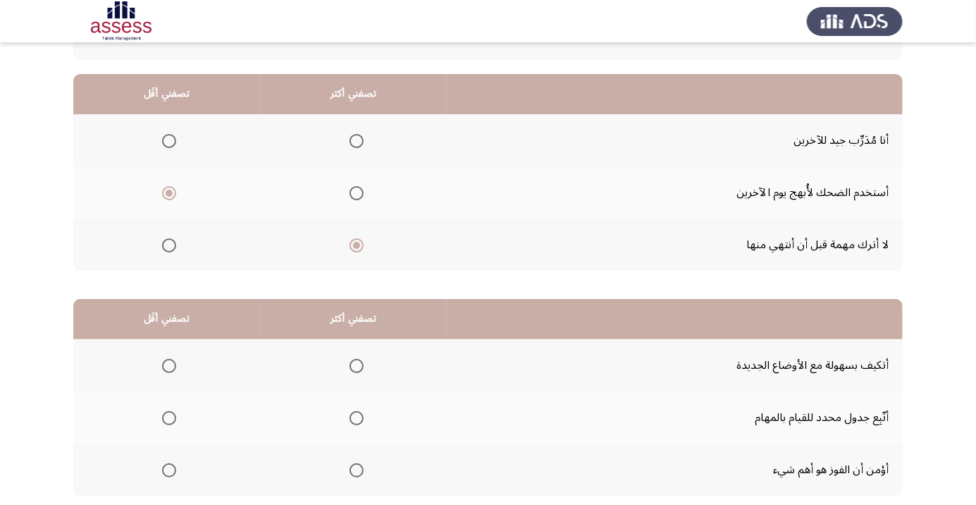
scroll to position [121, 0]
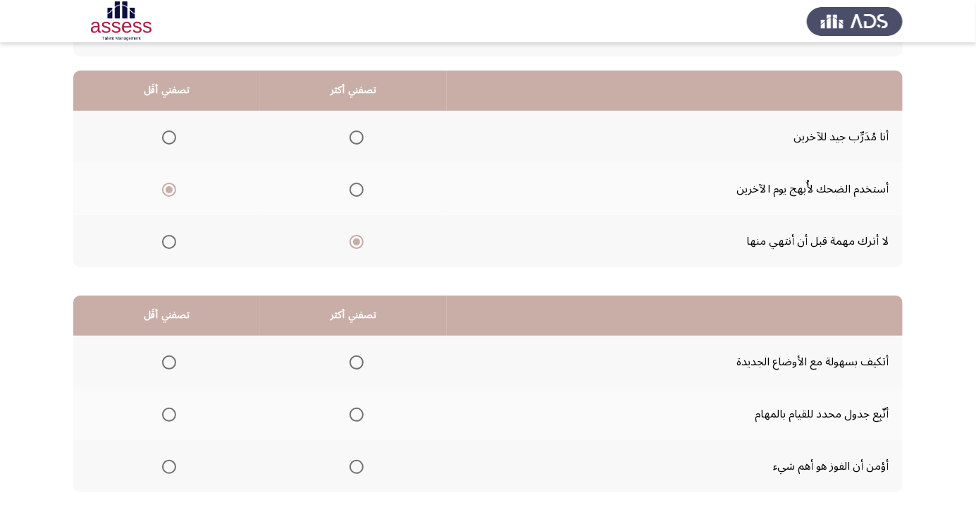
click at [169, 465] on span "Select an option" at bounding box center [169, 467] width 14 height 14
click at [169, 465] on input "Select an option" at bounding box center [169, 467] width 14 height 14
click at [356, 362] on span "Select an option" at bounding box center [356, 362] width 0 height 0
click at [355, 361] on input "Select an option" at bounding box center [357, 362] width 14 height 14
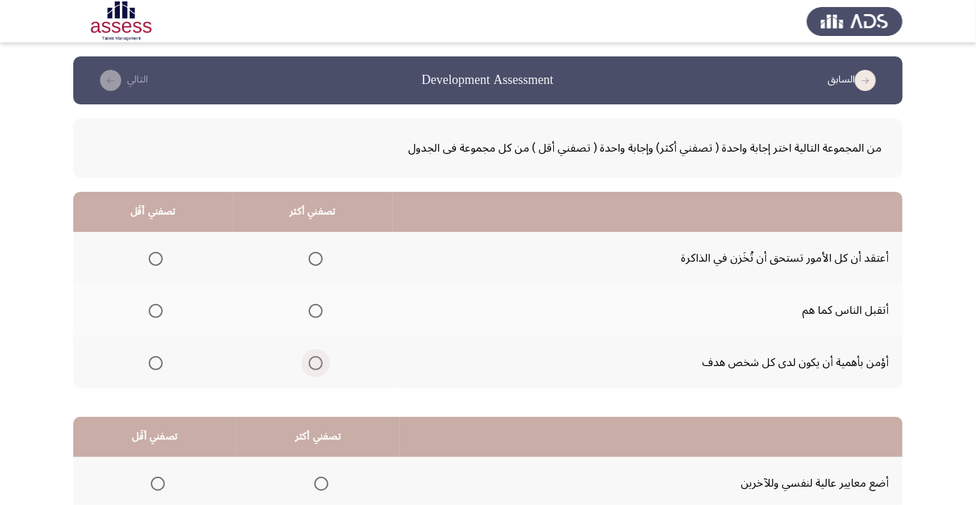
click at [314, 366] on span "Select an option" at bounding box center [316, 363] width 14 height 14
click at [314, 366] on input "Select an option" at bounding box center [316, 363] width 14 height 14
click at [156, 259] on span "Select an option" at bounding box center [156, 259] width 0 height 0
click at [156, 258] on input "Select an option" at bounding box center [156, 259] width 14 height 14
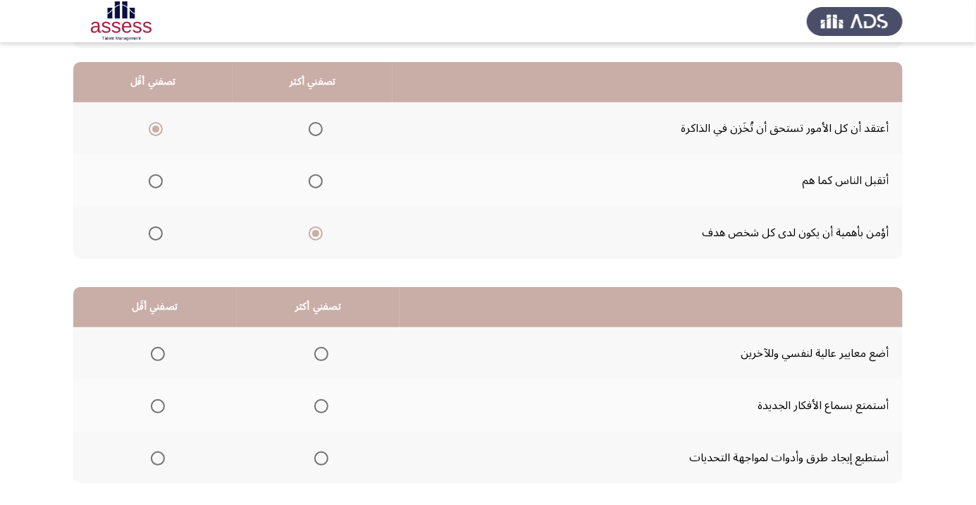
scroll to position [139, 0]
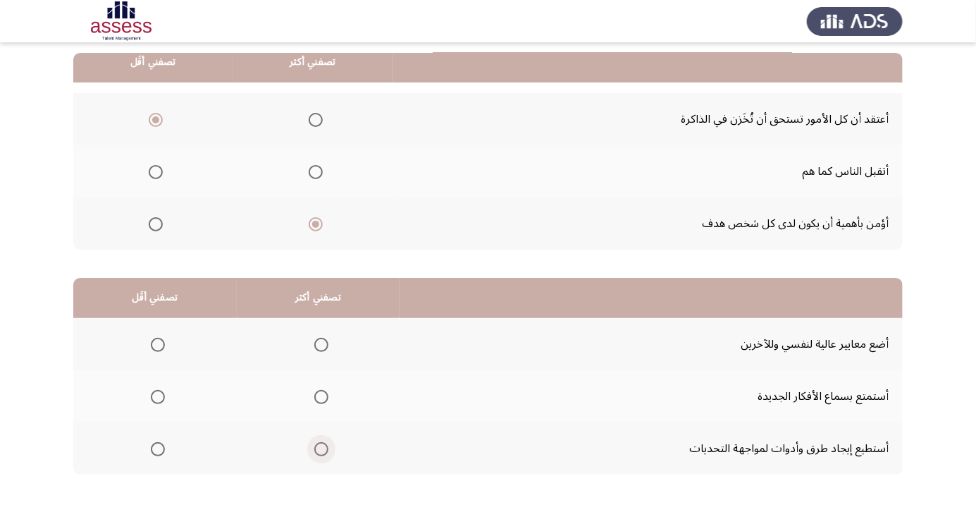
click at [321, 451] on span "Select an option" at bounding box center [321, 449] width 14 height 14
click at [321, 451] on input "Select an option" at bounding box center [321, 449] width 14 height 14
click at [151, 343] on span "Select an option" at bounding box center [158, 345] width 14 height 14
click at [151, 343] on input "Select an option" at bounding box center [158, 345] width 14 height 14
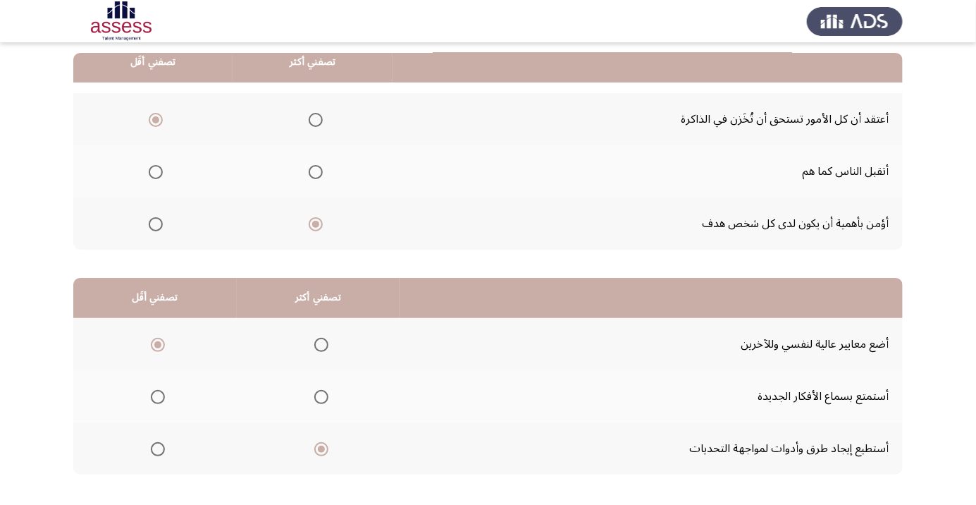
scroll to position [0, 0]
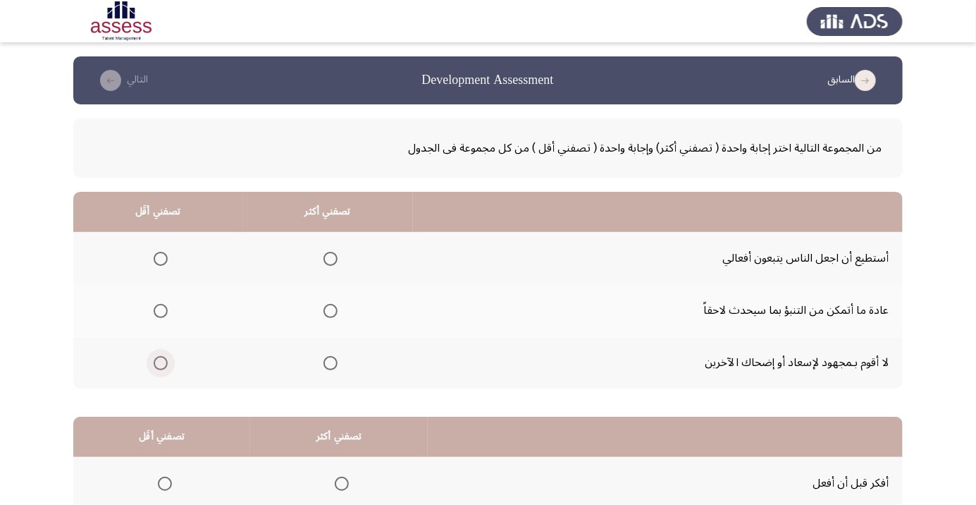
click at [149, 367] on label "Select an option" at bounding box center [158, 363] width 20 height 14
click at [154, 367] on input "Select an option" at bounding box center [161, 363] width 14 height 14
click at [331, 311] on span "Select an option" at bounding box center [331, 311] width 0 height 0
click at [328, 310] on input "Select an option" at bounding box center [331, 311] width 14 height 14
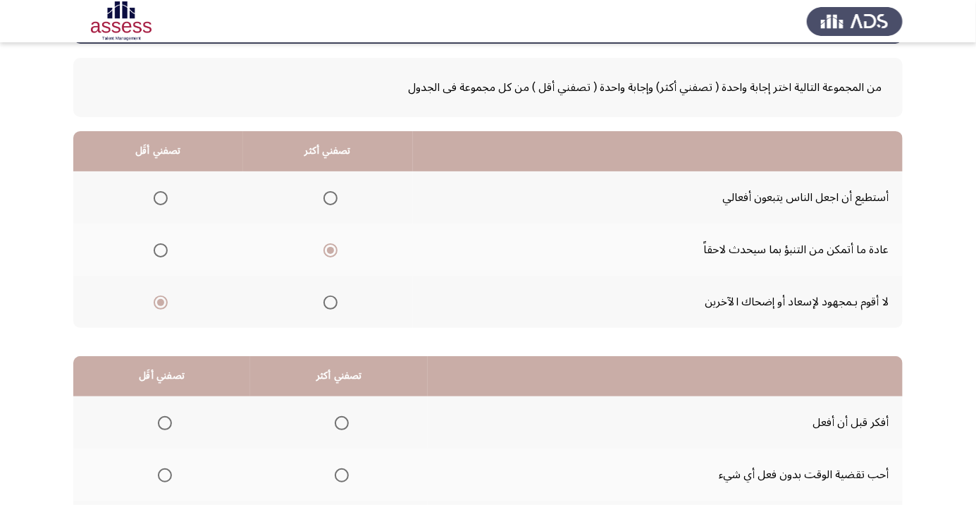
scroll to position [139, 0]
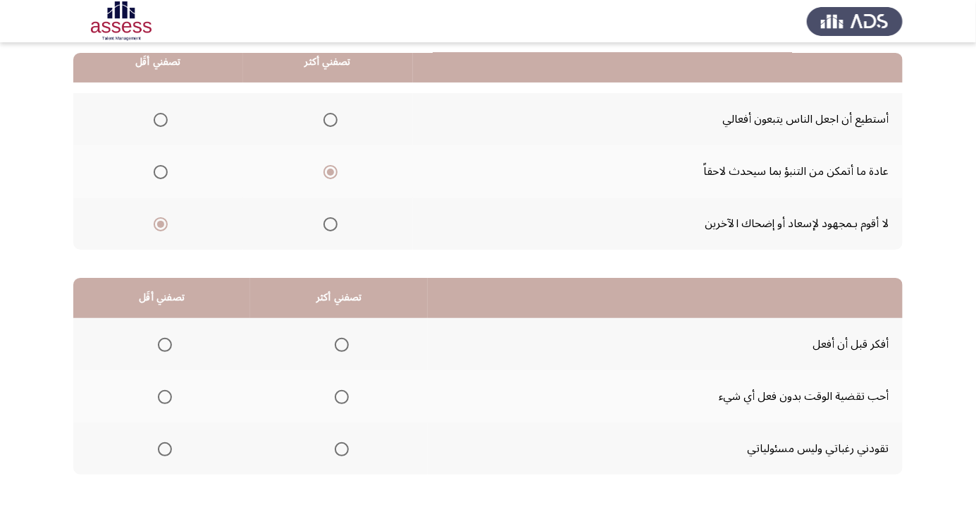
click at [158, 453] on span "Select an option" at bounding box center [165, 449] width 14 height 14
click at [158, 453] on input "Select an option" at bounding box center [165, 449] width 14 height 14
click at [338, 343] on span "Select an option" at bounding box center [342, 345] width 14 height 14
click at [338, 343] on input "Select an option" at bounding box center [342, 345] width 14 height 14
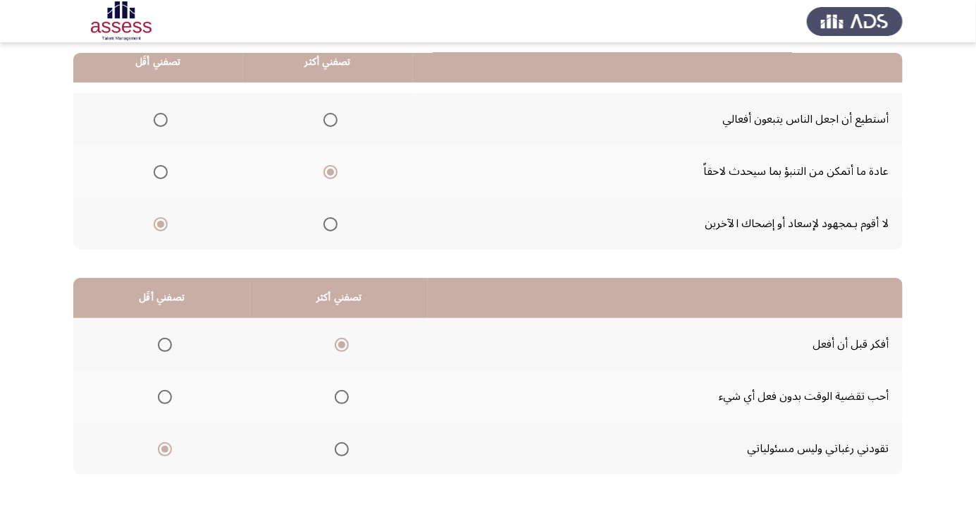
scroll to position [0, 0]
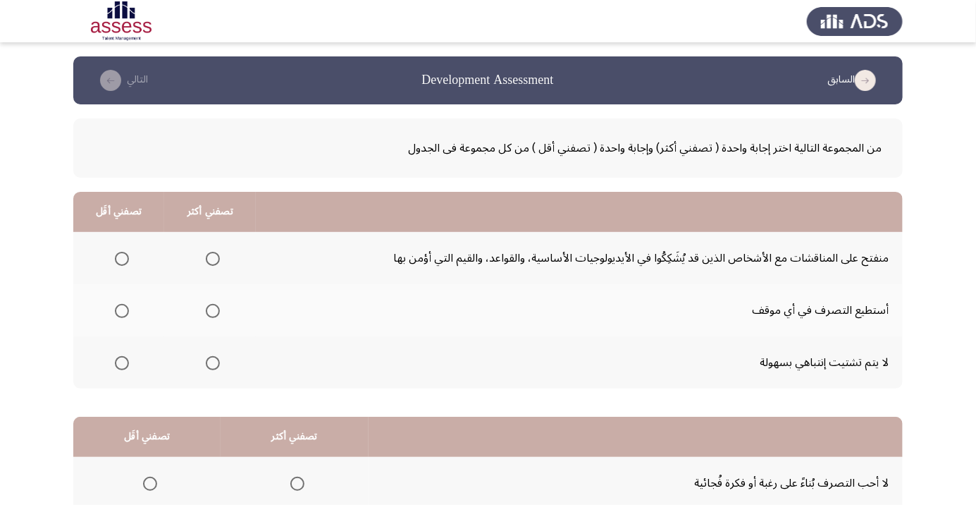
click at [213, 363] on span "Select an option" at bounding box center [213, 363] width 0 height 0
click at [211, 362] on input "Select an option" at bounding box center [213, 363] width 14 height 14
click at [117, 259] on span "Select an option" at bounding box center [122, 259] width 14 height 14
click at [117, 259] on input "Select an option" at bounding box center [122, 259] width 14 height 14
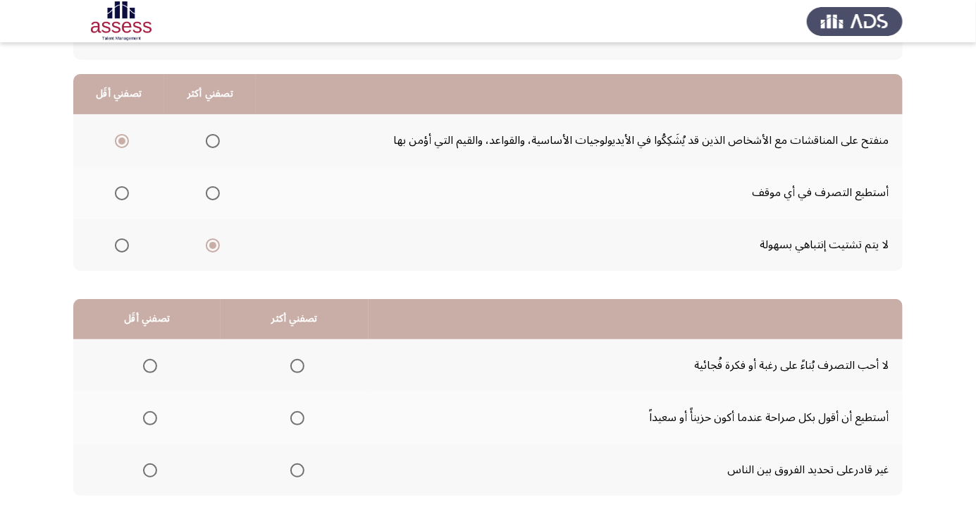
scroll to position [139, 0]
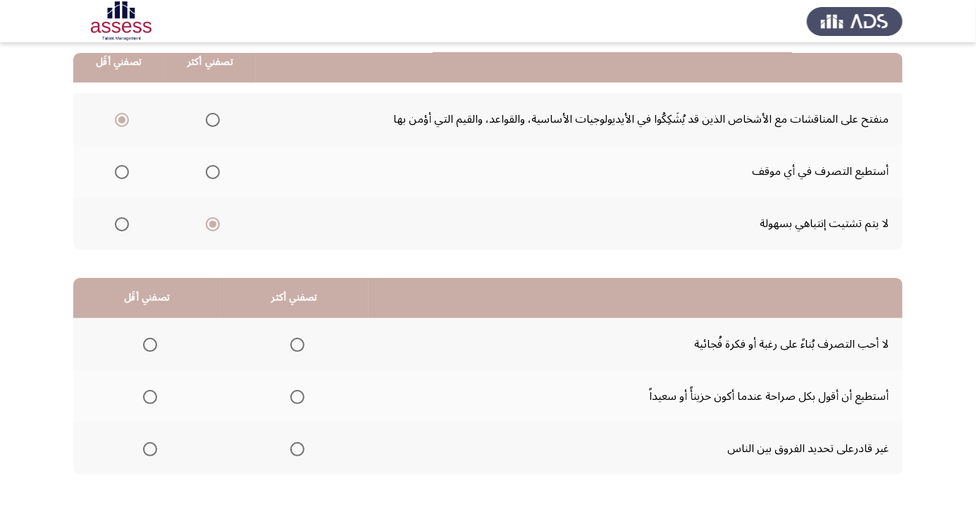
click at [150, 345] on span "Select an option" at bounding box center [150, 345] width 0 height 0
click at [149, 343] on input "Select an option" at bounding box center [150, 345] width 14 height 14
click at [291, 400] on span "Select an option" at bounding box center [297, 397] width 14 height 14
click at [291, 400] on input "Select an option" at bounding box center [297, 397] width 14 height 14
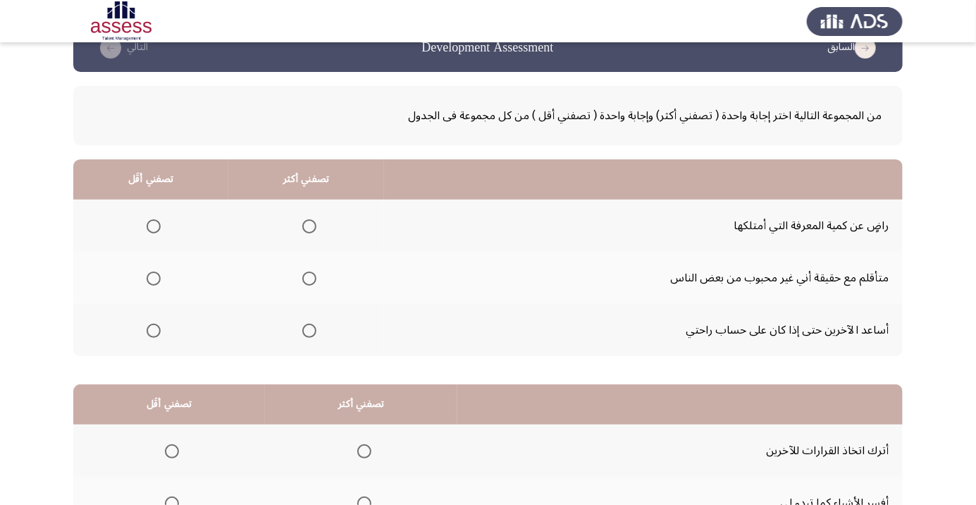
scroll to position [57, 0]
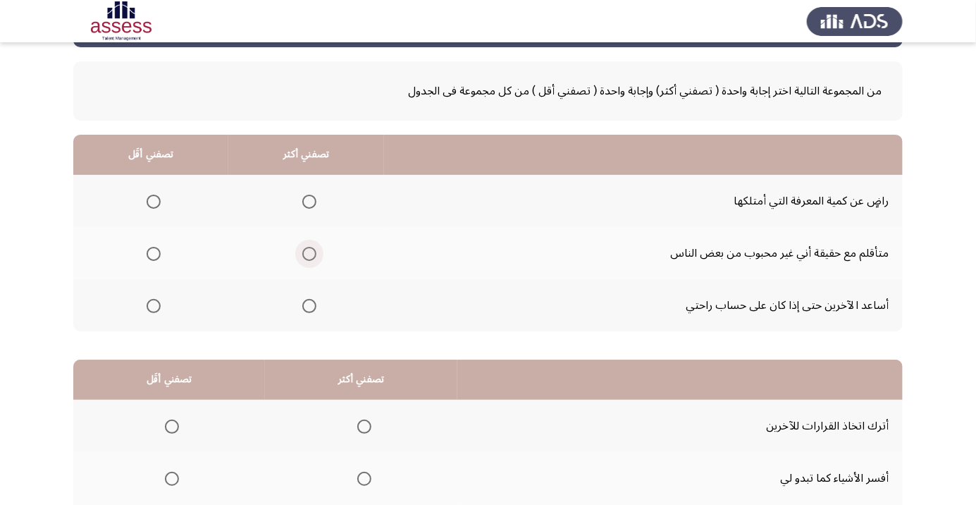
click at [304, 256] on span "Select an option" at bounding box center [309, 254] width 14 height 14
click at [304, 256] on input "Select an option" at bounding box center [309, 254] width 14 height 14
click at [155, 308] on span "Select an option" at bounding box center [154, 306] width 14 height 14
click at [155, 308] on input "Select an option" at bounding box center [154, 306] width 14 height 14
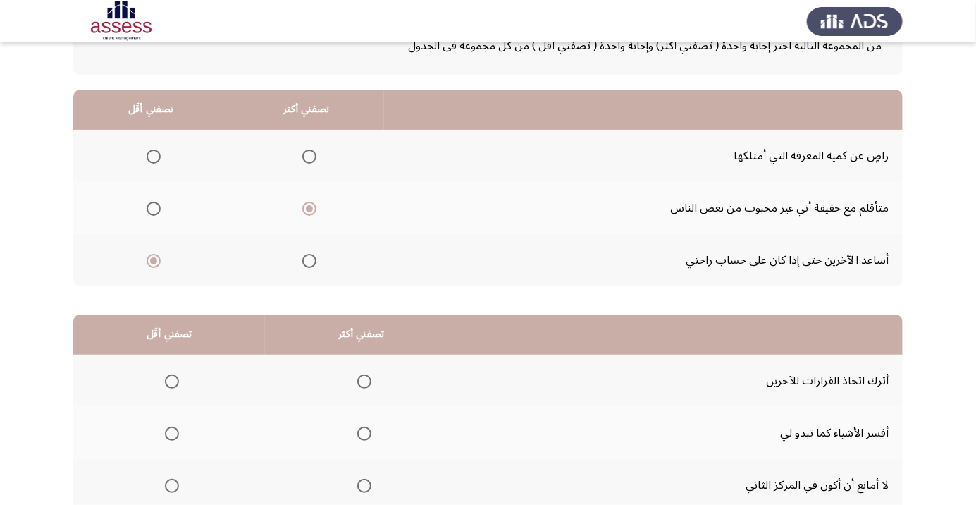
scroll to position [139, 0]
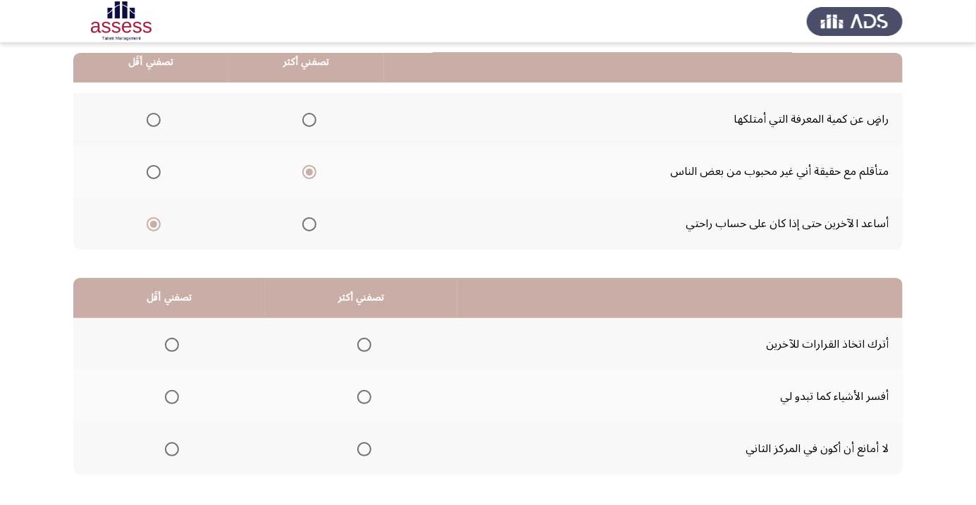
click at [365, 397] on span "Select an option" at bounding box center [365, 397] width 0 height 0
click at [365, 396] on input "Select an option" at bounding box center [364, 397] width 14 height 14
click at [172, 448] on span "Select an option" at bounding box center [172, 449] width 14 height 14
click at [172, 448] on input "Select an option" at bounding box center [172, 449] width 14 height 14
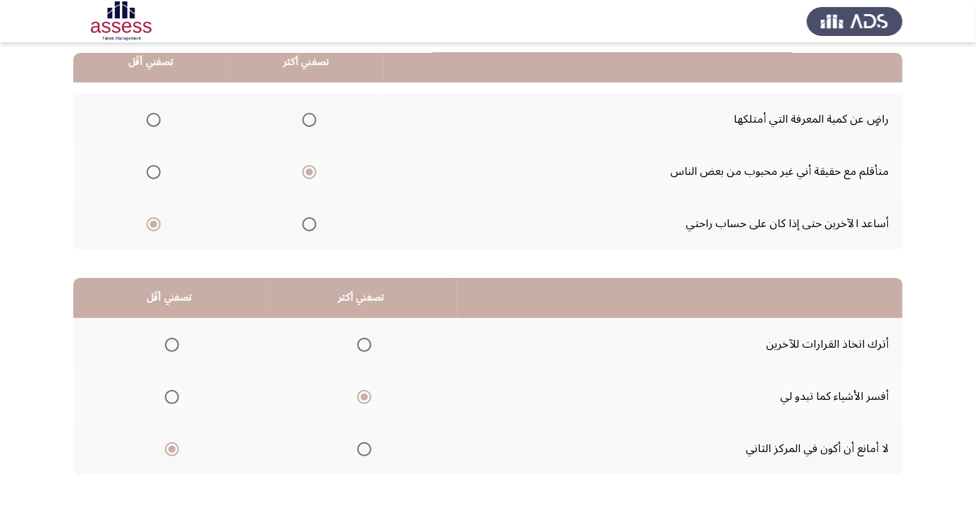
scroll to position [0, 0]
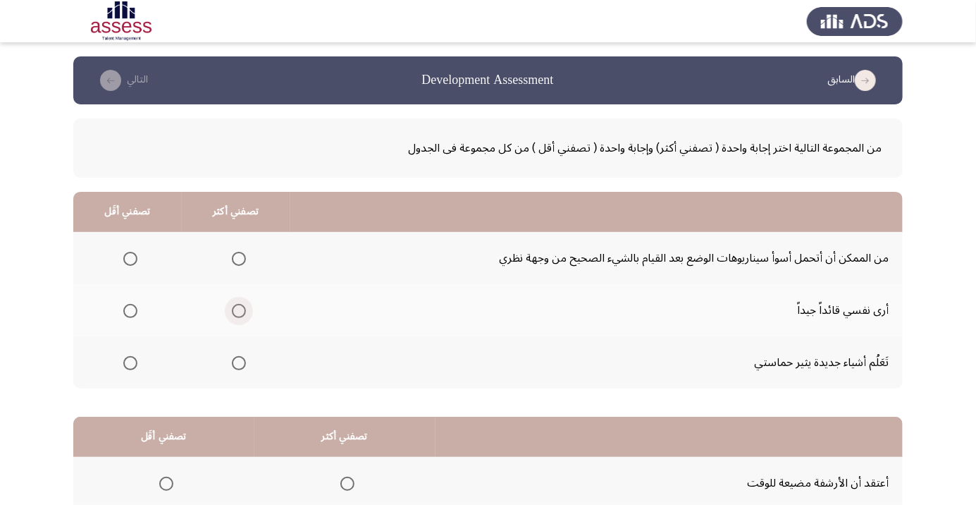
click at [233, 314] on span "Select an option" at bounding box center [239, 311] width 14 height 14
click at [233, 314] on input "Select an option" at bounding box center [239, 311] width 14 height 14
click at [124, 264] on span "Select an option" at bounding box center [130, 259] width 14 height 14
click at [124, 264] on input "Select an option" at bounding box center [130, 259] width 14 height 14
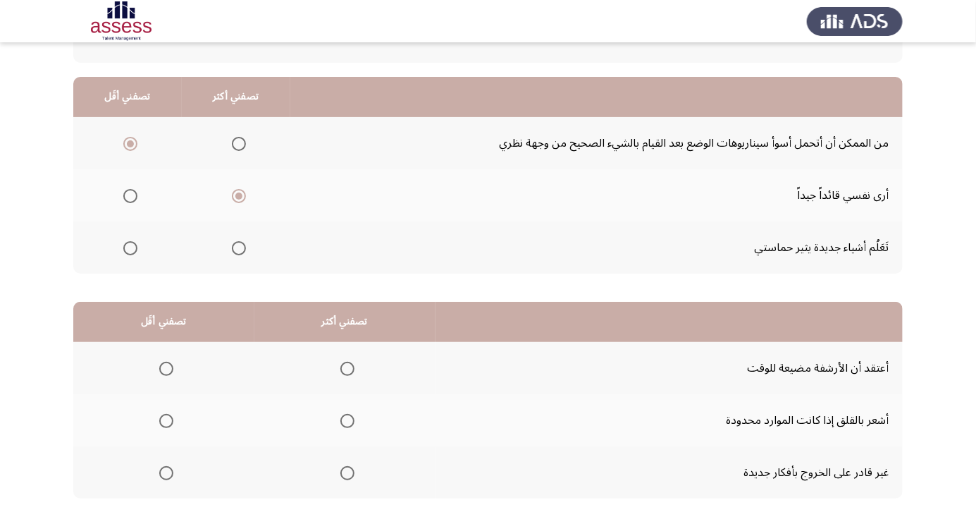
scroll to position [139, 0]
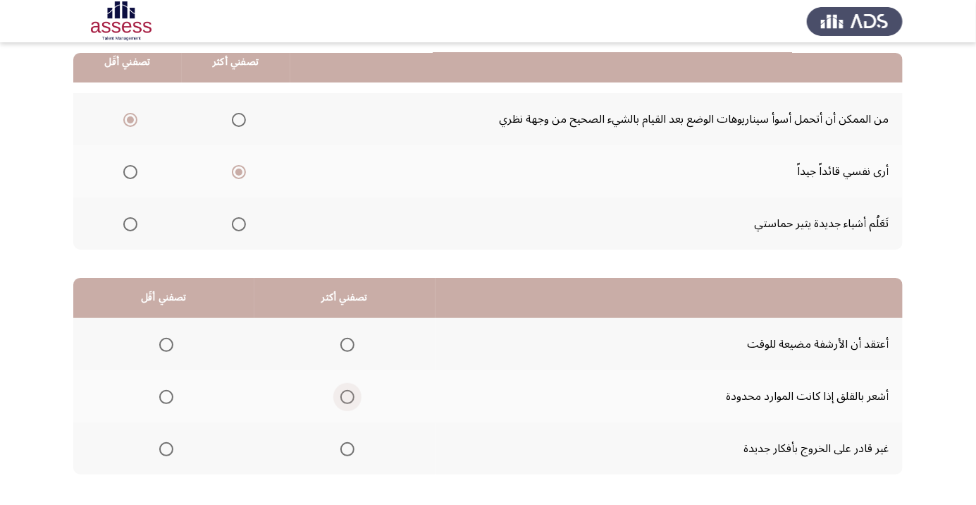
click at [341, 400] on span "Select an option" at bounding box center [348, 397] width 14 height 14
click at [341, 400] on input "Select an option" at bounding box center [348, 397] width 14 height 14
click at [166, 449] on span "Select an option" at bounding box center [166, 449] width 0 height 0
click at [166, 448] on input "Select an option" at bounding box center [166, 449] width 14 height 14
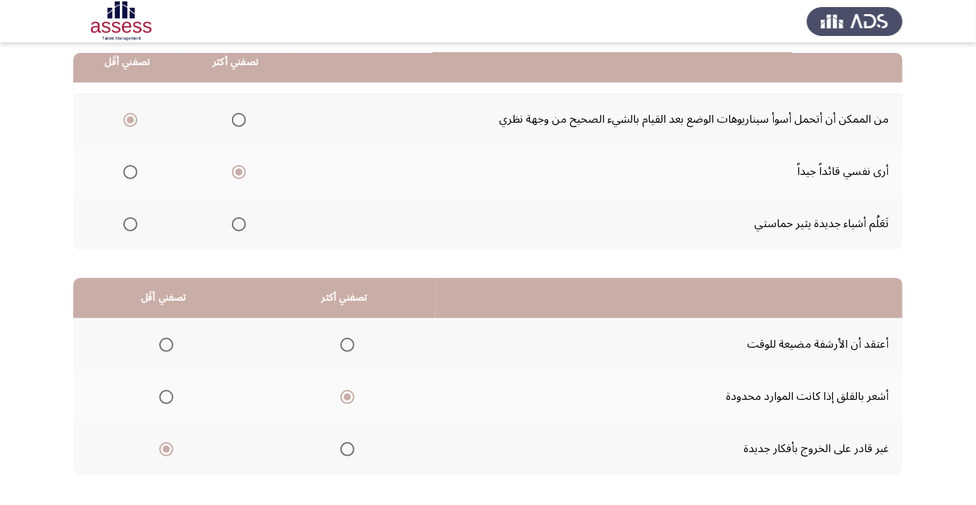
scroll to position [0, 0]
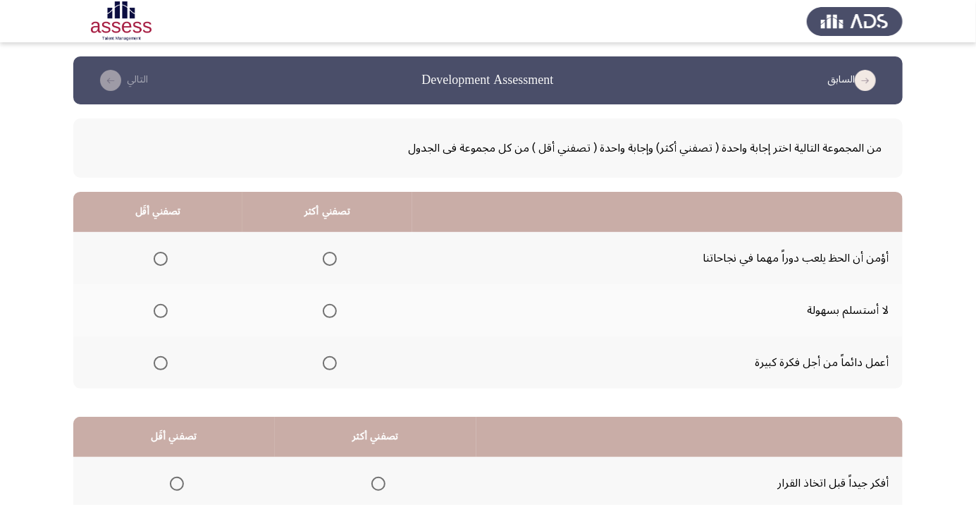
click at [323, 310] on span "Select an option" at bounding box center [330, 311] width 14 height 14
click at [323, 310] on input "Select an option" at bounding box center [330, 311] width 14 height 14
click at [161, 259] on span "Select an option" at bounding box center [161, 259] width 0 height 0
click at [159, 258] on input "Select an option" at bounding box center [161, 259] width 14 height 14
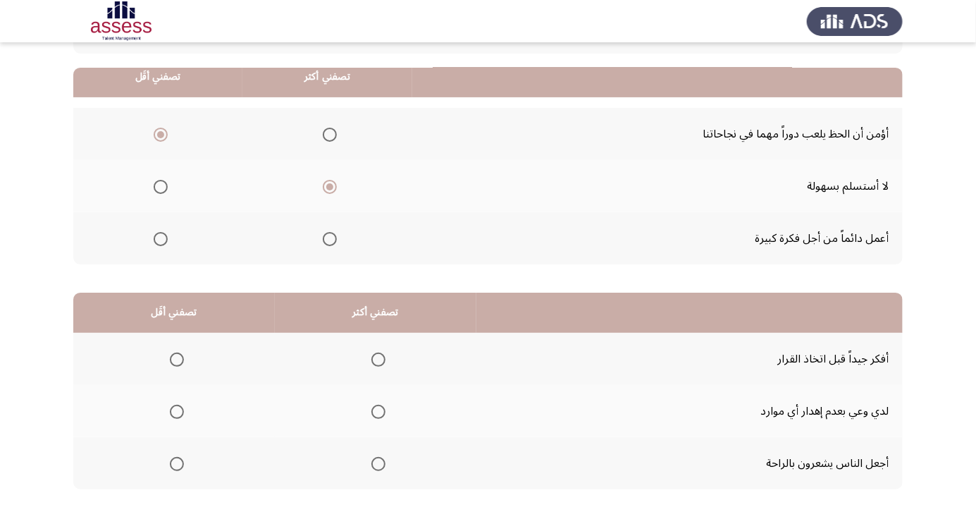
scroll to position [139, 0]
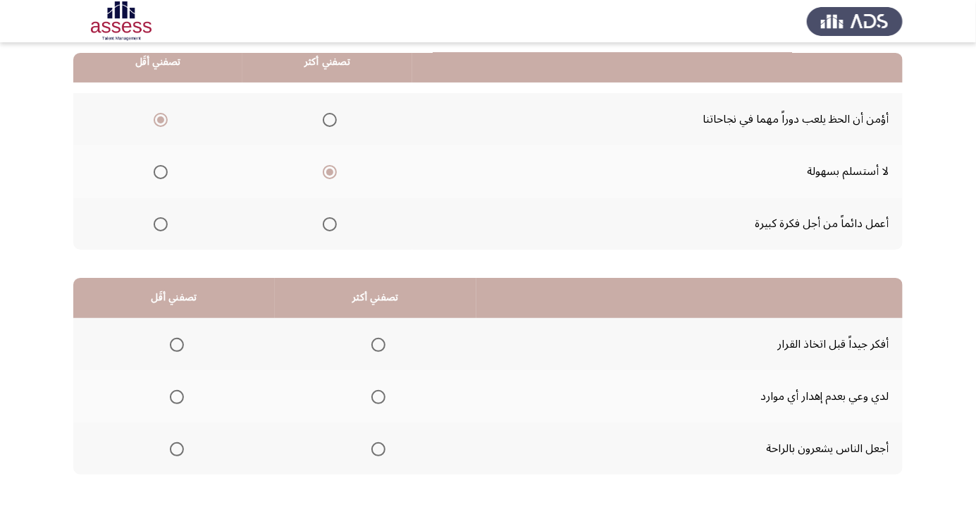
click at [379, 345] on span "Select an option" at bounding box center [379, 345] width 0 height 0
click at [375, 343] on input "Select an option" at bounding box center [379, 345] width 14 height 14
click at [177, 449] on span "Select an option" at bounding box center [177, 449] width 0 height 0
click at [176, 448] on input "Select an option" at bounding box center [177, 449] width 14 height 14
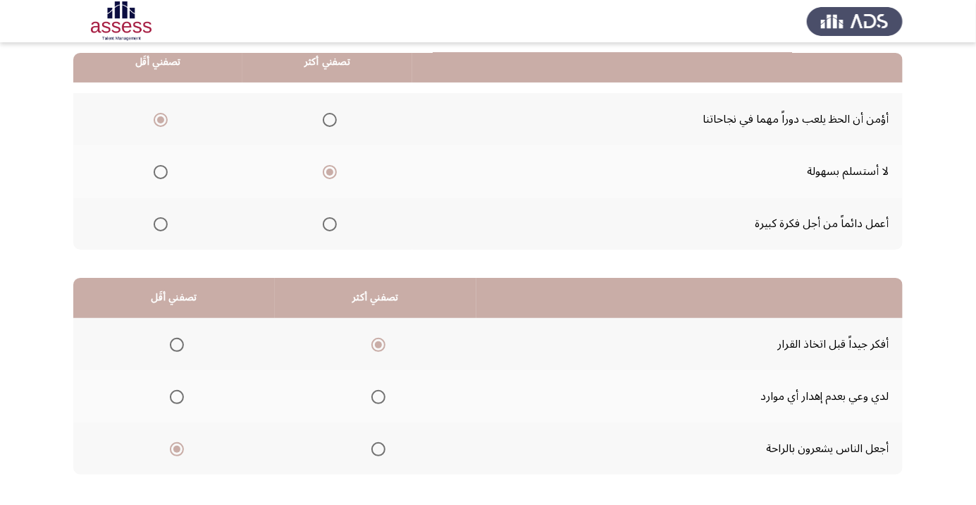
scroll to position [0, 0]
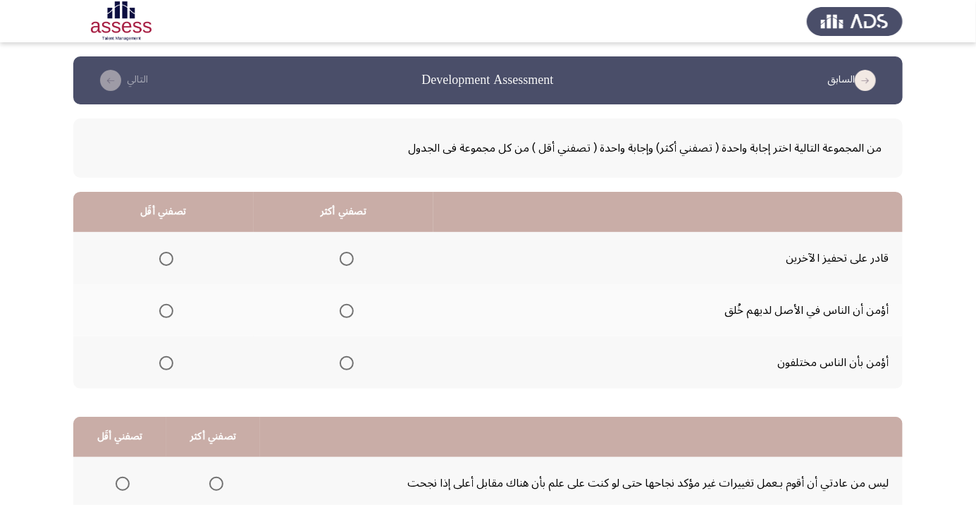
click at [346, 259] on span "Select an option" at bounding box center [346, 259] width 0 height 0
click at [346, 258] on input "Select an option" at bounding box center [347, 259] width 14 height 14
click at [162, 312] on span "Select an option" at bounding box center [166, 311] width 14 height 14
click at [162, 312] on input "Select an option" at bounding box center [166, 311] width 14 height 14
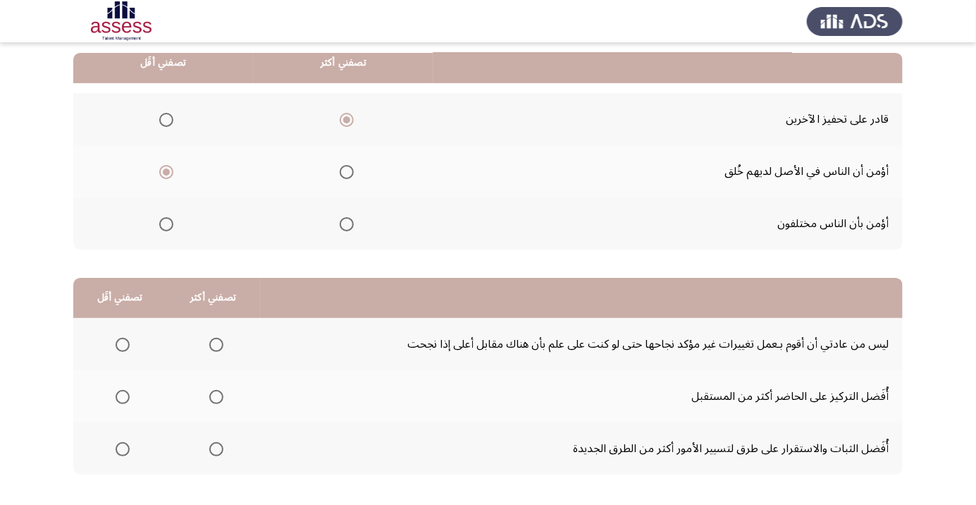
scroll to position [139, 0]
click at [214, 343] on span "Select an option" at bounding box center [216, 345] width 14 height 14
click at [214, 343] on input "Select an option" at bounding box center [216, 345] width 14 height 14
click at [757, 482] on div "من المجموعة التالية اختر إجابة واحدة ( تصفني أكثر) وإجابة واحدة ( تصفني أقل ) م…" at bounding box center [488, 233] width 830 height 537
click at [737, 483] on div "من المجموعة التالية اختر إجابة واحدة ( تصفني أكثر) وإجابة واحدة ( تصفني أقل ) م…" at bounding box center [488, 233] width 830 height 537
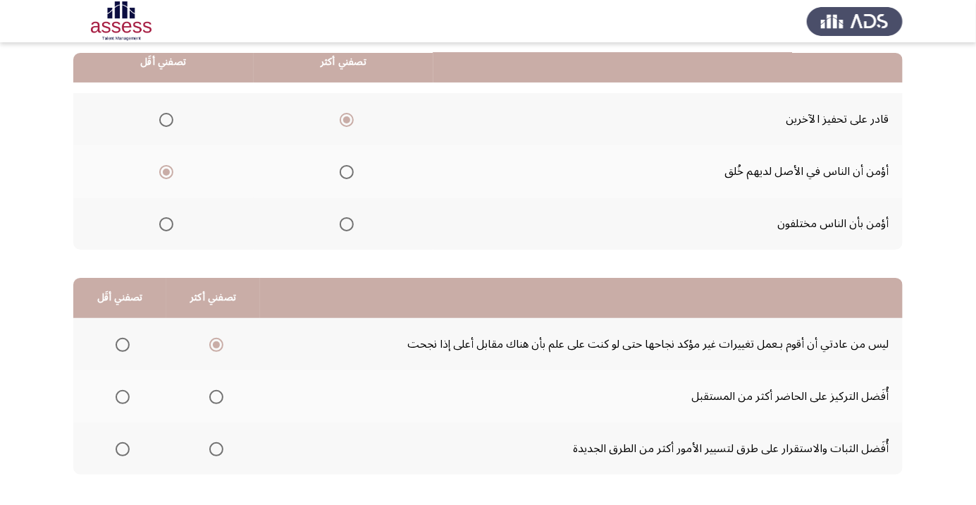
click at [121, 401] on span "Select an option" at bounding box center [123, 397] width 14 height 14
click at [121, 401] on input "Select an option" at bounding box center [123, 397] width 14 height 14
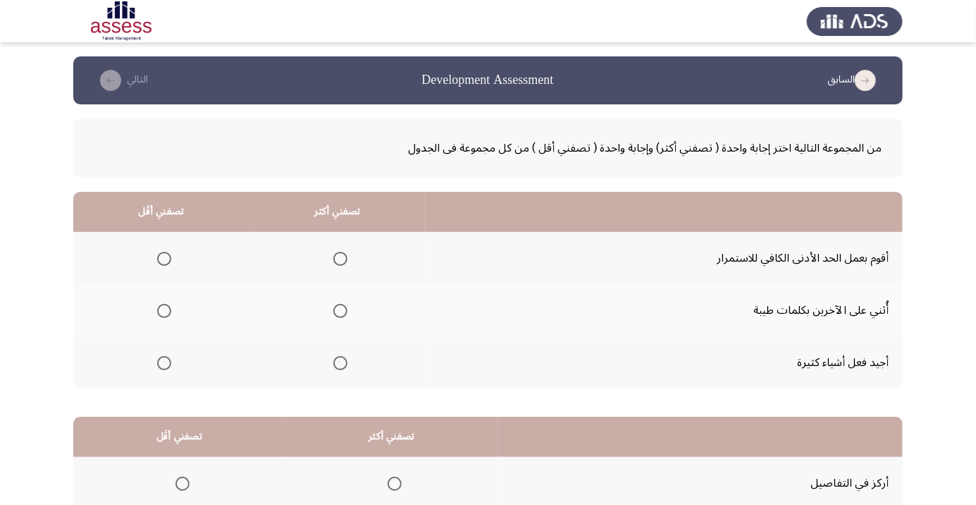
click at [341, 311] on span "Select an option" at bounding box center [341, 311] width 0 height 0
click at [338, 310] on input "Select an option" at bounding box center [340, 311] width 14 height 14
click at [164, 258] on span "Select an option" at bounding box center [164, 259] width 14 height 14
click at [164, 258] on input "Select an option" at bounding box center [164, 259] width 14 height 14
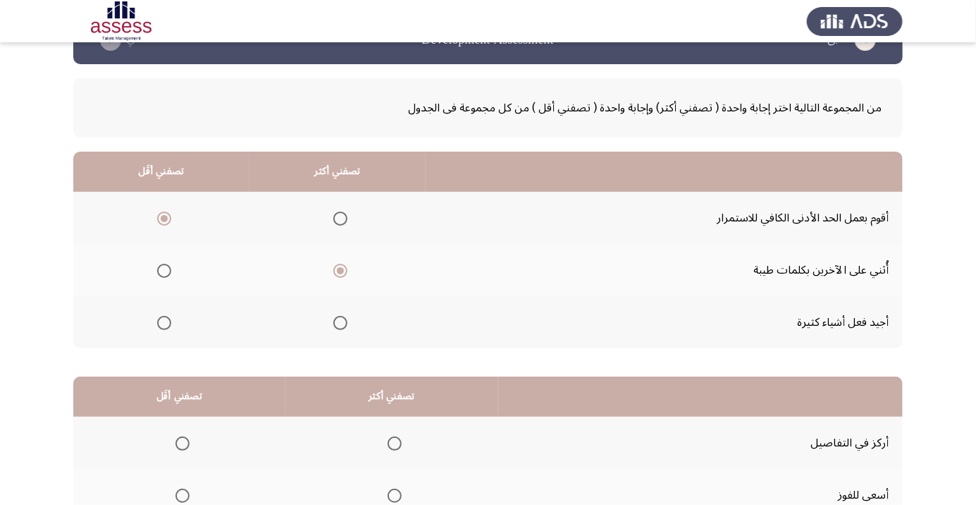
scroll to position [139, 0]
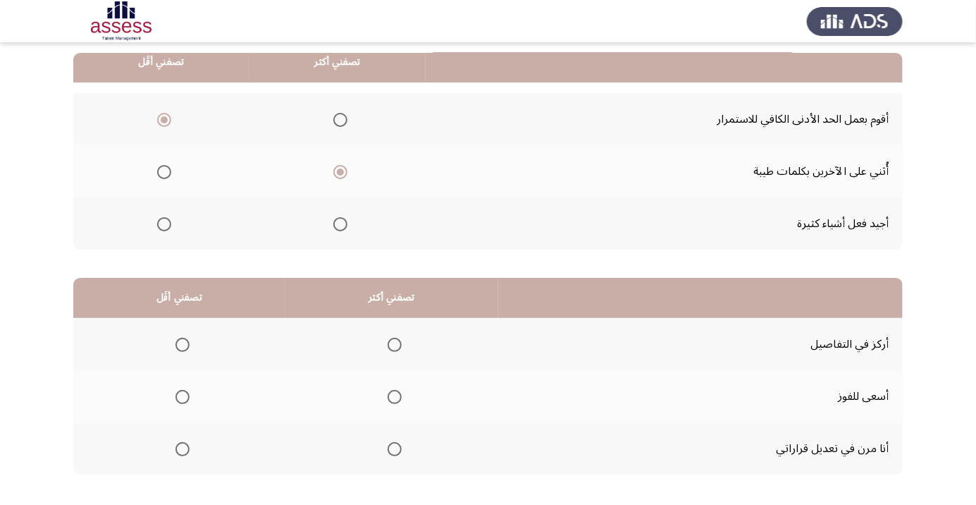
click at [176, 455] on span "Select an option" at bounding box center [183, 449] width 14 height 14
click at [176, 455] on input "Select an option" at bounding box center [183, 449] width 14 height 14
click at [395, 345] on span "Select an option" at bounding box center [395, 345] width 0 height 0
click at [391, 343] on input "Select an option" at bounding box center [395, 345] width 14 height 14
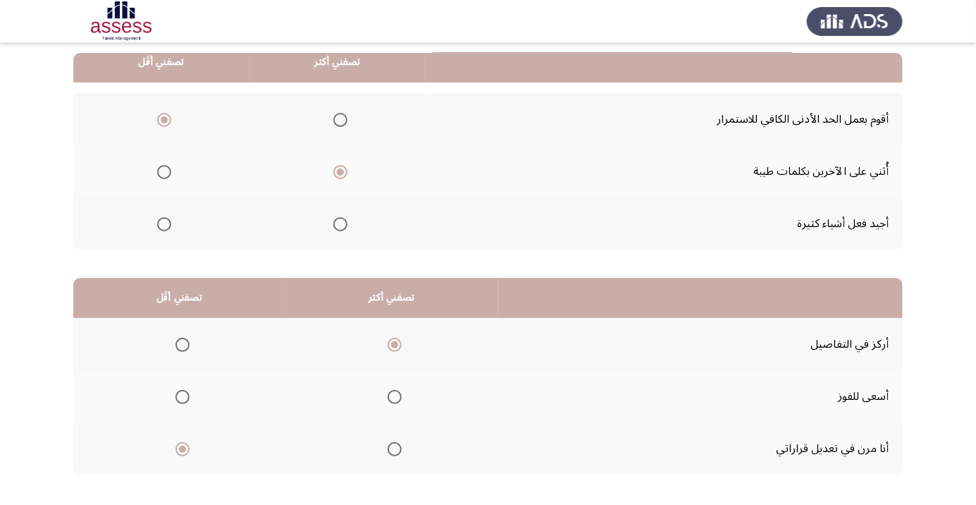
scroll to position [0, 0]
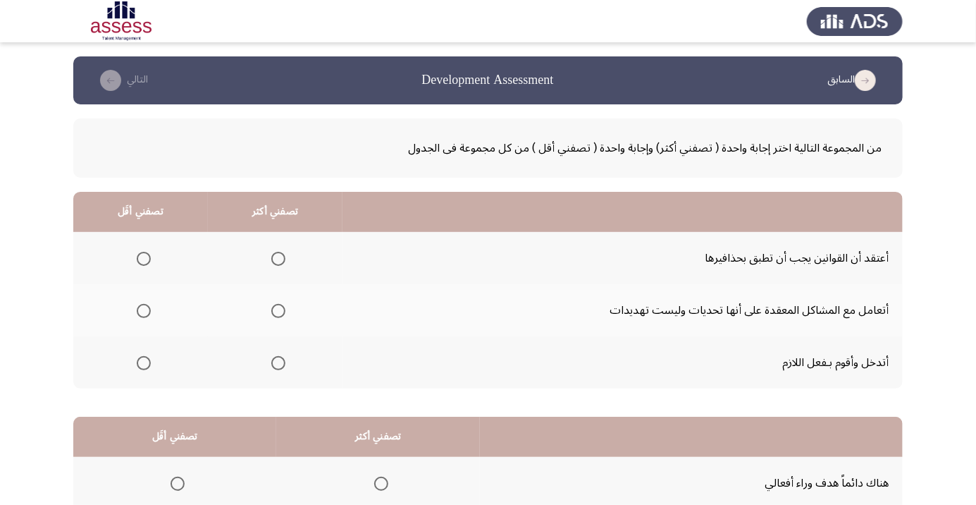
click at [887, 391] on div "من المجموعة التالية اختر إجابة واحدة ( تصفني أكثر) وإجابة واحدة ( تصفني أقل ) م…" at bounding box center [488, 372] width 830 height 537
click at [874, 391] on div "من المجموعة التالية اختر إجابة واحدة ( تصفني أكثر) وإجابة واحدة ( تصفني أقل ) م…" at bounding box center [488, 372] width 830 height 537
click at [271, 317] on span "Select an option" at bounding box center [278, 311] width 14 height 14
click at [271, 317] on input "Select an option" at bounding box center [278, 311] width 14 height 14
click at [278, 363] on span "Select an option" at bounding box center [278, 363] width 0 height 0
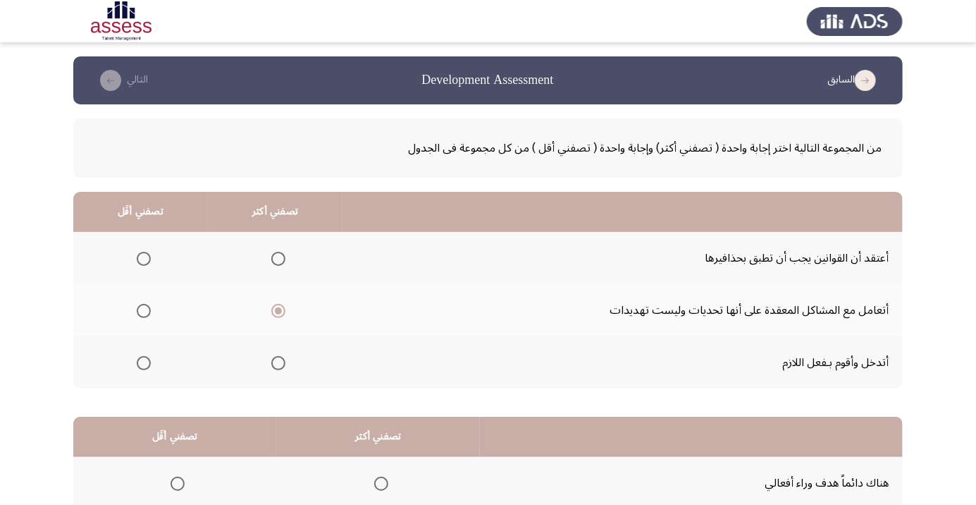
click at [277, 362] on input "Select an option" at bounding box center [278, 363] width 14 height 14
click at [144, 259] on span "Select an option" at bounding box center [144, 259] width 0 height 0
click at [142, 258] on input "Select an option" at bounding box center [144, 259] width 14 height 14
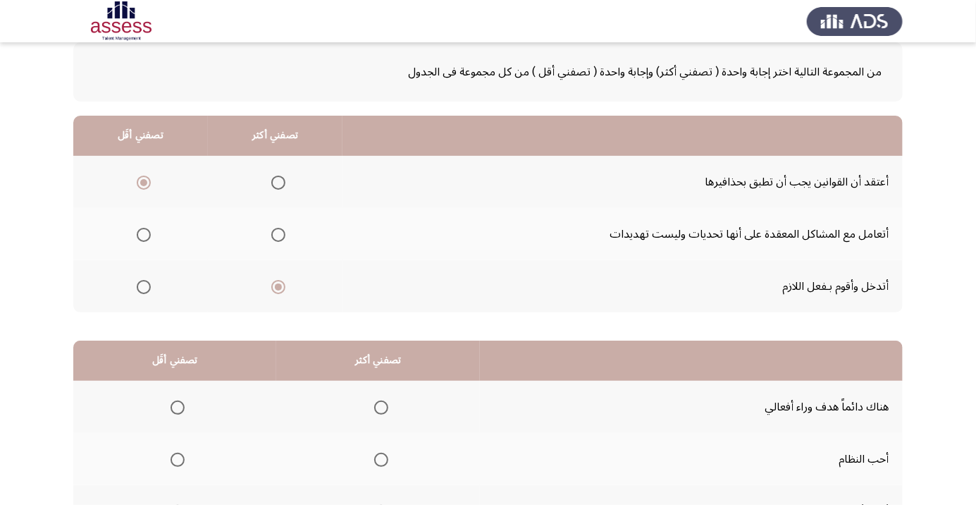
scroll to position [139, 0]
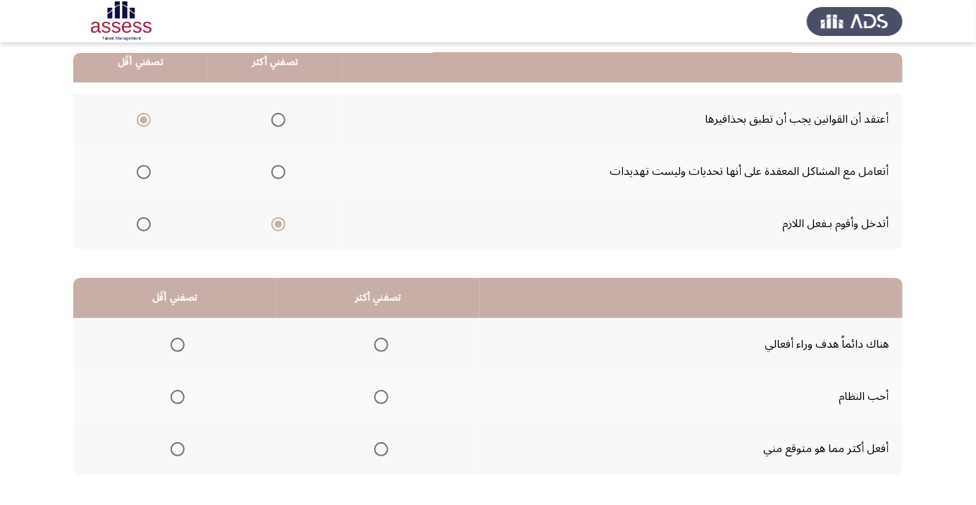
click at [172, 448] on span "Select an option" at bounding box center [178, 449] width 14 height 14
click at [172, 448] on input "Select an option" at bounding box center [178, 449] width 14 height 14
click at [379, 343] on span "Select an option" at bounding box center [381, 345] width 14 height 14
click at [379, 343] on input "Select an option" at bounding box center [381, 345] width 14 height 14
click at [379, 396] on span "Select an option" at bounding box center [381, 397] width 14 height 14
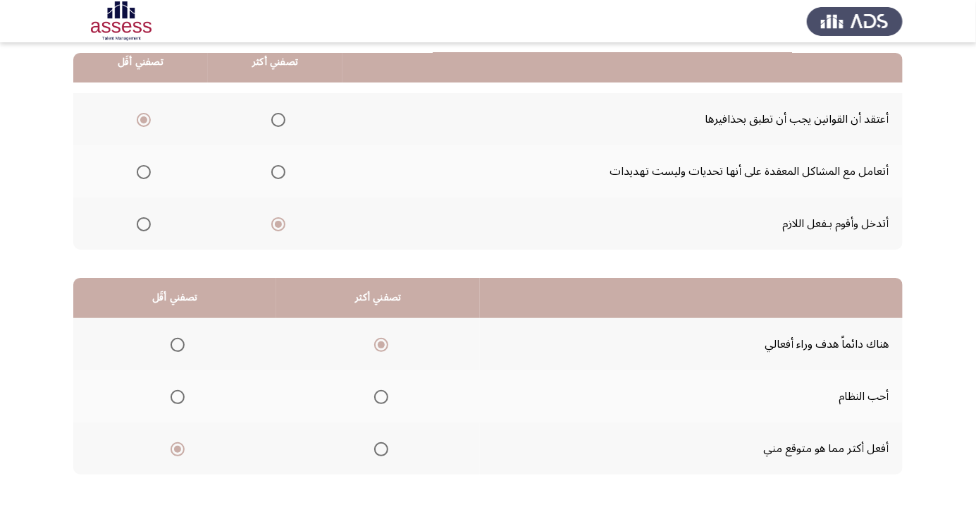
click at [379, 396] on input "Select an option" at bounding box center [381, 397] width 14 height 14
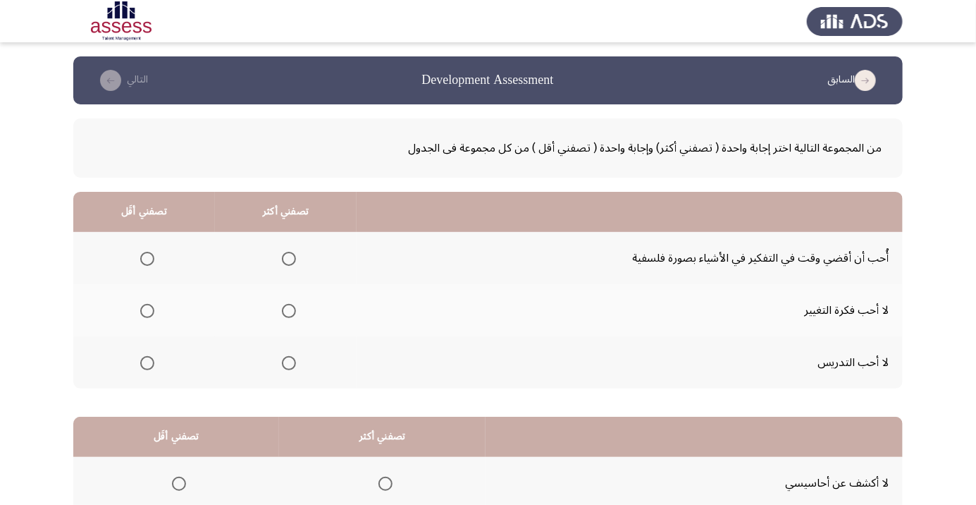
click at [286, 258] on span "Select an option" at bounding box center [289, 259] width 14 height 14
click at [286, 258] on input "Select an option" at bounding box center [289, 259] width 14 height 14
click at [147, 311] on span "Select an option" at bounding box center [147, 311] width 0 height 0
click at [146, 310] on input "Select an option" at bounding box center [147, 311] width 14 height 14
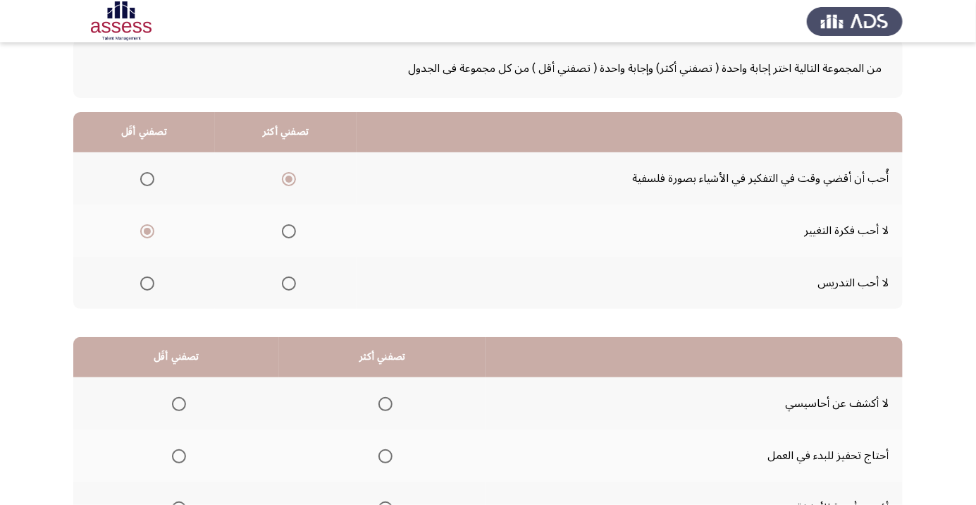
scroll to position [139, 0]
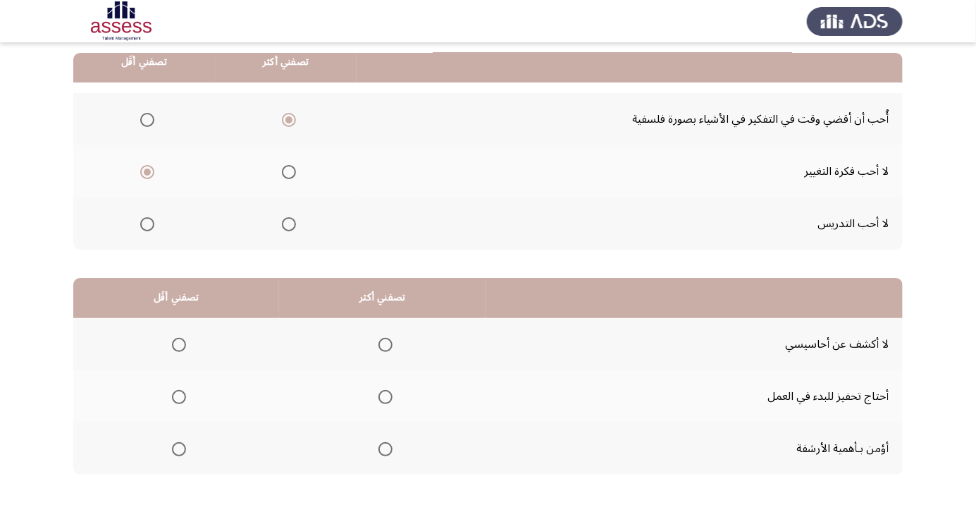
click at [383, 343] on span "Select an option" at bounding box center [386, 345] width 14 height 14
click at [383, 343] on input "Select an option" at bounding box center [386, 345] width 14 height 14
click at [174, 400] on span "Select an option" at bounding box center [179, 397] width 14 height 14
click at [174, 400] on input "Select an option" at bounding box center [179, 397] width 14 height 14
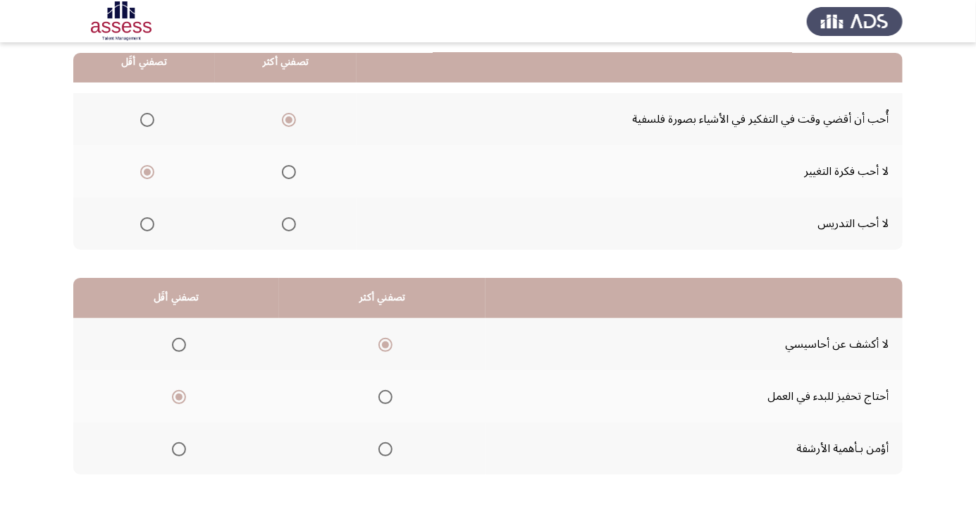
scroll to position [0, 0]
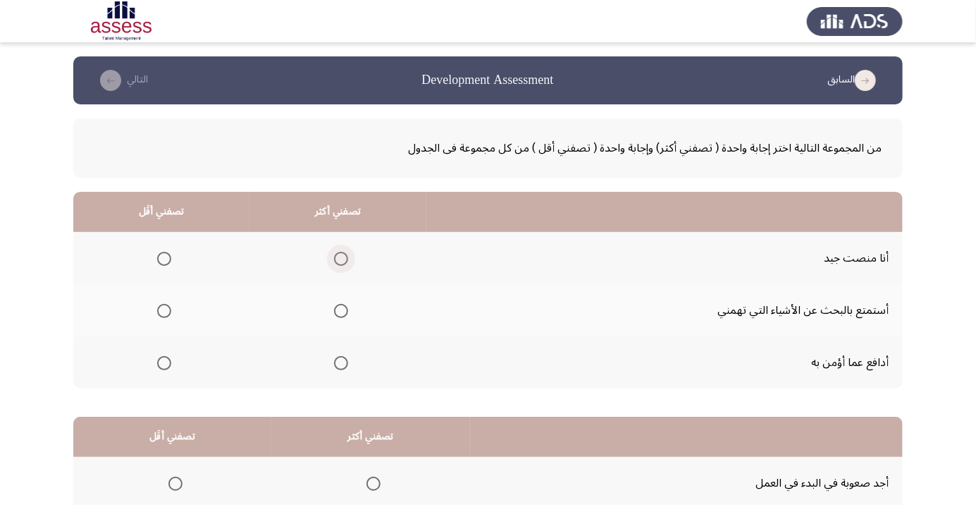
click at [341, 259] on span "Select an option" at bounding box center [341, 259] width 0 height 0
click at [339, 258] on input "Select an option" at bounding box center [341, 259] width 14 height 14
click at [152, 365] on label "Select an option" at bounding box center [162, 363] width 20 height 14
click at [157, 365] on input "Select an option" at bounding box center [164, 363] width 14 height 14
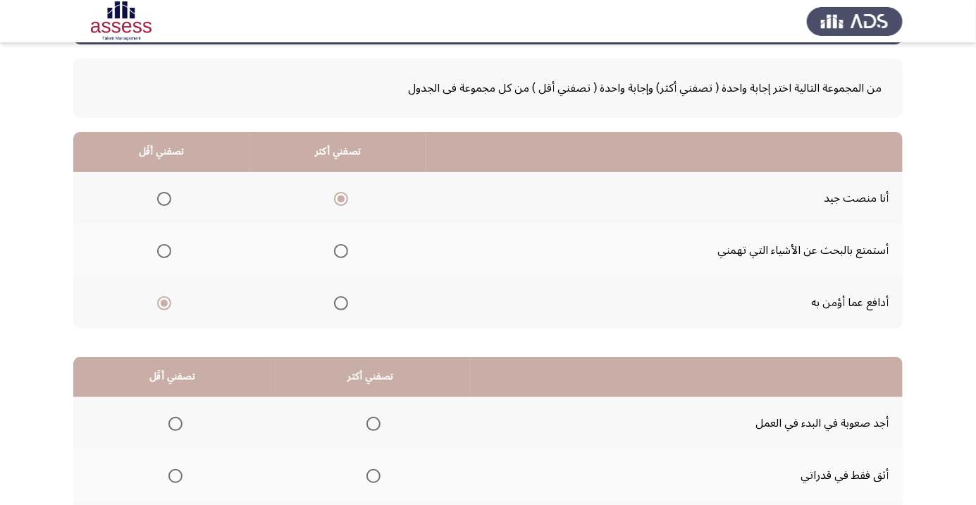
scroll to position [139, 0]
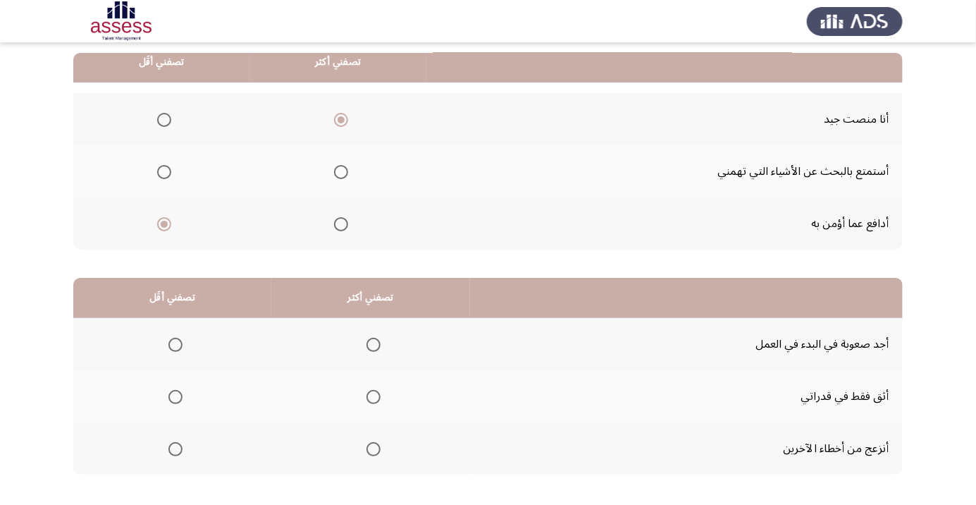
click at [899, 471] on td "أنزعج من أخطاء الآخرين" at bounding box center [686, 448] width 433 height 52
click at [893, 471] on td "أنزعج من أخطاء الآخرين" at bounding box center [686, 448] width 433 height 52
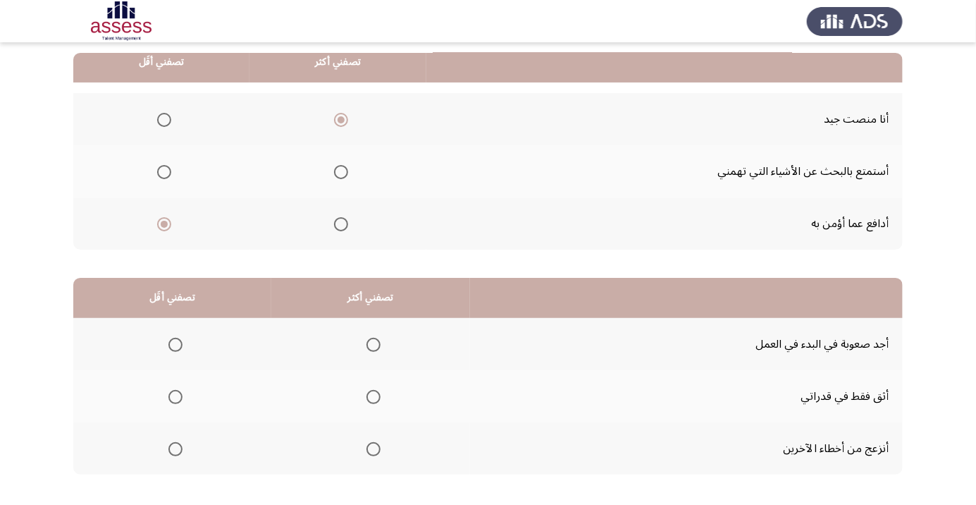
click at [874, 471] on td "أنزعج من أخطاء الآخرين" at bounding box center [686, 448] width 433 height 52
click at [370, 452] on span "Select an option" at bounding box center [374, 449] width 14 height 14
click at [370, 452] on input "Select an option" at bounding box center [374, 449] width 14 height 14
click at [170, 342] on span "Select an option" at bounding box center [176, 345] width 14 height 14
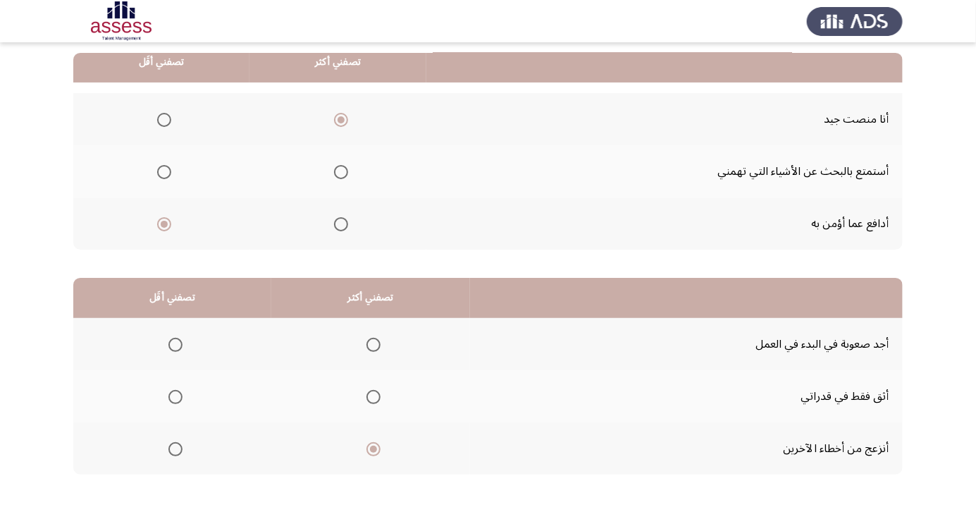
click at [170, 342] on input "Select an option" at bounding box center [176, 345] width 14 height 14
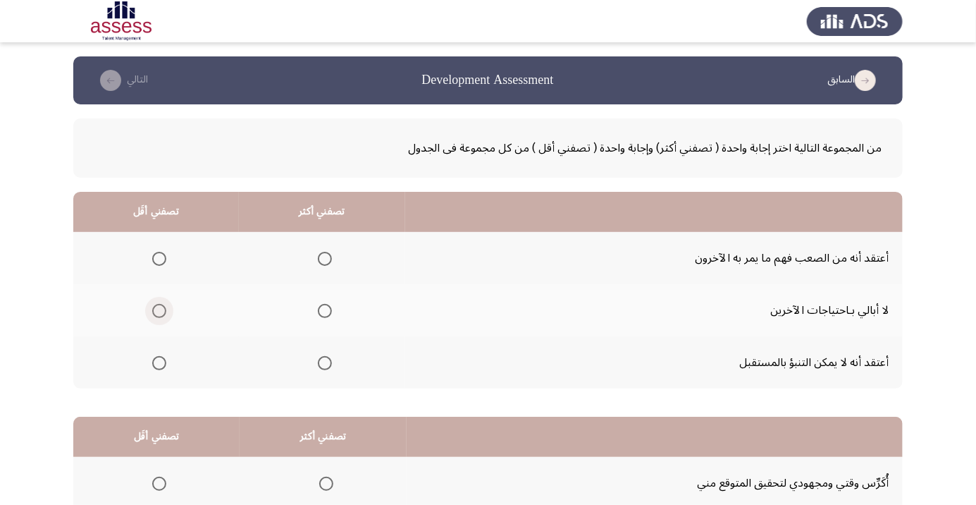
click at [158, 310] on span "Select an option" at bounding box center [159, 311] width 14 height 14
click at [158, 310] on input "Select an option" at bounding box center [159, 311] width 14 height 14
click at [322, 366] on span "Select an option" at bounding box center [325, 363] width 14 height 14
click at [322, 366] on input "Select an option" at bounding box center [325, 363] width 14 height 14
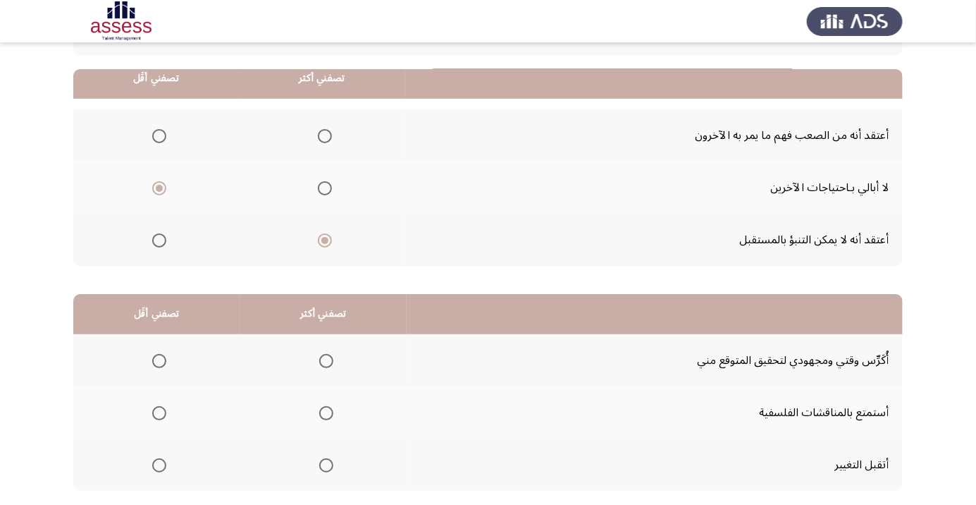
scroll to position [139, 0]
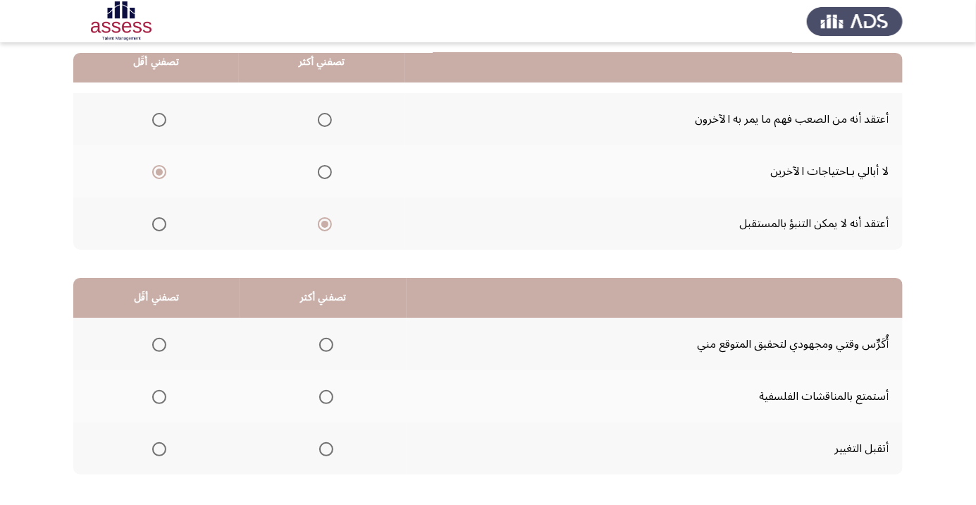
click at [326, 449] on span "Select an option" at bounding box center [326, 449] width 0 height 0
click at [324, 448] on input "Select an option" at bounding box center [326, 449] width 14 height 14
click at [156, 400] on span "Select an option" at bounding box center [159, 397] width 14 height 14
click at [156, 400] on input "Select an option" at bounding box center [159, 397] width 14 height 14
click at [159, 396] on span "Select an option" at bounding box center [159, 396] width 7 height 7
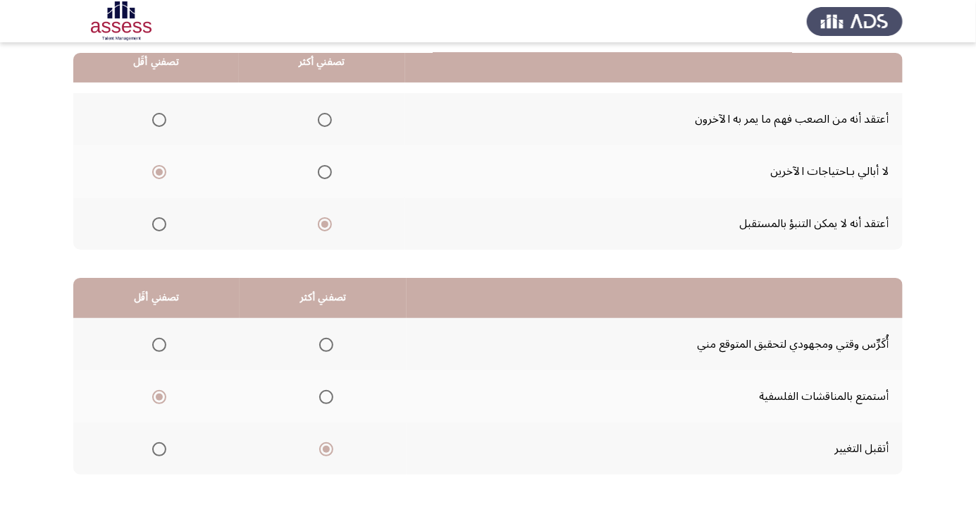
click at [159, 396] on input "Select an option" at bounding box center [159, 397] width 14 height 14
click at [159, 345] on span "Select an option" at bounding box center [159, 345] width 0 height 0
click at [159, 343] on input "Select an option" at bounding box center [159, 345] width 14 height 14
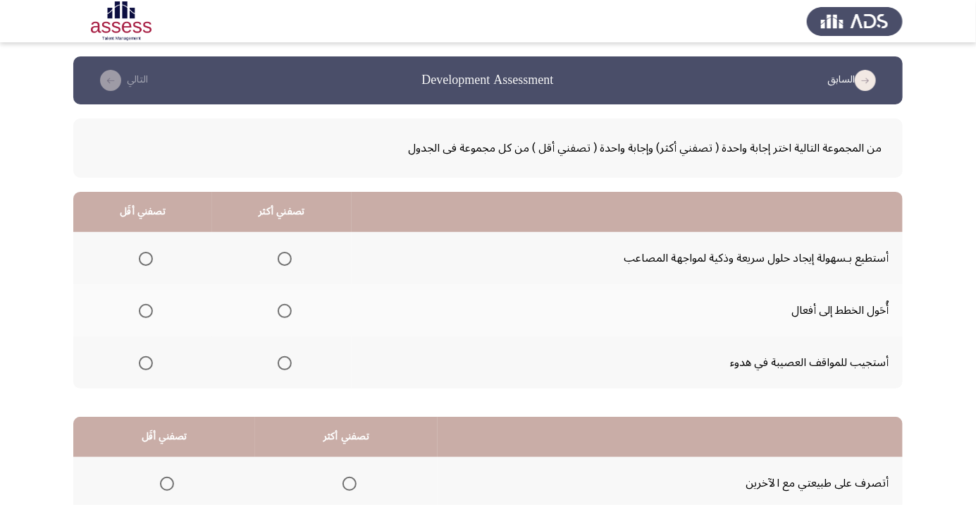
click at [901, 392] on div "من المجموعة التالية اختر إجابة واحدة ( تصفني أكثر) وإجابة واحدة ( تصفني أقل ) م…" at bounding box center [488, 372] width 830 height 537
click at [278, 259] on span "Select an option" at bounding box center [285, 259] width 14 height 14
click at [278, 259] on input "Select an option" at bounding box center [285, 259] width 14 height 14
click at [146, 311] on span "Select an option" at bounding box center [146, 311] width 0 height 0
click at [144, 310] on input "Select an option" at bounding box center [146, 311] width 14 height 14
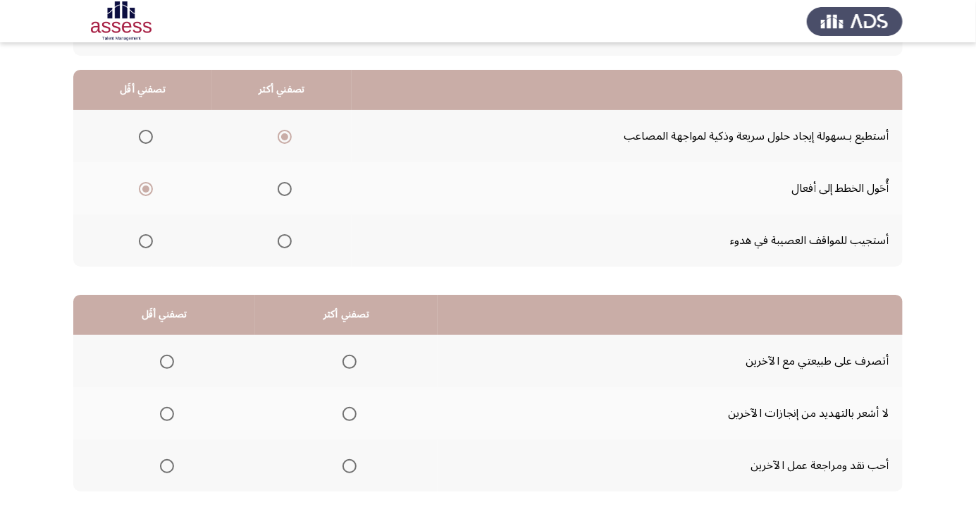
scroll to position [139, 0]
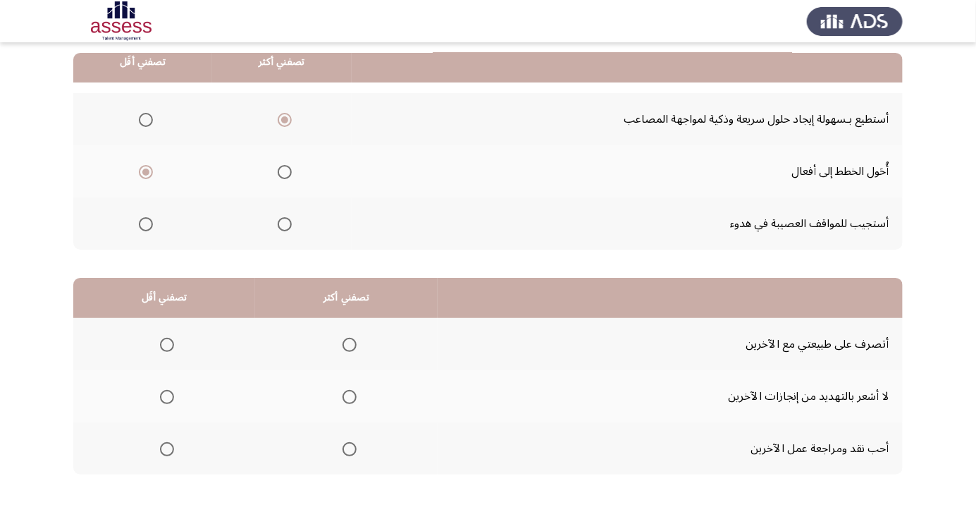
click at [348, 396] on span "Select an option" at bounding box center [350, 397] width 14 height 14
click at [348, 396] on input "Select an option" at bounding box center [350, 397] width 14 height 14
click at [162, 448] on span "Select an option" at bounding box center [167, 449] width 14 height 14
click at [162, 448] on input "Select an option" at bounding box center [167, 449] width 14 height 14
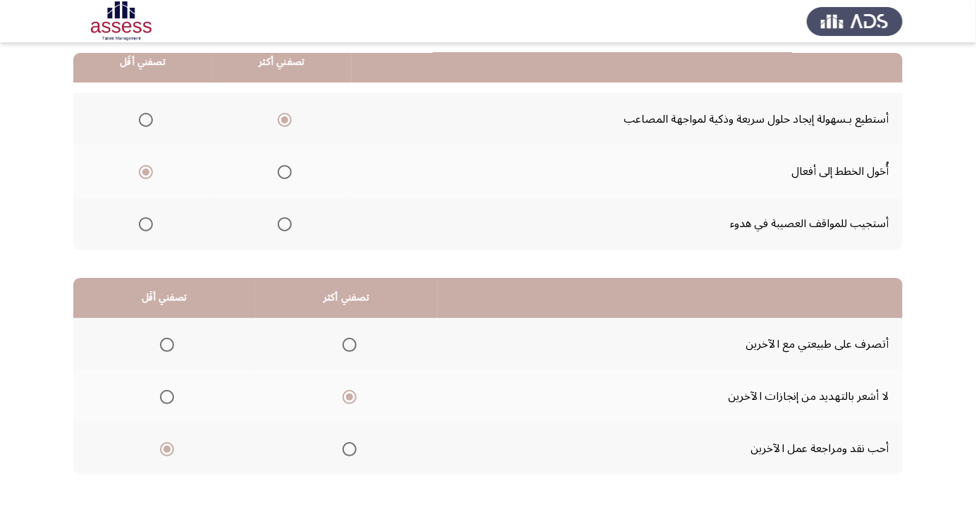
scroll to position [0, 0]
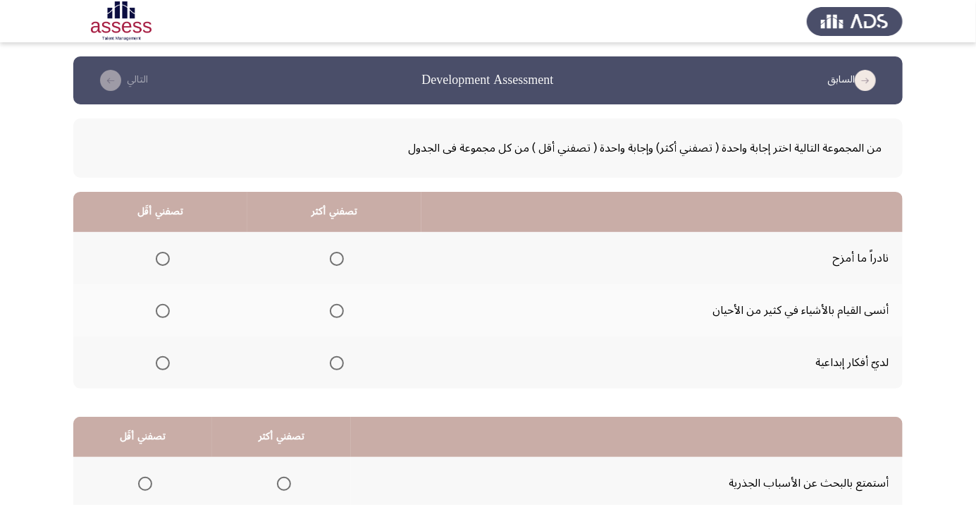
click at [772, 348] on td "لديّ أفكار إبداعية" at bounding box center [663, 362] width 482 height 52
click at [158, 314] on span "Select an option" at bounding box center [163, 311] width 14 height 14
click at [158, 314] on input "Select an option" at bounding box center [163, 311] width 14 height 14
click at [324, 367] on label "Select an option" at bounding box center [334, 363] width 20 height 14
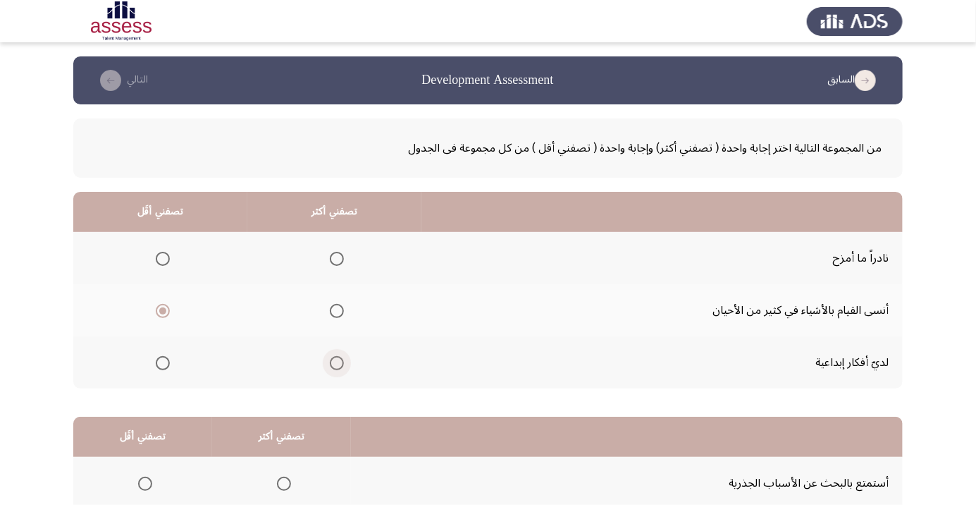
click at [330, 367] on input "Select an option" at bounding box center [337, 363] width 14 height 14
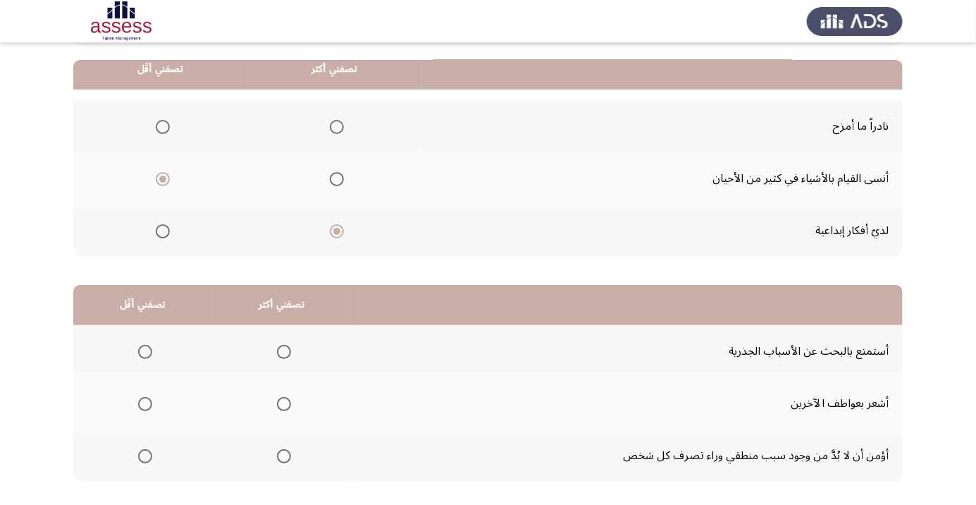
scroll to position [139, 0]
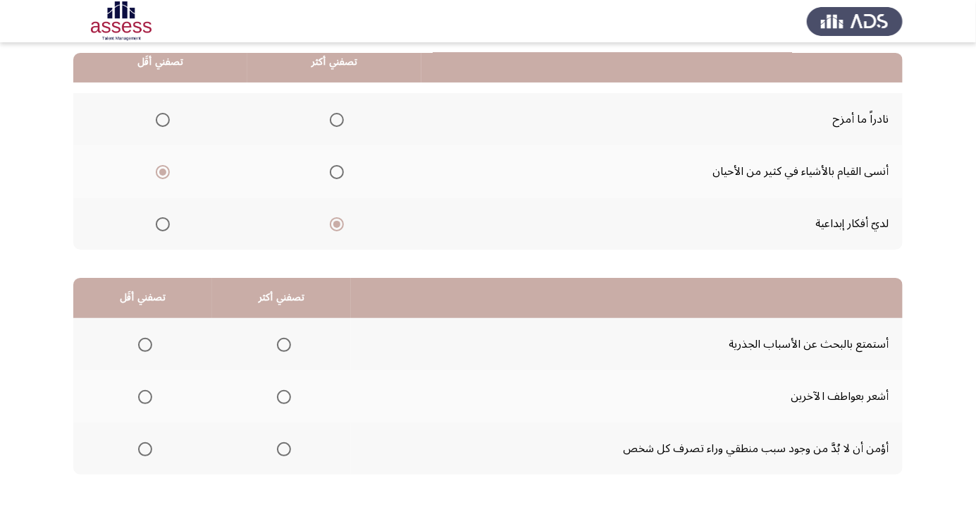
click at [277, 341] on span "Select an option" at bounding box center [284, 345] width 14 height 14
click at [277, 341] on input "Select an option" at bounding box center [284, 345] width 14 height 14
click at [145, 449] on span "Select an option" at bounding box center [145, 449] width 0 height 0
click at [145, 448] on input "Select an option" at bounding box center [145, 449] width 14 height 14
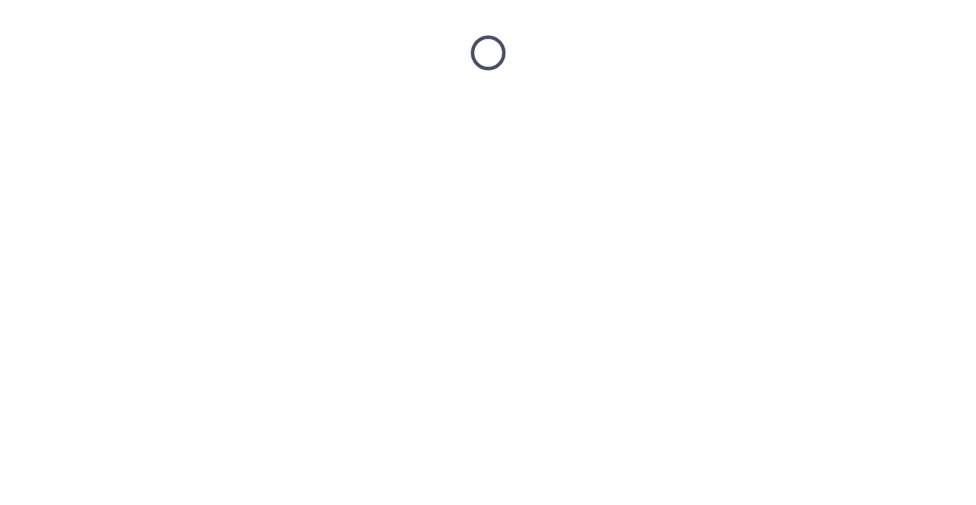
scroll to position [0, 0]
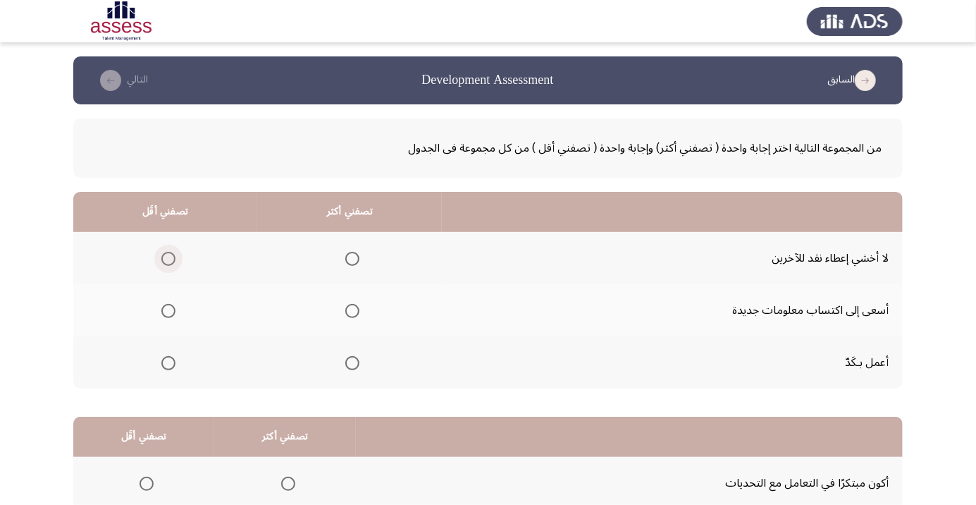
click at [163, 258] on span "Select an option" at bounding box center [168, 259] width 14 height 14
click at [163, 258] on input "Select an option" at bounding box center [168, 259] width 14 height 14
click at [349, 314] on span "Select an option" at bounding box center [352, 311] width 14 height 14
click at [349, 314] on input "Select an option" at bounding box center [352, 311] width 14 height 14
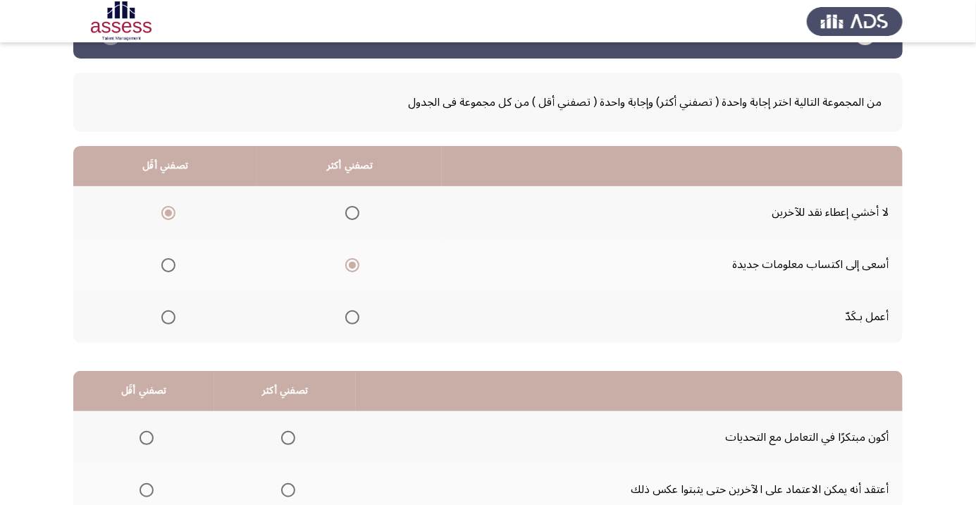
scroll to position [139, 0]
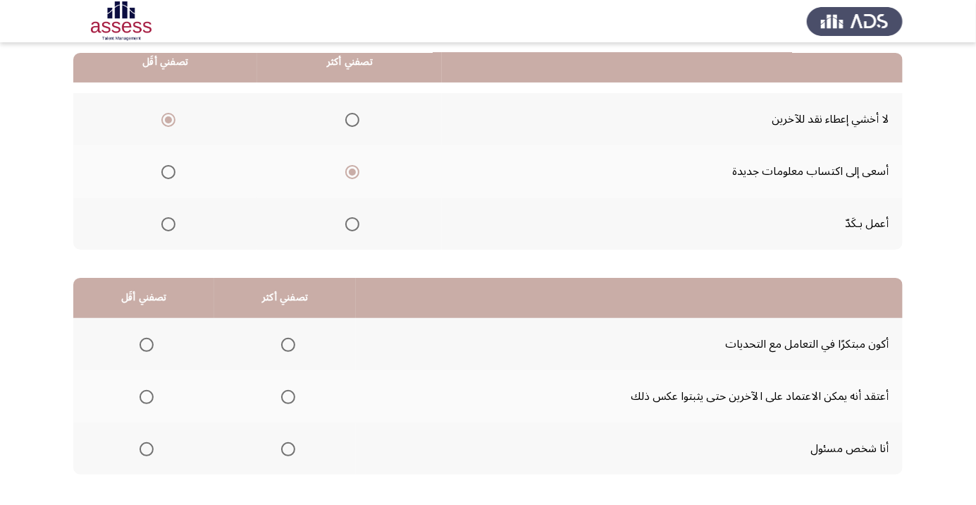
click at [281, 398] on span "Select an option" at bounding box center [288, 397] width 14 height 14
click at [281, 398] on input "Select an option" at bounding box center [288, 397] width 14 height 14
click at [283, 347] on span "Select an option" at bounding box center [288, 345] width 14 height 14
click at [283, 347] on input "Select an option" at bounding box center [288, 345] width 14 height 14
click at [150, 402] on span "Select an option" at bounding box center [147, 397] width 14 height 14
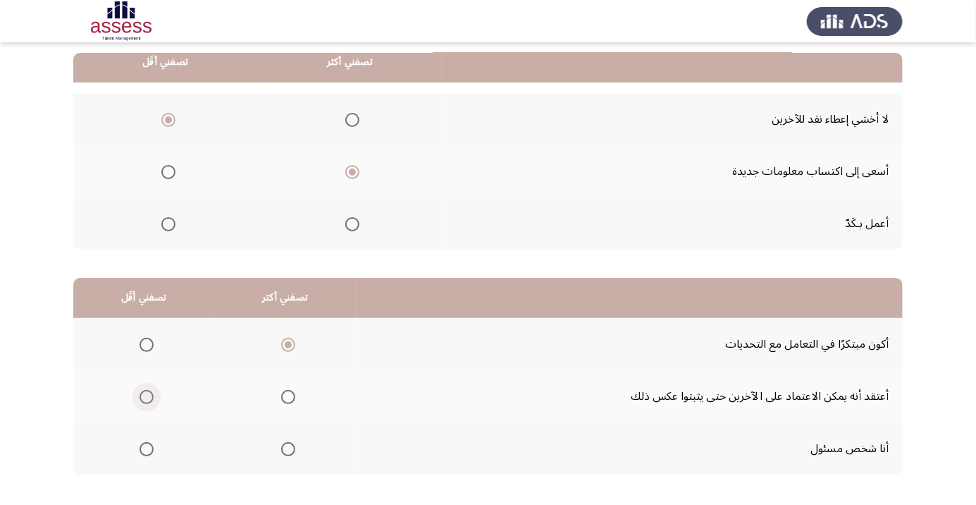
click at [150, 402] on input "Select an option" at bounding box center [147, 397] width 14 height 14
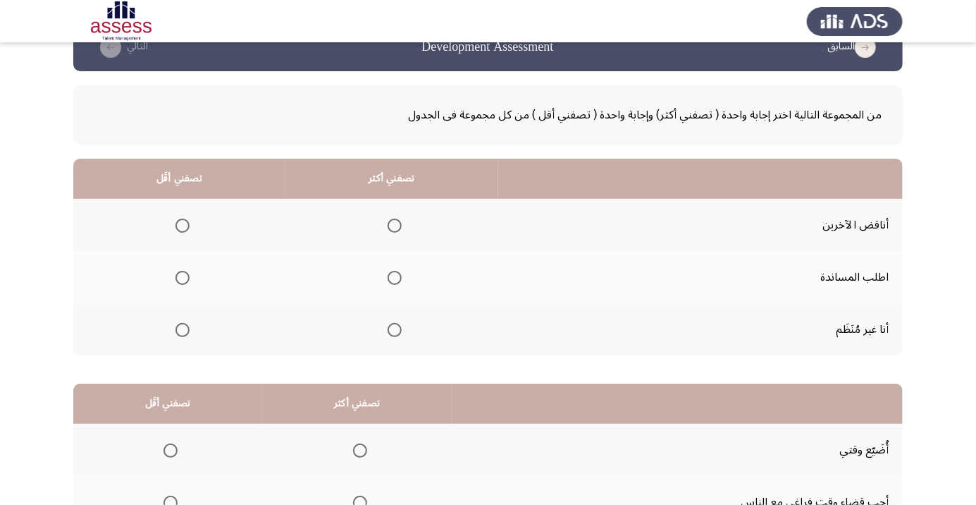
scroll to position [39, 0]
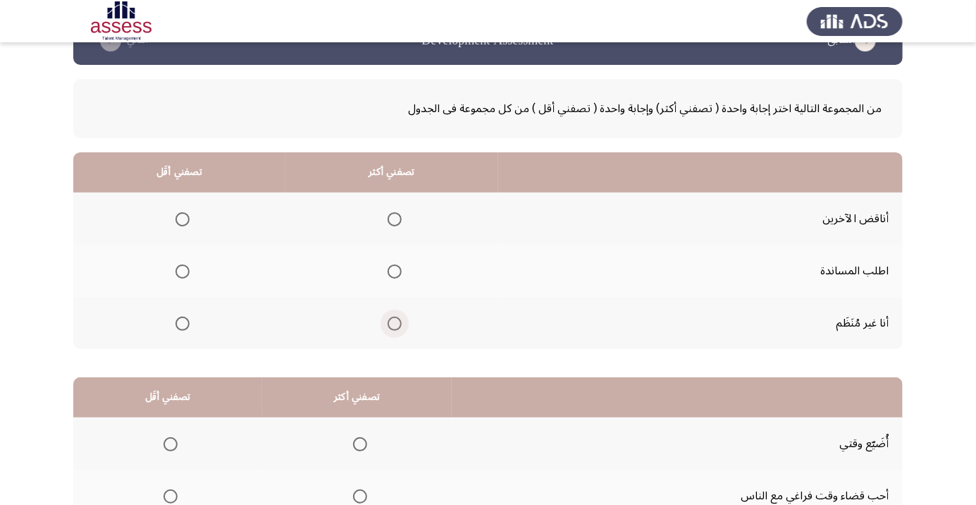
click at [395, 324] on span "Select an option" at bounding box center [395, 324] width 0 height 0
click at [391, 322] on input "Select an option" at bounding box center [395, 324] width 14 height 14
click at [176, 272] on span "Select an option" at bounding box center [183, 271] width 14 height 14
click at [176, 272] on input "Select an option" at bounding box center [183, 271] width 14 height 14
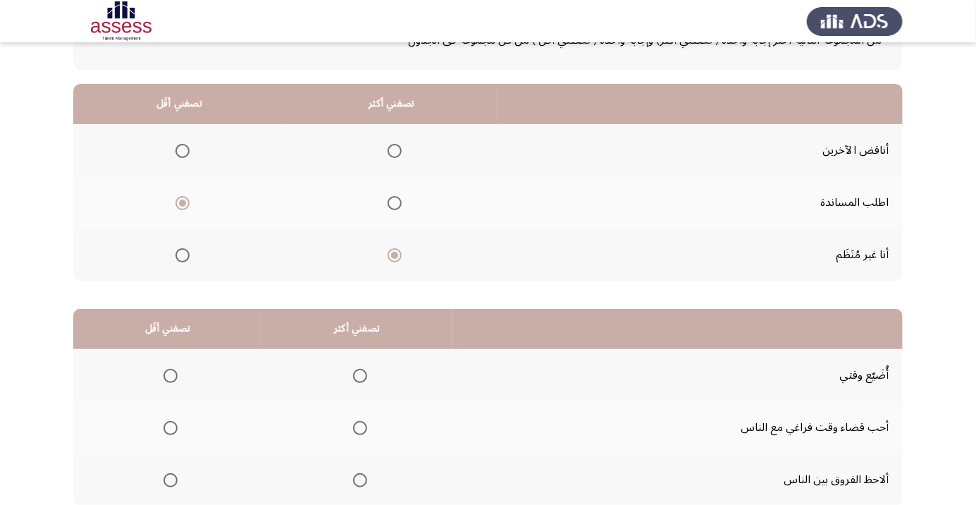
scroll to position [139, 0]
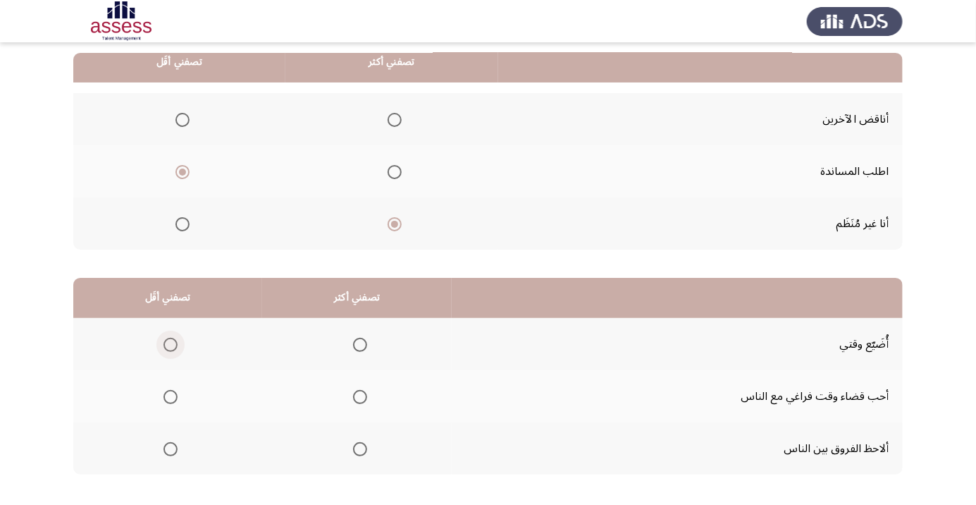
click at [169, 343] on span "Select an option" at bounding box center [171, 345] width 14 height 14
click at [169, 343] on input "Select an option" at bounding box center [171, 345] width 14 height 14
click at [791, 482] on div "من المجموعة التالية اختر إجابة واحدة ( تصفني أكثر) وإجابة واحدة ( تصفني أقل ) م…" at bounding box center [488, 233] width 830 height 537
click at [360, 449] on span "Select an option" at bounding box center [360, 449] width 0 height 0
click at [358, 448] on input "Select an option" at bounding box center [360, 449] width 14 height 14
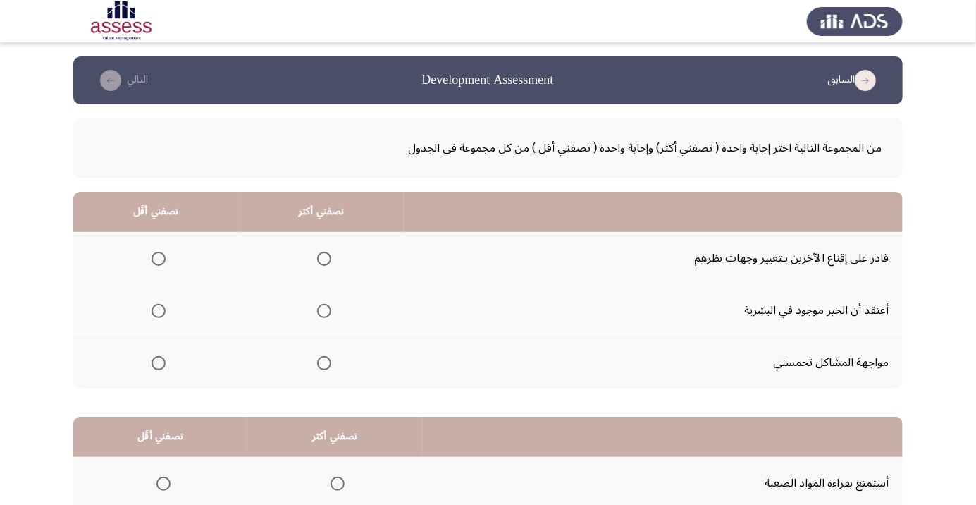
click at [885, 343] on td "مواجهة المشاكل تحمسني" at bounding box center [654, 362] width 498 height 52
click at [874, 343] on td "مواجهة المشاكل تحمسني" at bounding box center [654, 362] width 498 height 52
click at [317, 260] on span "Select an option" at bounding box center [324, 259] width 14 height 14
click at [317, 260] on input "Select an option" at bounding box center [324, 259] width 14 height 14
click at [159, 367] on span "Select an option" at bounding box center [159, 363] width 14 height 14
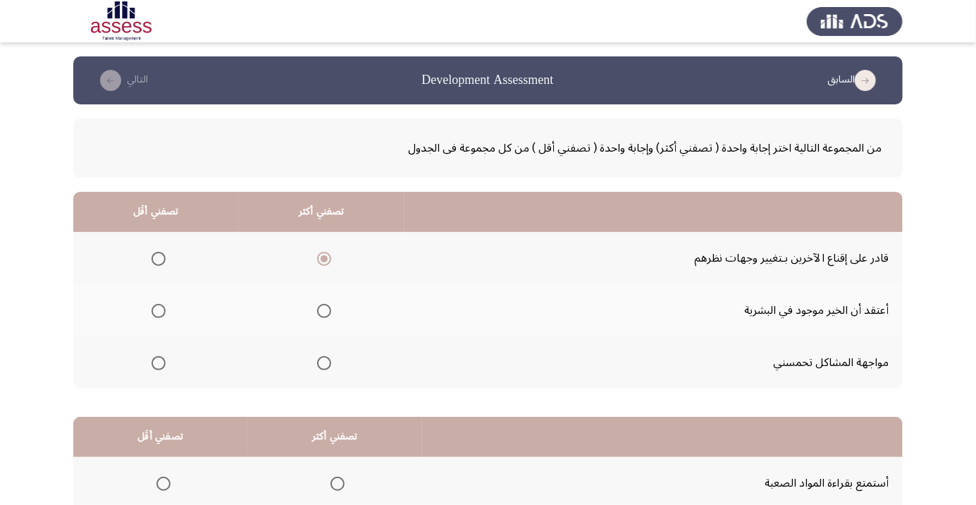
click at [159, 367] on input "Select an option" at bounding box center [159, 363] width 14 height 14
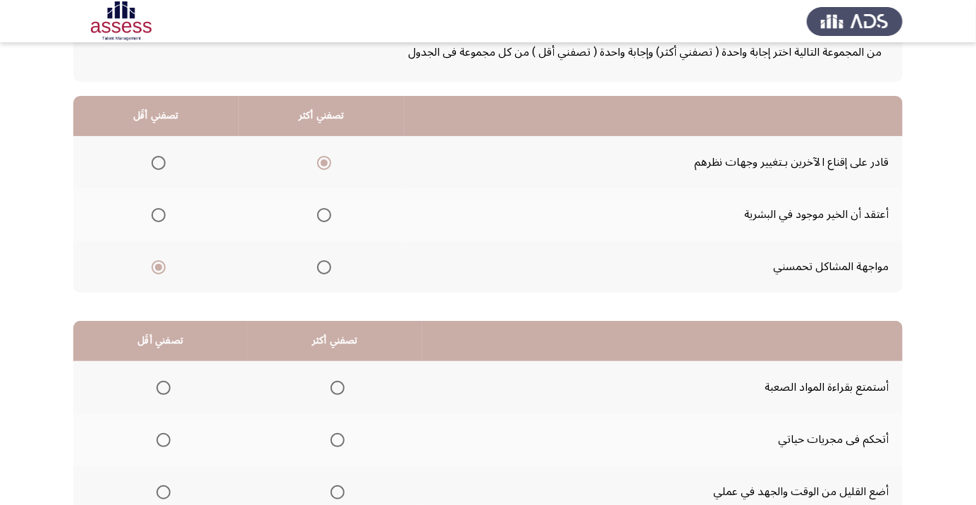
scroll to position [139, 0]
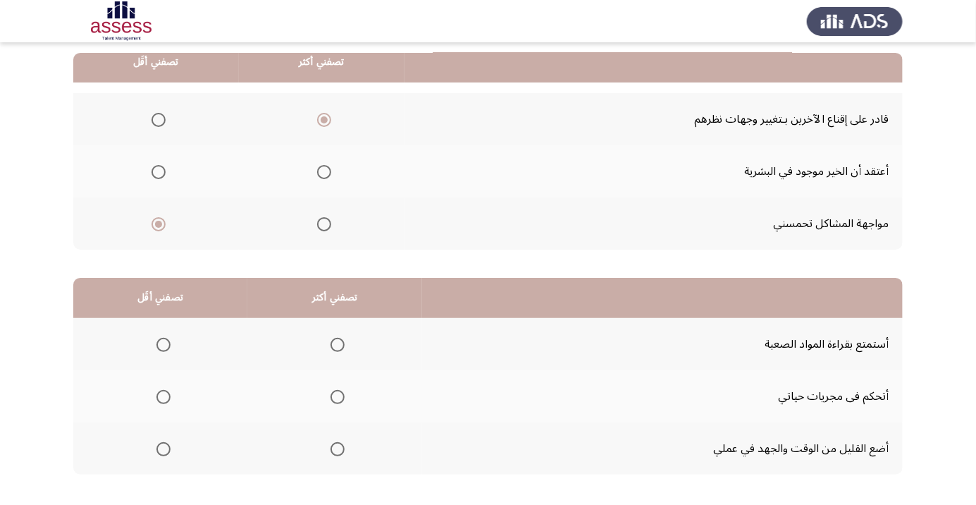
click at [867, 374] on td "أتحكم فى مجريات حياتي" at bounding box center [662, 396] width 481 height 52
click at [856, 375] on td "أتحكم فى مجريات حياتي" at bounding box center [662, 396] width 481 height 52
click at [163, 448] on span "Select an option" at bounding box center [164, 449] width 14 height 14
click at [163, 448] on input "Select an option" at bounding box center [164, 449] width 14 height 14
click at [338, 397] on span "Select an option" at bounding box center [338, 397] width 0 height 0
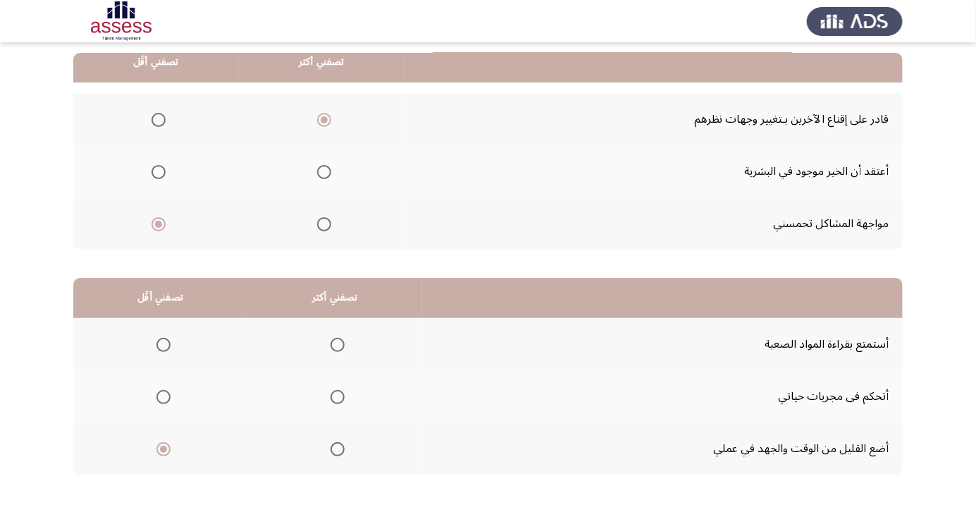
click at [337, 396] on input "Select an option" at bounding box center [338, 397] width 14 height 14
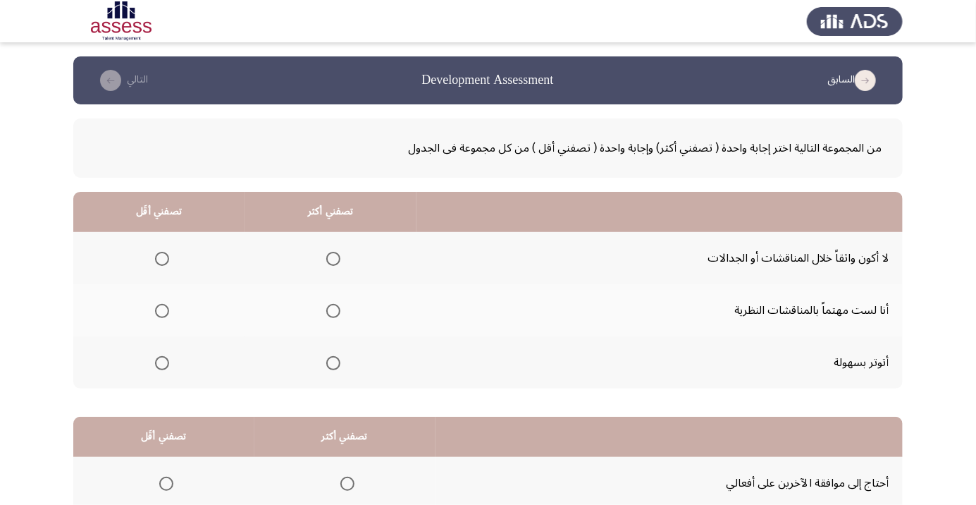
click at [151, 367] on label "Select an option" at bounding box center [159, 363] width 20 height 14
click at [155, 367] on input "Select an option" at bounding box center [162, 363] width 14 height 14
click at [326, 311] on span "Select an option" at bounding box center [333, 311] width 14 height 14
click at [326, 311] on input "Select an option" at bounding box center [333, 311] width 14 height 14
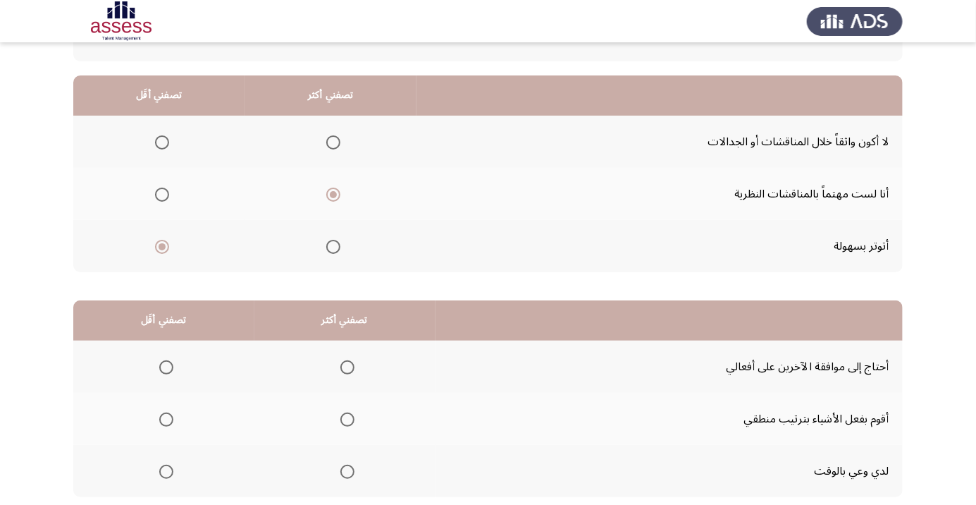
scroll to position [139, 0]
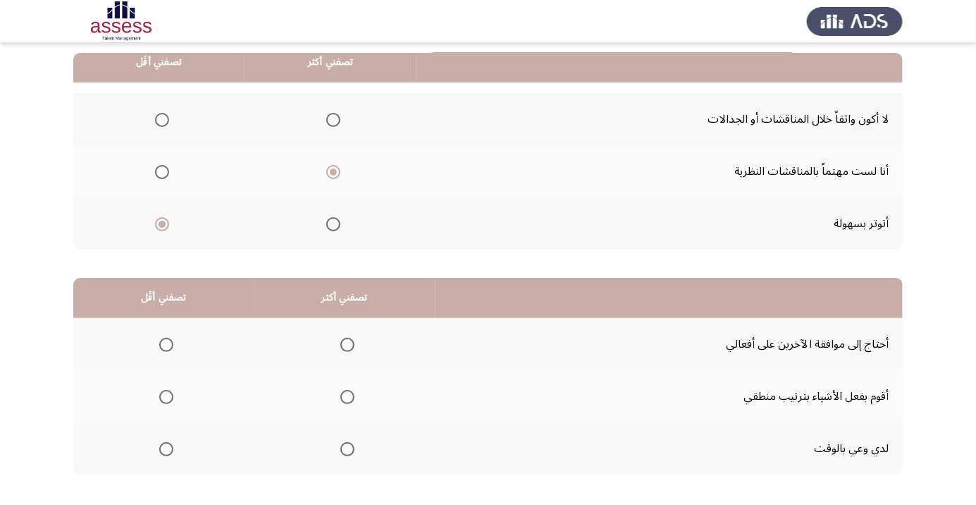
click at [856, 363] on td "أحتاج إلى موافقة الآخرين على أفعالي" at bounding box center [669, 344] width 467 height 52
click at [838, 422] on td "لدي وعي بالوقت" at bounding box center [669, 448] width 467 height 52
click at [817, 422] on td "لدي وعي بالوقت" at bounding box center [669, 448] width 467 height 52
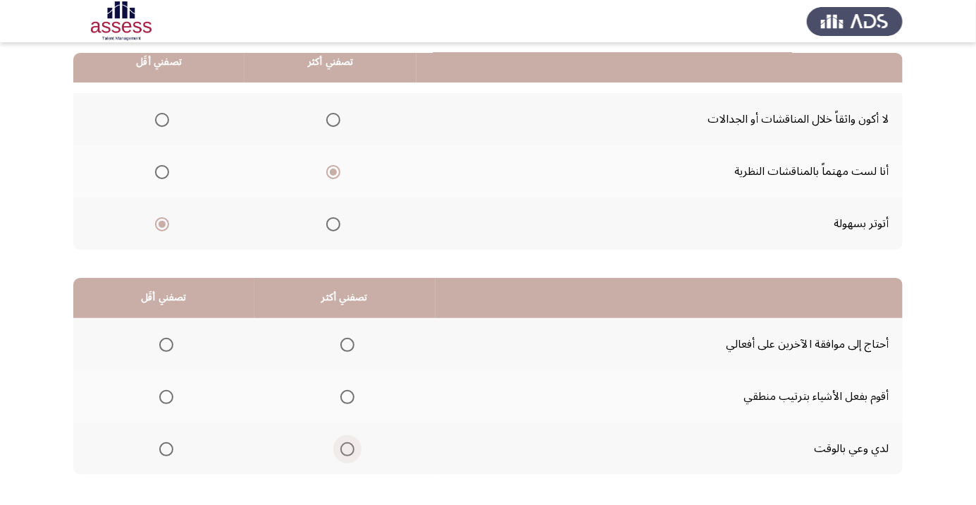
click at [343, 454] on span "Select an option" at bounding box center [348, 449] width 14 height 14
click at [343, 454] on input "Select an option" at bounding box center [348, 449] width 14 height 14
click at [166, 343] on span "Select an option" at bounding box center [166, 345] width 14 height 14
click at [166, 343] on input "Select an option" at bounding box center [166, 345] width 14 height 14
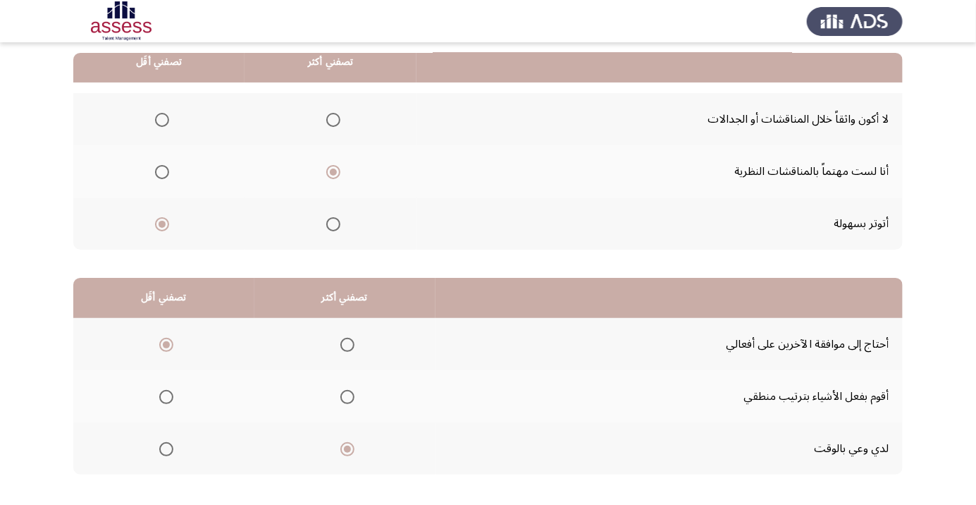
scroll to position [0, 0]
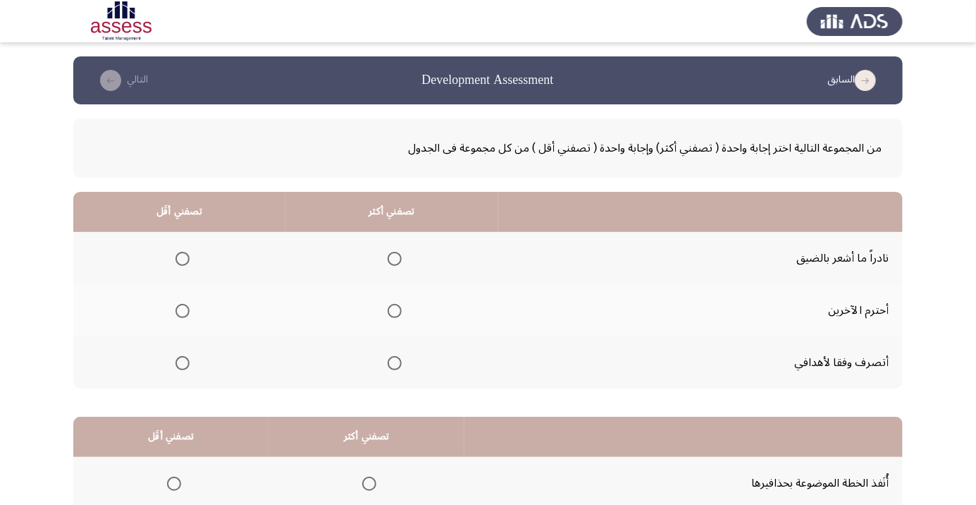
click at [388, 313] on span "Select an option" at bounding box center [395, 311] width 14 height 14
click at [388, 313] on input "Select an option" at bounding box center [395, 311] width 14 height 14
click at [388, 366] on span "Select an option" at bounding box center [395, 363] width 14 height 14
click at [388, 366] on input "Select an option" at bounding box center [395, 363] width 14 height 14
click at [177, 261] on span "Select an option" at bounding box center [183, 259] width 14 height 14
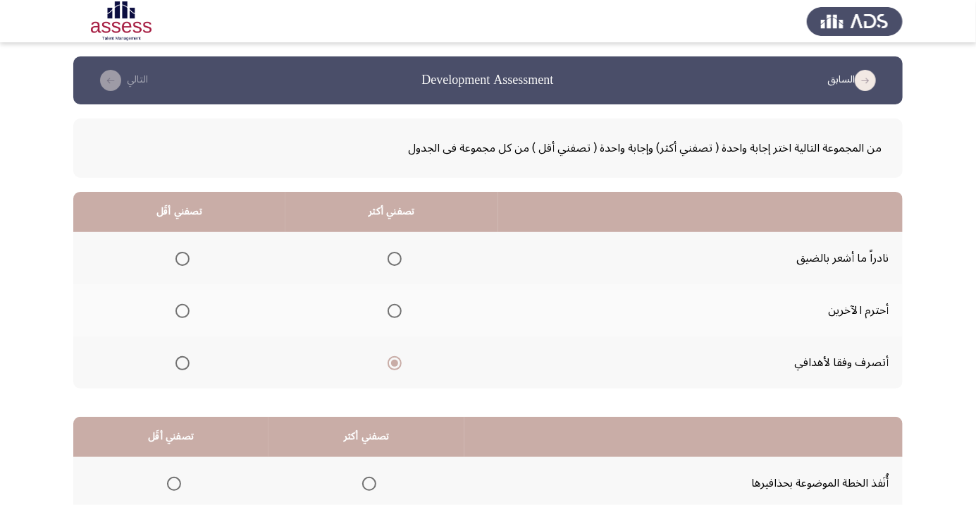
click at [177, 261] on input "Select an option" at bounding box center [183, 259] width 14 height 14
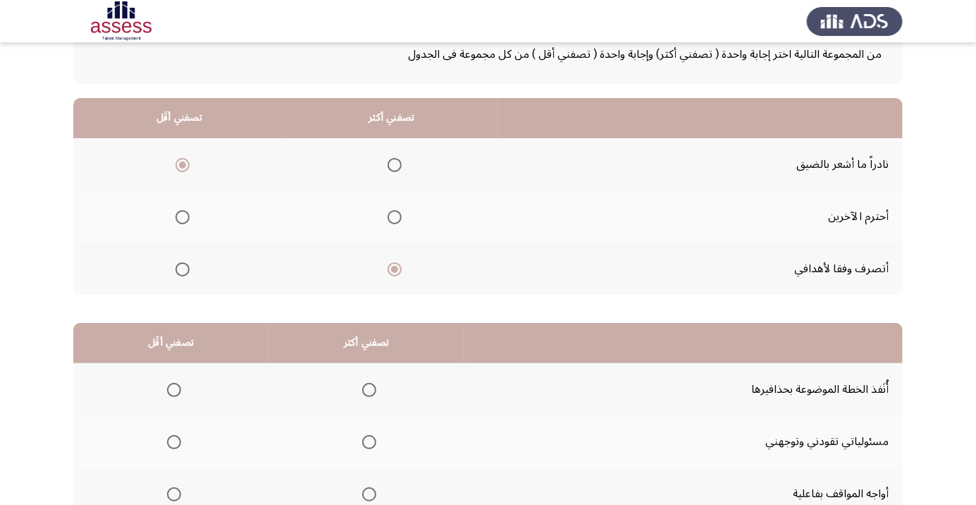
scroll to position [139, 0]
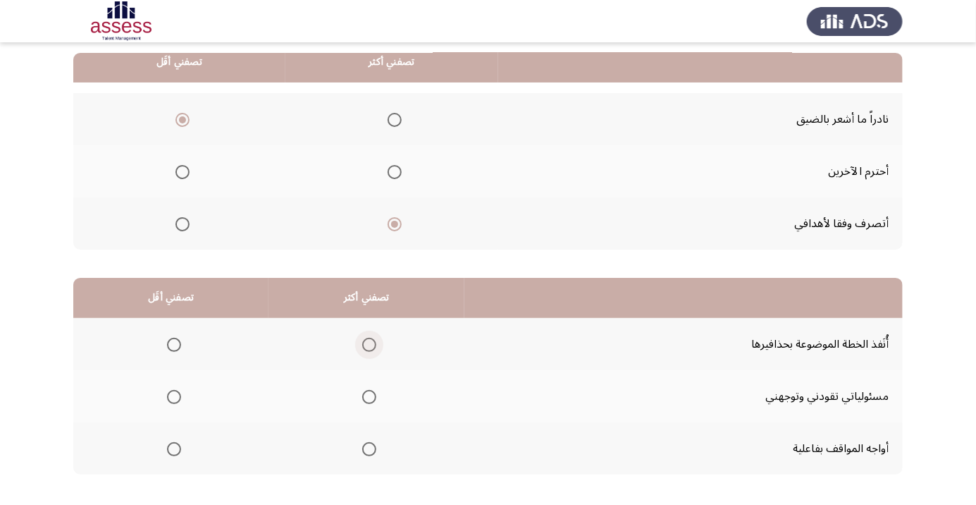
click at [362, 339] on span "Select an option" at bounding box center [369, 345] width 14 height 14
click at [362, 339] on input "Select an option" at bounding box center [369, 345] width 14 height 14
click at [826, 417] on td "مسئولياتي تقودني وتوجهني" at bounding box center [684, 396] width 439 height 52
click at [365, 448] on span "Select an option" at bounding box center [369, 449] width 14 height 14
click at [365, 448] on input "Select an option" at bounding box center [369, 449] width 14 height 14
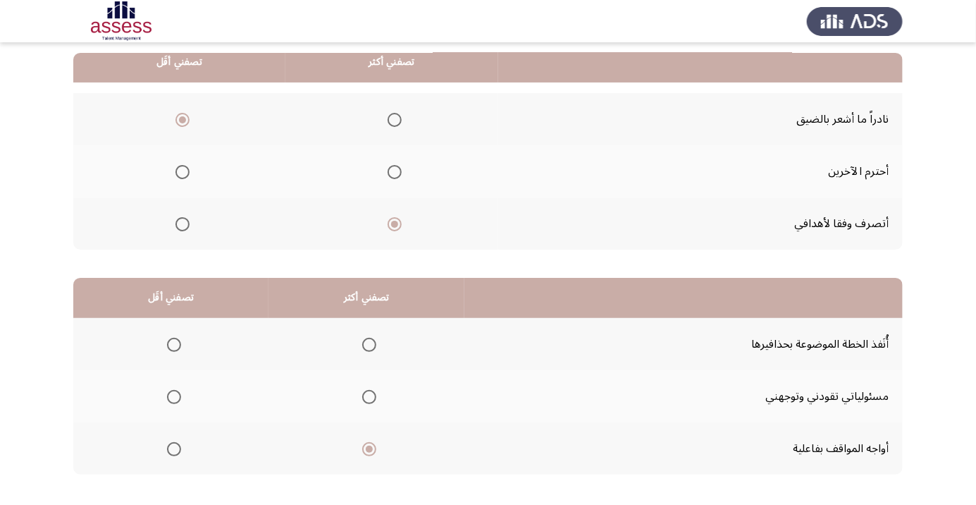
click at [174, 345] on span "Select an option" at bounding box center [174, 345] width 0 height 0
click at [172, 343] on input "Select an option" at bounding box center [174, 345] width 14 height 14
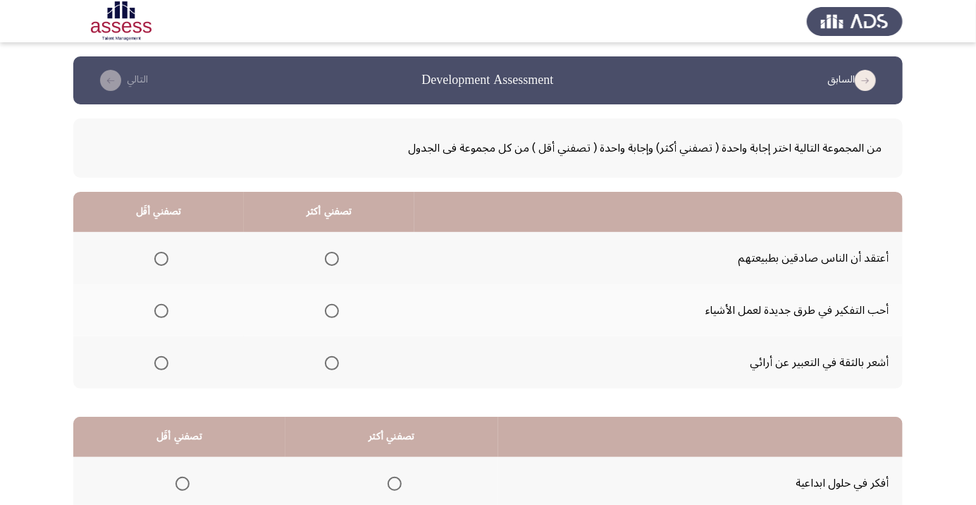
click at [332, 363] on span "Select an option" at bounding box center [332, 363] width 0 height 0
click at [329, 362] on input "Select an option" at bounding box center [332, 363] width 14 height 14
click at [333, 310] on span "Select an option" at bounding box center [332, 311] width 14 height 14
click at [333, 310] on input "Select an option" at bounding box center [332, 311] width 14 height 14
click at [332, 363] on span "Select an option" at bounding box center [332, 363] width 0 height 0
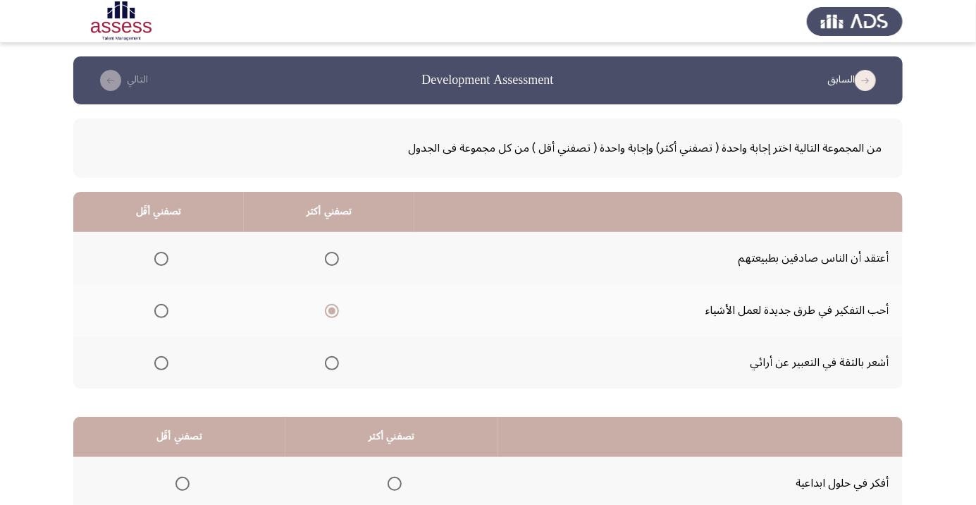
click at [329, 362] on input "Select an option" at bounding box center [332, 363] width 14 height 14
click at [917, 278] on app-assessment-container "السابق Development Assessment التالي من المجموعة التالية اختر إجابة واحدة ( تصف…" at bounding box center [488, 355] width 976 height 599
click at [149, 264] on label "Select an option" at bounding box center [159, 259] width 20 height 14
click at [154, 264] on input "Select an option" at bounding box center [161, 259] width 14 height 14
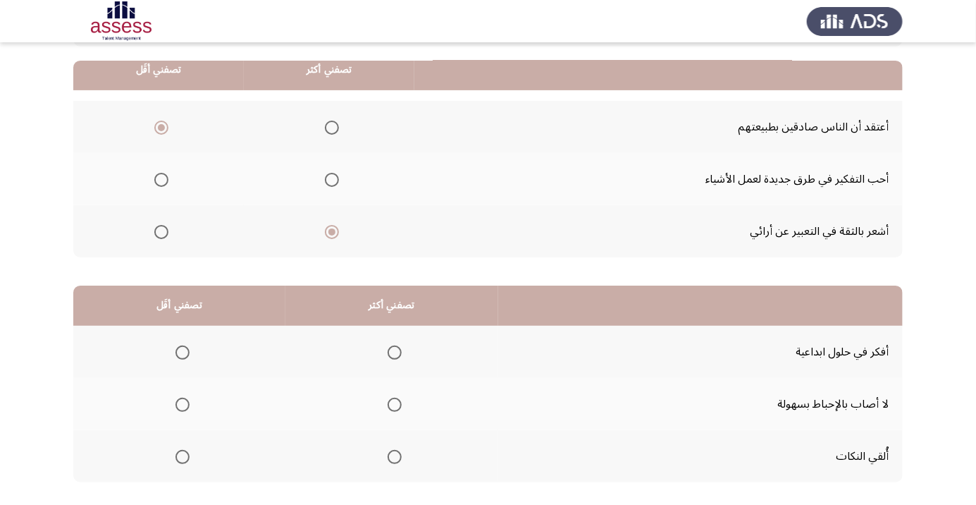
scroll to position [139, 0]
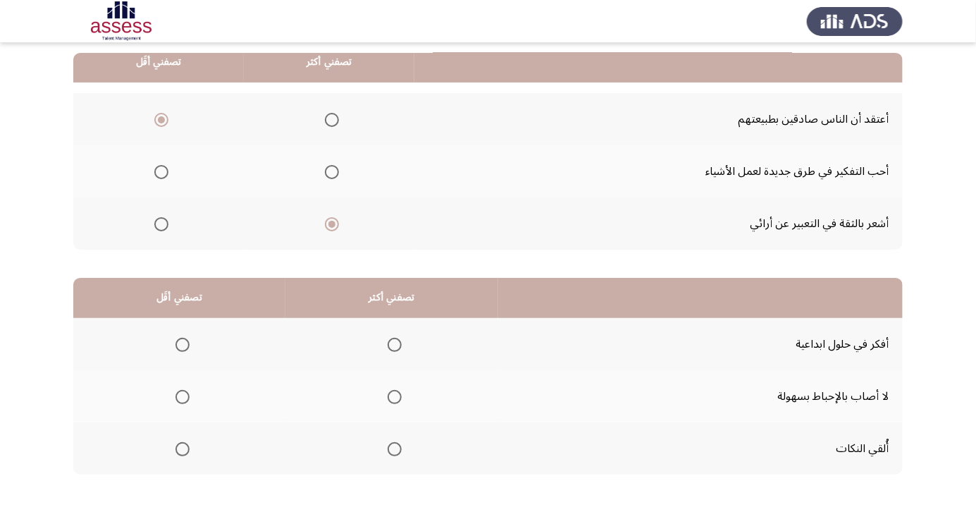
click at [395, 397] on span "Select an option" at bounding box center [395, 397] width 0 height 0
click at [391, 396] on input "Select an option" at bounding box center [395, 397] width 14 height 14
click at [180, 452] on span "Select an option" at bounding box center [183, 449] width 14 height 14
click at [180, 452] on input "Select an option" at bounding box center [183, 449] width 14 height 14
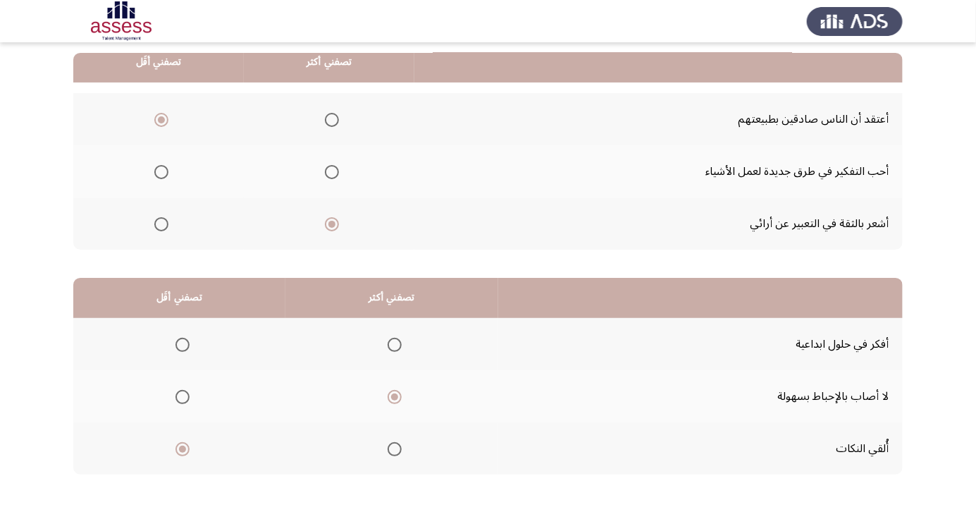
scroll to position [0, 0]
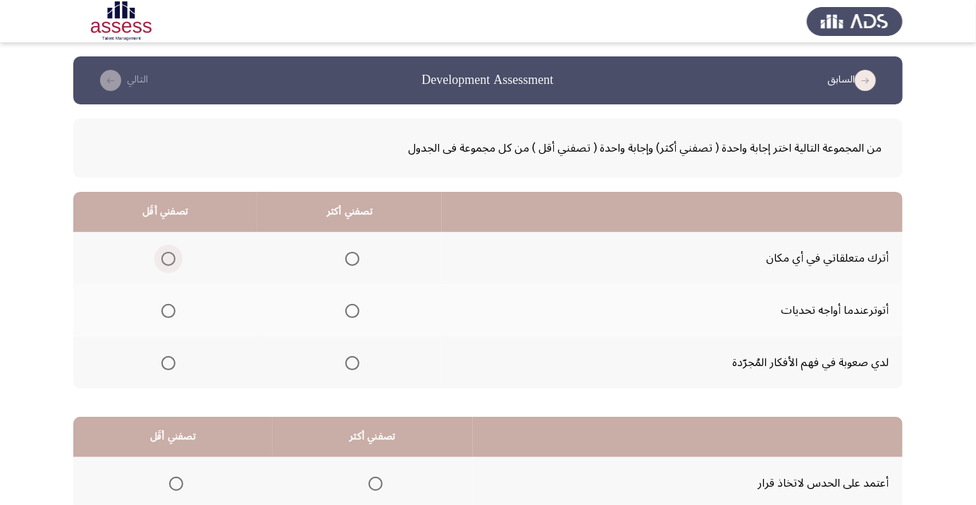
click at [169, 259] on span "Select an option" at bounding box center [169, 259] width 0 height 0
click at [168, 258] on input "Select an option" at bounding box center [168, 259] width 14 height 14
click at [889, 389] on div "من المجموعة التالية اختر إجابة واحدة ( تصفني أكثر) وإجابة واحدة ( تصفني أقل ) م…" at bounding box center [488, 372] width 830 height 537
click at [158, 315] on label "Select an option" at bounding box center [166, 311] width 20 height 14
click at [161, 315] on input "Select an option" at bounding box center [168, 311] width 14 height 14
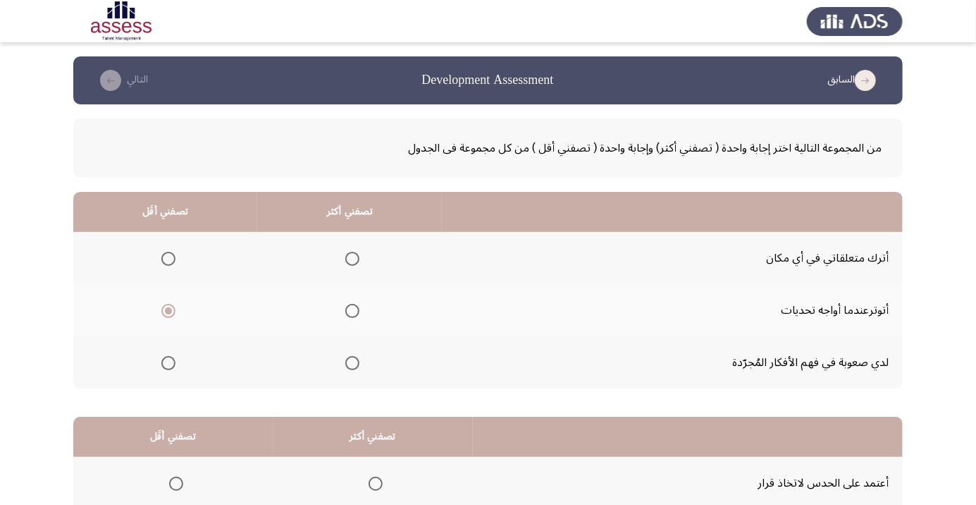
click at [353, 363] on span "Select an option" at bounding box center [353, 363] width 0 height 0
click at [352, 362] on input "Select an option" at bounding box center [352, 363] width 14 height 14
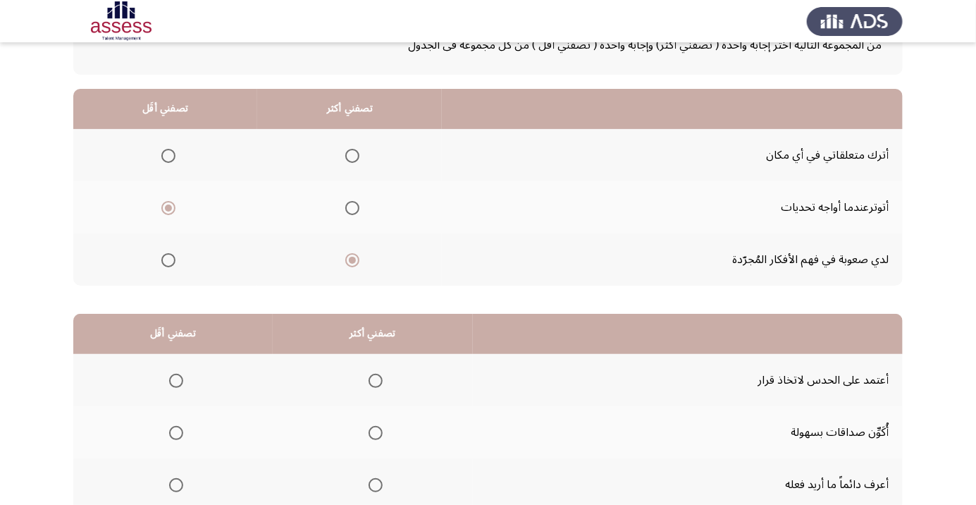
scroll to position [106, 0]
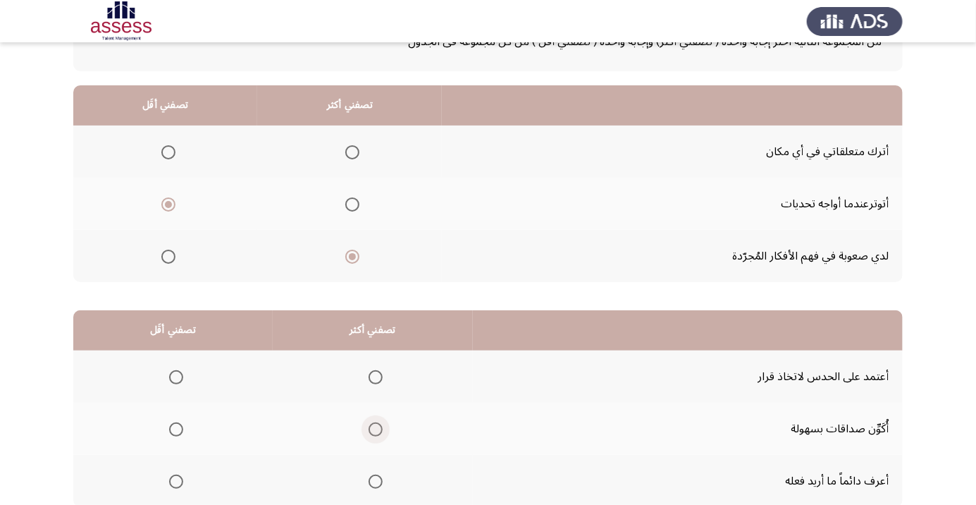
click at [370, 429] on span "Select an option" at bounding box center [376, 429] width 14 height 14
click at [370, 429] on input "Select an option" at bounding box center [376, 429] width 14 height 14
click at [176, 377] on span "Select an option" at bounding box center [176, 377] width 0 height 0
click at [176, 376] on input "Select an option" at bounding box center [176, 377] width 14 height 14
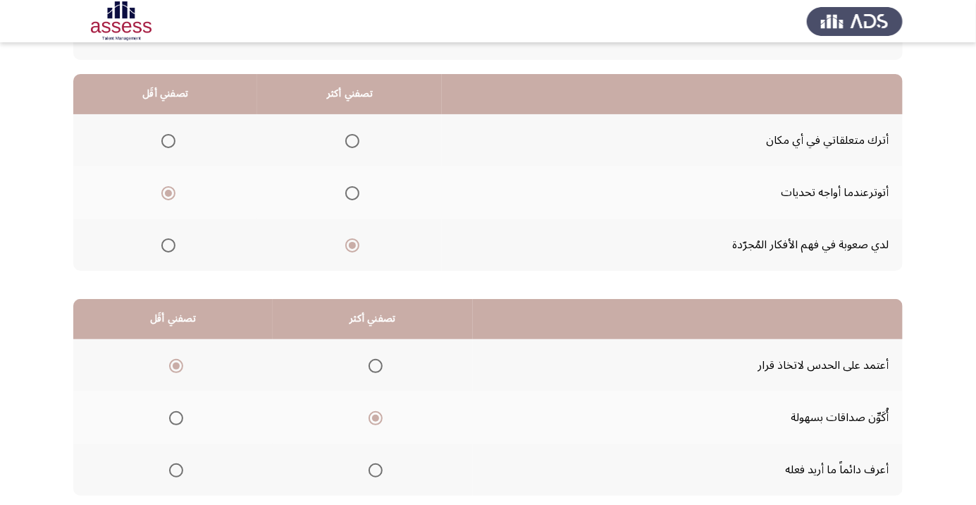
scroll to position [139, 0]
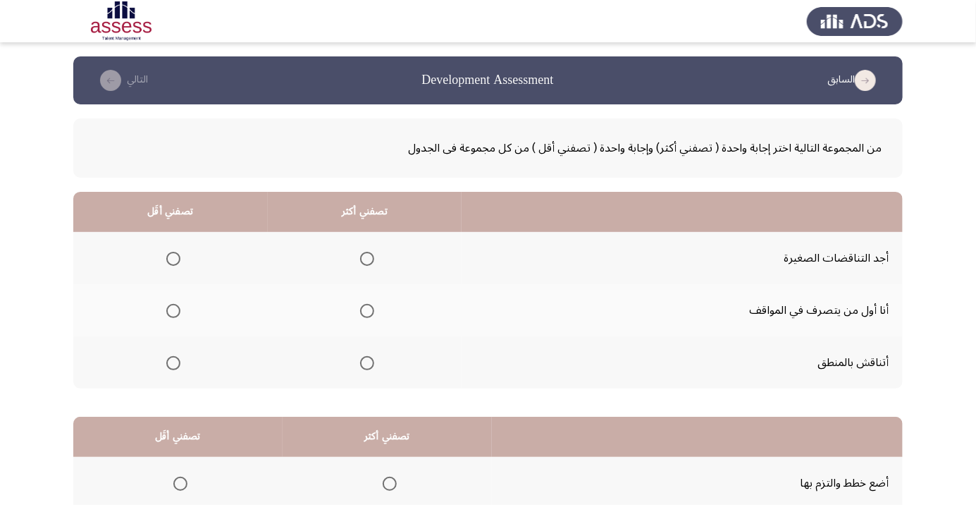
click at [367, 363] on span "Select an option" at bounding box center [367, 363] width 0 height 0
click at [366, 362] on input "Select an option" at bounding box center [367, 363] width 14 height 14
click at [172, 258] on span "Select an option" at bounding box center [173, 259] width 14 height 14
click at [172, 258] on input "Select an option" at bounding box center [173, 259] width 14 height 14
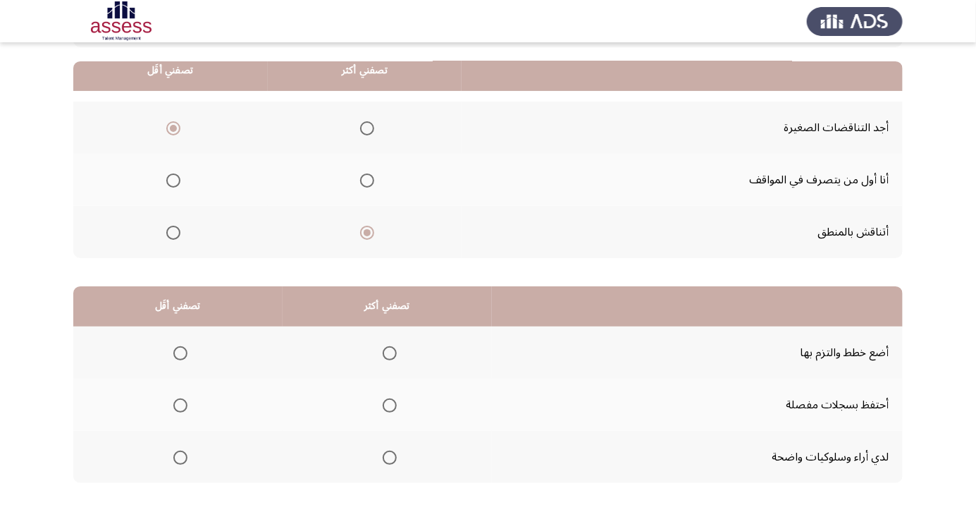
scroll to position [139, 0]
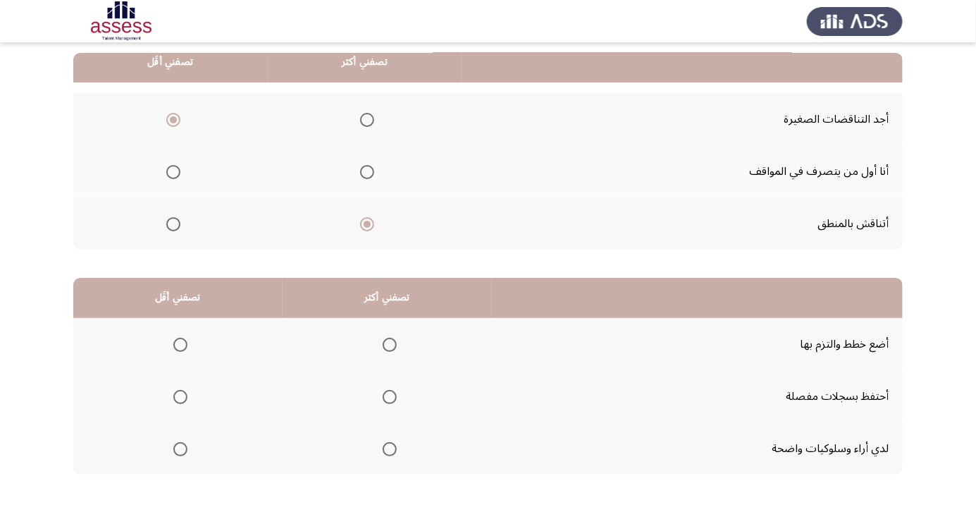
click at [387, 396] on span "Select an option" at bounding box center [390, 397] width 14 height 14
click at [387, 396] on input "Select an option" at bounding box center [390, 397] width 14 height 14
click at [179, 451] on span "Select an option" at bounding box center [180, 449] width 14 height 14
click at [179, 451] on input "Select an option" at bounding box center [180, 449] width 14 height 14
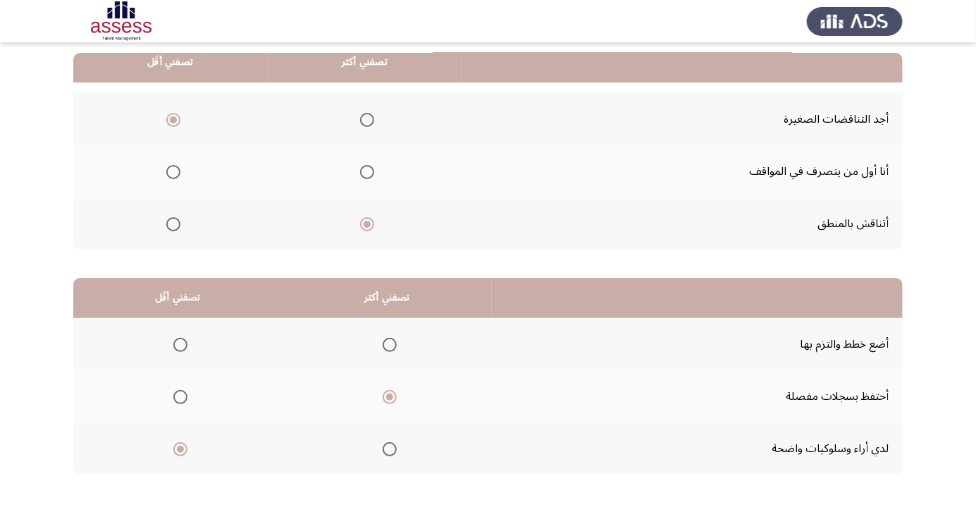
scroll to position [0, 0]
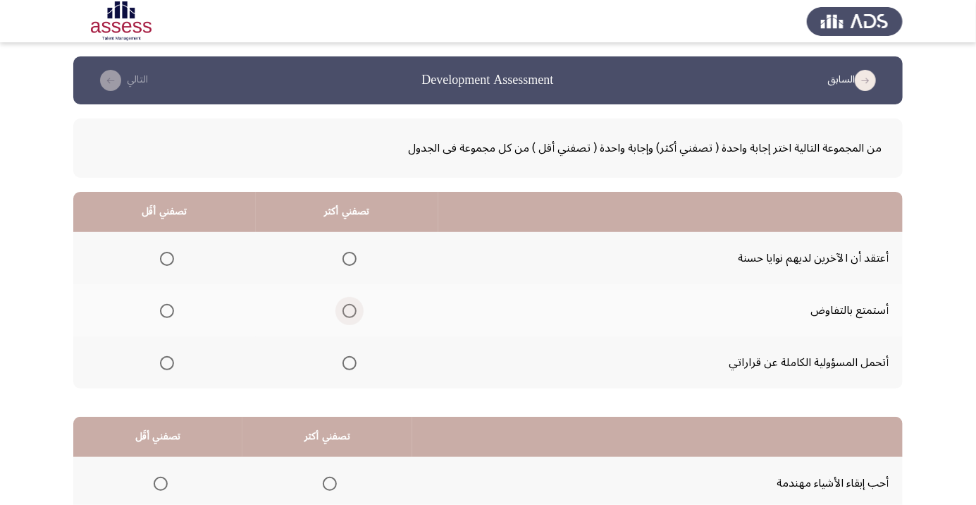
click at [343, 312] on span "Select an option" at bounding box center [350, 311] width 14 height 14
click at [343, 312] on input "Select an option" at bounding box center [350, 311] width 14 height 14
click at [167, 259] on span "Select an option" at bounding box center [167, 259] width 0 height 0
click at [166, 258] on input "Select an option" at bounding box center [167, 259] width 14 height 14
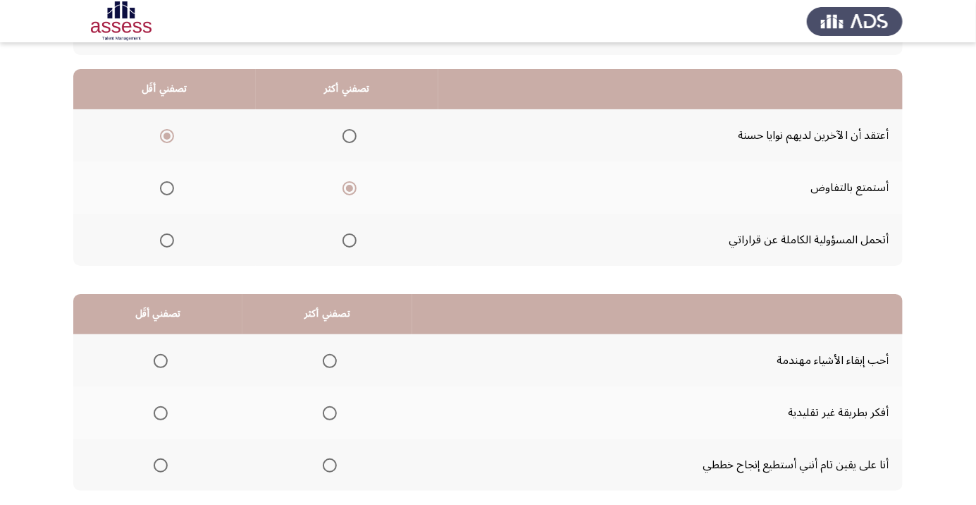
scroll to position [139, 0]
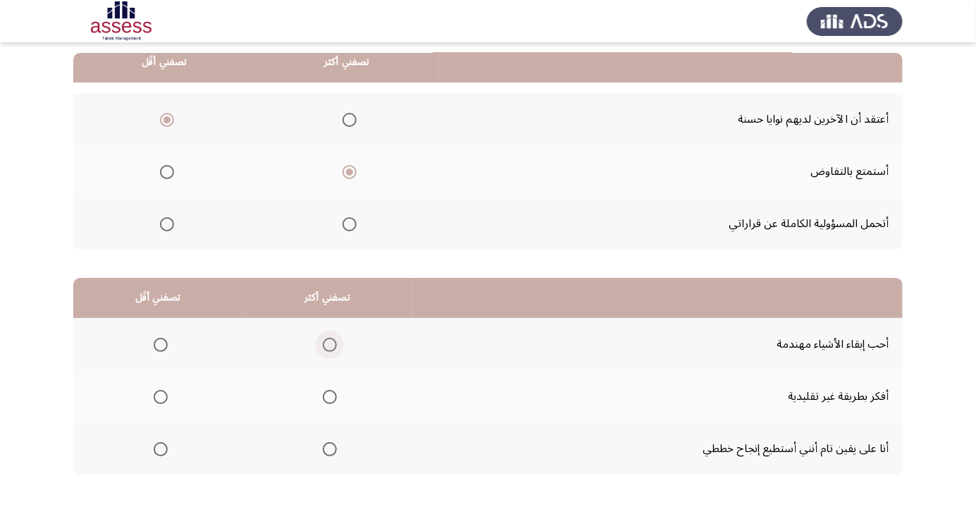
click at [330, 345] on span "Select an option" at bounding box center [330, 345] width 0 height 0
click at [327, 343] on input "Select an option" at bounding box center [330, 345] width 14 height 14
click at [159, 396] on span "Select an option" at bounding box center [161, 397] width 14 height 14
click at [159, 396] on input "Select an option" at bounding box center [161, 397] width 14 height 14
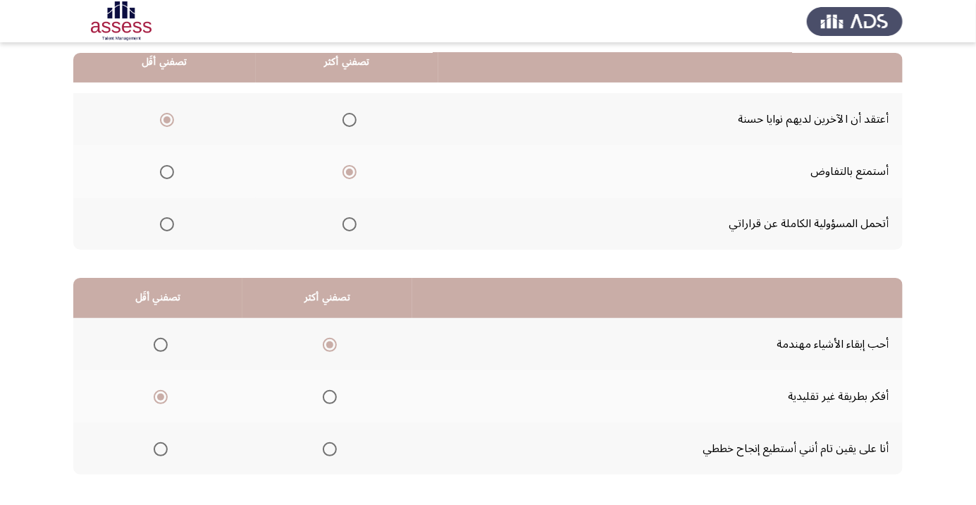
scroll to position [0, 0]
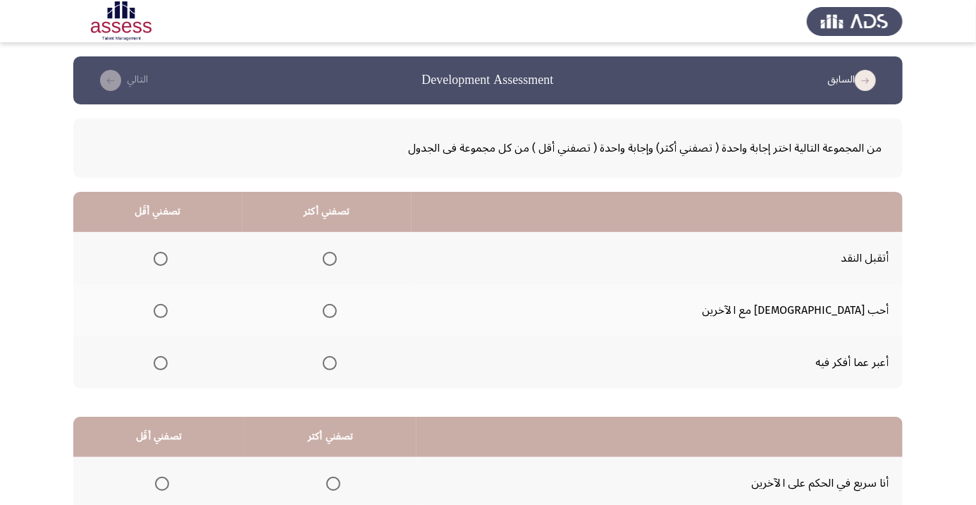
click at [330, 259] on span "Select an option" at bounding box center [330, 259] width 0 height 0
click at [337, 258] on input "Select an option" at bounding box center [330, 259] width 14 height 14
click at [168, 362] on span "Select an option" at bounding box center [161, 363] width 14 height 14
click at [168, 362] on input "Select an option" at bounding box center [161, 363] width 14 height 14
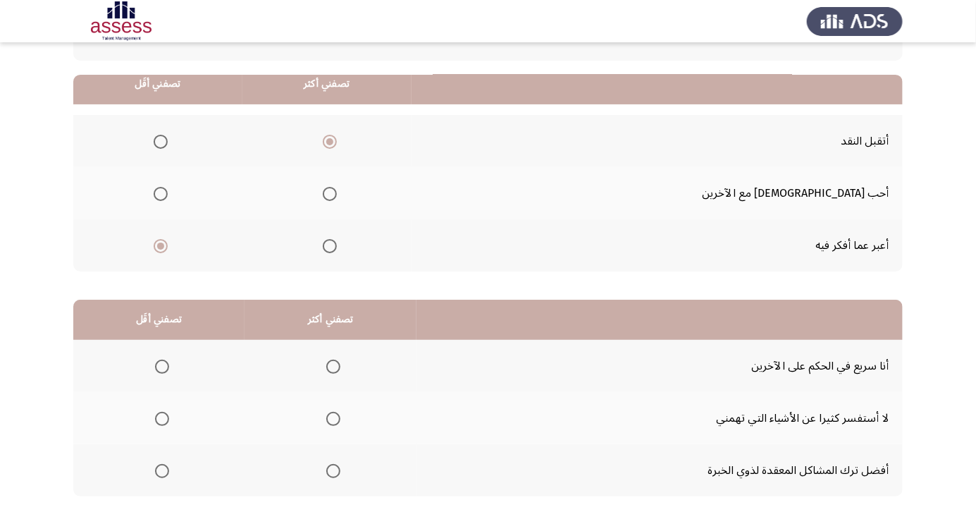
scroll to position [139, 0]
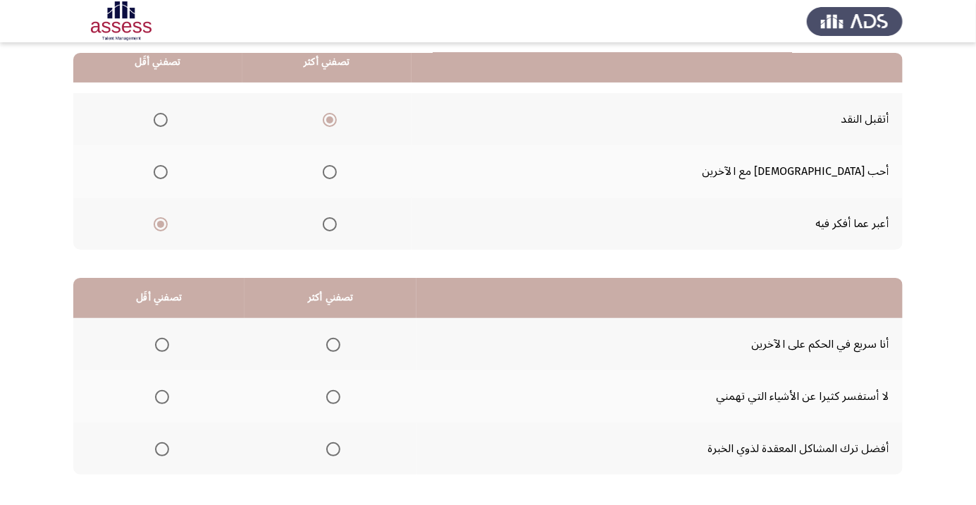
click at [161, 448] on span "Select an option" at bounding box center [162, 449] width 14 height 14
click at [161, 448] on input "Select an option" at bounding box center [162, 449] width 14 height 14
click at [807, 410] on td "لا أستفسر كثيرا عن الأشياء التي تهمني" at bounding box center [660, 396] width 486 height 52
click at [333, 397] on span "Select an option" at bounding box center [333, 397] width 0 height 0
click at [332, 396] on input "Select an option" at bounding box center [333, 397] width 14 height 14
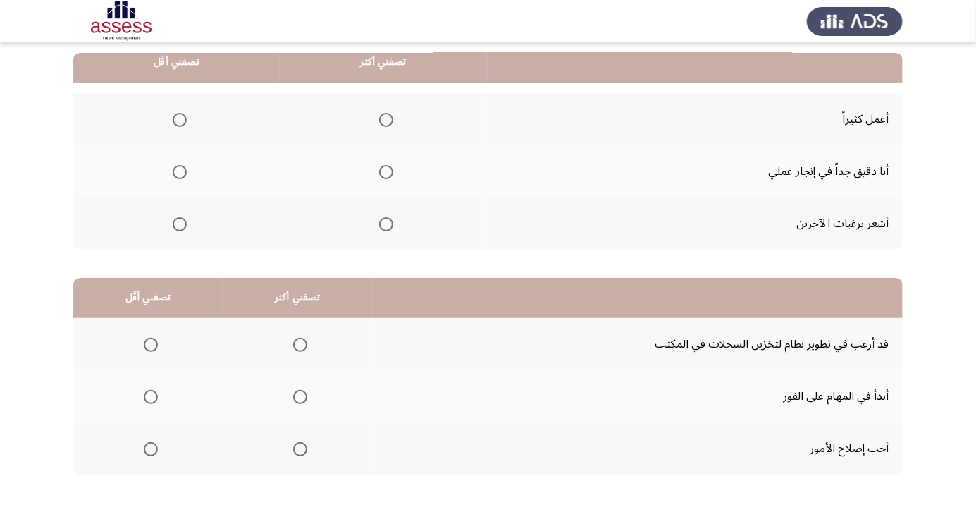
scroll to position [0, 0]
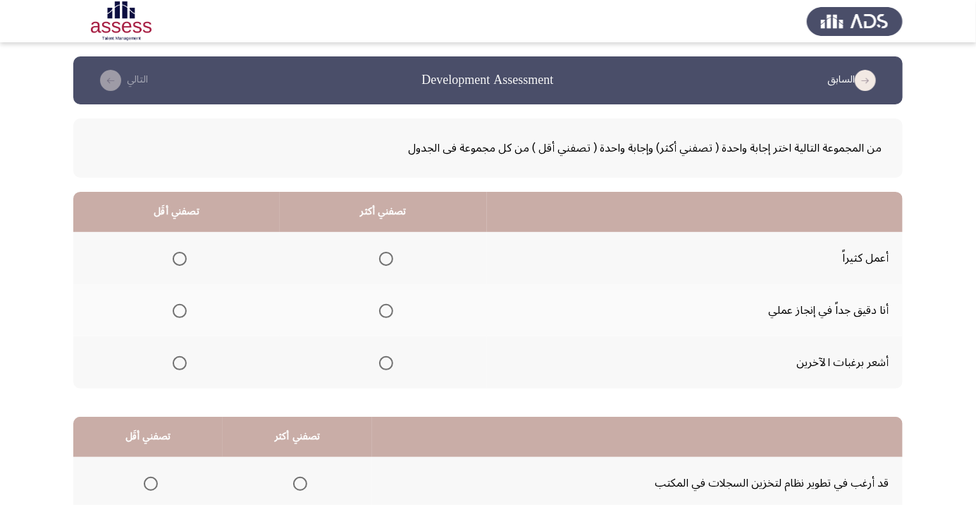
click at [379, 314] on span "Select an option" at bounding box center [386, 311] width 14 height 14
click at [379, 314] on input "Select an option" at bounding box center [386, 311] width 14 height 14
click at [180, 363] on span "Select an option" at bounding box center [180, 363] width 0 height 0
click at [178, 362] on input "Select an option" at bounding box center [180, 363] width 14 height 14
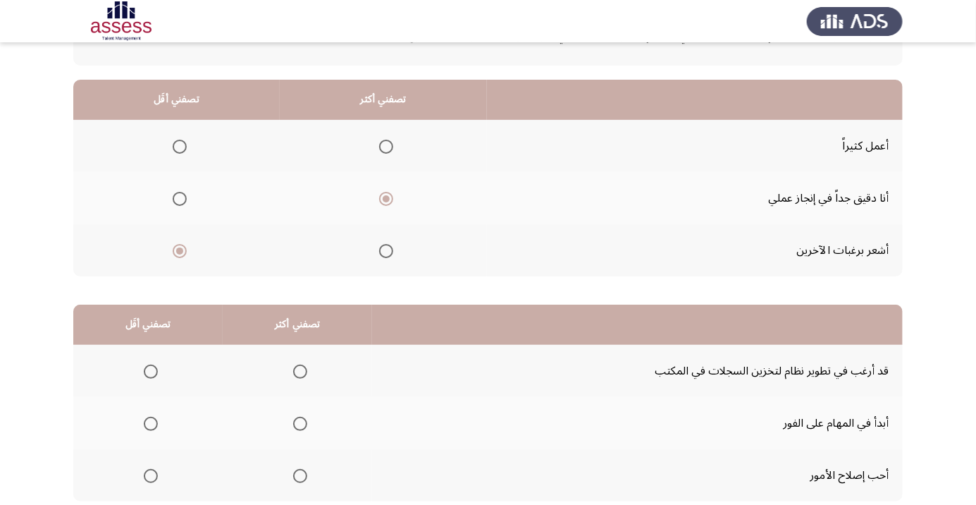
scroll to position [139, 0]
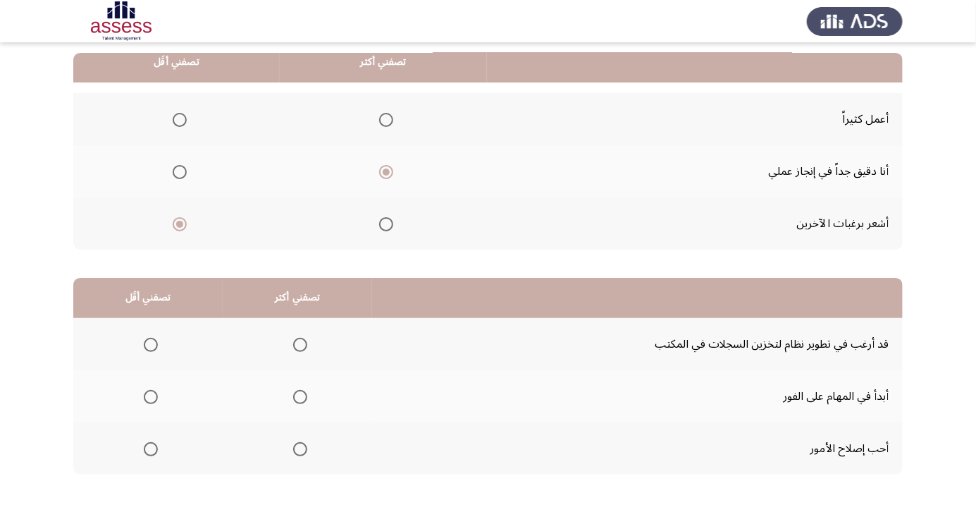
click at [293, 400] on span "Select an option" at bounding box center [300, 397] width 14 height 14
click at [293, 400] on input "Select an option" at bounding box center [300, 397] width 14 height 14
click at [151, 345] on span "Select an option" at bounding box center [151, 345] width 0 height 0
click at [149, 343] on input "Select an option" at bounding box center [151, 345] width 14 height 14
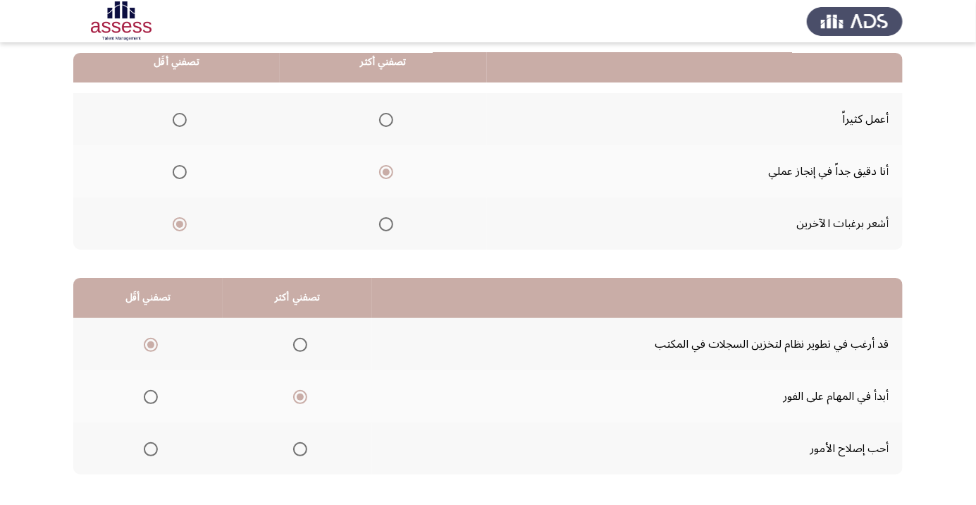
scroll to position [0, 0]
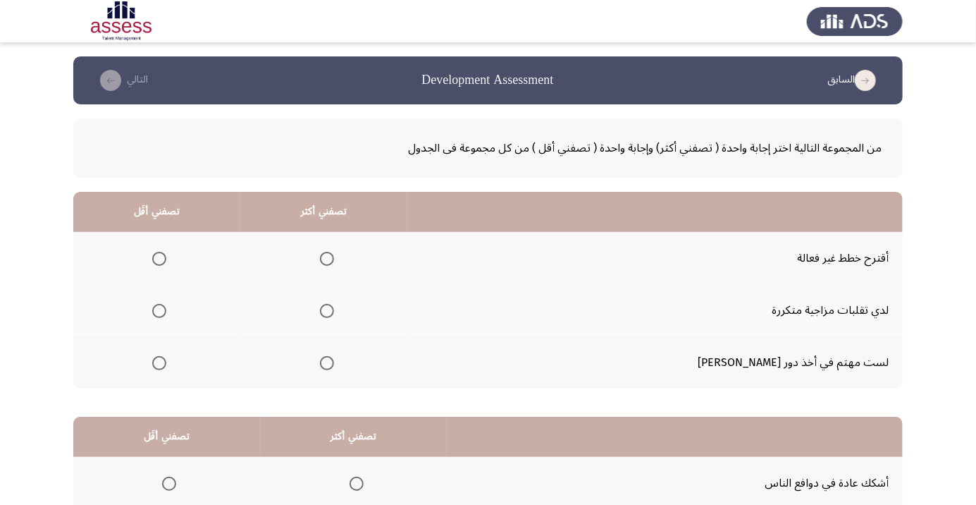
click at [159, 259] on span "Select an option" at bounding box center [159, 259] width 0 height 0
click at [166, 258] on input "Select an option" at bounding box center [159, 259] width 14 height 14
click at [334, 366] on span "Select an option" at bounding box center [327, 363] width 14 height 14
click at [334, 366] on input "Select an option" at bounding box center [327, 363] width 14 height 14
click at [166, 310] on span "Select an option" at bounding box center [159, 311] width 14 height 14
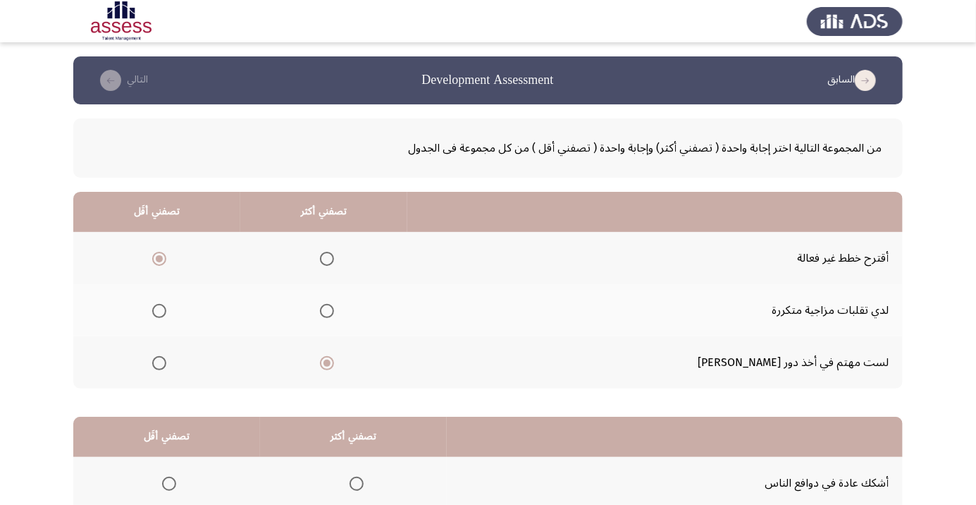
click at [166, 310] on input "Select an option" at bounding box center [159, 311] width 14 height 14
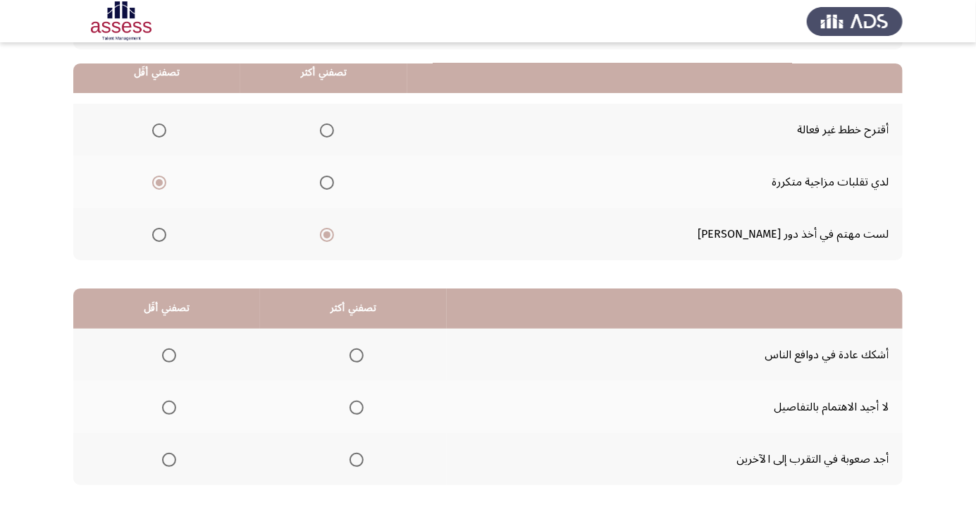
scroll to position [139, 0]
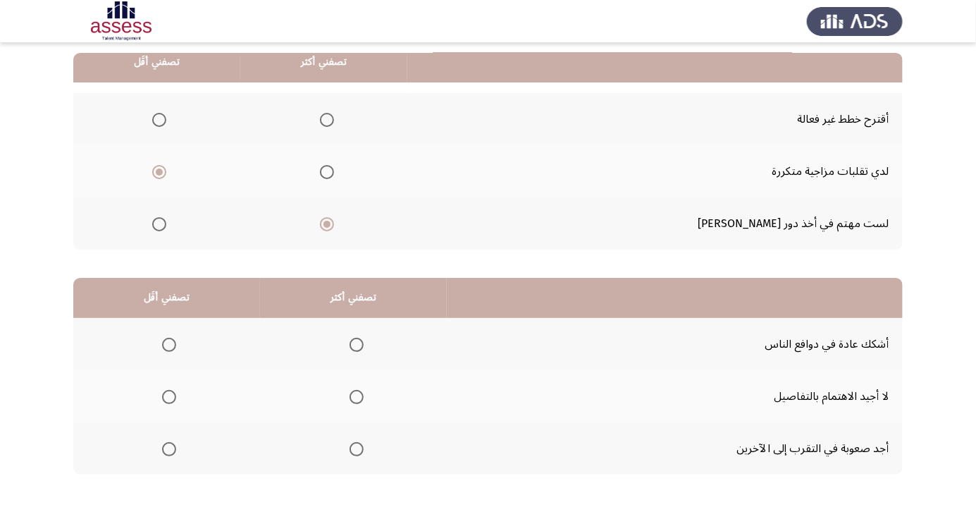
click at [169, 345] on span "Select an option" at bounding box center [169, 345] width 0 height 0
click at [169, 343] on input "Select an option" at bounding box center [169, 345] width 14 height 14
click at [356, 345] on span "Select an option" at bounding box center [356, 345] width 0 height 0
click at [354, 343] on input "Select an option" at bounding box center [357, 345] width 14 height 14
click at [164, 397] on span "Select an option" at bounding box center [169, 397] width 14 height 14
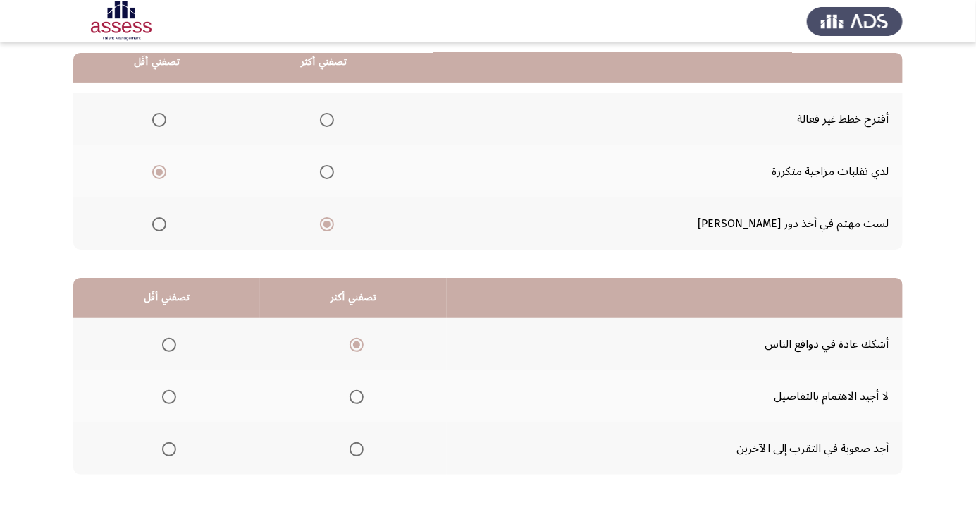
click at [164, 397] on input "Select an option" at bounding box center [169, 397] width 14 height 14
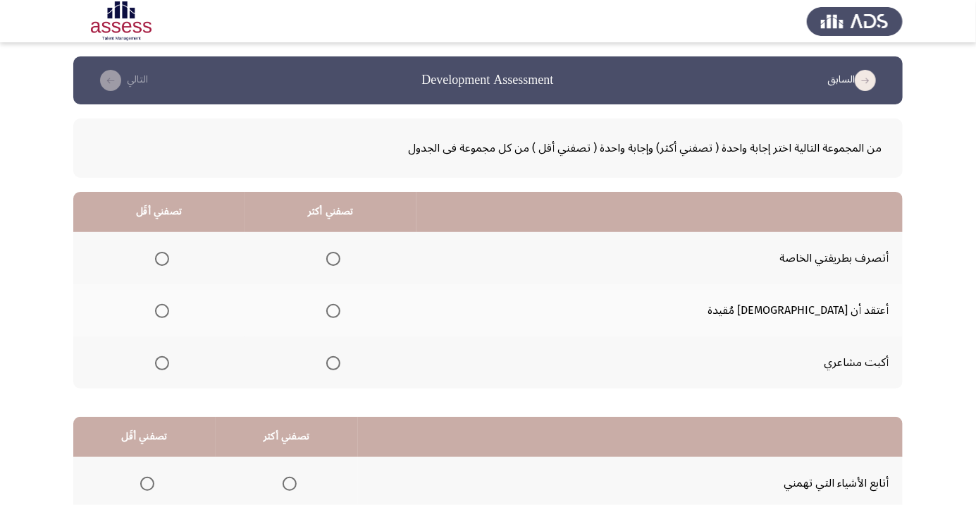
click at [341, 262] on span "Select an option" at bounding box center [333, 259] width 14 height 14
click at [341, 262] on input "Select an option" at bounding box center [333, 259] width 14 height 14
click at [169, 362] on span "Select an option" at bounding box center [162, 363] width 14 height 14
click at [169, 362] on input "Select an option" at bounding box center [162, 363] width 14 height 14
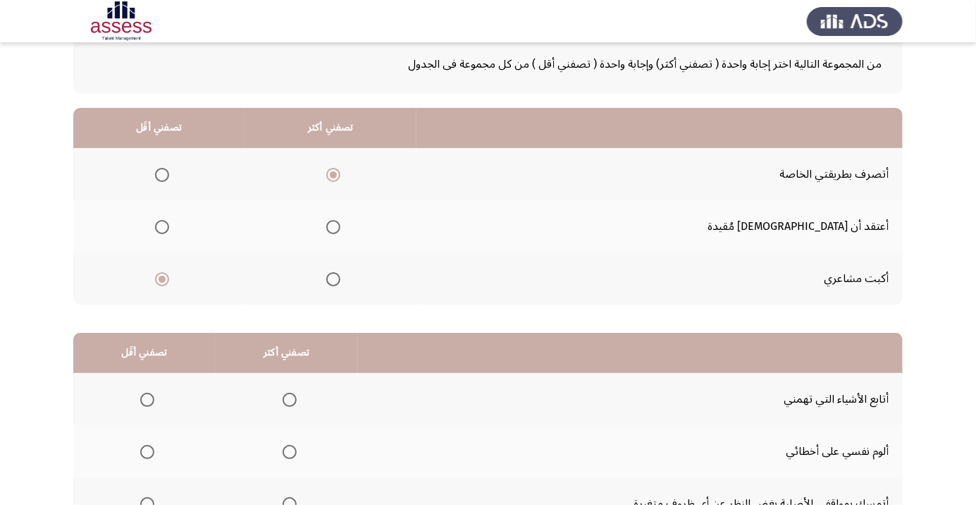
scroll to position [139, 0]
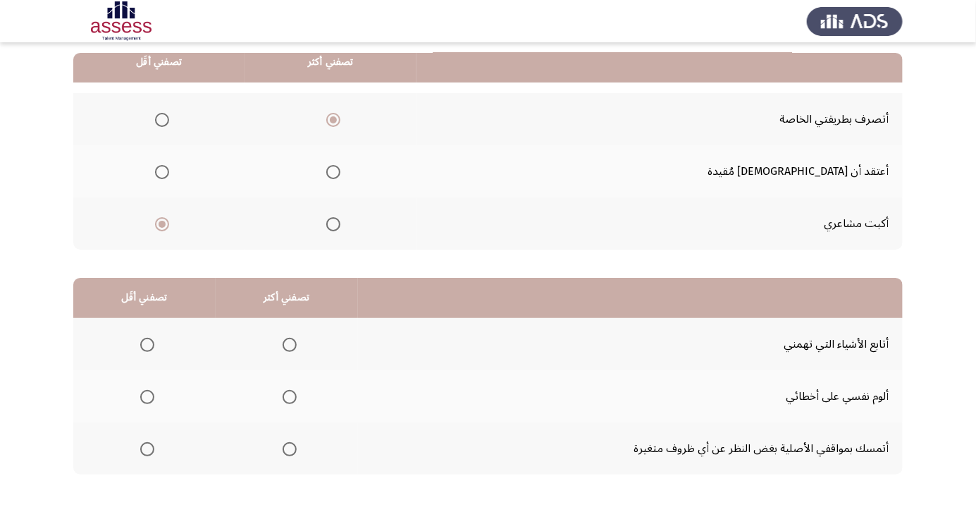
click at [286, 451] on span "Select an option" at bounding box center [290, 449] width 14 height 14
click at [286, 451] on input "Select an option" at bounding box center [290, 449] width 14 height 14
click at [147, 397] on span "Select an option" at bounding box center [147, 397] width 0 height 0
click at [147, 396] on input "Select an option" at bounding box center [147, 397] width 14 height 14
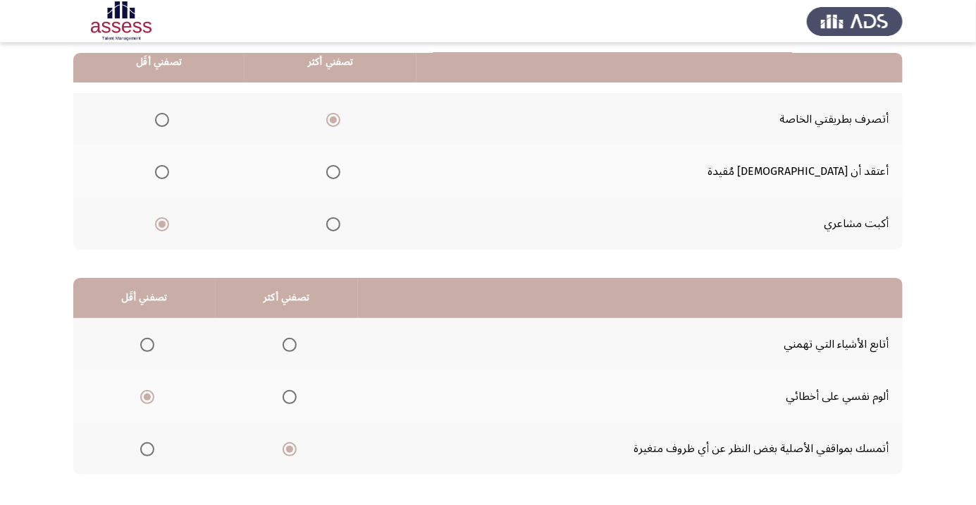
scroll to position [0, 0]
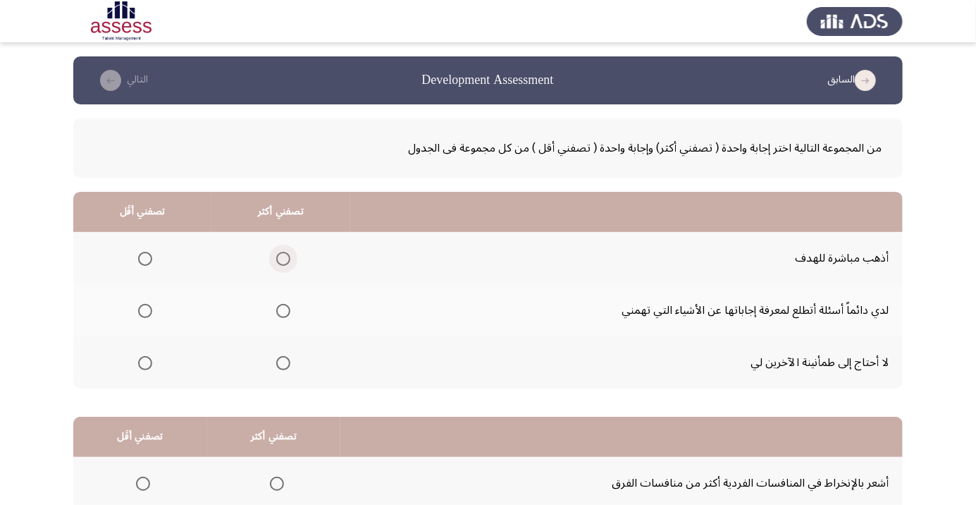
click at [283, 259] on span "Select an option" at bounding box center [283, 259] width 0 height 0
click at [282, 258] on input "Select an option" at bounding box center [283, 259] width 14 height 14
click at [145, 363] on span "Select an option" at bounding box center [145, 363] width 0 height 0
click at [145, 362] on input "Select an option" at bounding box center [145, 363] width 14 height 14
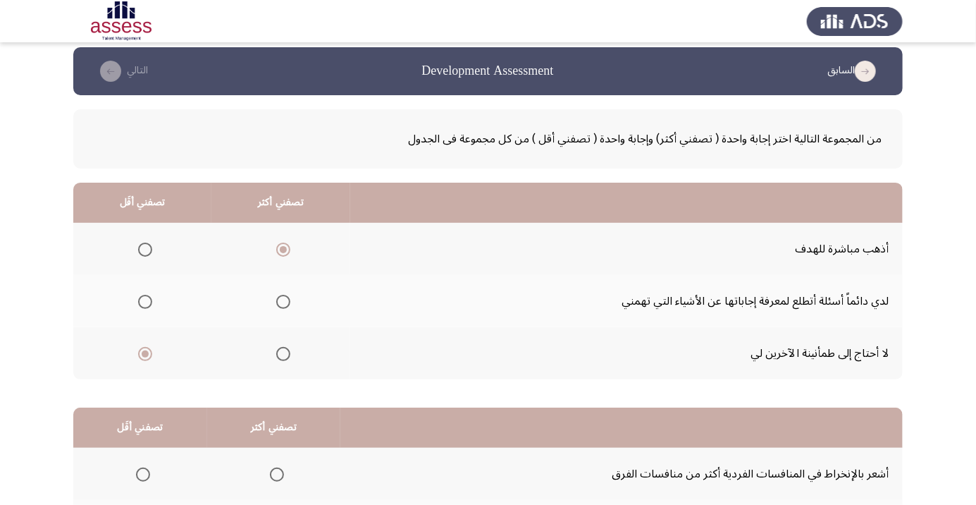
scroll to position [139, 0]
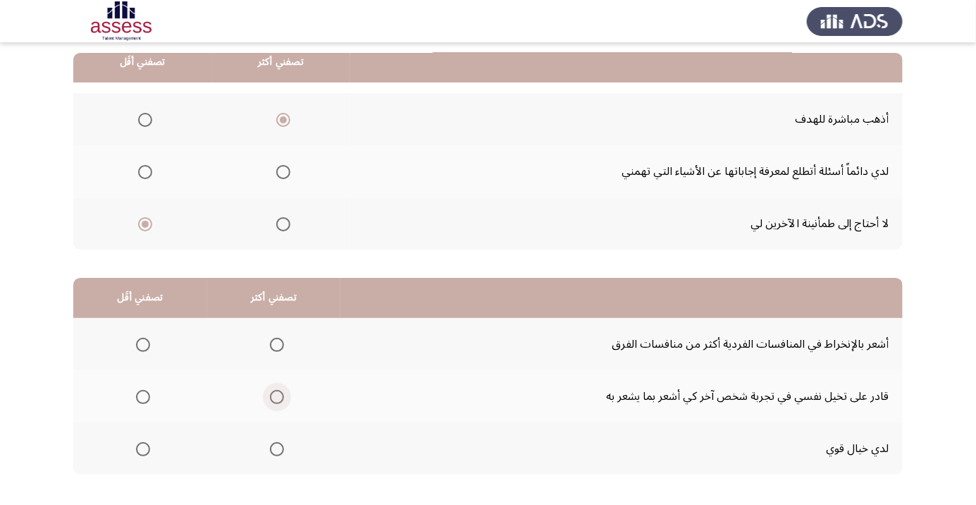
click at [276, 397] on span "Select an option" at bounding box center [276, 397] width 0 height 0
click at [274, 396] on input "Select an option" at bounding box center [277, 397] width 14 height 14
click at [143, 449] on span "Select an option" at bounding box center [143, 449] width 0 height 0
click at [142, 448] on input "Select an option" at bounding box center [143, 449] width 14 height 14
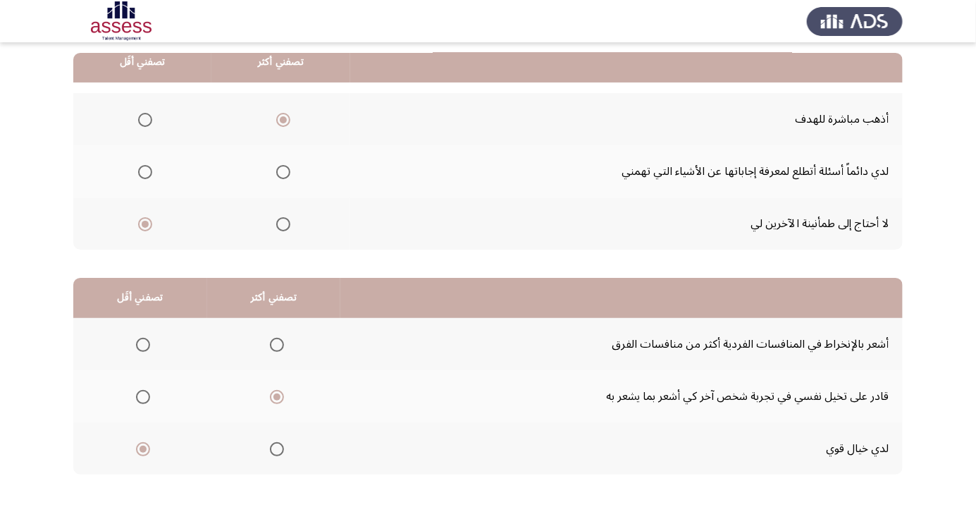
scroll to position [0, 0]
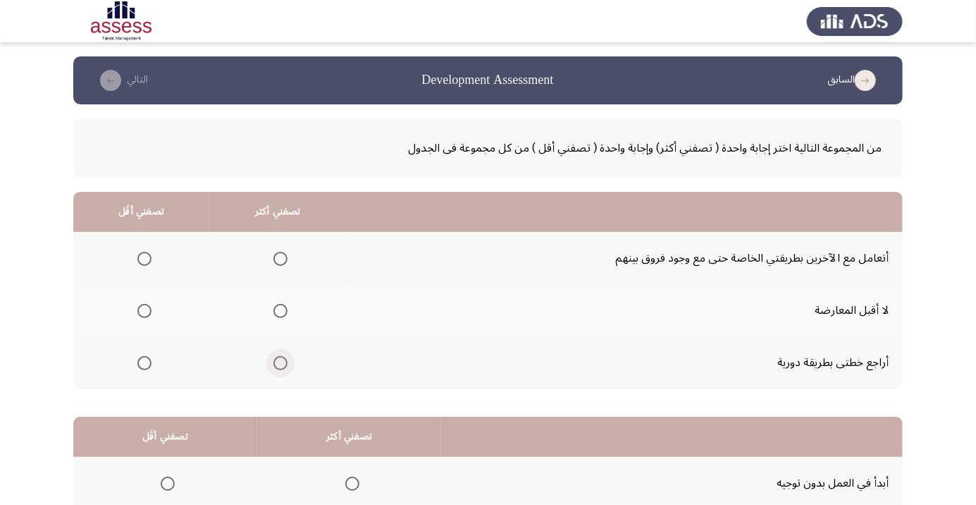
click at [276, 364] on span "Select an option" at bounding box center [281, 363] width 14 height 14
click at [276, 364] on input "Select an option" at bounding box center [281, 363] width 14 height 14
click at [141, 316] on span "Select an option" at bounding box center [144, 311] width 14 height 14
click at [141, 316] on input "Select an option" at bounding box center [144, 311] width 14 height 14
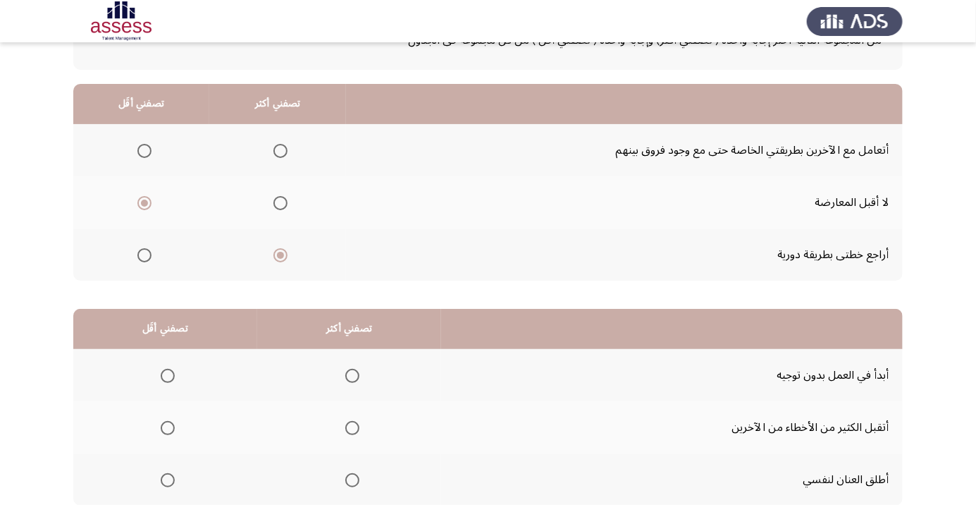
scroll to position [139, 0]
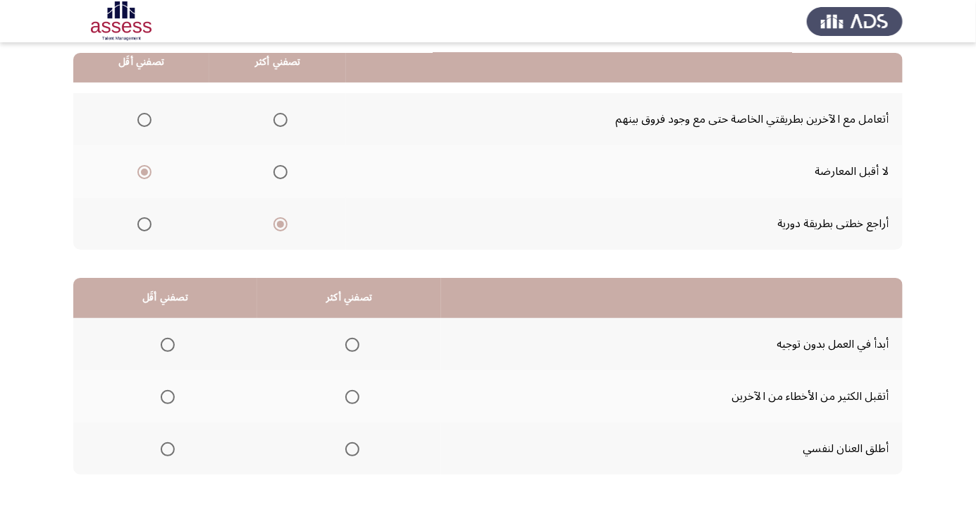
click at [351, 400] on span "Select an option" at bounding box center [352, 397] width 14 height 14
click at [351, 400] on input "Select an option" at bounding box center [352, 397] width 14 height 14
click at [164, 450] on span "Select an option" at bounding box center [168, 449] width 14 height 14
click at [164, 450] on input "Select an option" at bounding box center [168, 449] width 14 height 14
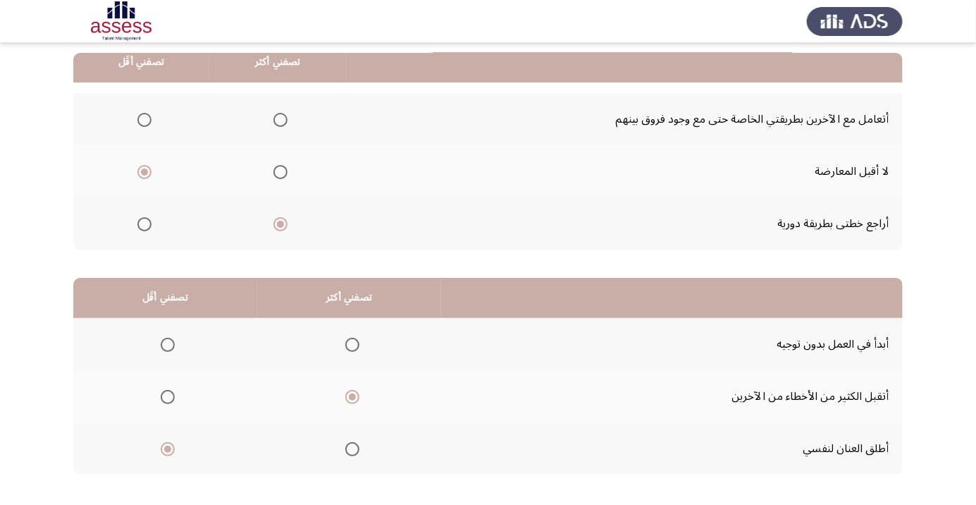
scroll to position [0, 0]
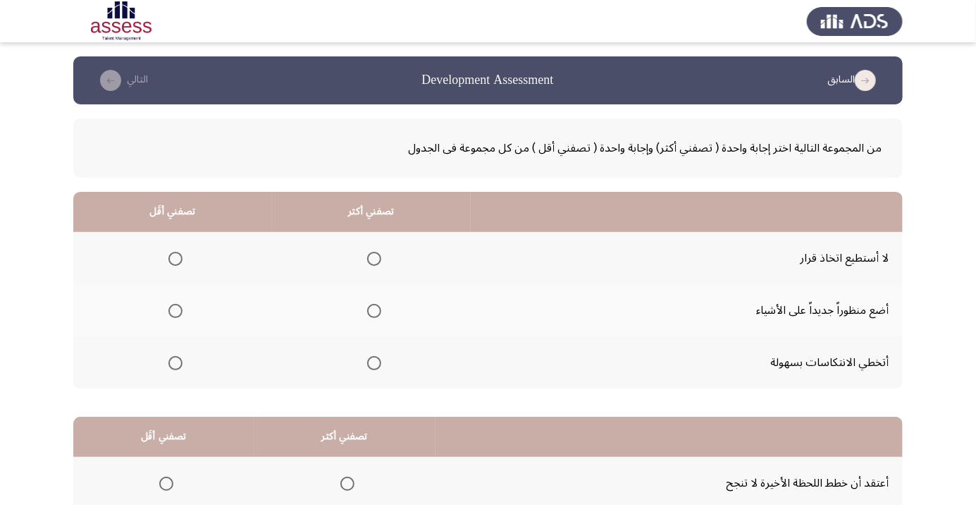
click at [176, 259] on span "Select an option" at bounding box center [176, 259] width 0 height 0
click at [174, 258] on input "Select an option" at bounding box center [176, 259] width 14 height 14
click at [367, 363] on span "Select an option" at bounding box center [374, 363] width 14 height 14
click at [367, 363] on input "Select an option" at bounding box center [374, 363] width 14 height 14
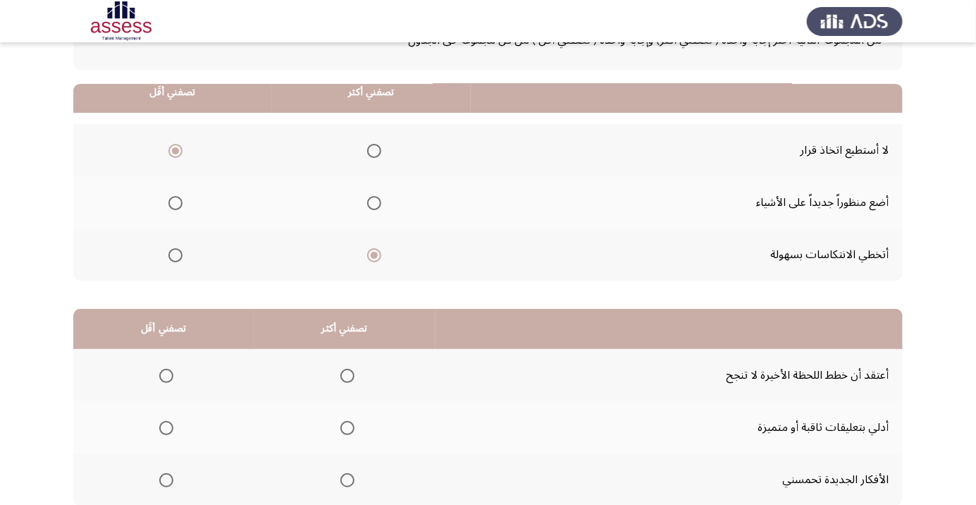
scroll to position [139, 0]
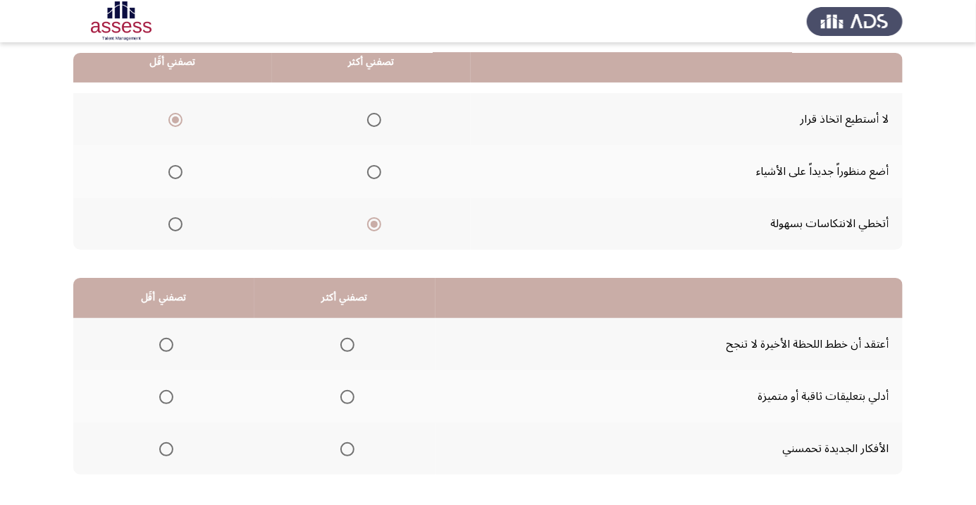
click at [341, 398] on span "Select an option" at bounding box center [348, 397] width 14 height 14
click at [341, 398] on input "Select an option" at bounding box center [348, 397] width 14 height 14
click at [166, 345] on span "Select an option" at bounding box center [166, 345] width 0 height 0
click at [165, 343] on input "Select an option" at bounding box center [166, 345] width 14 height 14
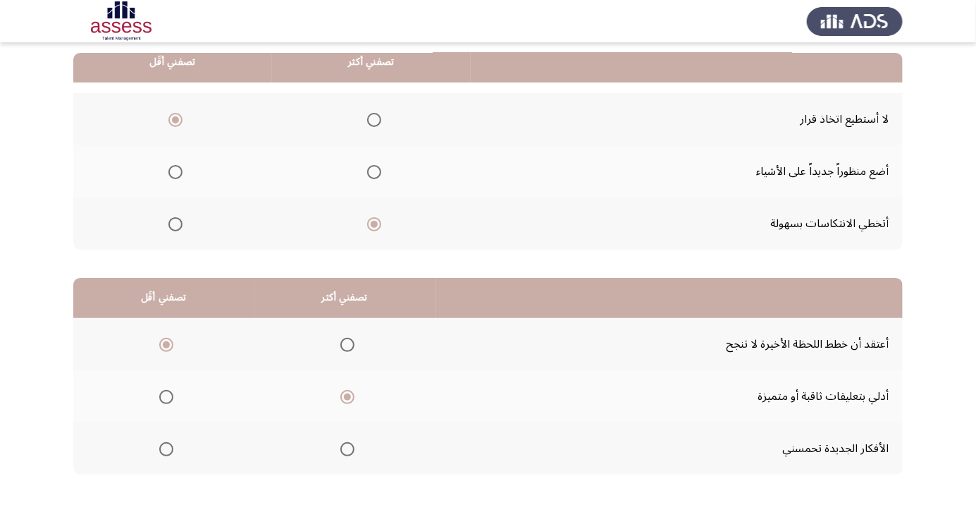
scroll to position [0, 0]
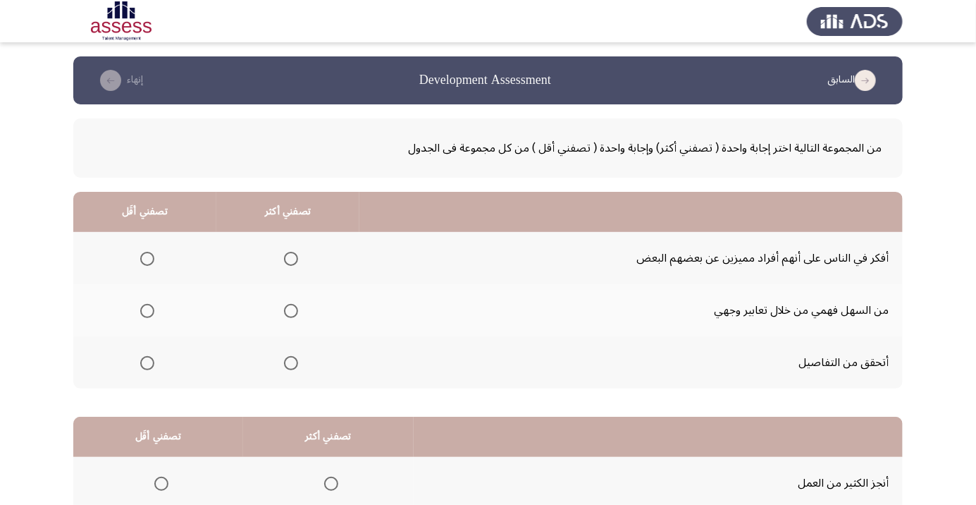
click at [291, 363] on span "Select an option" at bounding box center [291, 363] width 0 height 0
click at [290, 362] on input "Select an option" at bounding box center [291, 363] width 14 height 14
click at [142, 309] on span "Select an option" at bounding box center [147, 311] width 14 height 14
click at [142, 309] on input "Select an option" at bounding box center [147, 311] width 14 height 14
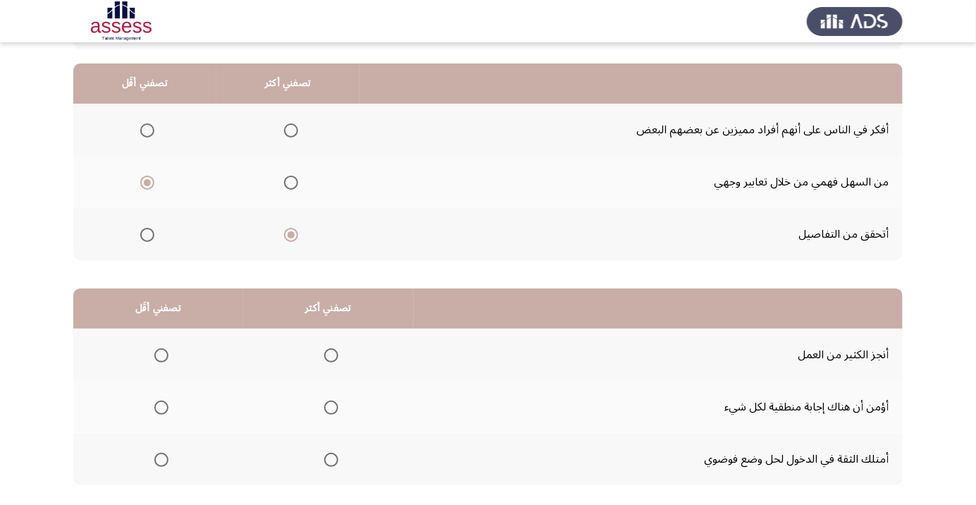
scroll to position [139, 0]
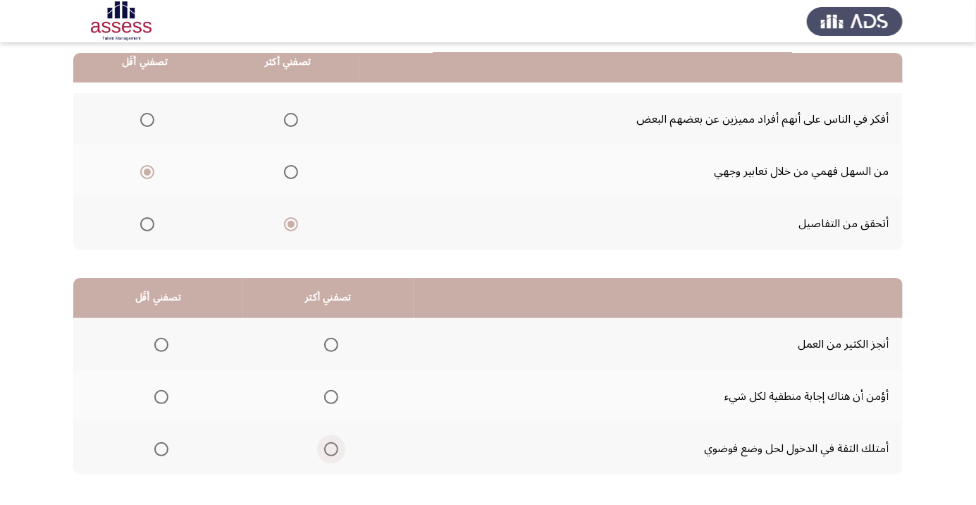
click at [331, 449] on span "Select an option" at bounding box center [331, 449] width 0 height 0
click at [329, 448] on input "Select an option" at bounding box center [331, 449] width 14 height 14
click at [161, 397] on span "Select an option" at bounding box center [161, 397] width 0 height 0
click at [160, 396] on input "Select an option" at bounding box center [161, 397] width 14 height 14
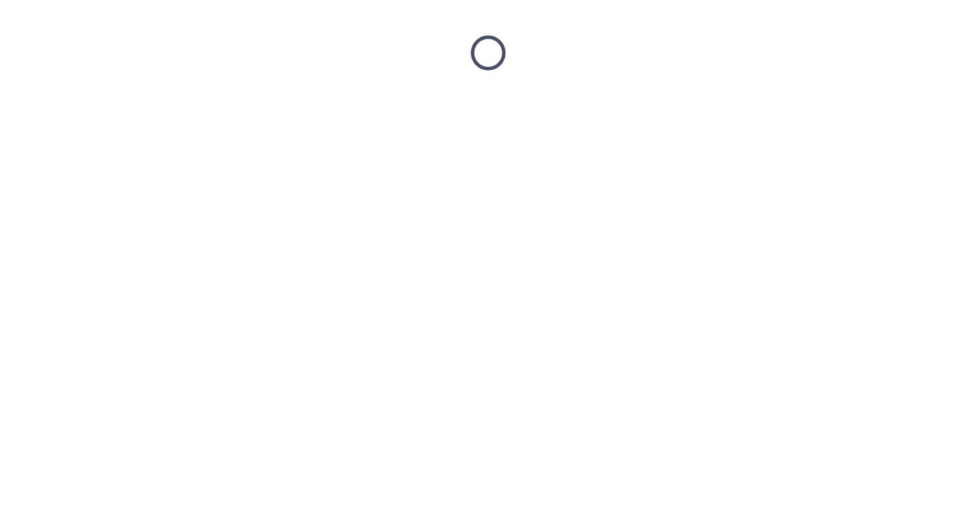
scroll to position [0, 0]
